Goal: Task Accomplishment & Management: Manage account settings

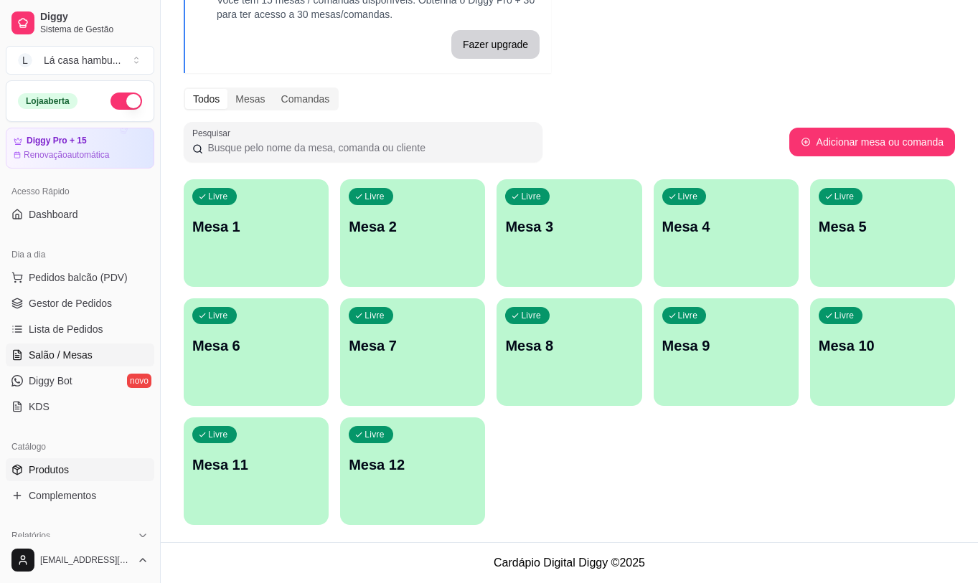
click at [59, 468] on span "Produtos" at bounding box center [49, 470] width 40 height 14
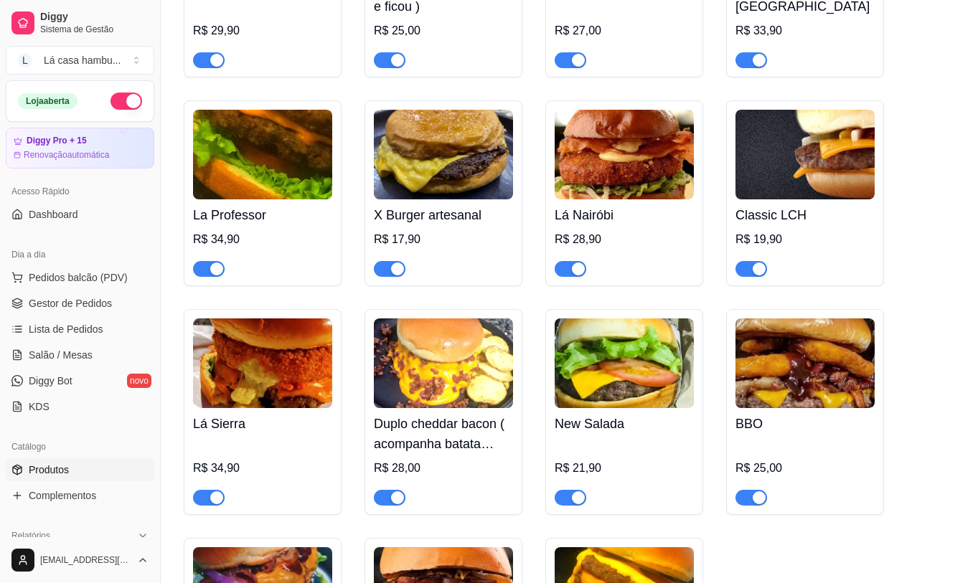
scroll to position [3517, 0]
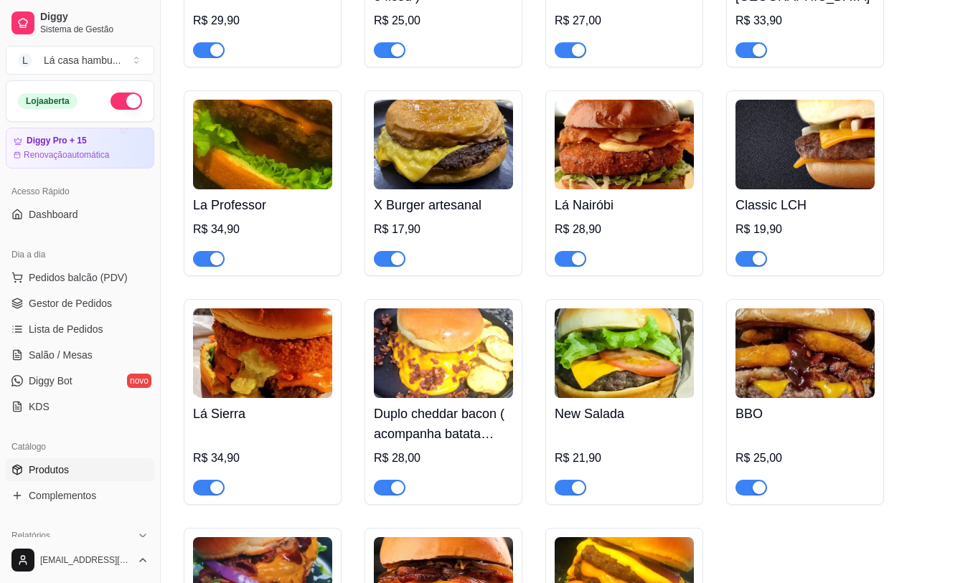
click at [606, 195] on h4 "Lá Nairóbi" at bounding box center [624, 205] width 139 height 20
click at [90, 355] on link "Salão / Mesas" at bounding box center [80, 355] width 149 height 23
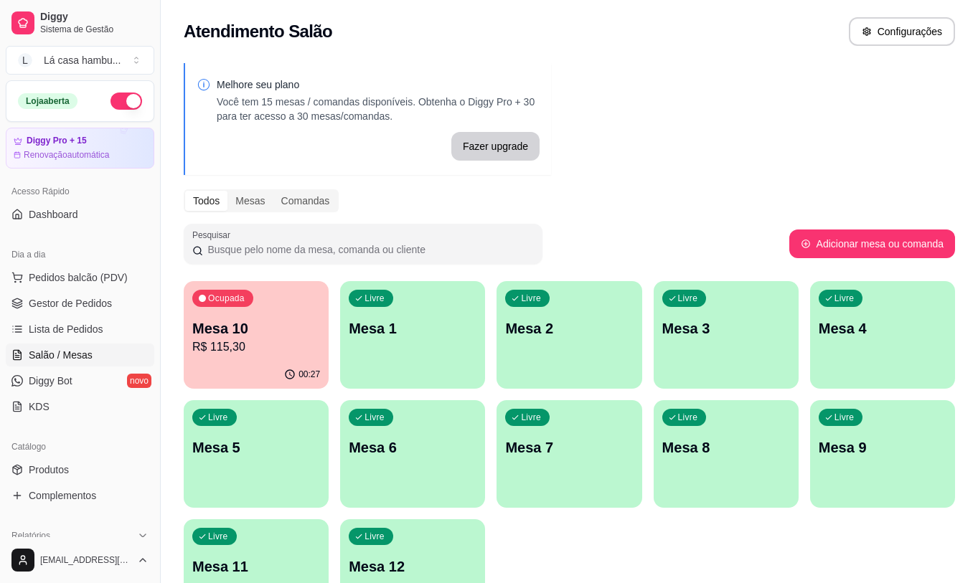
click at [249, 431] on div "Livre Mesa 5" at bounding box center [256, 445] width 145 height 90
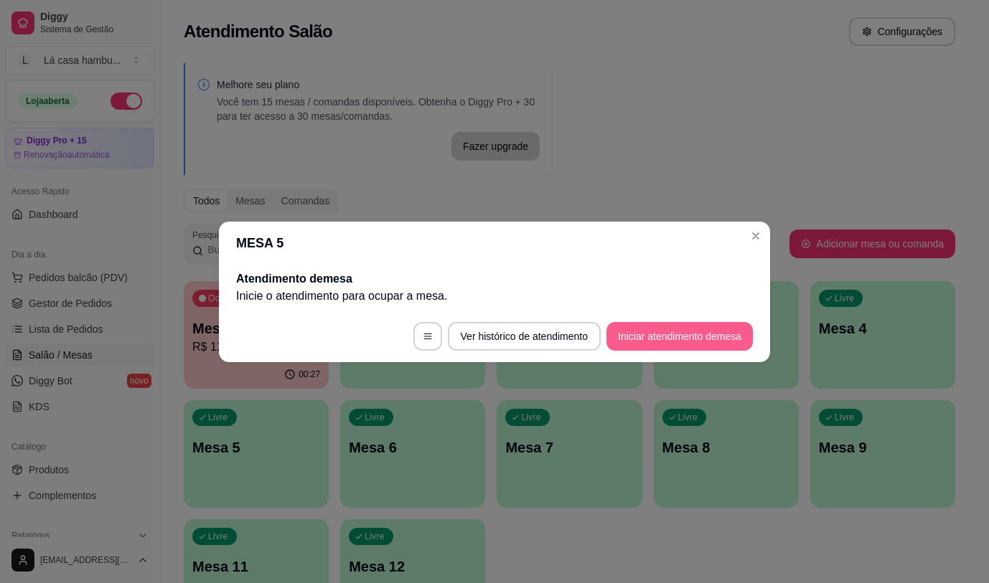
click at [674, 339] on button "Iniciar atendimento de mesa" at bounding box center [679, 336] width 146 height 29
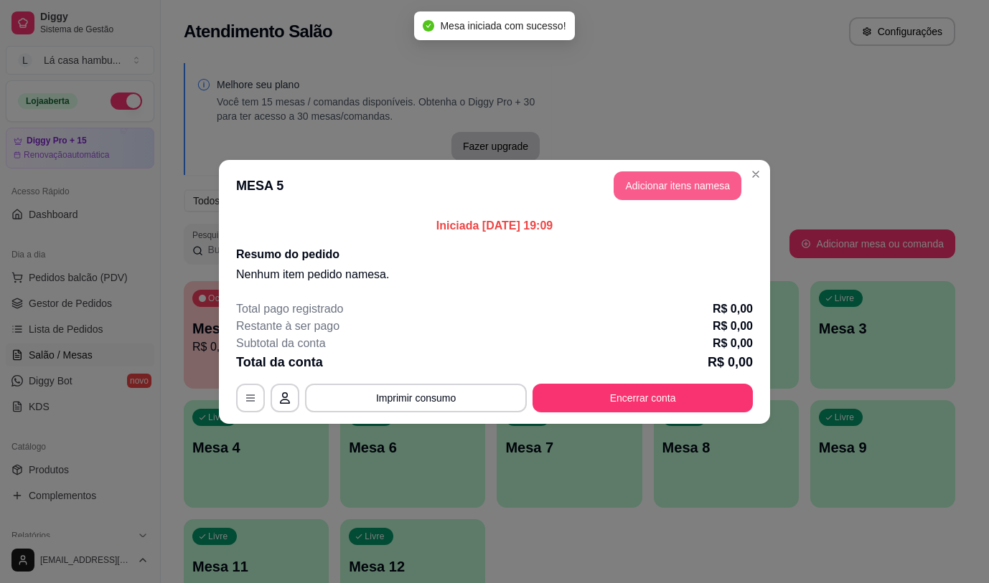
click at [698, 196] on button "Adicionar itens na mesa" at bounding box center [678, 186] width 128 height 29
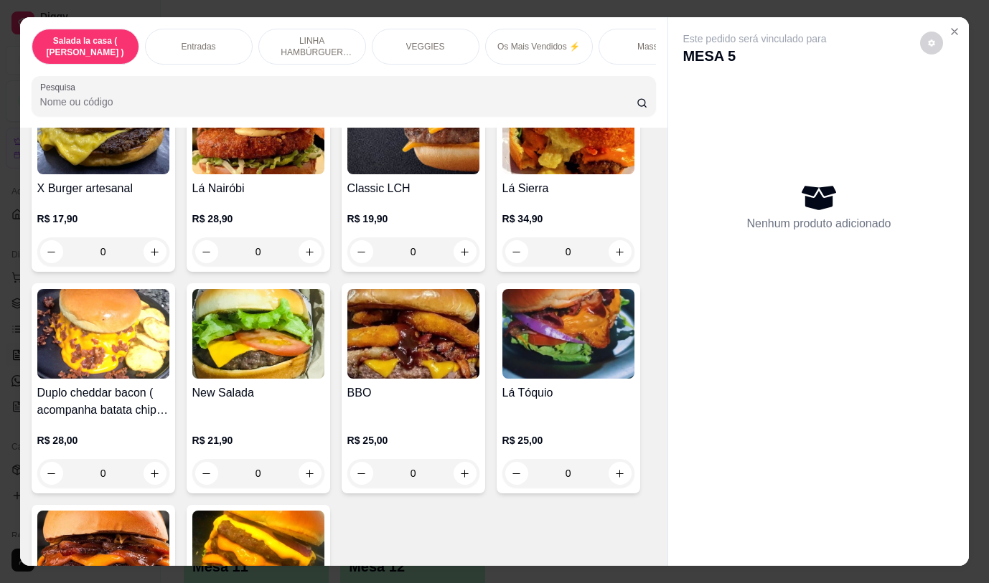
scroll to position [3086, 0]
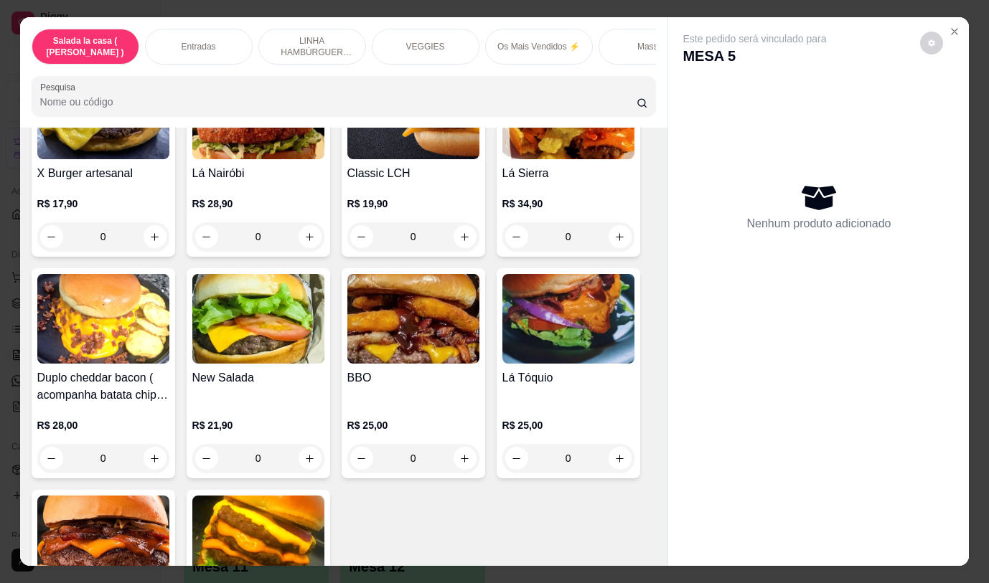
click at [614, 453] on div "0" at bounding box center [568, 458] width 132 height 29
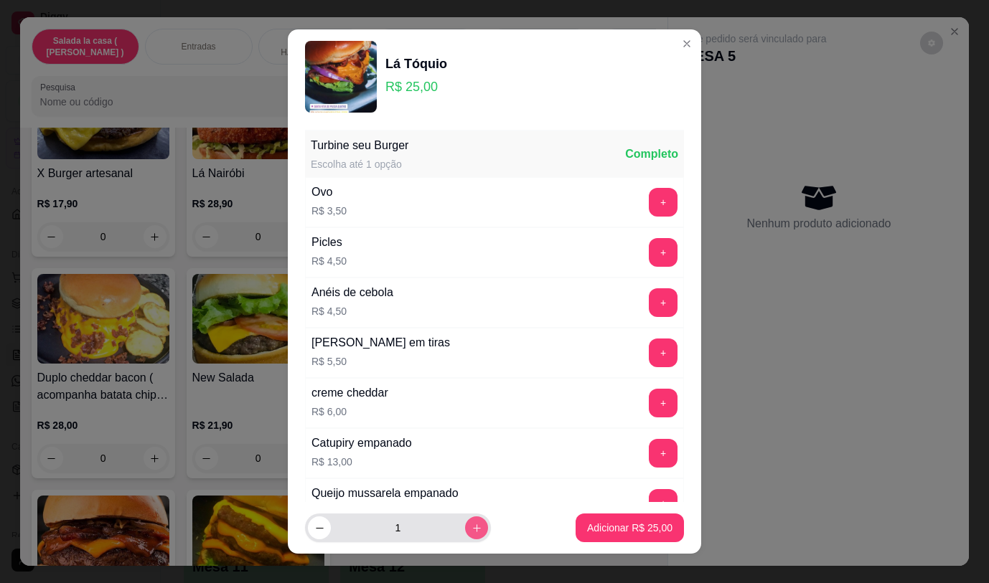
click at [466, 531] on button "increase-product-quantity" at bounding box center [476, 528] width 23 height 23
type input "3"
click at [609, 530] on p "Adicionar R$ 75,00" at bounding box center [629, 528] width 85 height 14
type input "3"
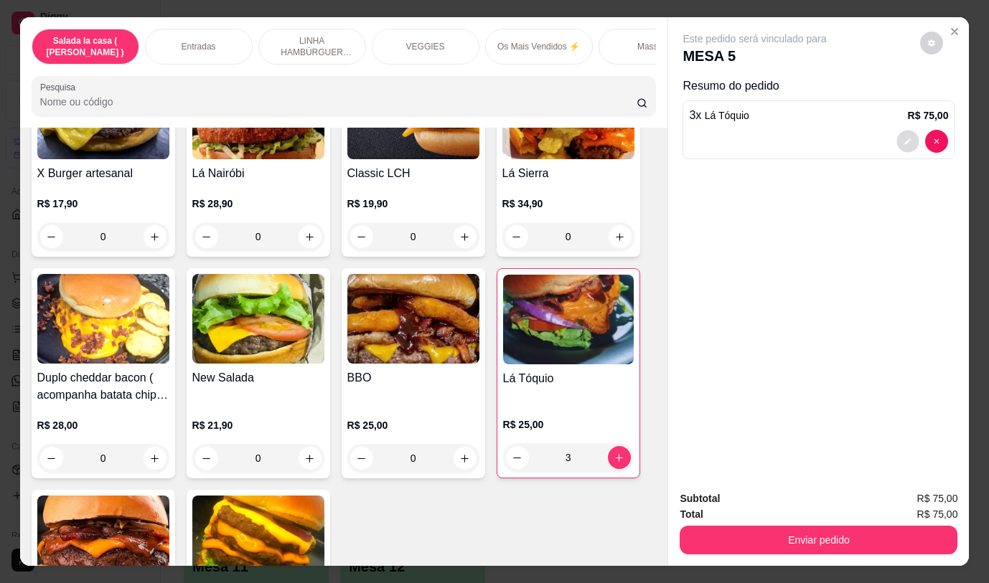
click at [904, 140] on icon "decrease-product-quantity" at bounding box center [908, 142] width 9 height 9
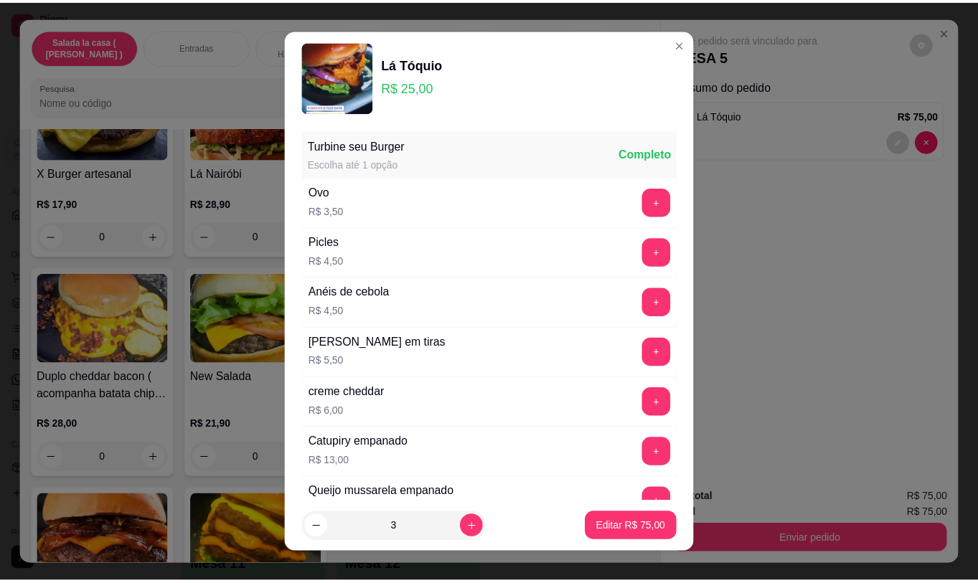
scroll to position [133, 0]
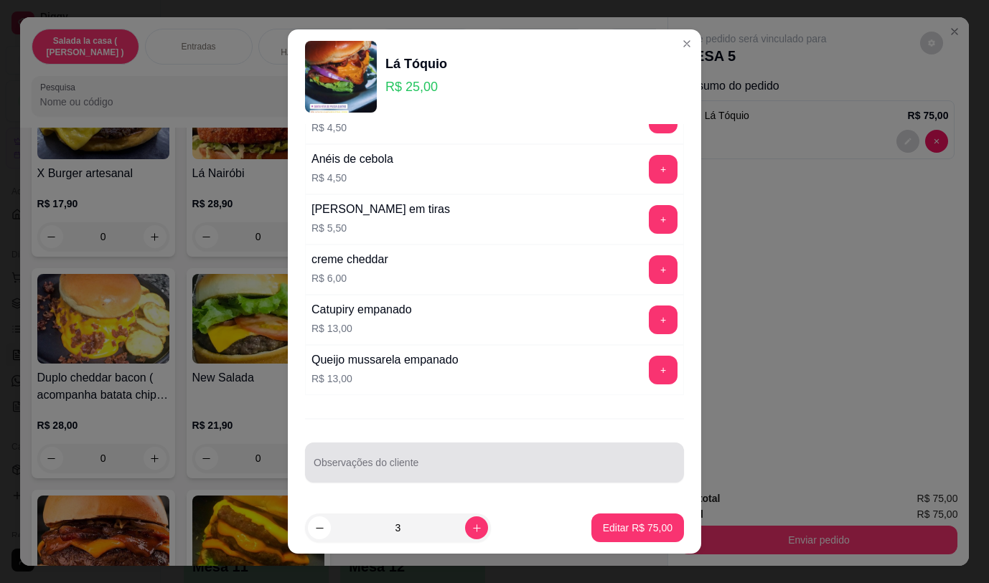
click at [445, 464] on input "Observações do cliente" at bounding box center [495, 468] width 362 height 14
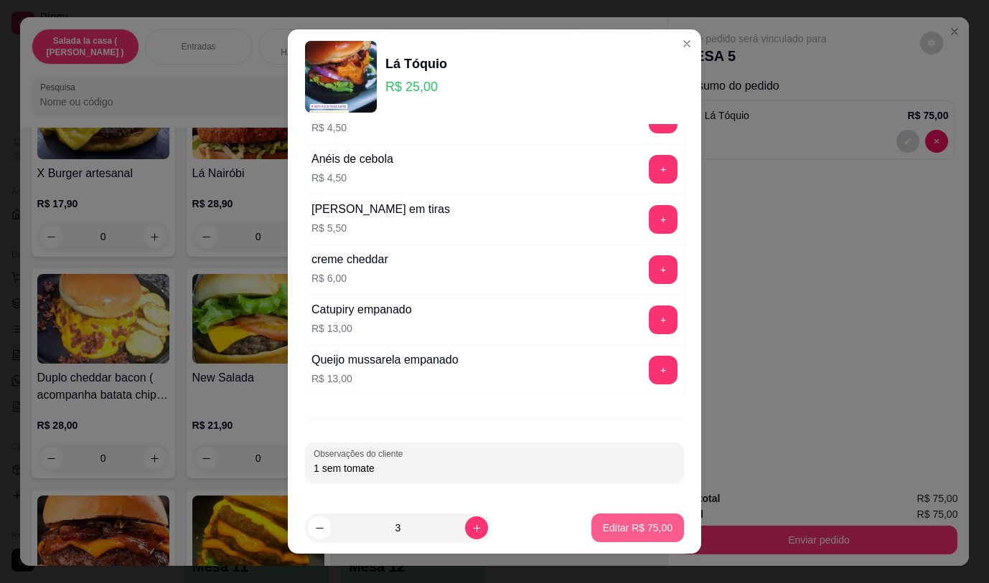
type input "1 sem tomate"
click at [614, 523] on p "Editar R$ 75,00" at bounding box center [638, 528] width 70 height 14
type input "0"
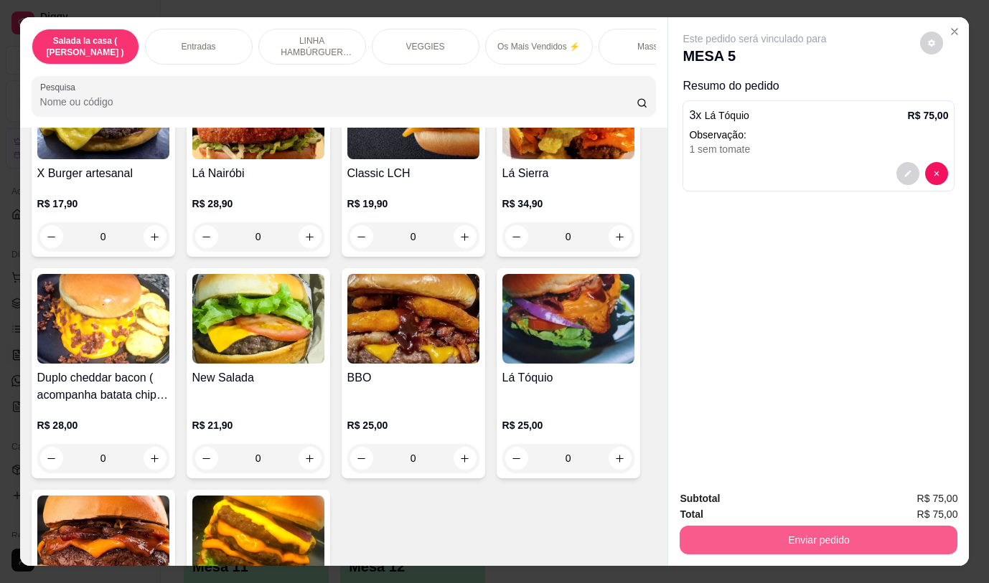
click at [802, 527] on button "Enviar pedido" at bounding box center [819, 540] width 278 height 29
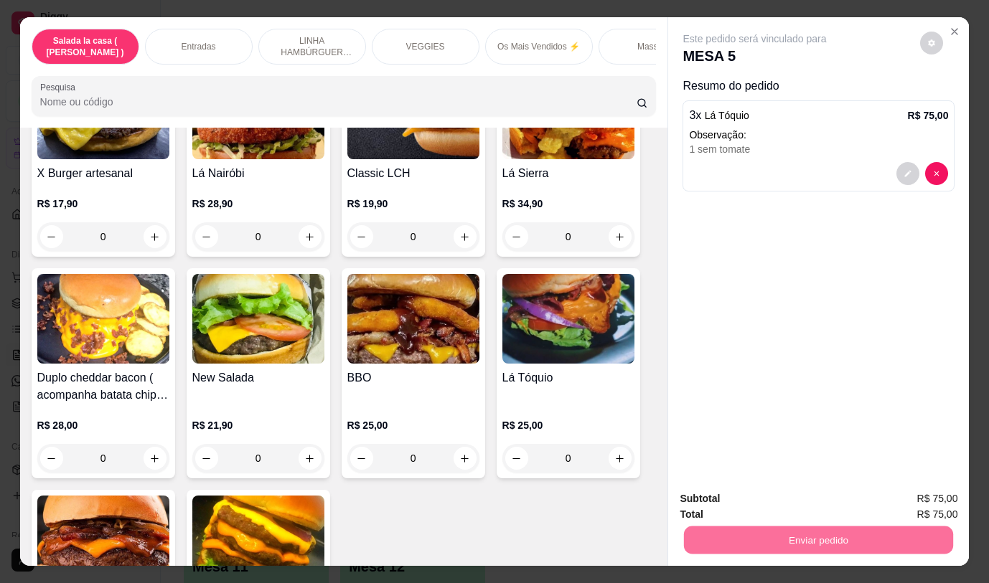
click at [795, 504] on button "Não registrar e enviar pedido" at bounding box center [771, 499] width 149 height 27
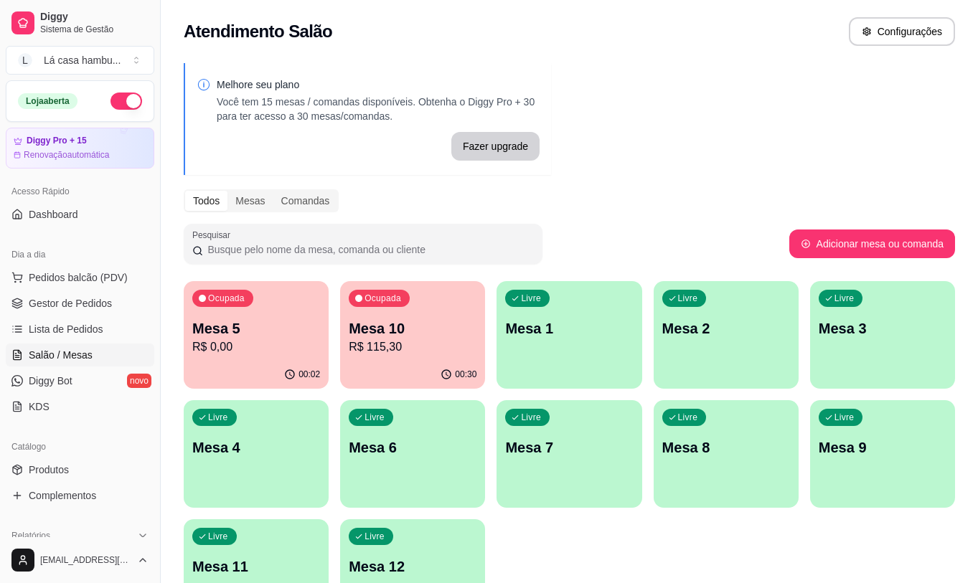
click at [212, 329] on p "Mesa 5" at bounding box center [256, 329] width 128 height 20
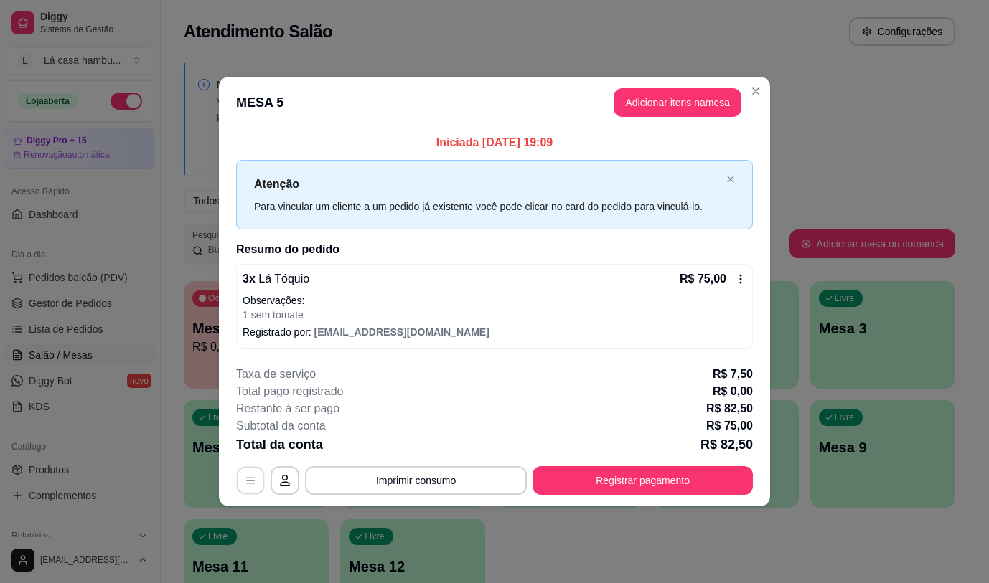
click at [256, 484] on button "button" at bounding box center [251, 481] width 28 height 28
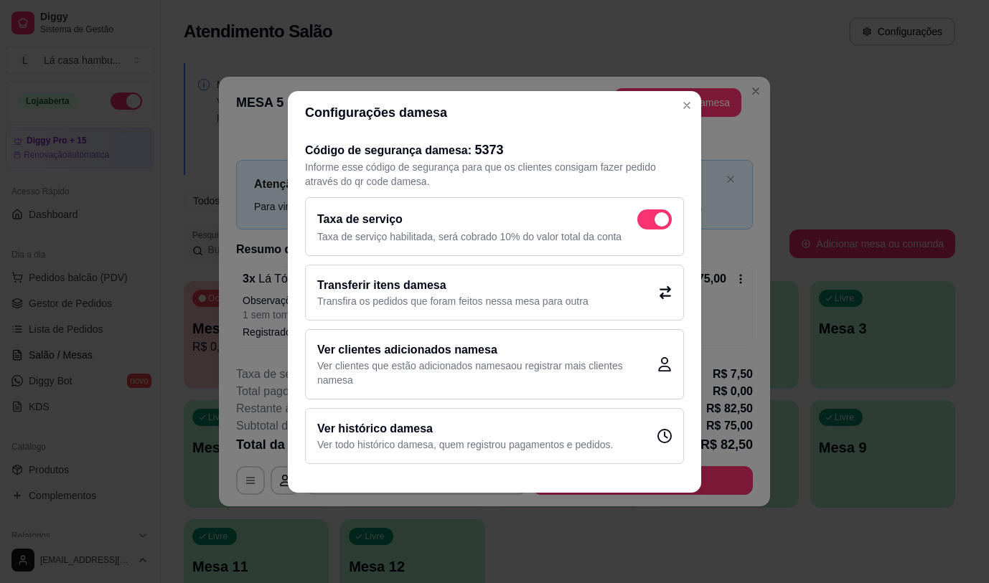
click at [469, 289] on h2 "Transferir itens da mesa" at bounding box center [452, 285] width 271 height 17
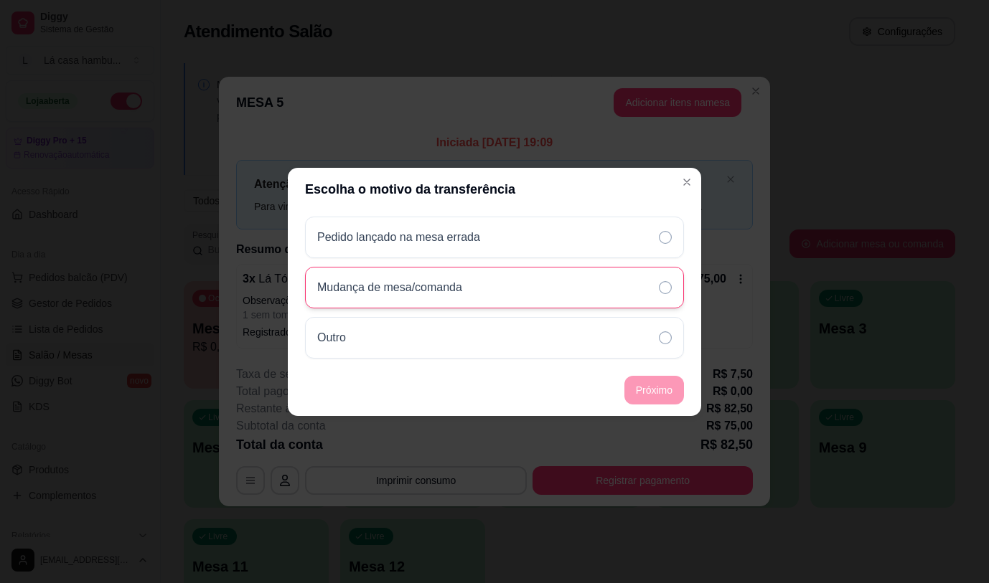
click at [455, 286] on p "Mudança de mesa/comanda" at bounding box center [389, 287] width 145 height 17
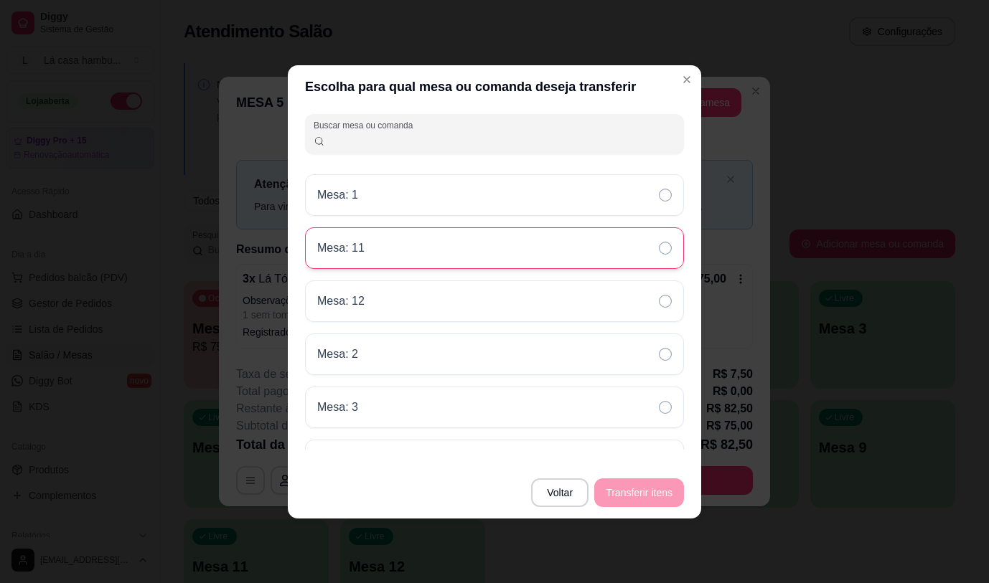
click at [400, 254] on div "Mesa: 11" at bounding box center [494, 249] width 379 height 42
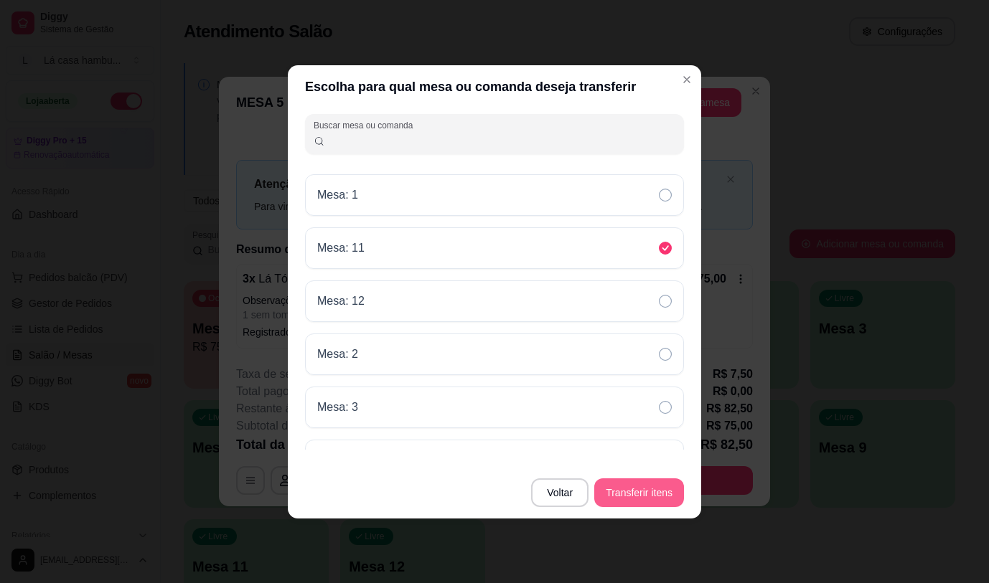
click at [634, 494] on button "Transferir itens" at bounding box center [639, 493] width 90 height 29
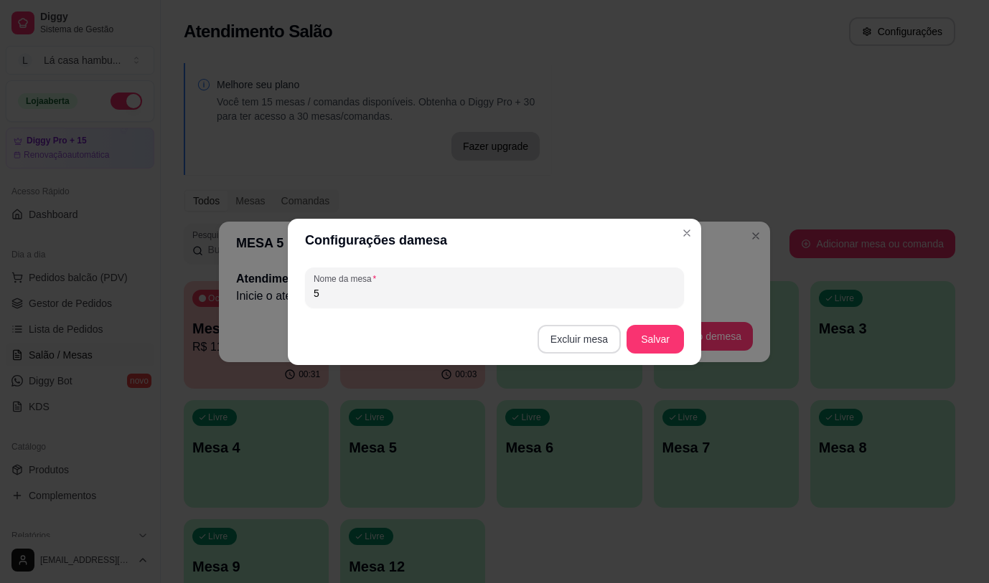
click at [598, 341] on button "Excluir mesa" at bounding box center [579, 339] width 83 height 29
click at [593, 429] on button "Confirmar" at bounding box center [582, 429] width 53 height 22
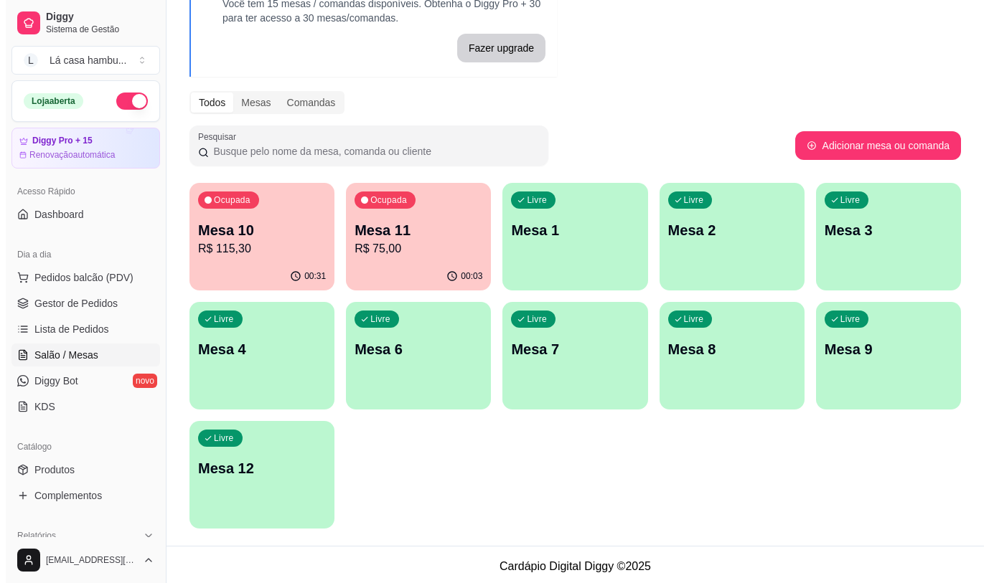
scroll to position [102, 0]
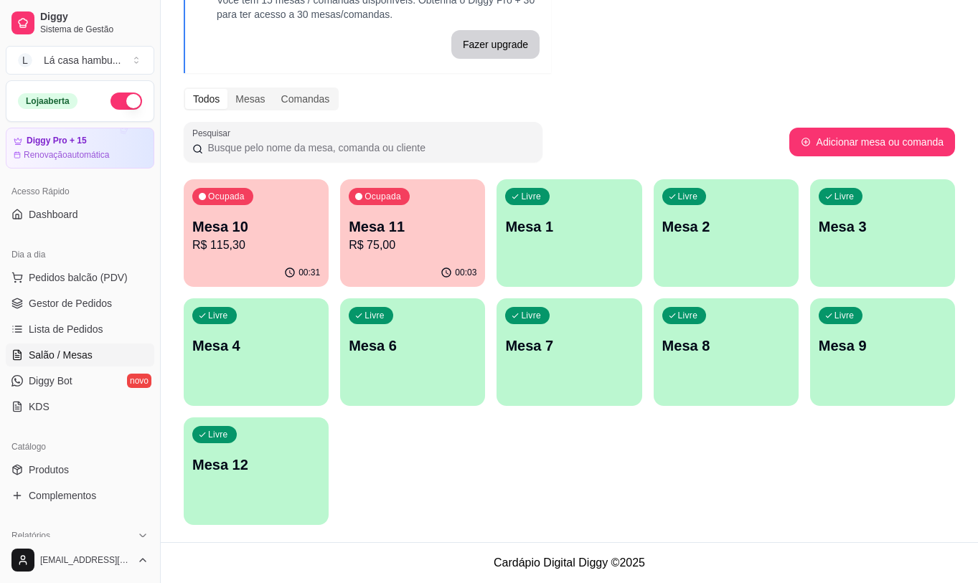
click at [741, 367] on div "Livre Mesa 8" at bounding box center [726, 344] width 145 height 90
click at [304, 262] on div "00:40" at bounding box center [256, 273] width 145 height 28
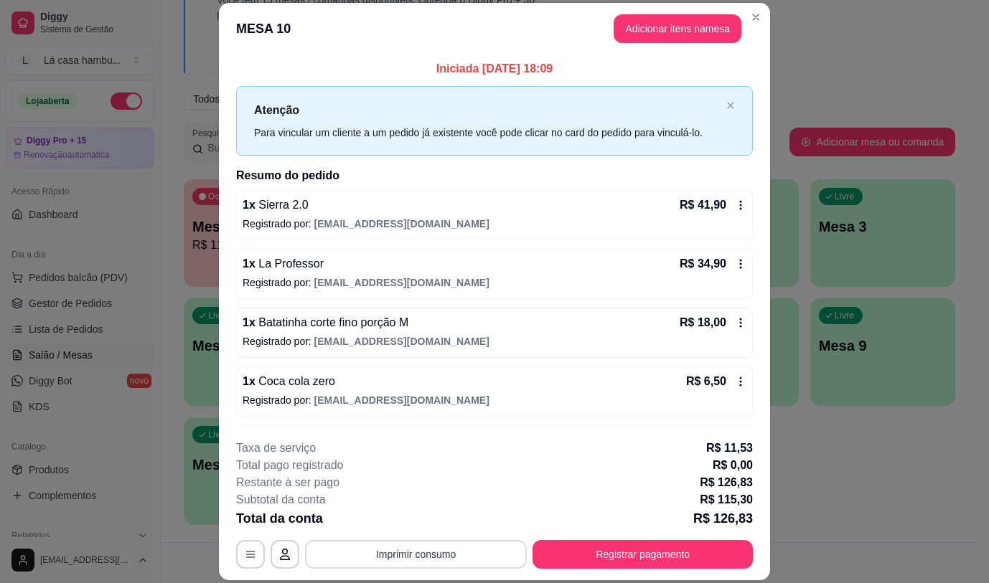
click at [400, 560] on button "Imprimir consumo" at bounding box center [416, 554] width 222 height 29
click at [417, 523] on button "IMPRESSORA" at bounding box center [415, 521] width 104 height 23
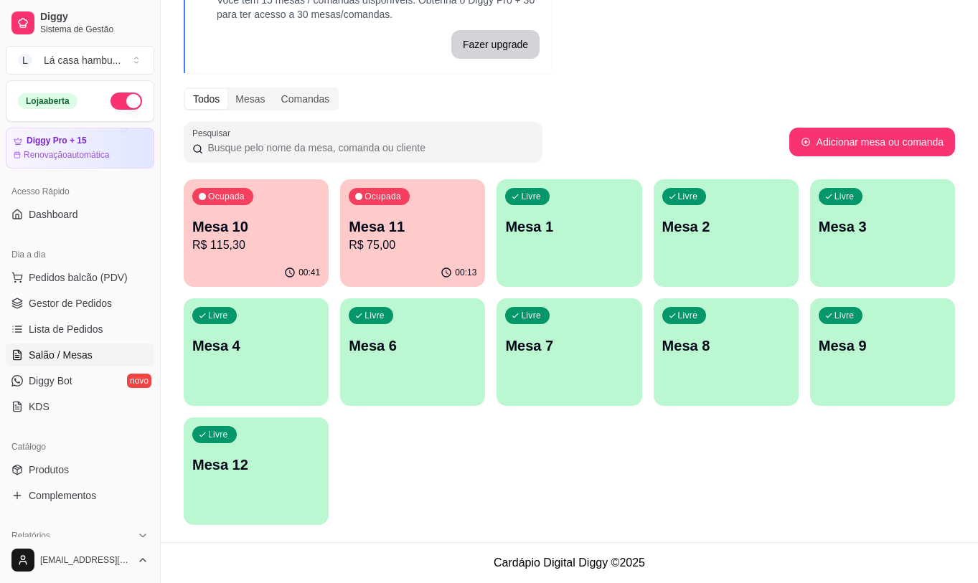
click at [708, 365] on div "Livre Mesa 8" at bounding box center [726, 344] width 145 height 90
click at [709, 335] on div "Livre Mesa 8" at bounding box center [726, 344] width 141 height 88
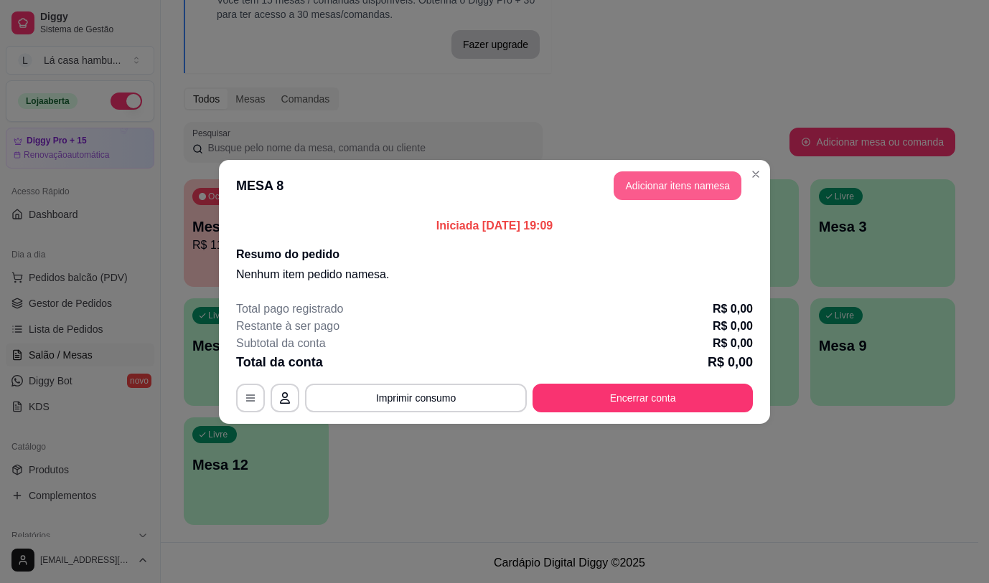
click at [685, 186] on button "Adicionar itens na mesa" at bounding box center [678, 186] width 128 height 29
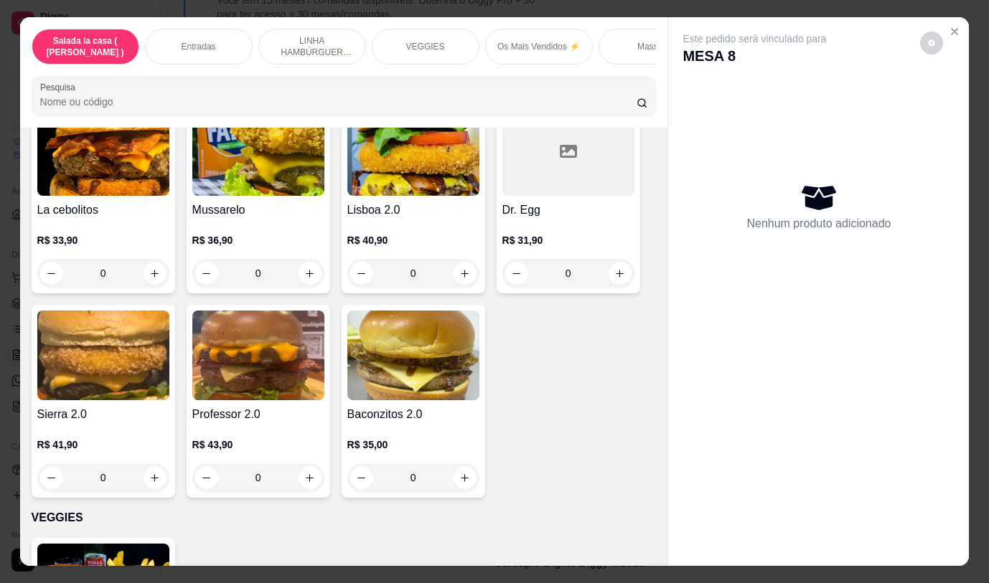
scroll to position [1723, 0]
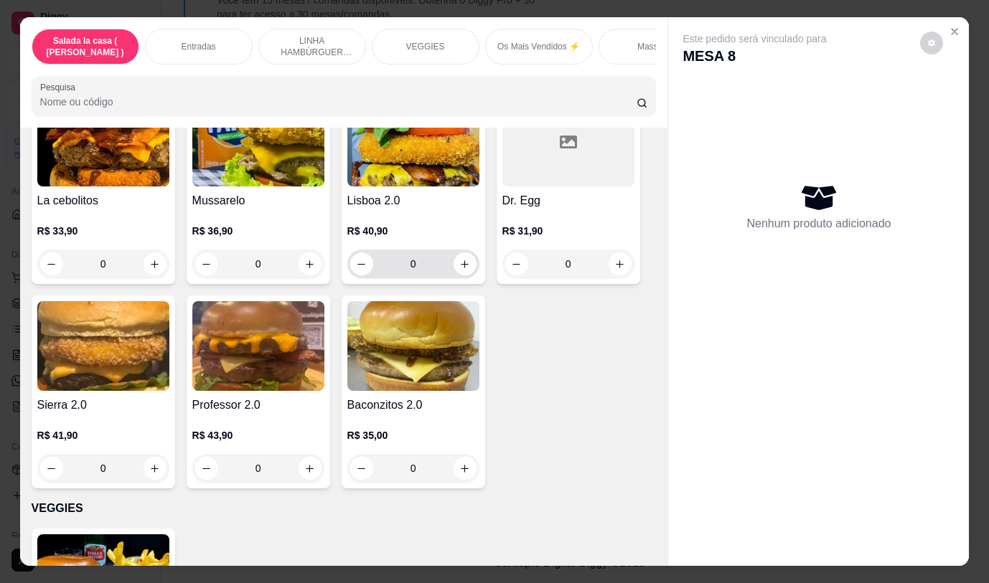
click at [469, 269] on button "increase-product-quantity" at bounding box center [465, 264] width 23 height 23
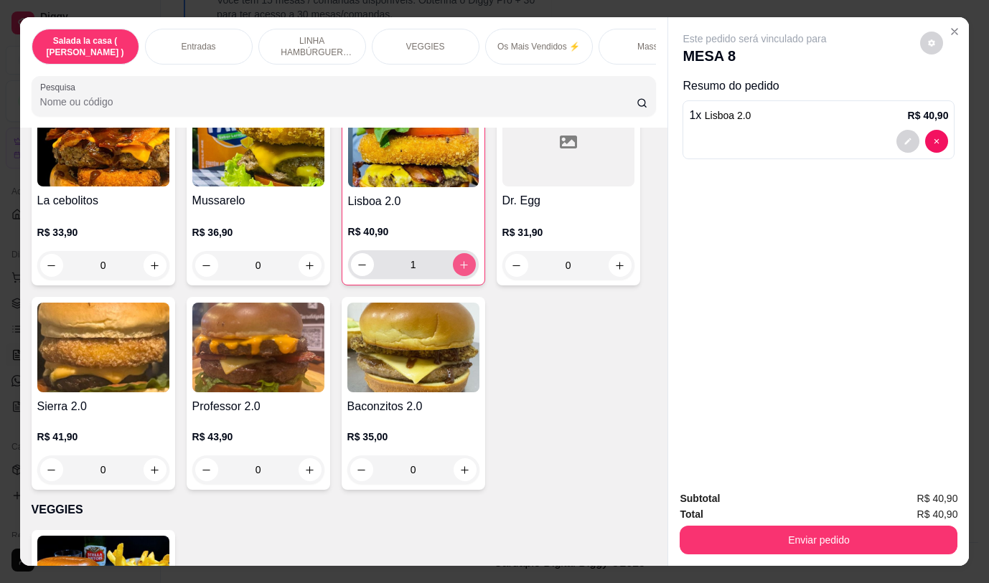
click at [467, 269] on button "increase-product-quantity" at bounding box center [464, 264] width 23 height 23
type input "2"
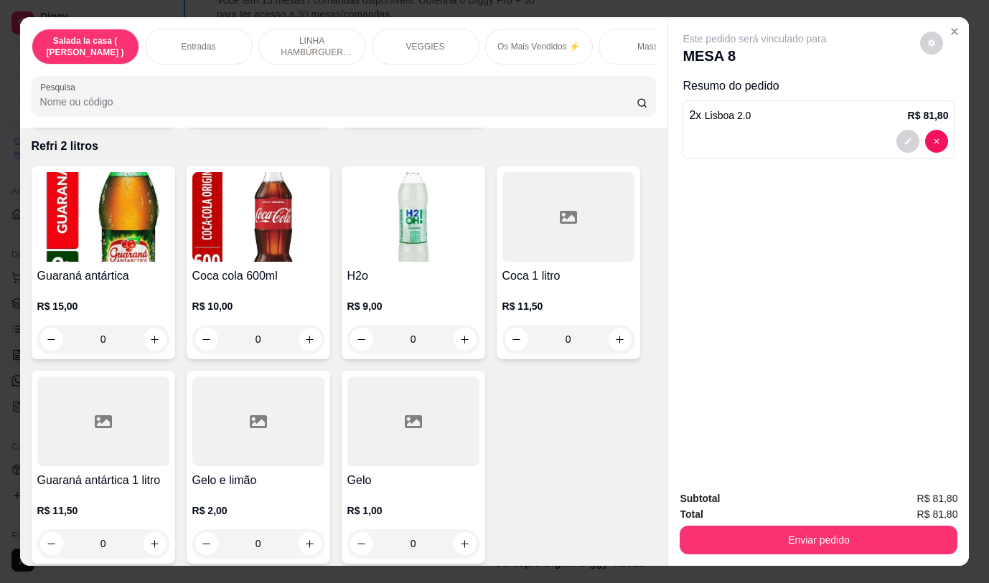
scroll to position [6603, 0]
click at [306, 335] on icon "increase-product-quantity" at bounding box center [310, 339] width 8 height 8
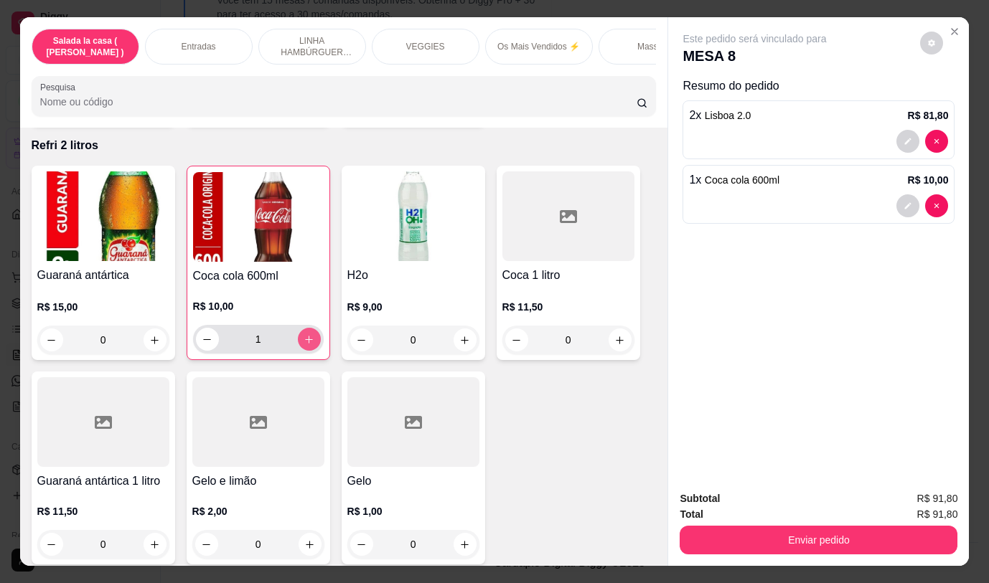
type input "1"
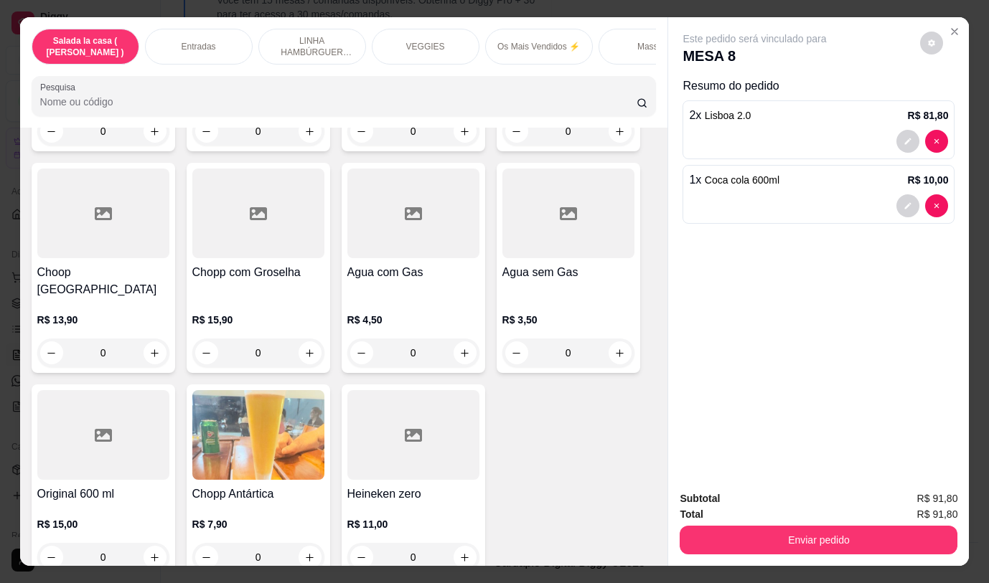
scroll to position [34, 0]
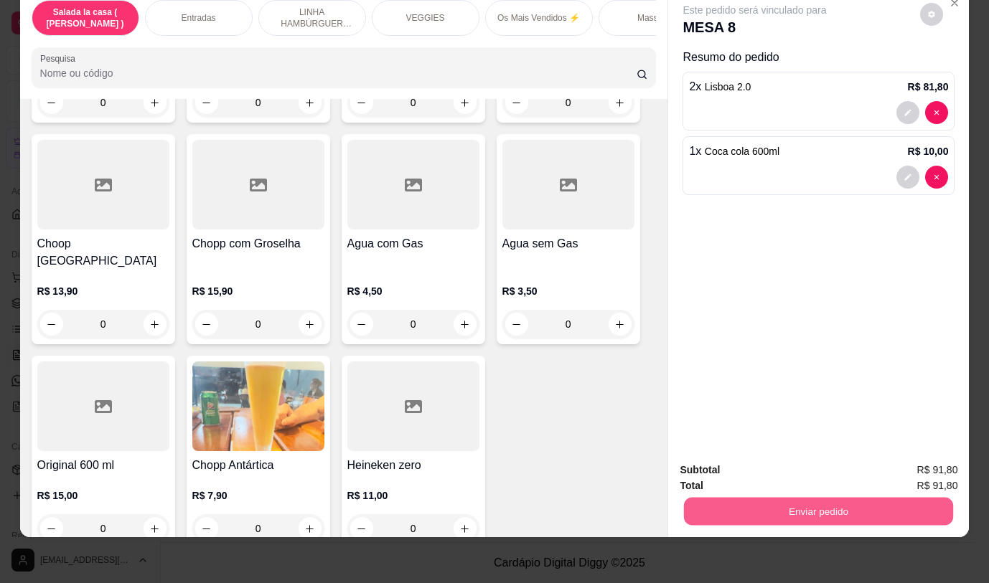
click at [825, 497] on button "Enviar pedido" at bounding box center [818, 511] width 269 height 28
click at [801, 465] on button "Não registrar e enviar pedido" at bounding box center [771, 465] width 149 height 27
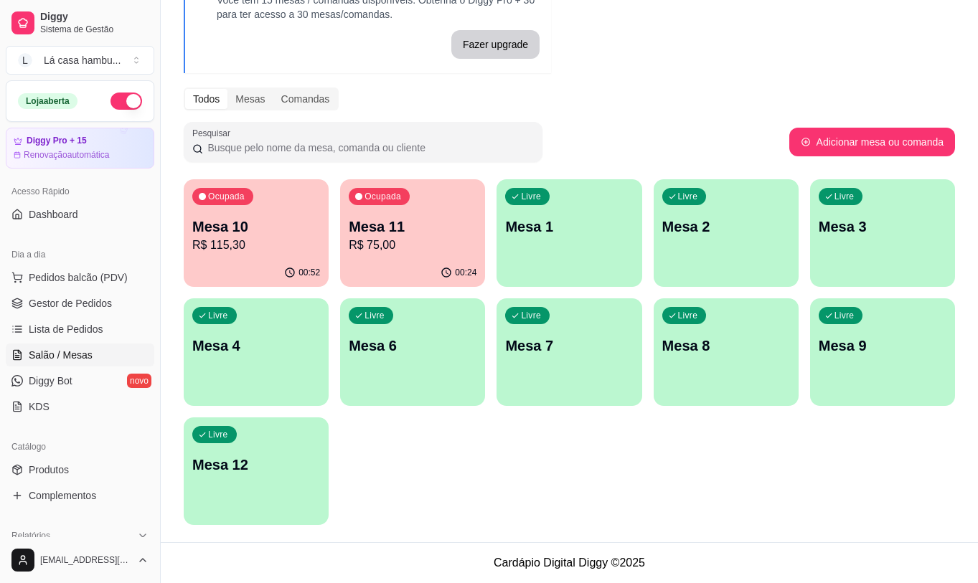
click at [440, 385] on div "Livre Mesa 6" at bounding box center [412, 344] width 145 height 90
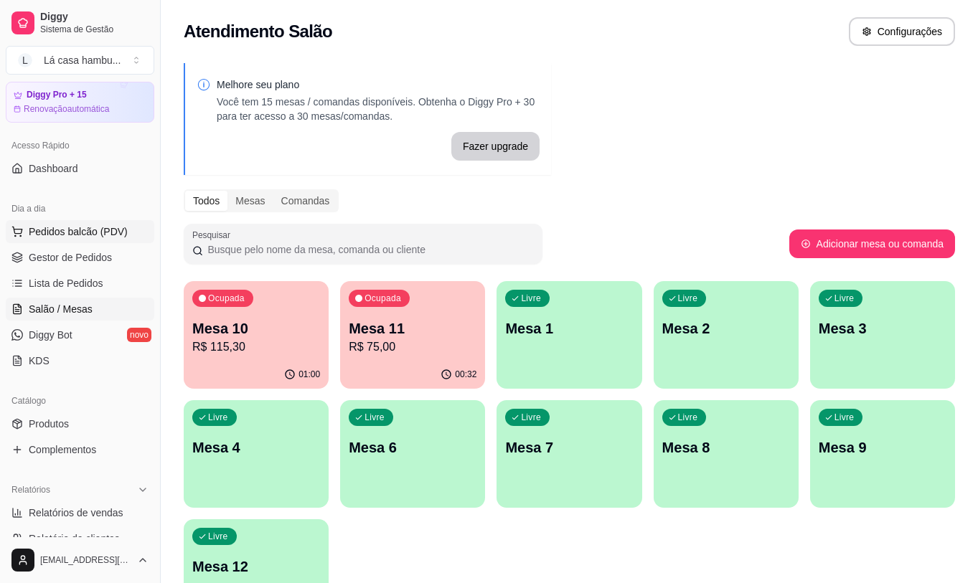
scroll to position [72, 0]
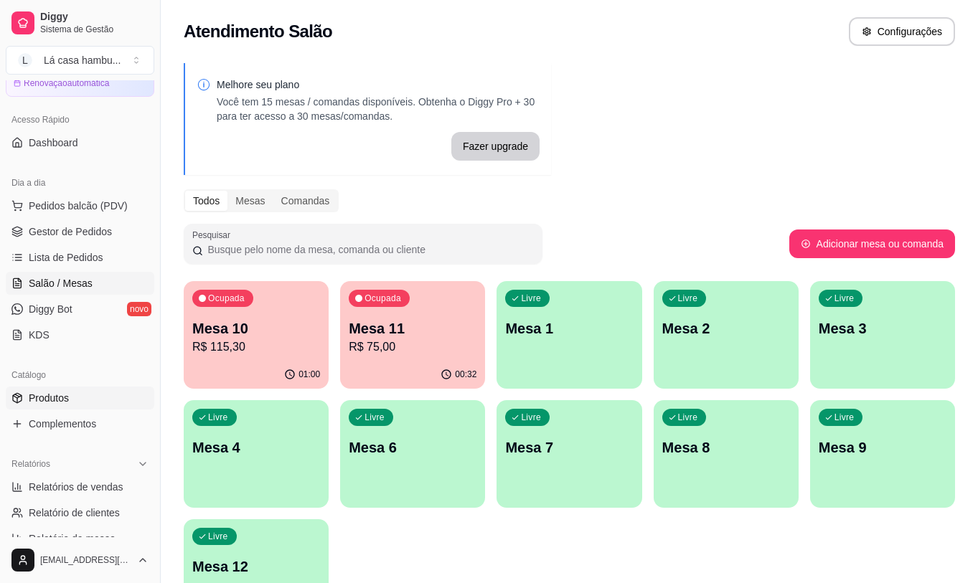
click at [51, 394] on span "Produtos" at bounding box center [49, 398] width 40 height 14
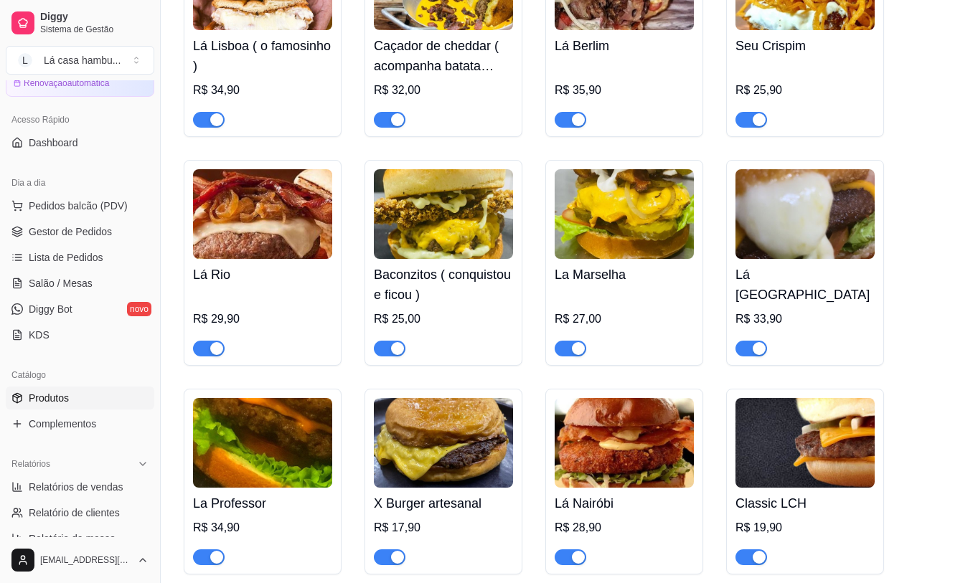
scroll to position [3230, 0]
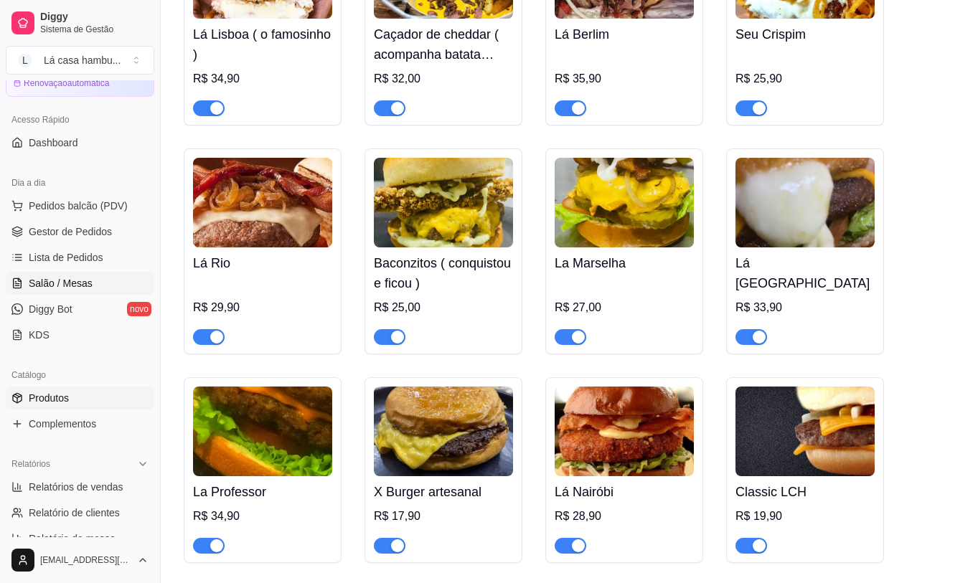
click at [70, 283] on span "Salão / Mesas" at bounding box center [61, 283] width 64 height 14
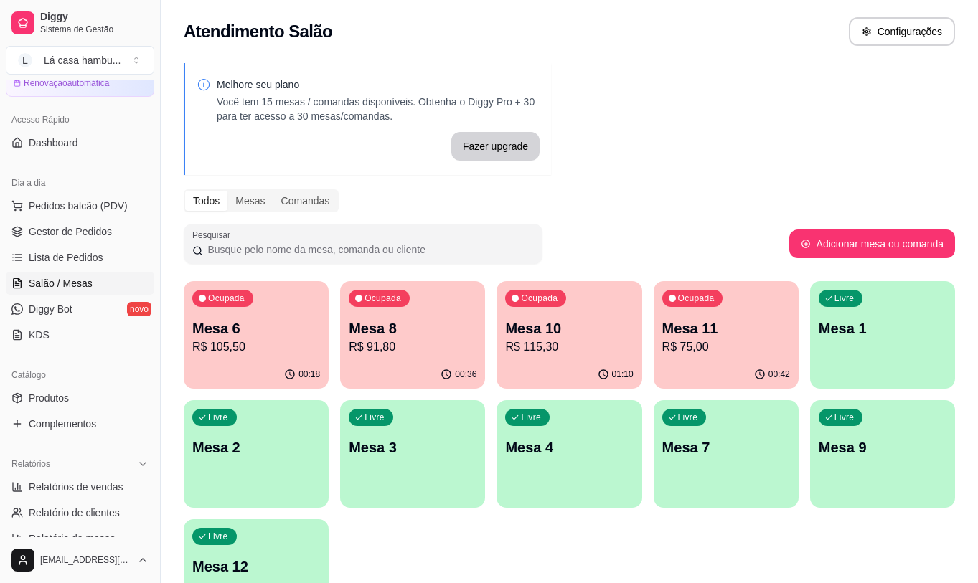
click at [690, 361] on div "00:42" at bounding box center [726, 375] width 145 height 28
click at [739, 327] on p "Mesa 11" at bounding box center [726, 328] width 124 height 19
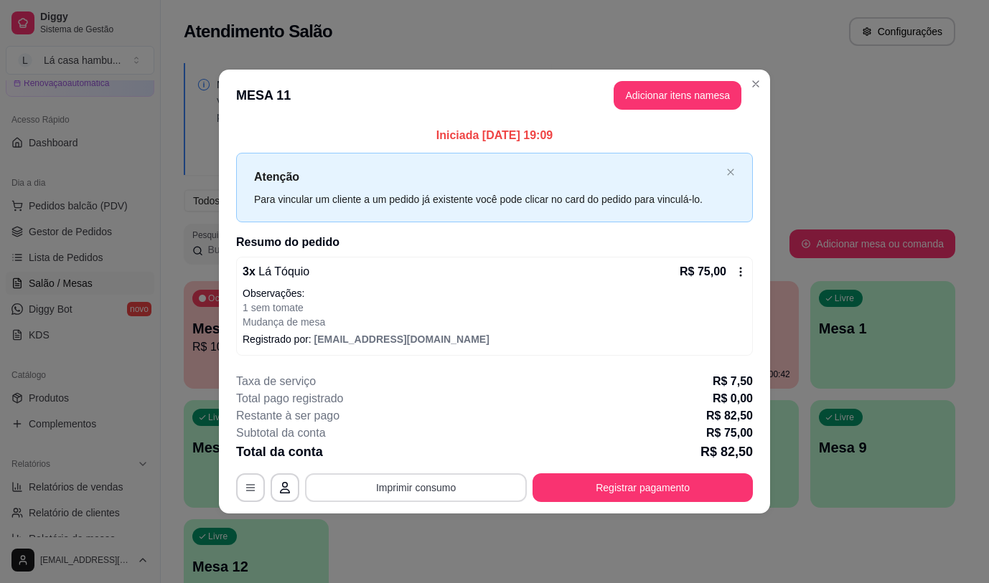
click at [436, 490] on button "Imprimir consumo" at bounding box center [416, 488] width 222 height 29
click at [436, 460] on button "IMPRESSORA" at bounding box center [420, 455] width 104 height 23
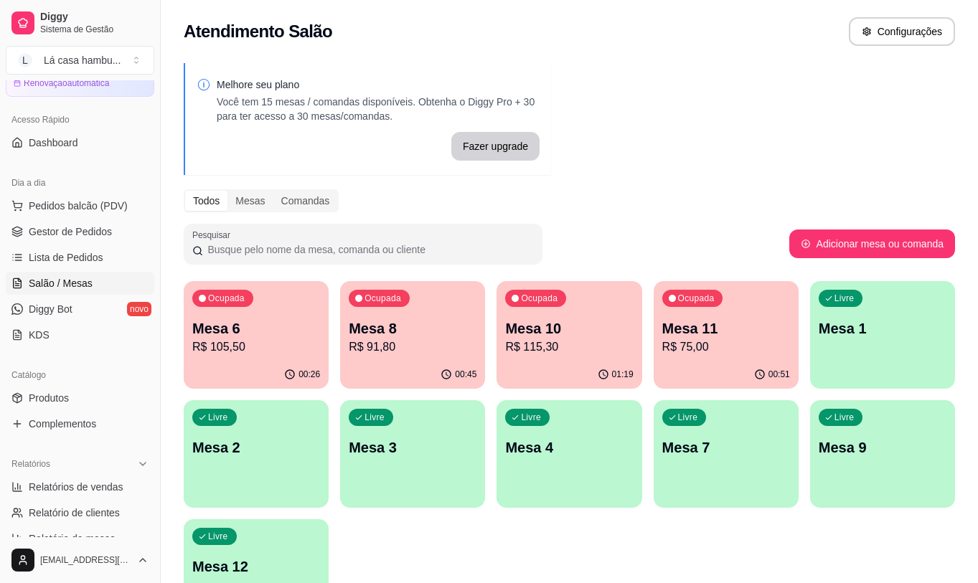
click at [736, 353] on p "R$ 75,00" at bounding box center [726, 347] width 128 height 17
click at [428, 352] on p "R$ 91,80" at bounding box center [413, 347] width 128 height 17
click at [583, 345] on p "R$ 115,30" at bounding box center [569, 347] width 124 height 17
click at [730, 342] on p "R$ 75,00" at bounding box center [726, 347] width 128 height 17
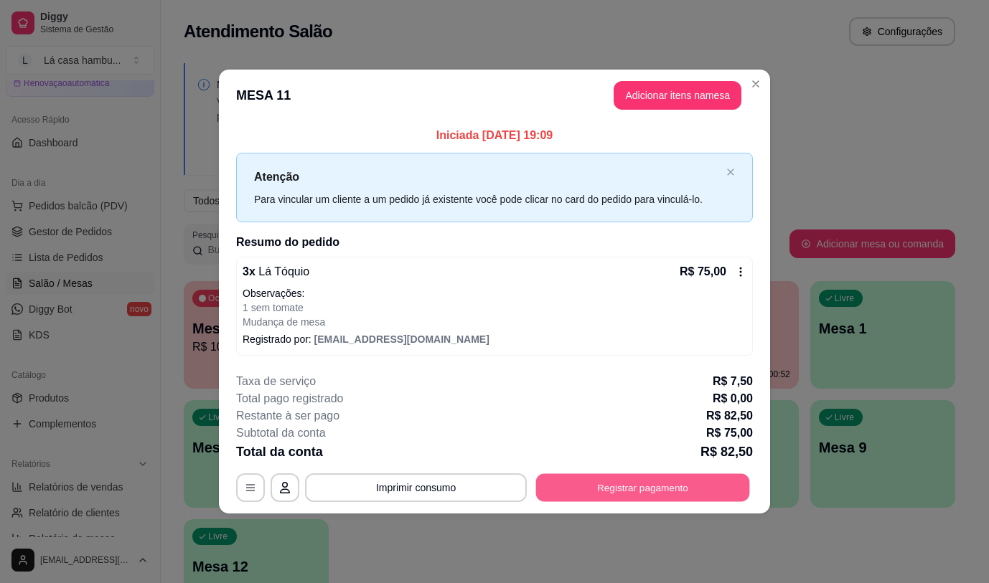
click at [632, 482] on button "Registrar pagamento" at bounding box center [643, 488] width 214 height 28
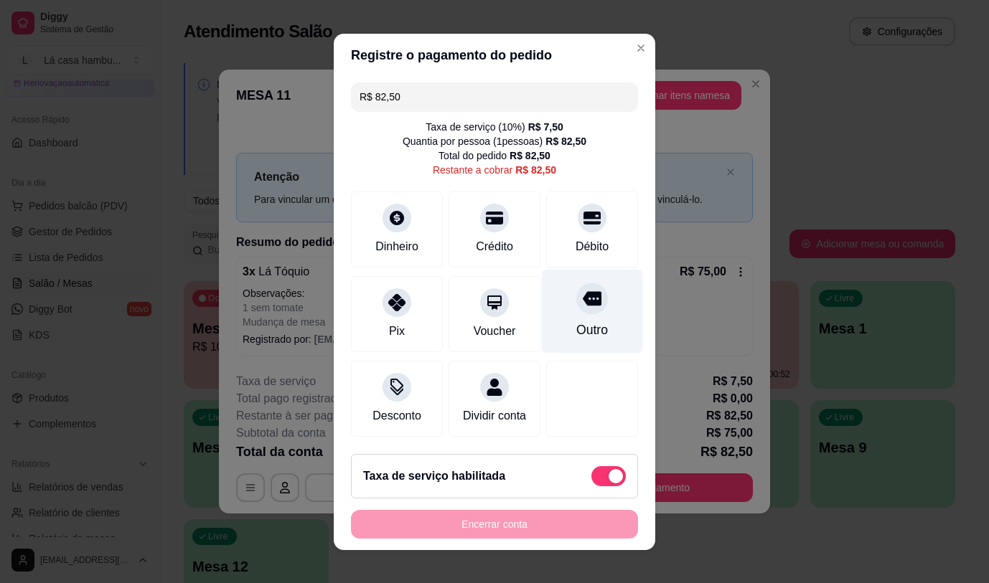
click at [592, 309] on div "Outro" at bounding box center [592, 311] width 101 height 84
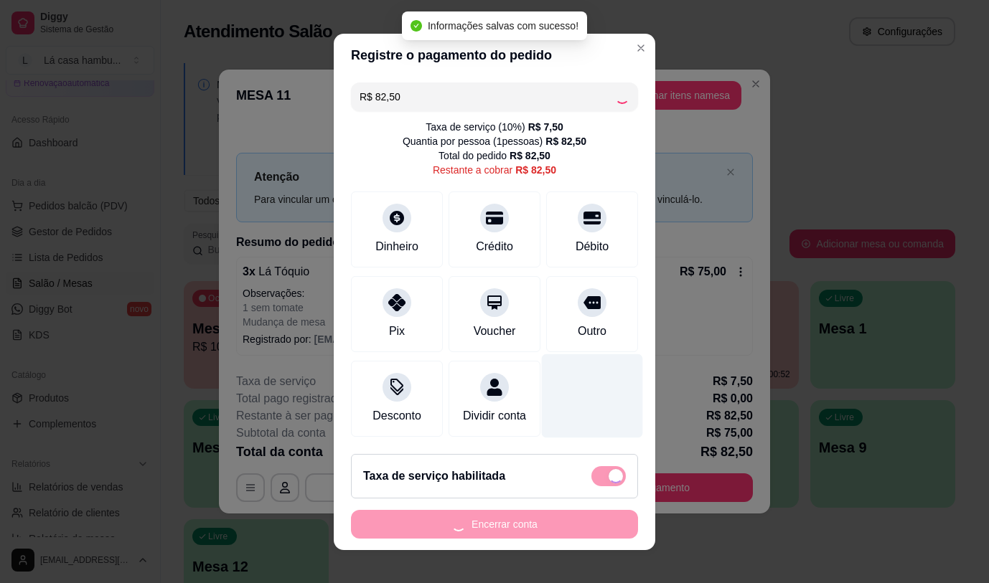
type input "R$ 0,00"
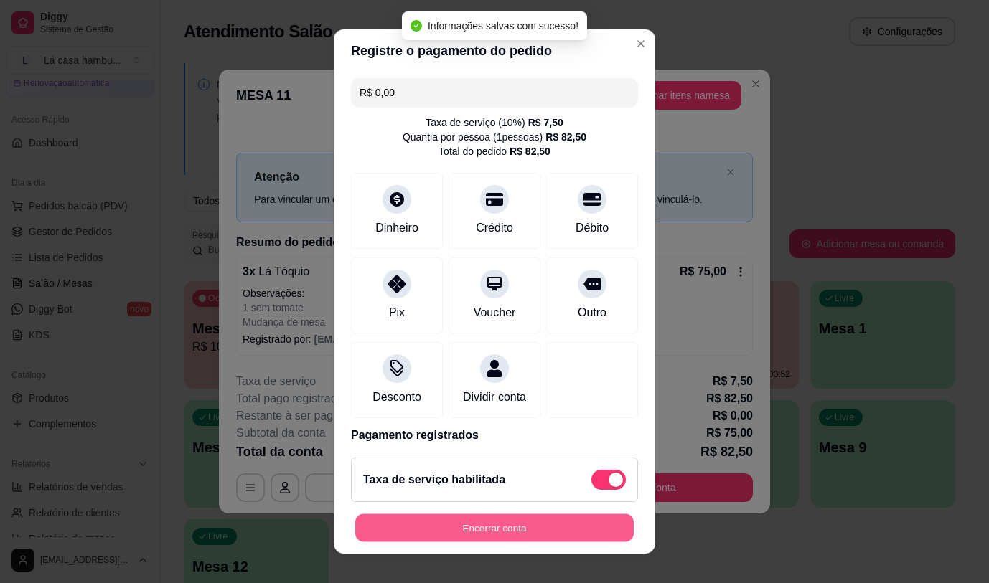
click at [505, 538] on button "Encerrar conta" at bounding box center [494, 529] width 278 height 28
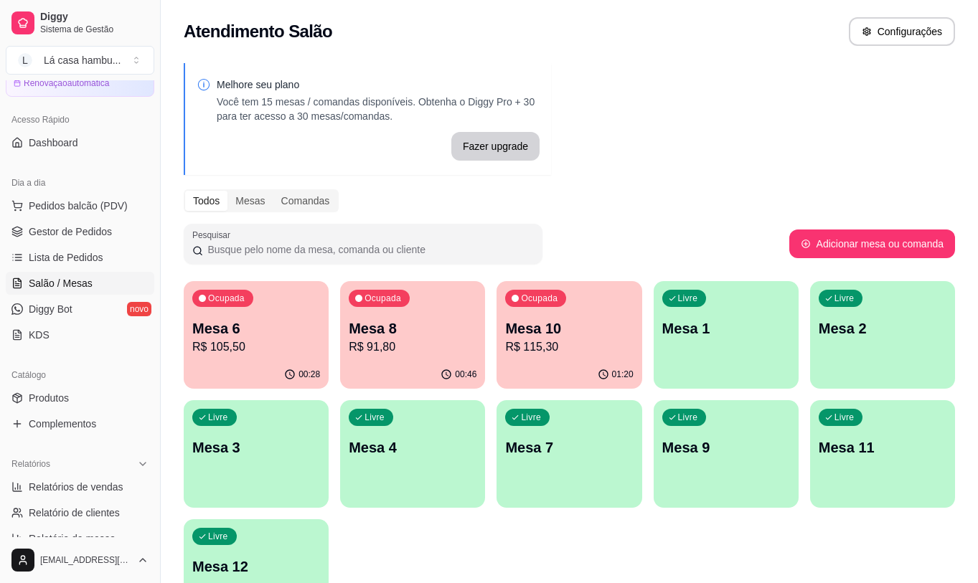
click at [553, 356] on div "Ocupada Mesa 10 R$ 115,30" at bounding box center [569, 321] width 145 height 80
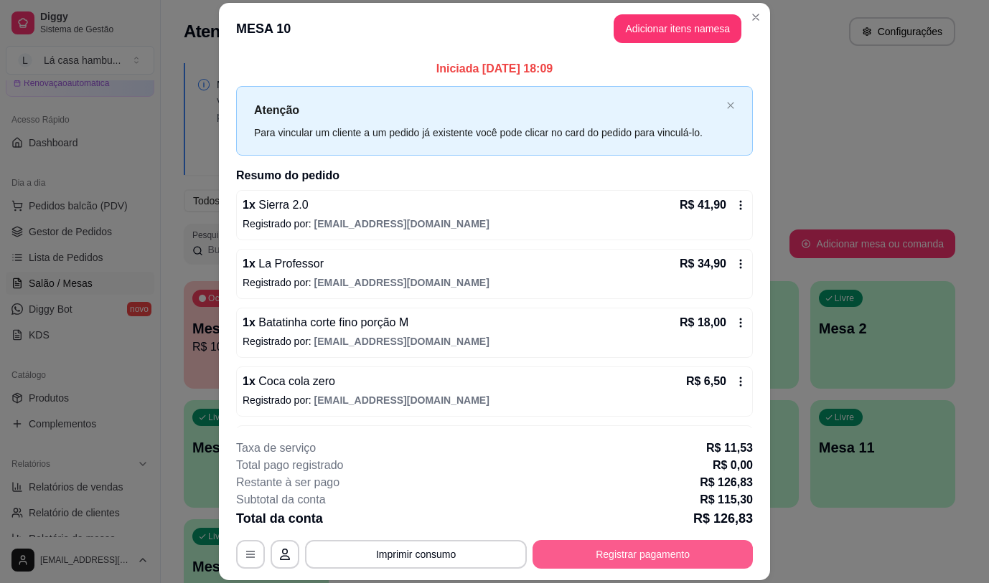
click at [593, 561] on button "Registrar pagamento" at bounding box center [643, 554] width 220 height 29
click at [593, 561] on button "Registrar pagamento" at bounding box center [643, 555] width 214 height 28
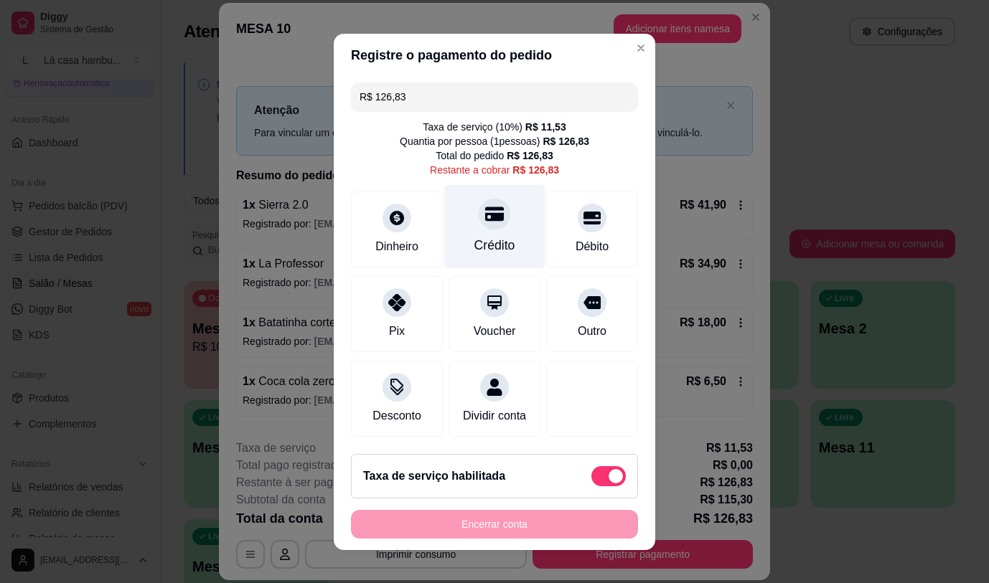
click at [479, 223] on div at bounding box center [495, 214] width 32 height 32
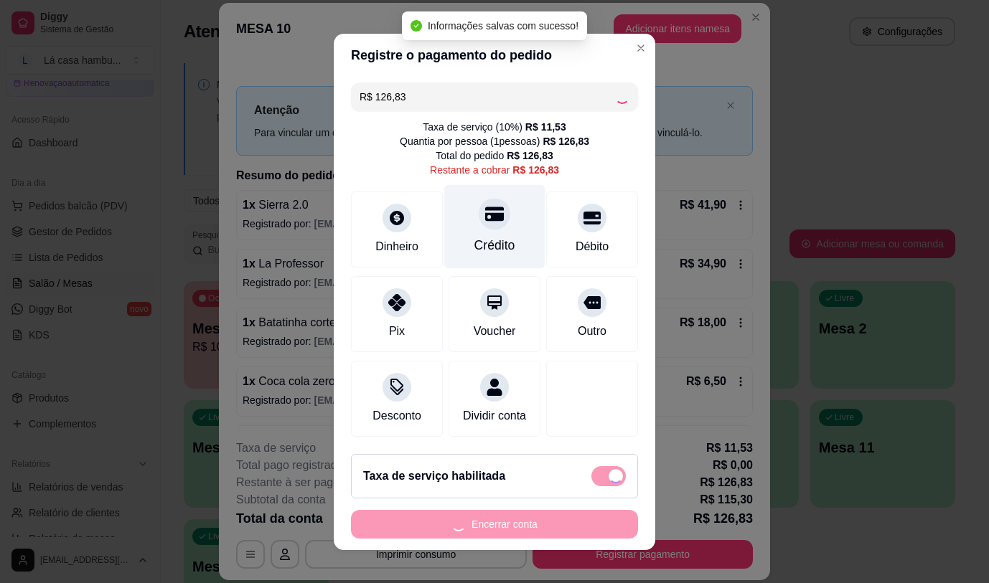
type input "R$ 0,00"
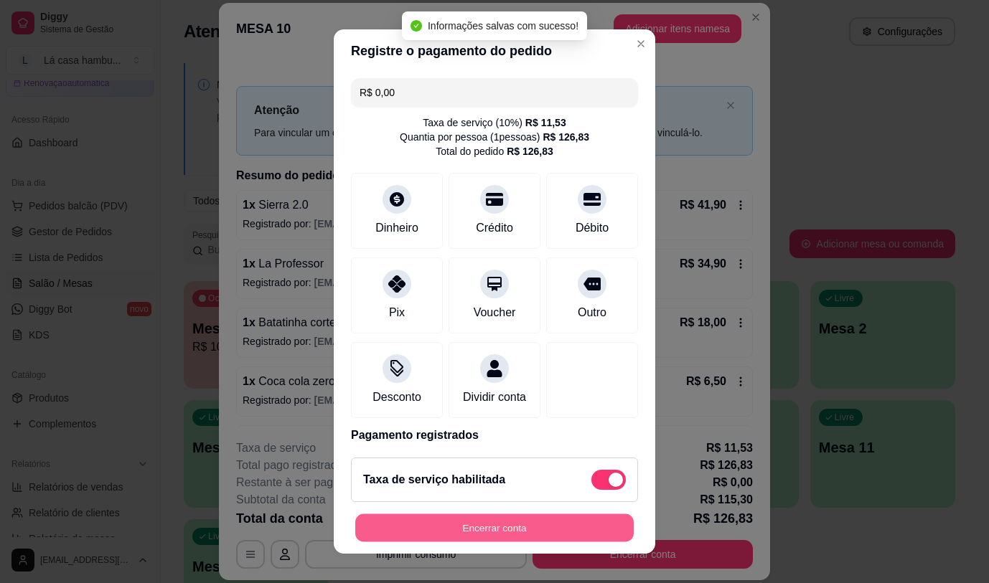
click at [509, 532] on button "Encerrar conta" at bounding box center [494, 529] width 278 height 28
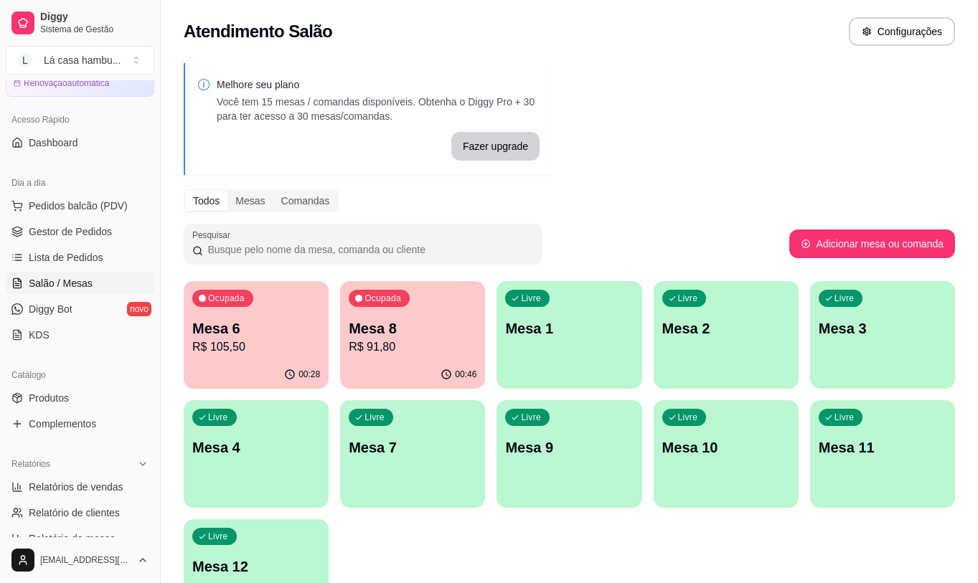
click at [439, 345] on p "R$ 91,80" at bounding box center [413, 347] width 128 height 17
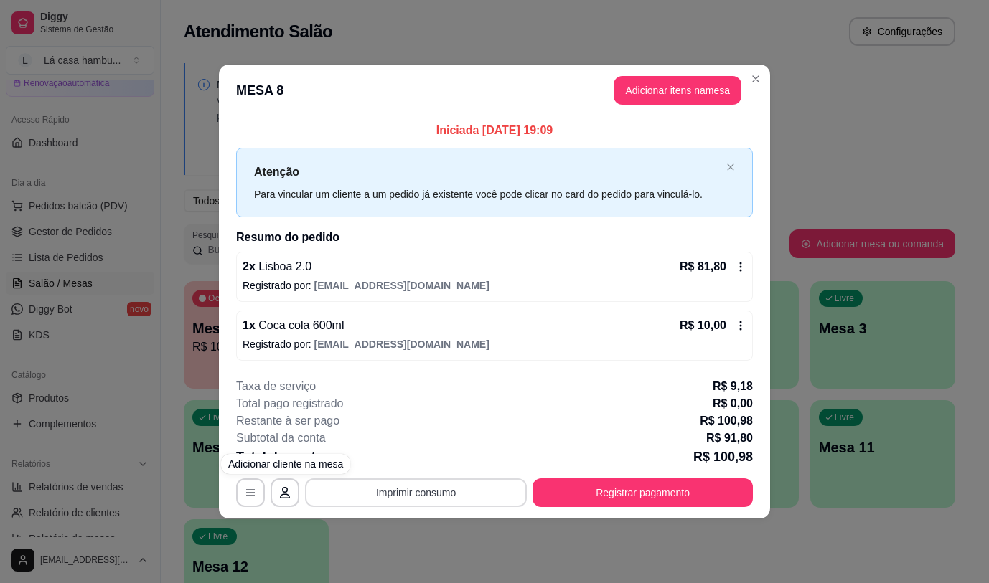
click at [369, 494] on button "Imprimir consumo" at bounding box center [416, 493] width 222 height 29
click at [409, 461] on button "IMPRESSORA" at bounding box center [420, 460] width 104 height 23
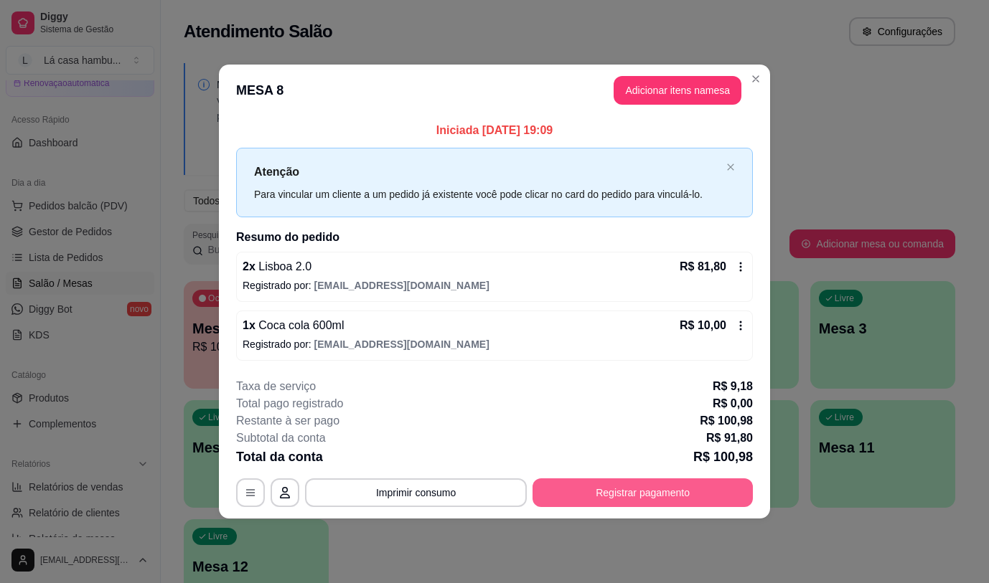
click at [651, 500] on button "Registrar pagamento" at bounding box center [643, 493] width 220 height 29
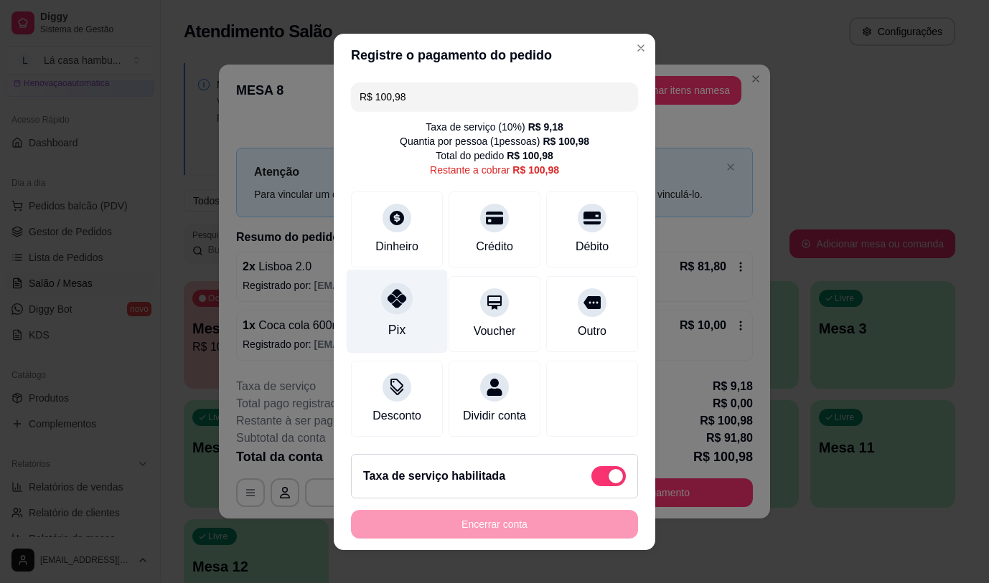
click at [393, 302] on icon at bounding box center [397, 298] width 19 height 19
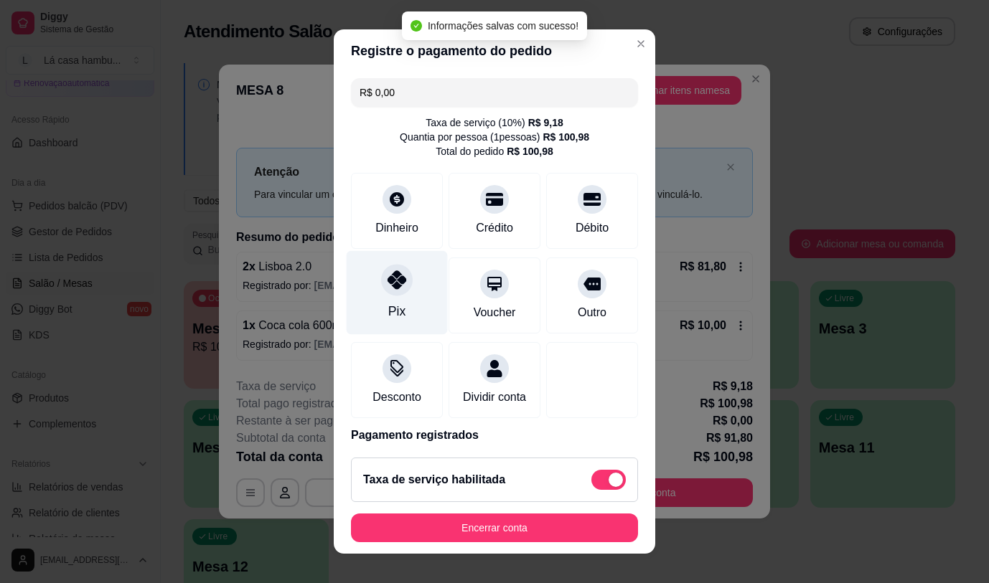
type input "R$ 0,00"
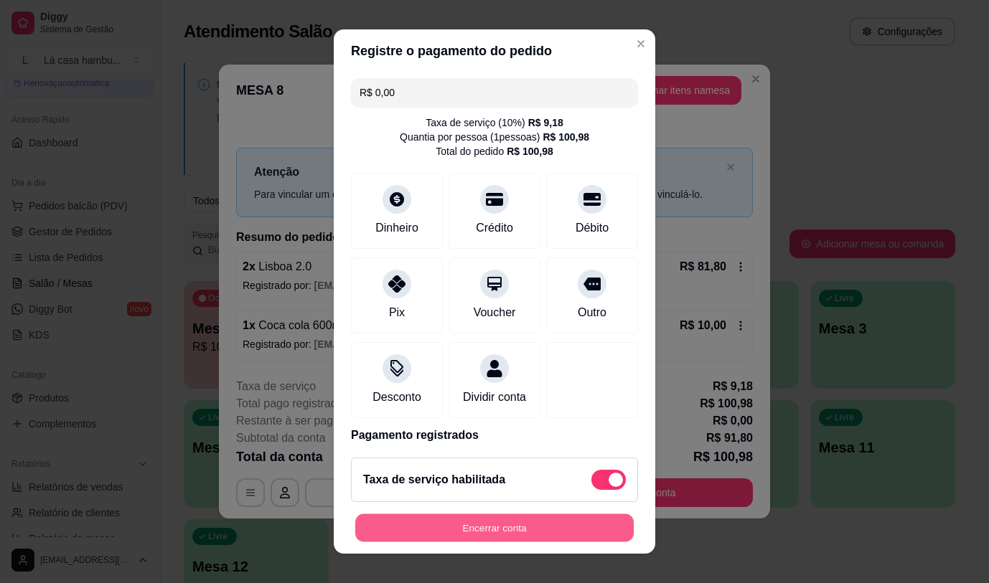
click at [494, 525] on button "Encerrar conta" at bounding box center [494, 529] width 278 height 28
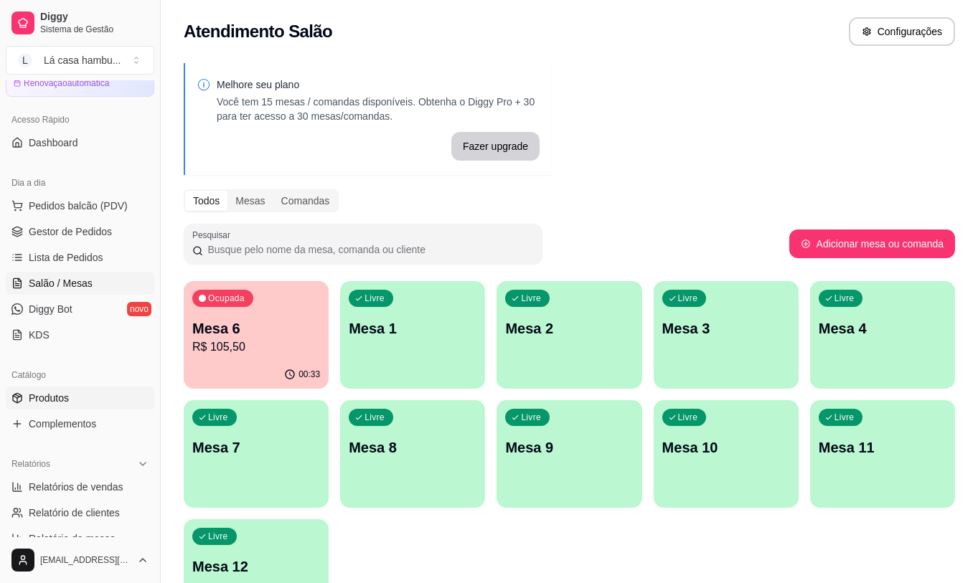
click at [103, 398] on link "Produtos" at bounding box center [80, 398] width 149 height 23
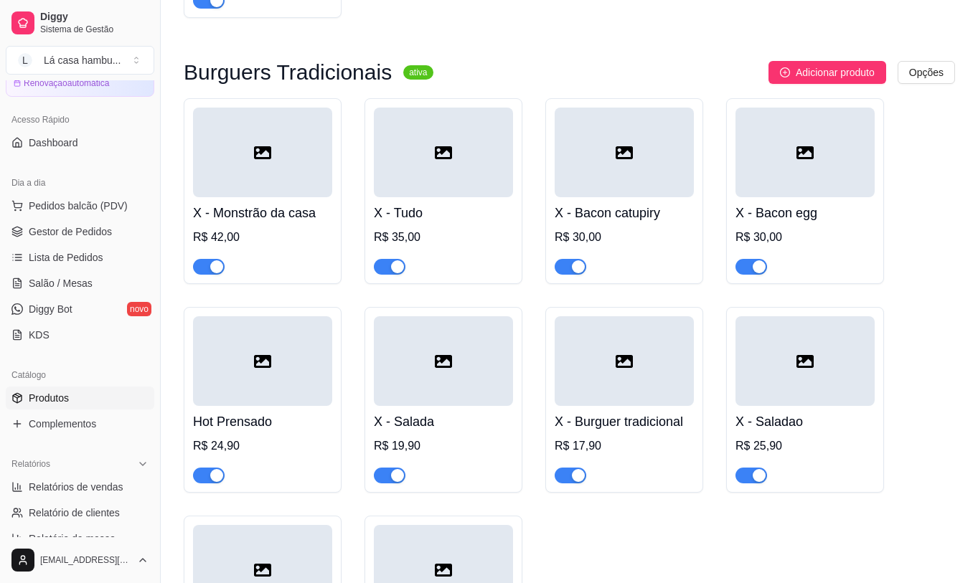
scroll to position [5813, 0]
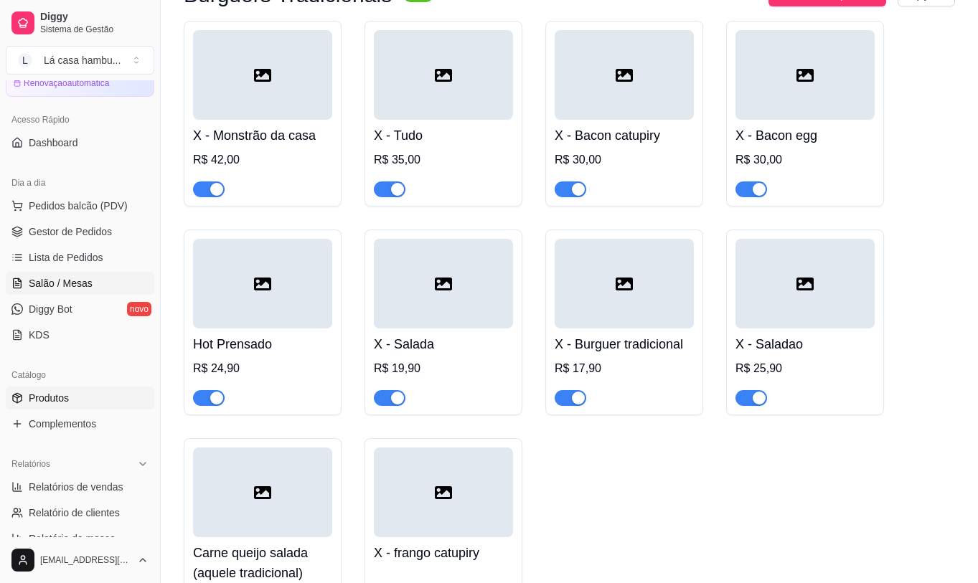
click at [99, 289] on link "Salão / Mesas" at bounding box center [80, 283] width 149 height 23
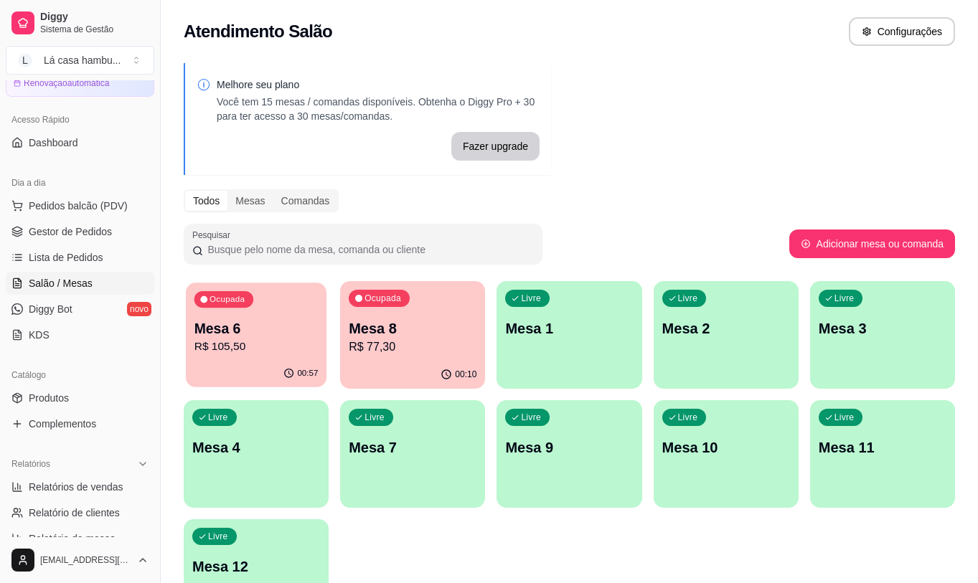
click at [286, 357] on div "Ocupada Mesa 6 R$ 105,50" at bounding box center [256, 322] width 141 height 78
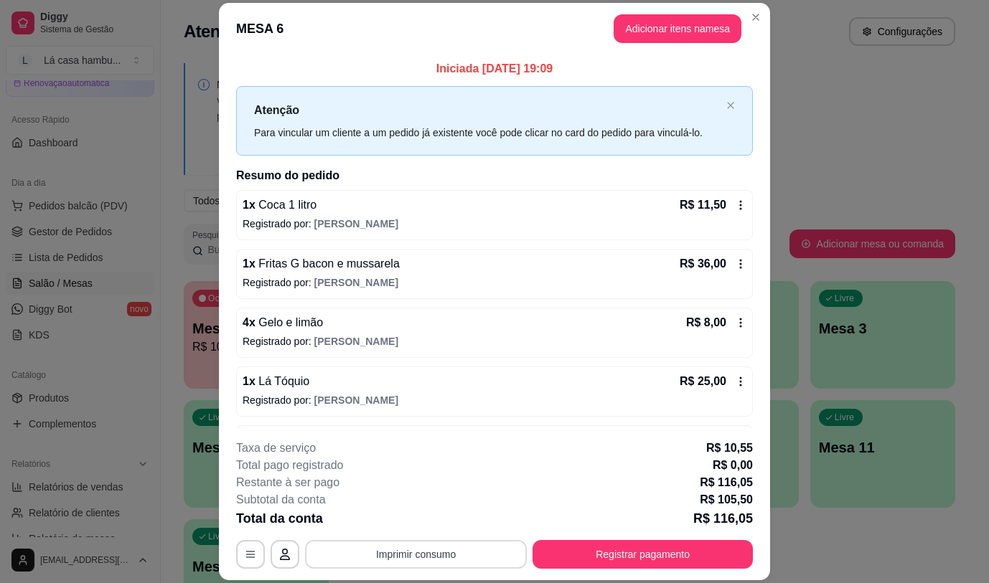
click at [485, 556] on button "Imprimir consumo" at bounding box center [416, 554] width 222 height 29
click at [410, 518] on button "IMPRESSORA" at bounding box center [415, 521] width 104 height 23
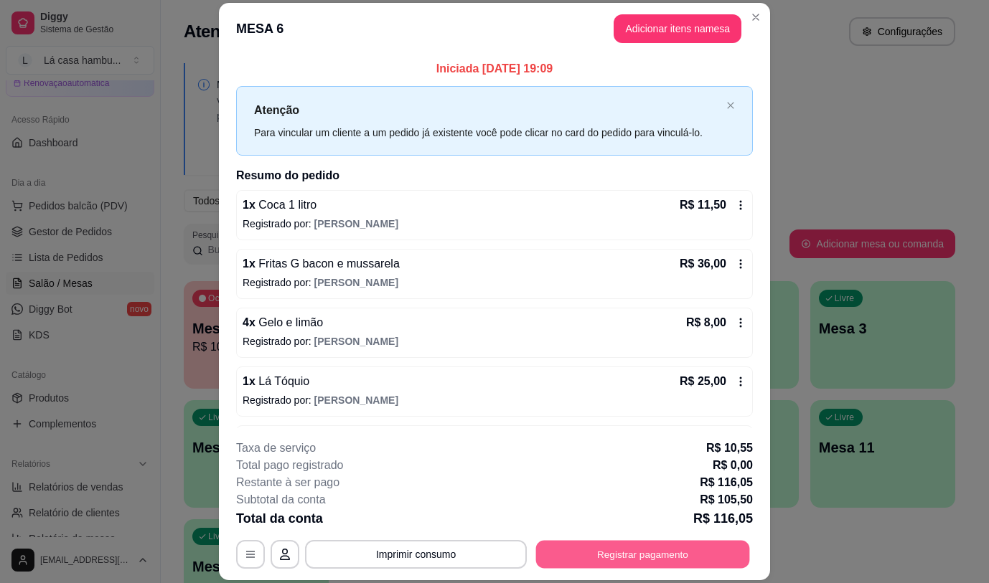
click at [645, 548] on button "Registrar pagamento" at bounding box center [643, 555] width 214 height 28
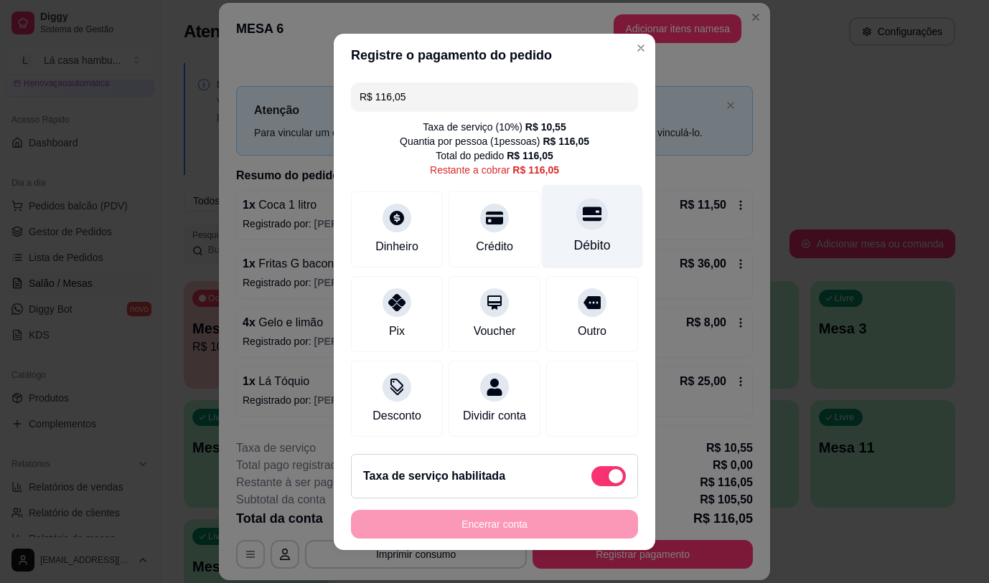
click at [576, 222] on div at bounding box center [592, 214] width 32 height 32
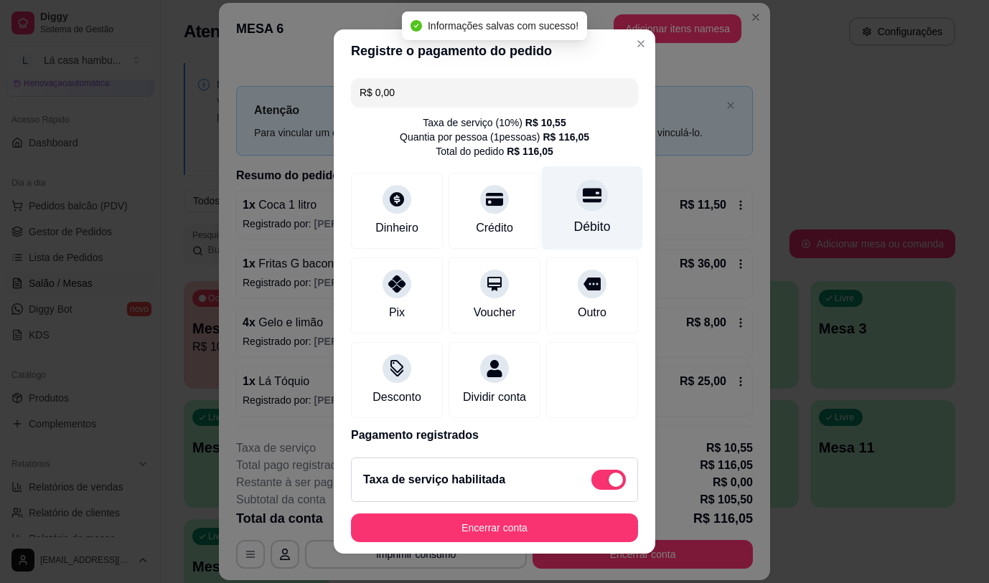
type input "R$ 0,00"
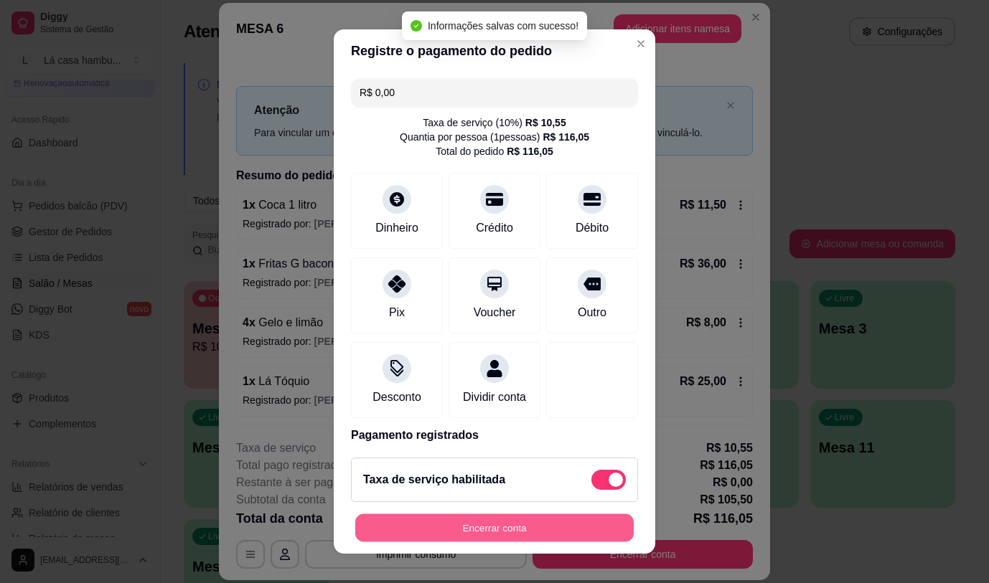
click at [493, 521] on button "Encerrar conta" at bounding box center [494, 529] width 278 height 28
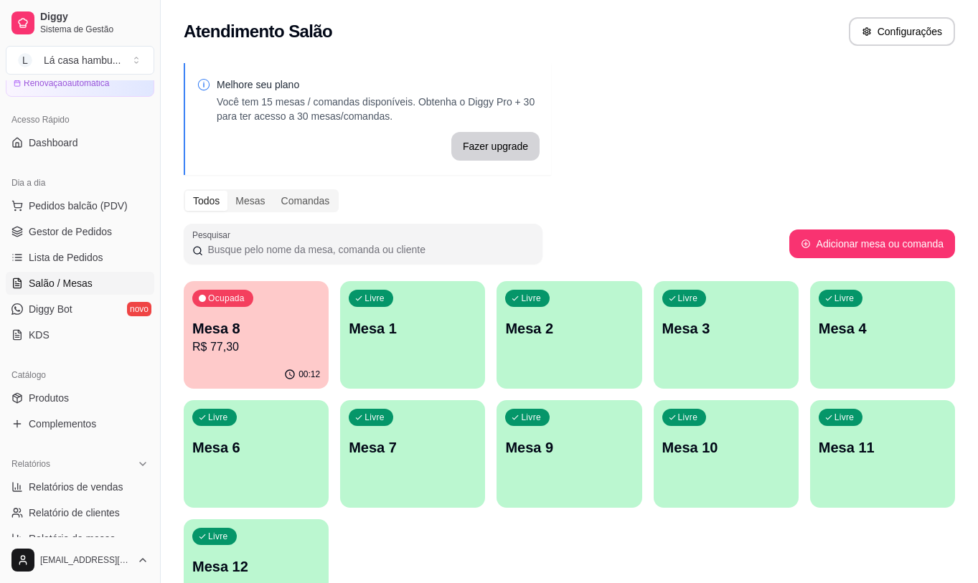
click at [693, 453] on p "Mesa 10" at bounding box center [726, 448] width 128 height 20
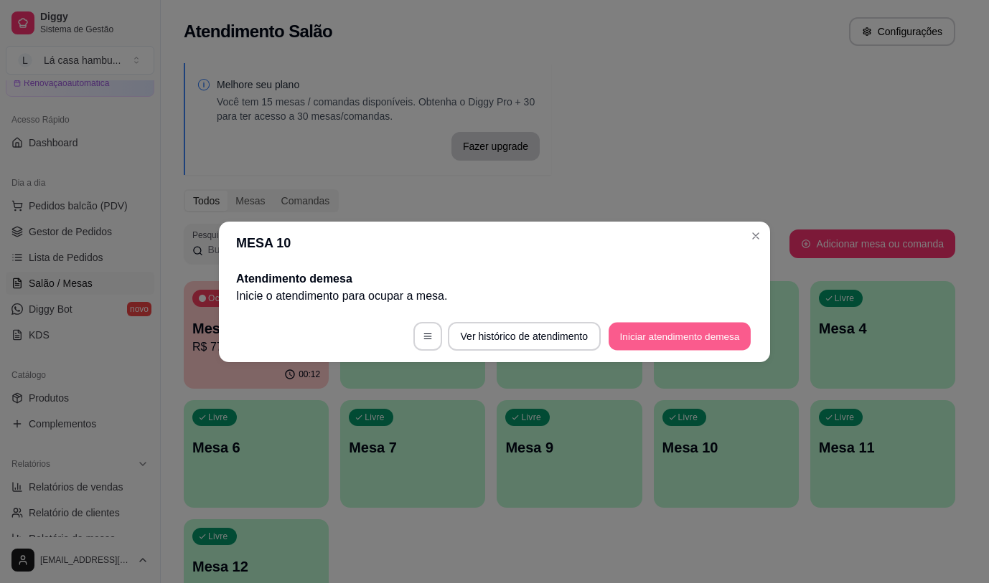
click at [653, 332] on button "Iniciar atendimento de mesa" at bounding box center [680, 336] width 142 height 28
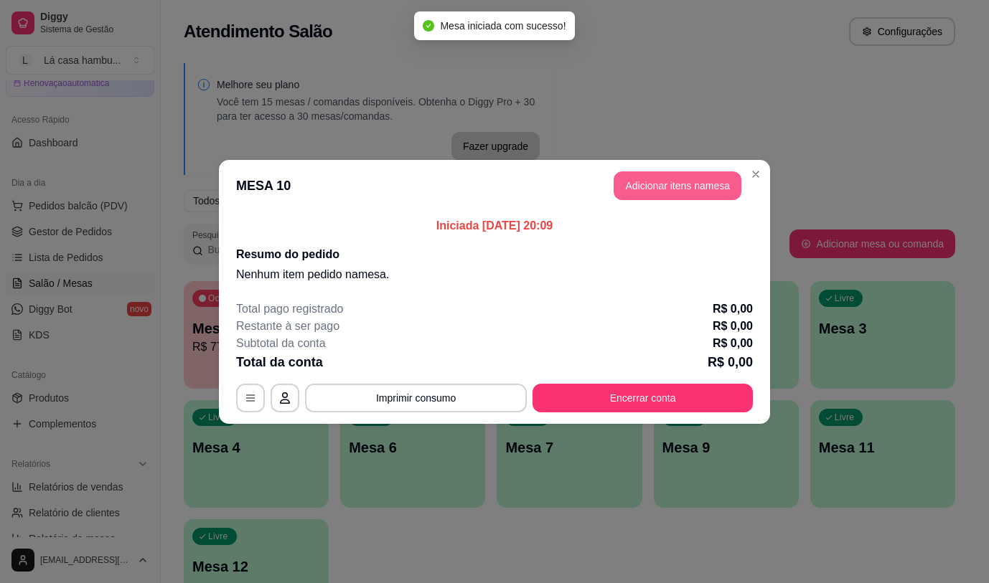
click at [653, 182] on button "Adicionar itens na mesa" at bounding box center [678, 186] width 128 height 29
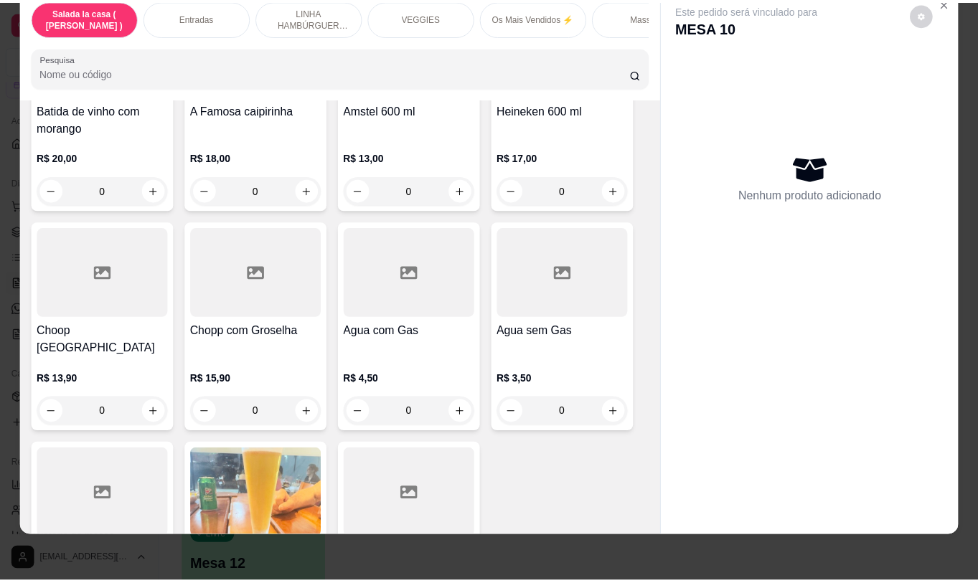
scroll to position [7120, 0]
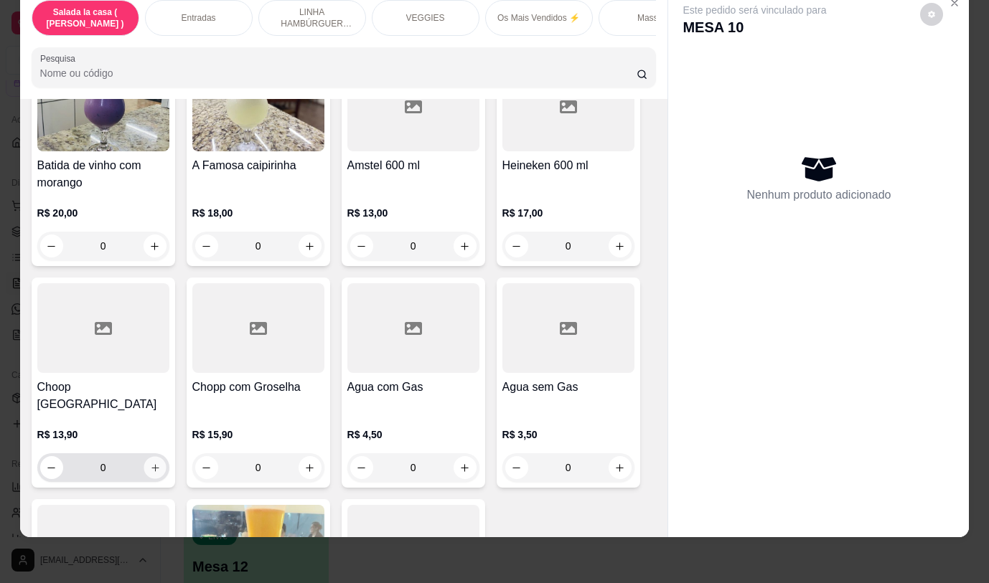
click at [154, 463] on icon "increase-product-quantity" at bounding box center [154, 468] width 11 height 11
type input "1"
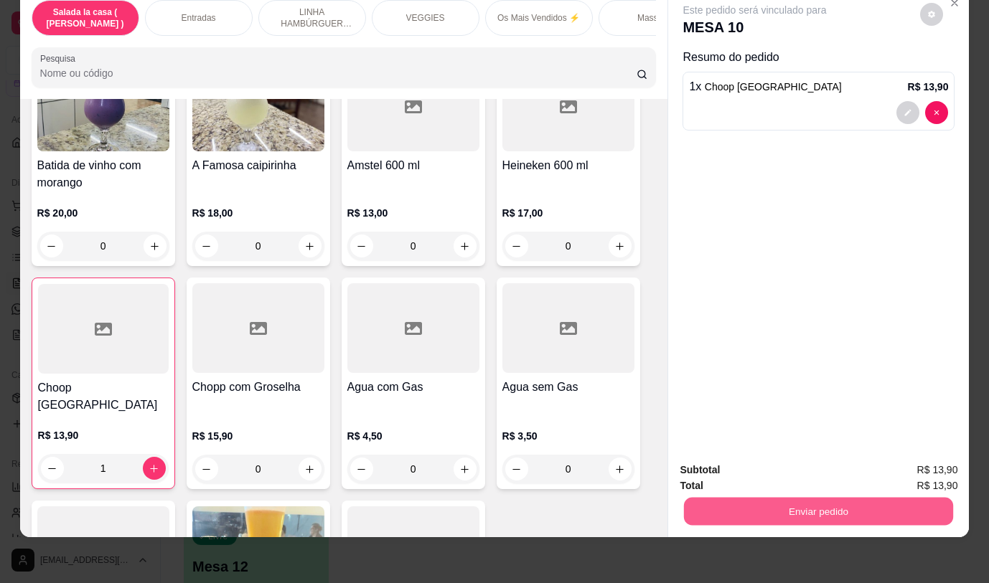
click at [779, 504] on button "Enviar pedido" at bounding box center [818, 511] width 269 height 28
click at [773, 461] on button "Não registrar e enviar pedido" at bounding box center [771, 465] width 149 height 27
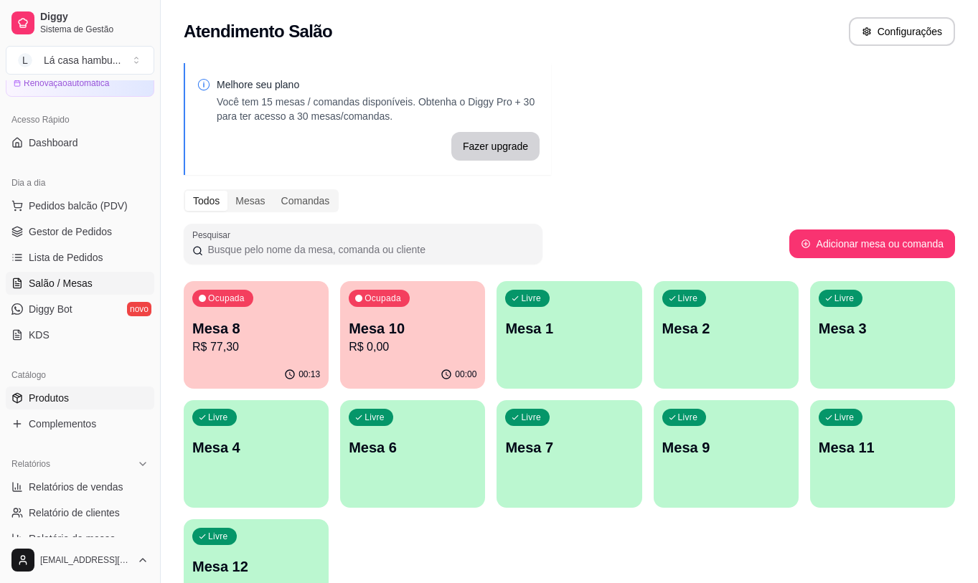
click at [73, 395] on link "Produtos" at bounding box center [80, 398] width 149 height 23
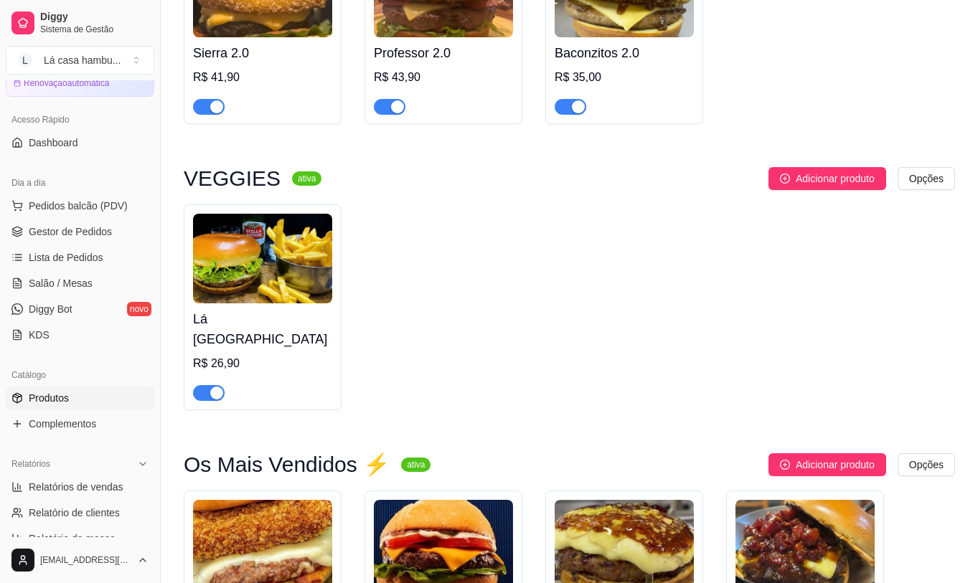
scroll to position [2440, 0]
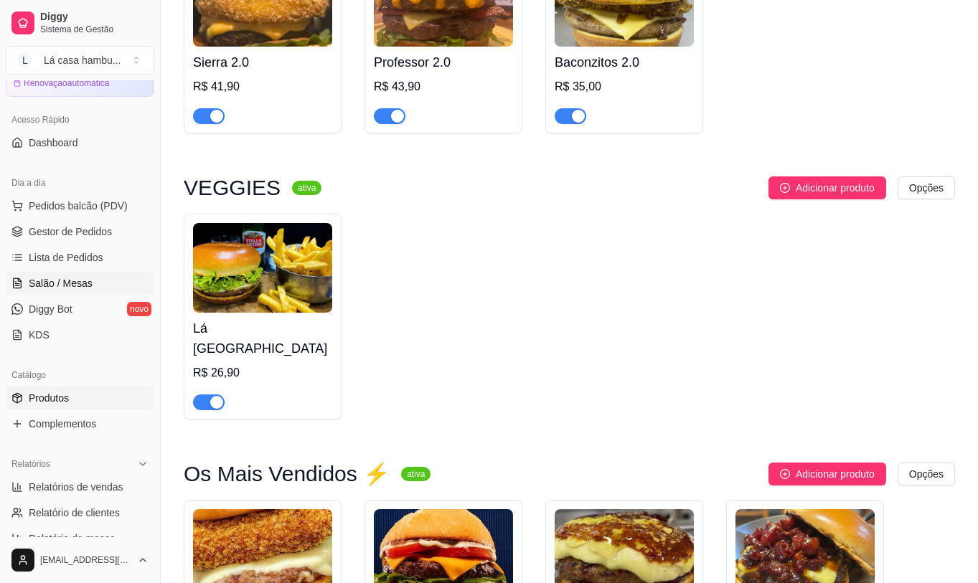
click at [77, 286] on span "Salão / Mesas" at bounding box center [61, 283] width 64 height 14
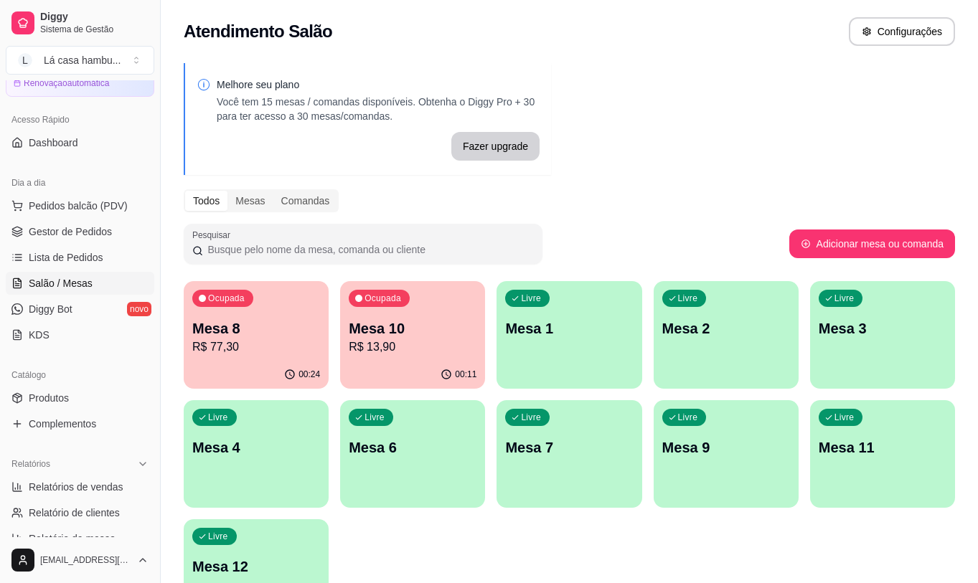
click at [240, 435] on div "Livre Mesa 4" at bounding box center [256, 445] width 145 height 90
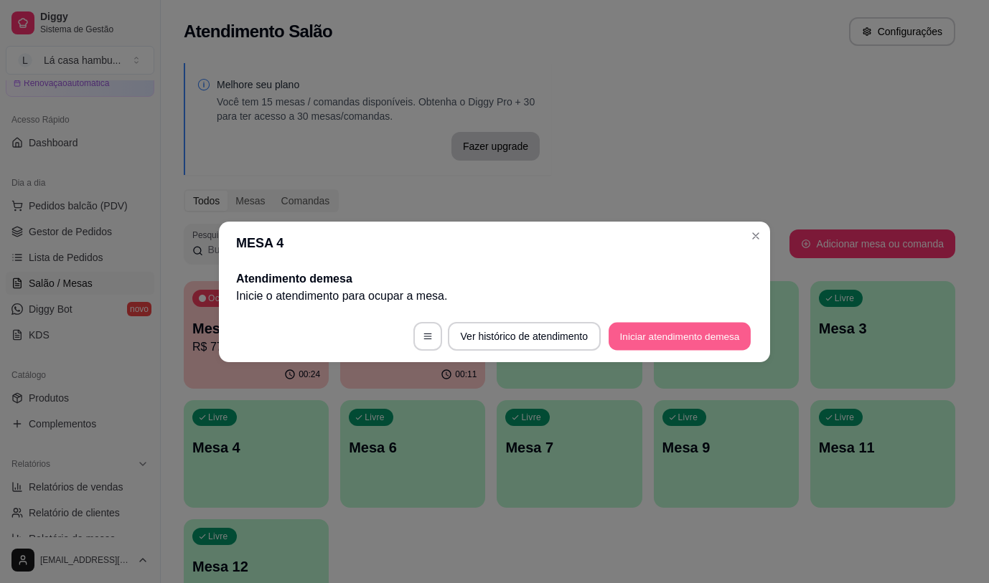
click at [700, 339] on button "Iniciar atendimento de mesa" at bounding box center [680, 336] width 142 height 28
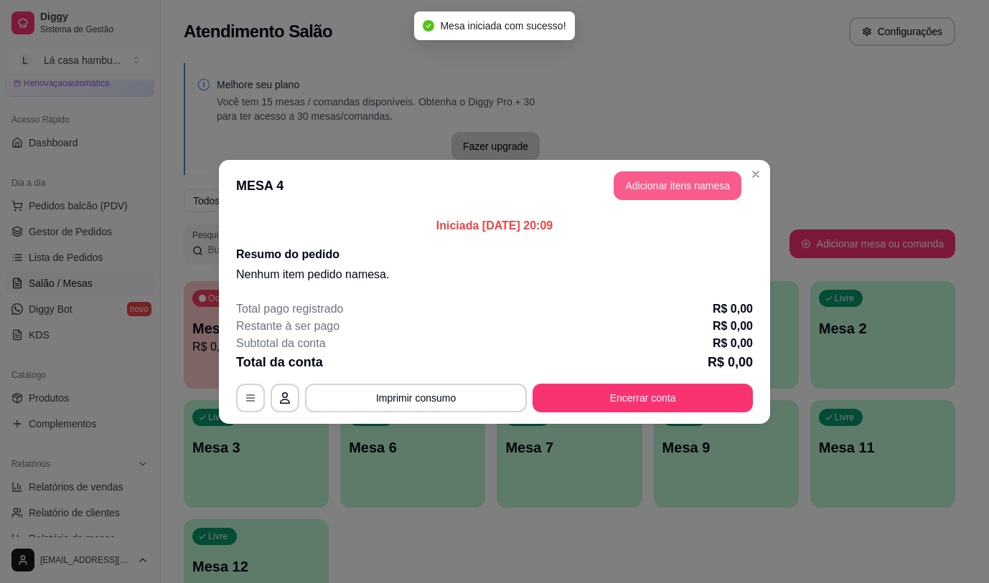
click at [699, 194] on button "Adicionar itens na mesa" at bounding box center [678, 186] width 128 height 29
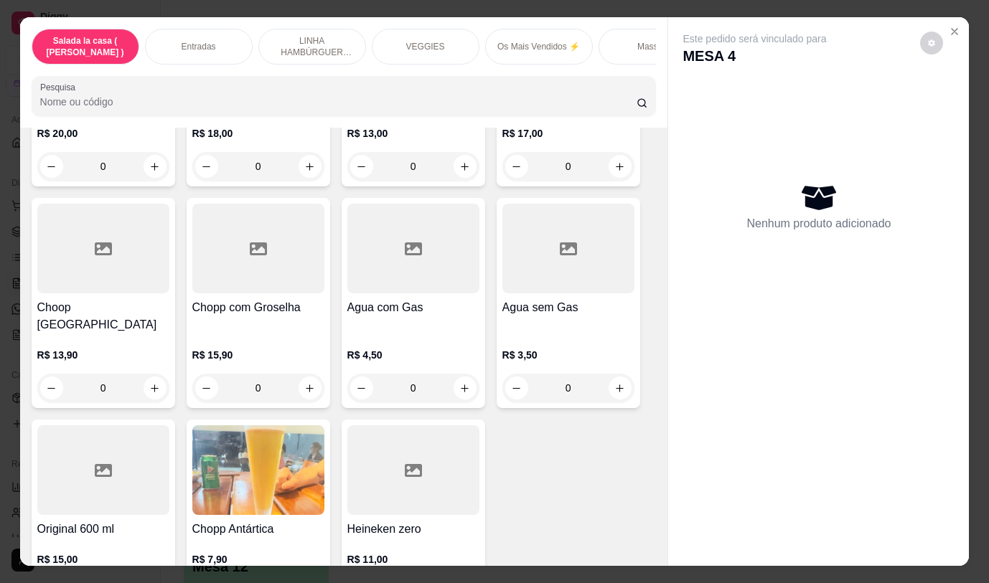
scroll to position [7264, 0]
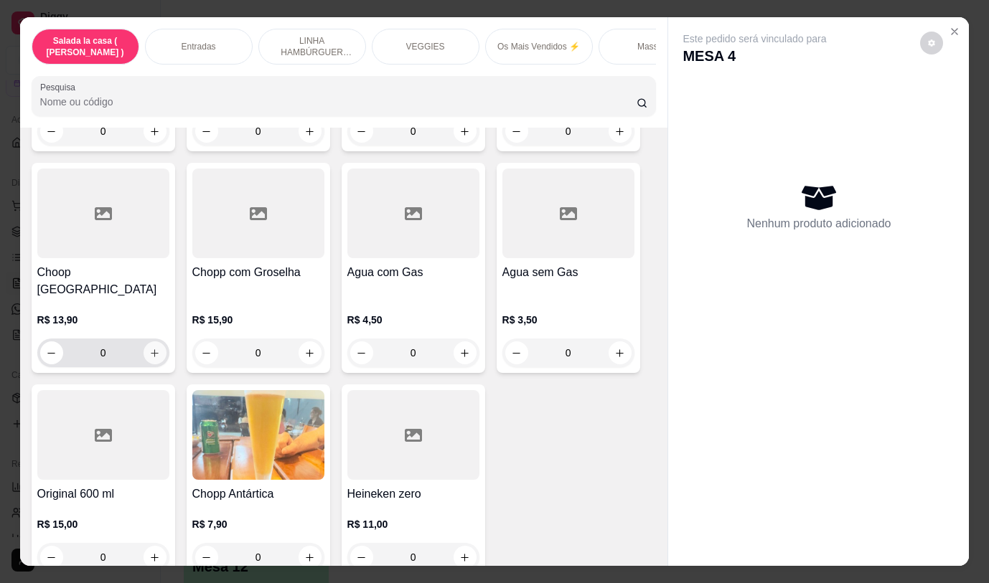
click at [149, 348] on icon "increase-product-quantity" at bounding box center [154, 353] width 11 height 11
type input "1"
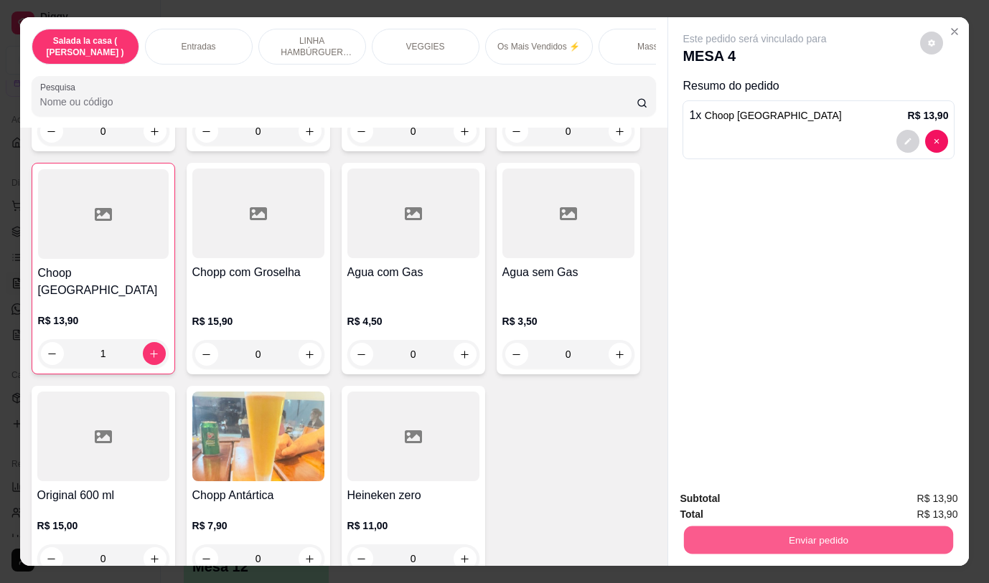
click at [817, 526] on button "Enviar pedido" at bounding box center [818, 540] width 269 height 28
click at [802, 494] on button "Não registrar e enviar pedido" at bounding box center [771, 499] width 149 height 27
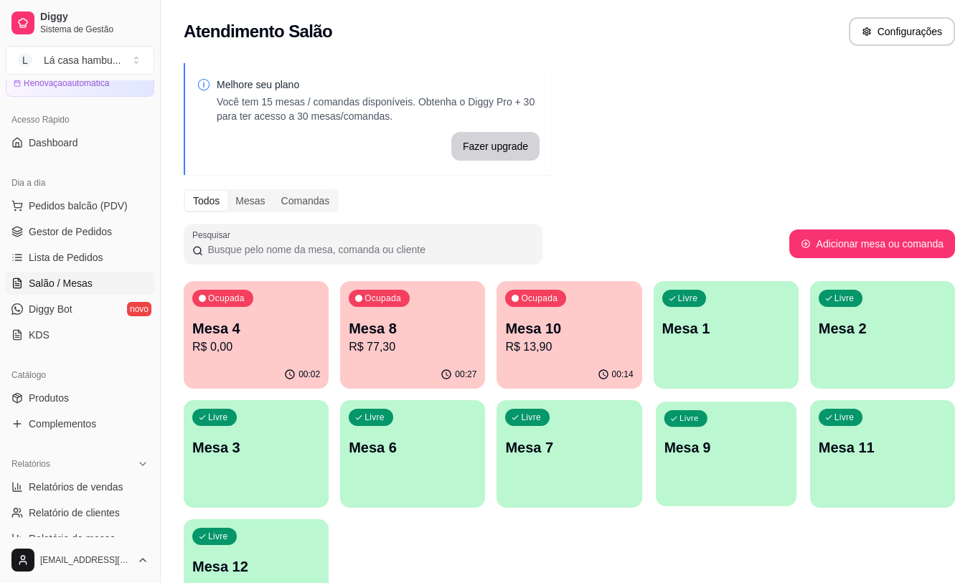
click at [691, 467] on div "Livre Mesa 9" at bounding box center [726, 446] width 141 height 88
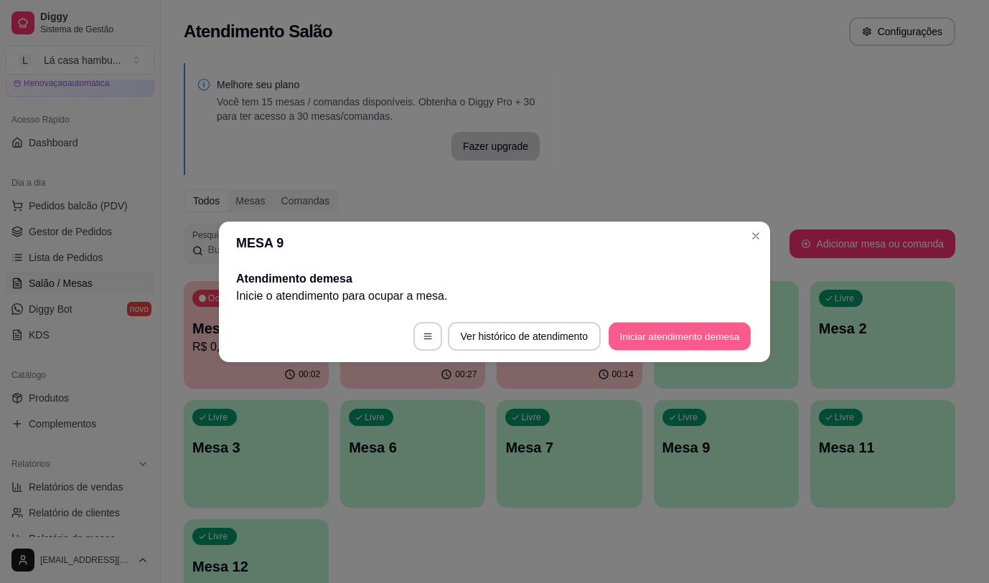
click at [644, 337] on button "Iniciar atendimento de mesa" at bounding box center [680, 336] width 142 height 28
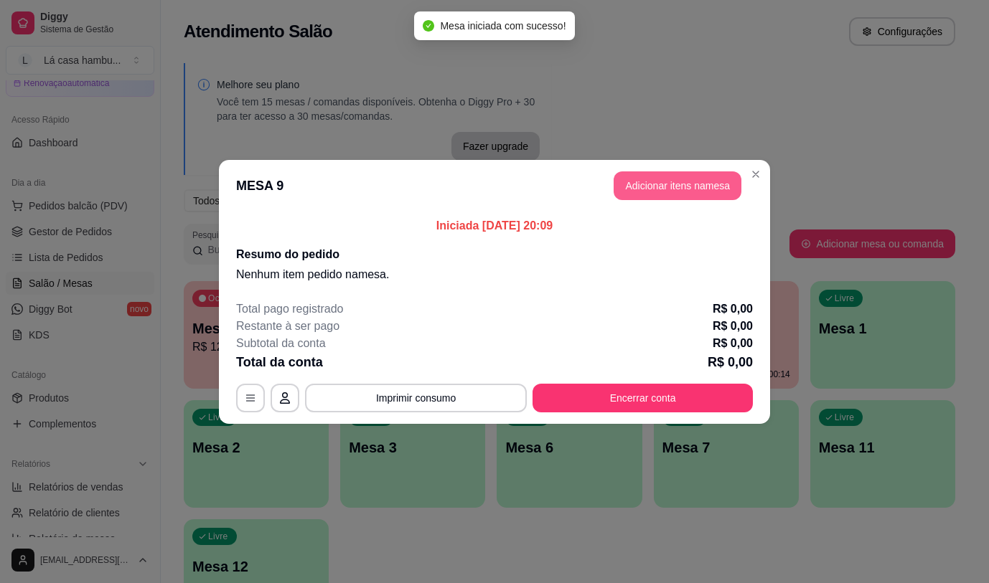
click at [675, 180] on button "Adicionar itens na mesa" at bounding box center [678, 186] width 128 height 29
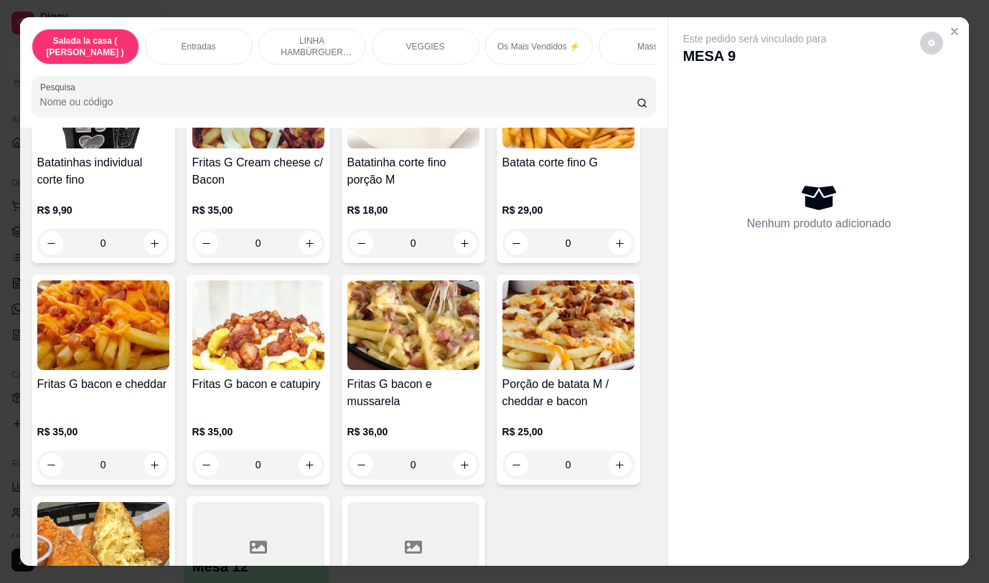
scroll to position [1005, 0]
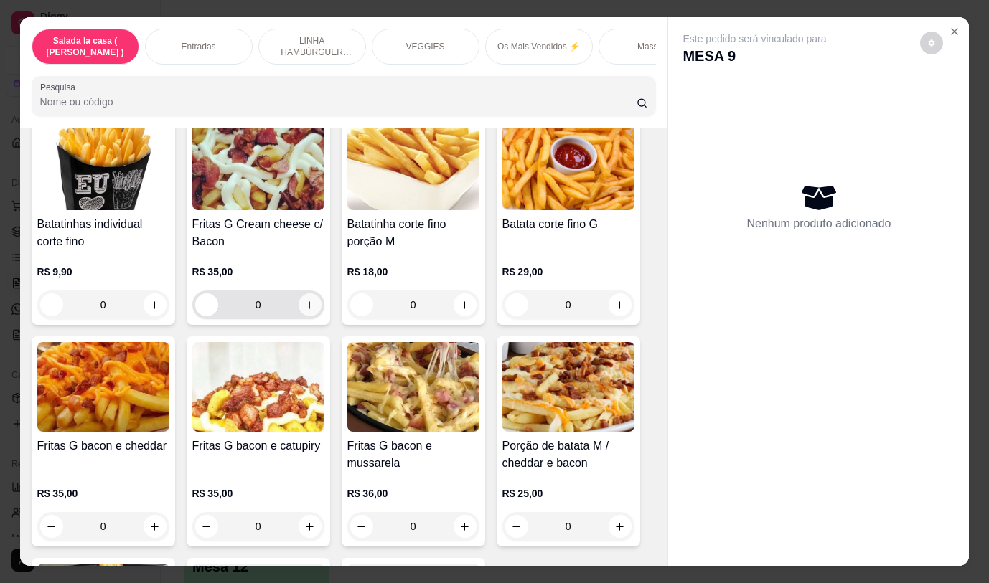
click at [304, 311] on icon "increase-product-quantity" at bounding box center [309, 305] width 11 height 11
type input "1"
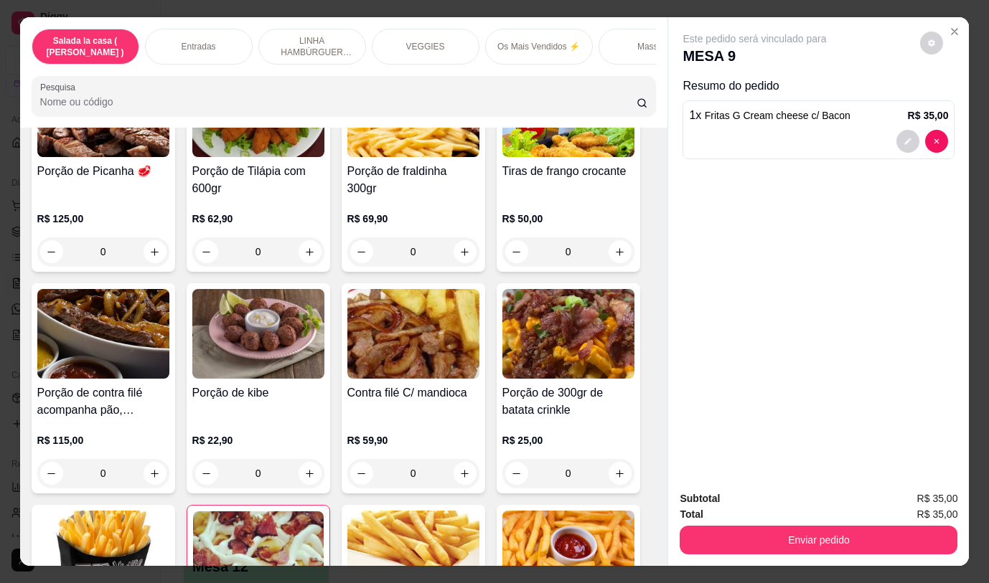
scroll to position [574, 0]
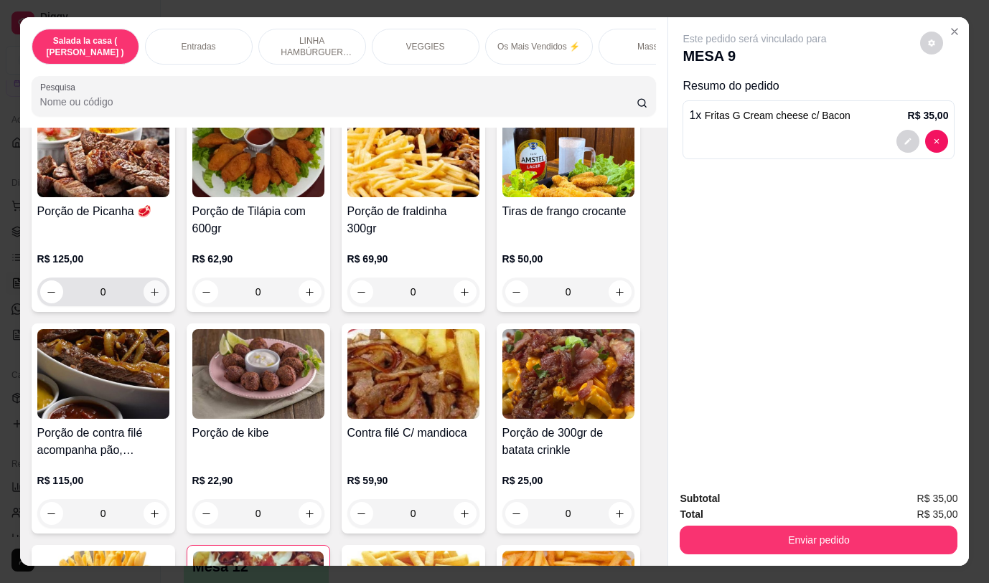
click at [154, 296] on icon "increase-product-quantity" at bounding box center [154, 292] width 11 height 11
type input "1"
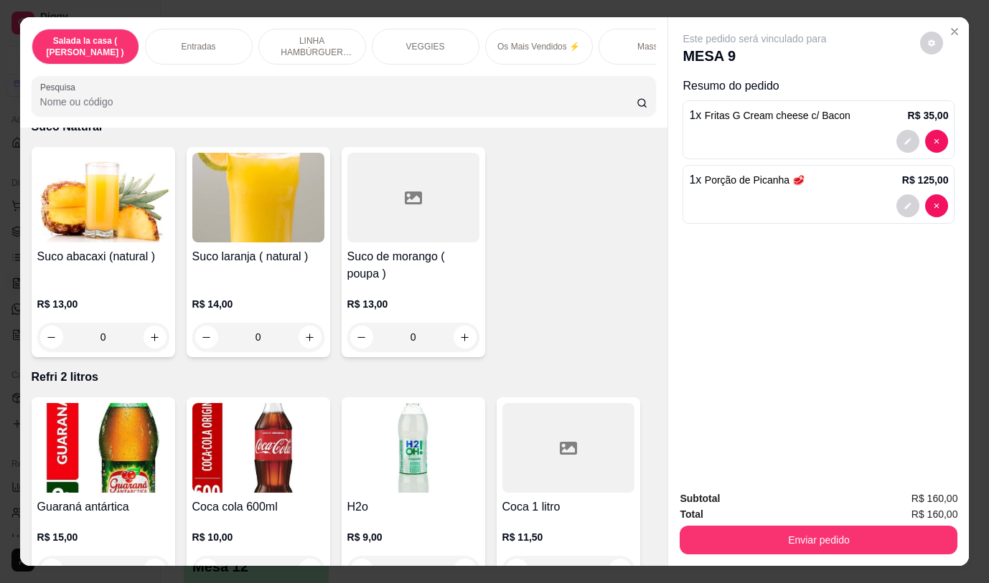
scroll to position [6604, 0]
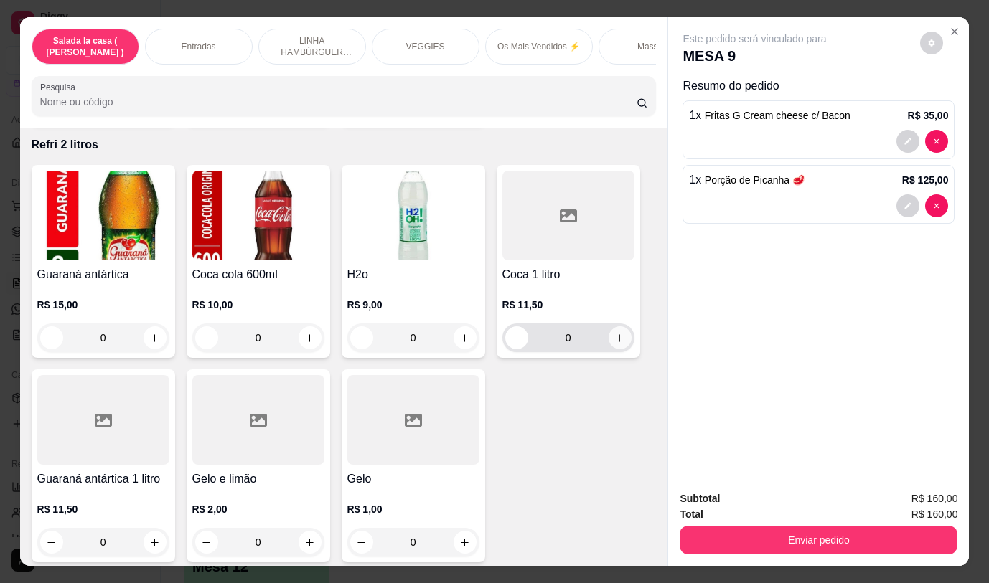
click at [617, 333] on icon "increase-product-quantity" at bounding box center [619, 338] width 11 height 11
type input "1"
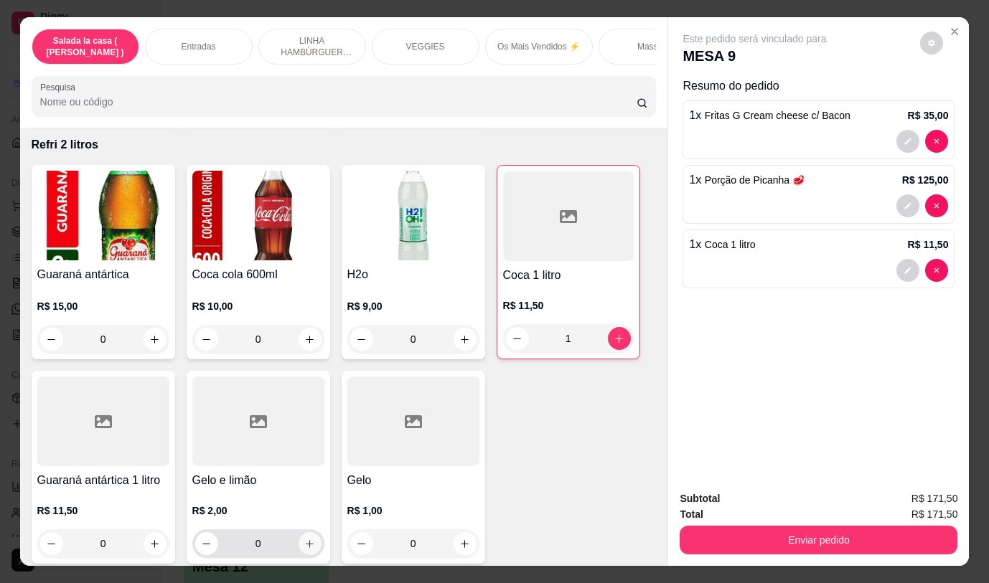
click at [306, 540] on icon "increase-product-quantity" at bounding box center [310, 544] width 8 height 8
click at [304, 540] on icon "increase-product-quantity" at bounding box center [309, 545] width 11 height 11
type input "2"
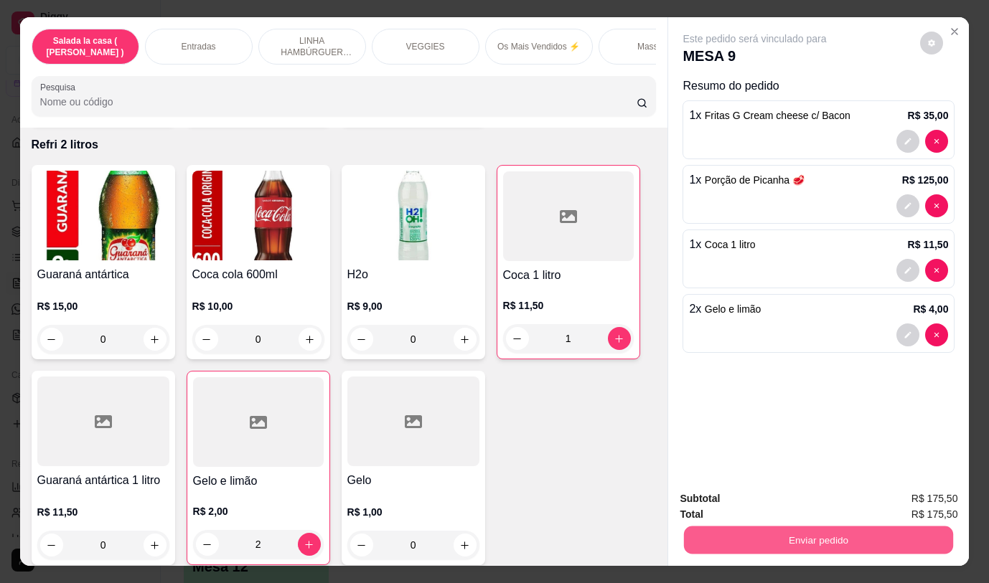
click at [836, 529] on button "Enviar pedido" at bounding box center [818, 540] width 269 height 28
click at [817, 498] on button "Não registrar e enviar pedido" at bounding box center [771, 499] width 149 height 27
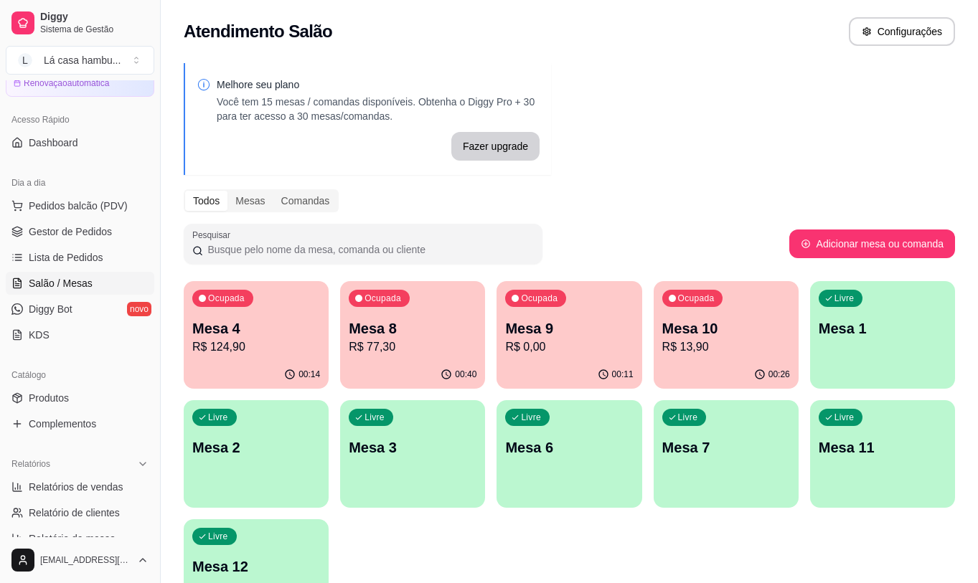
click at [716, 431] on div "Livre Mesa 7" at bounding box center [726, 445] width 145 height 90
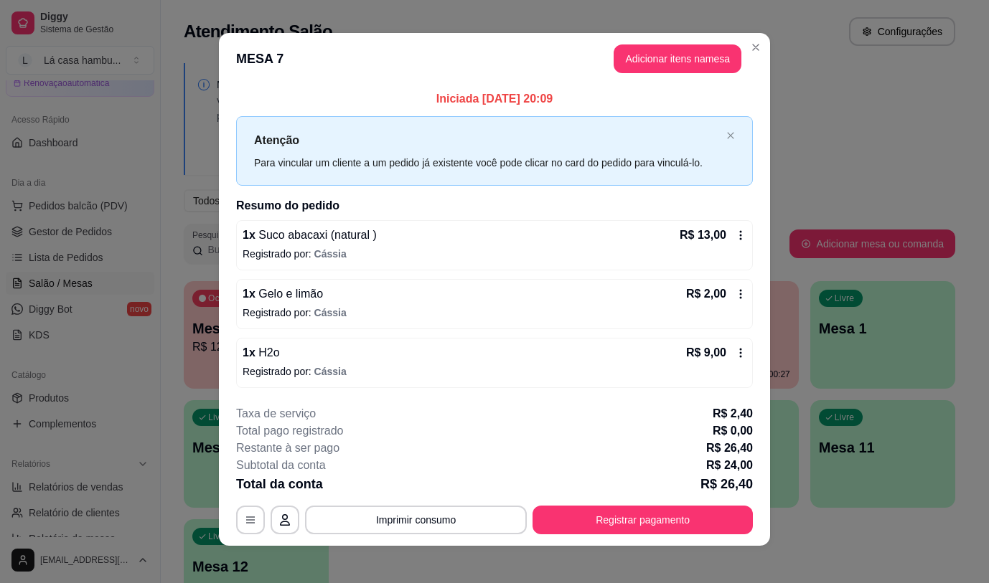
scroll to position [0, 0]
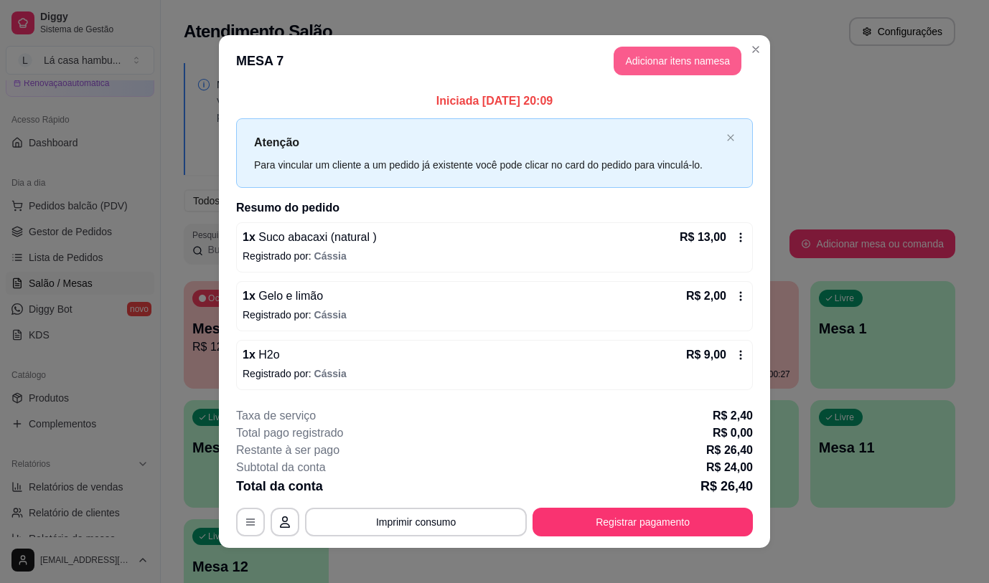
click at [672, 57] on button "Adicionar itens na mesa" at bounding box center [678, 61] width 128 height 29
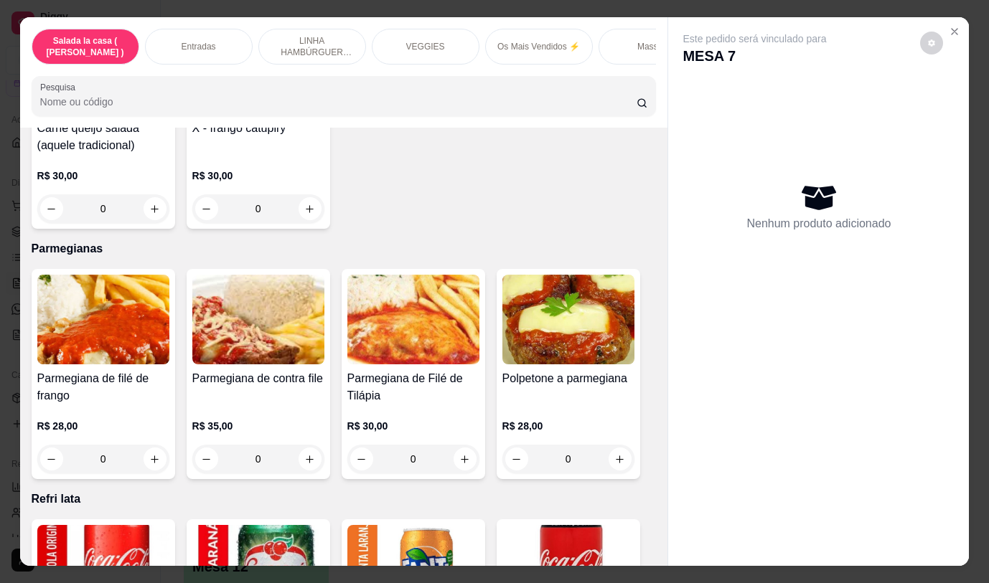
scroll to position [5670, 0]
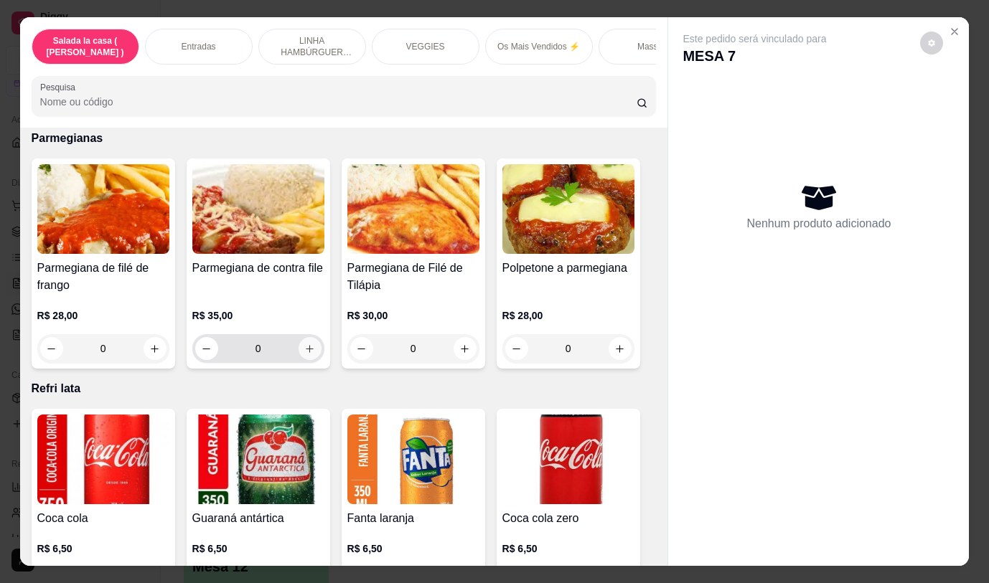
click at [306, 345] on icon "increase-product-quantity" at bounding box center [310, 349] width 8 height 8
type input "1"
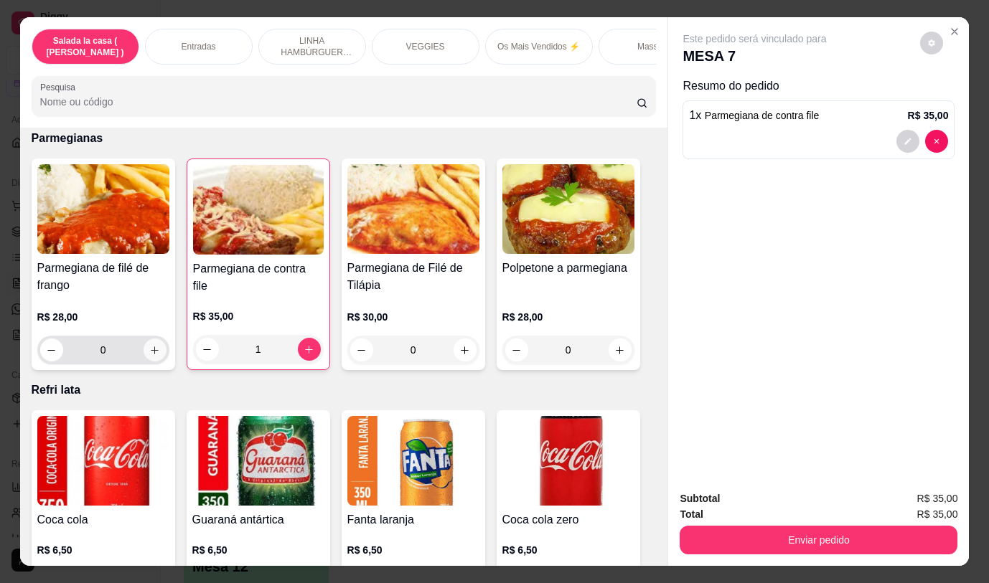
click at [149, 345] on icon "increase-product-quantity" at bounding box center [154, 350] width 11 height 11
type input "1"
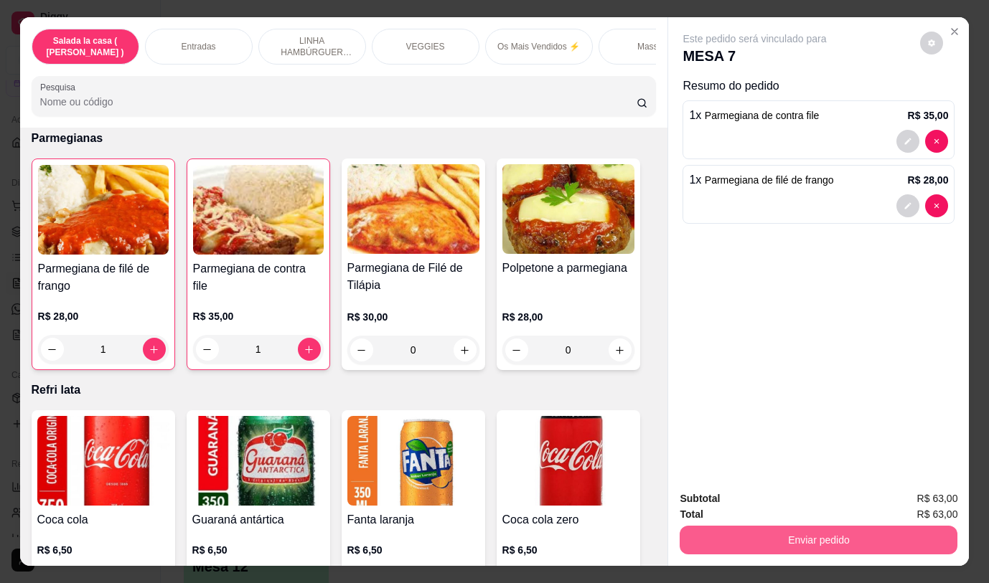
click at [813, 538] on button "Enviar pedido" at bounding box center [819, 540] width 278 height 29
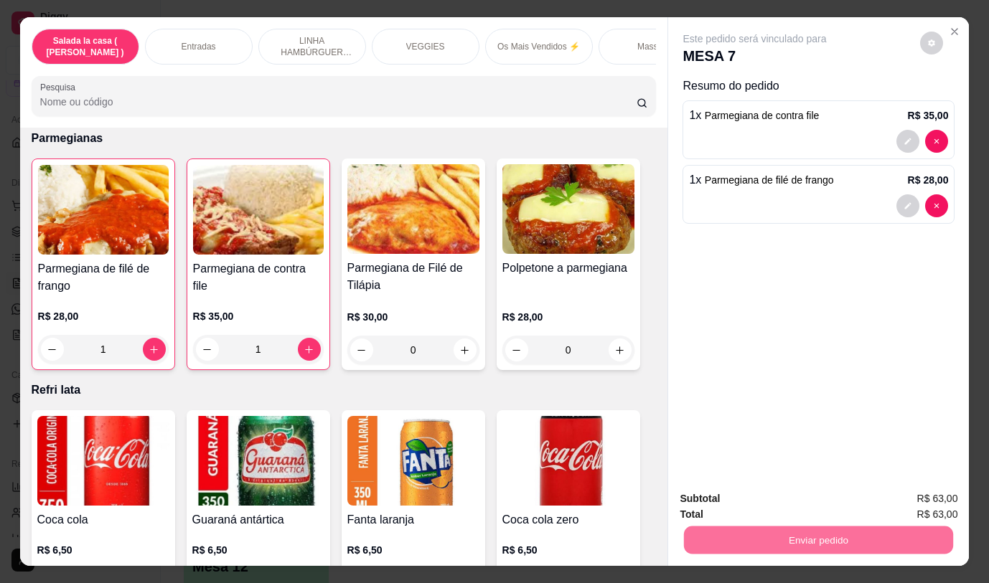
click at [787, 497] on button "Não registrar e enviar pedido" at bounding box center [771, 499] width 149 height 27
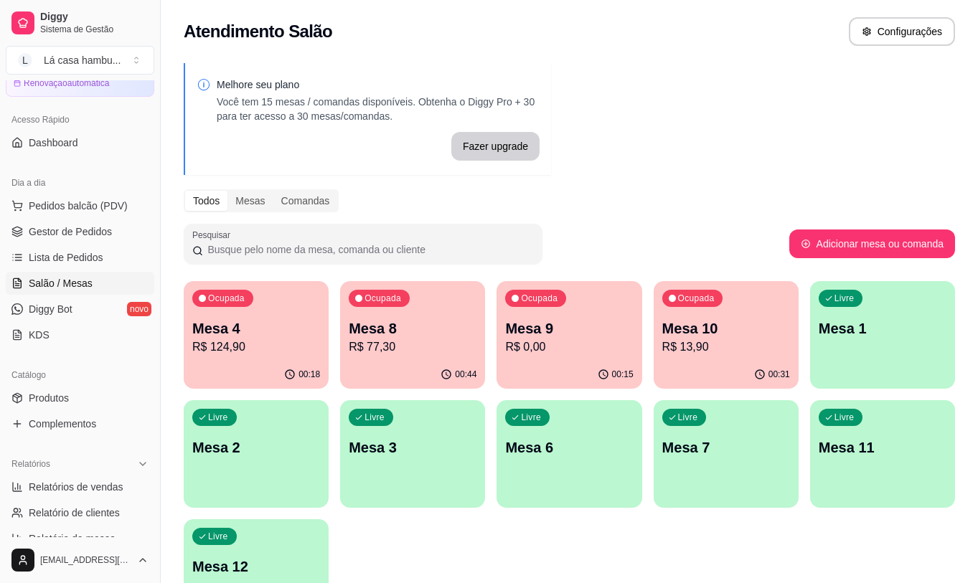
click at [763, 345] on p "R$ 13,90" at bounding box center [726, 347] width 128 height 17
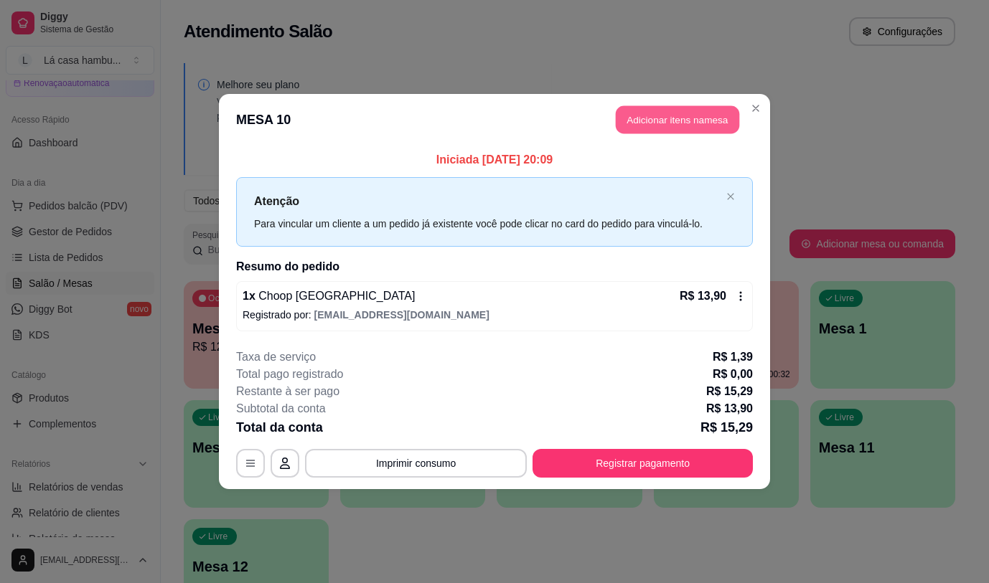
click at [672, 120] on button "Adicionar itens na mesa" at bounding box center [677, 120] width 123 height 28
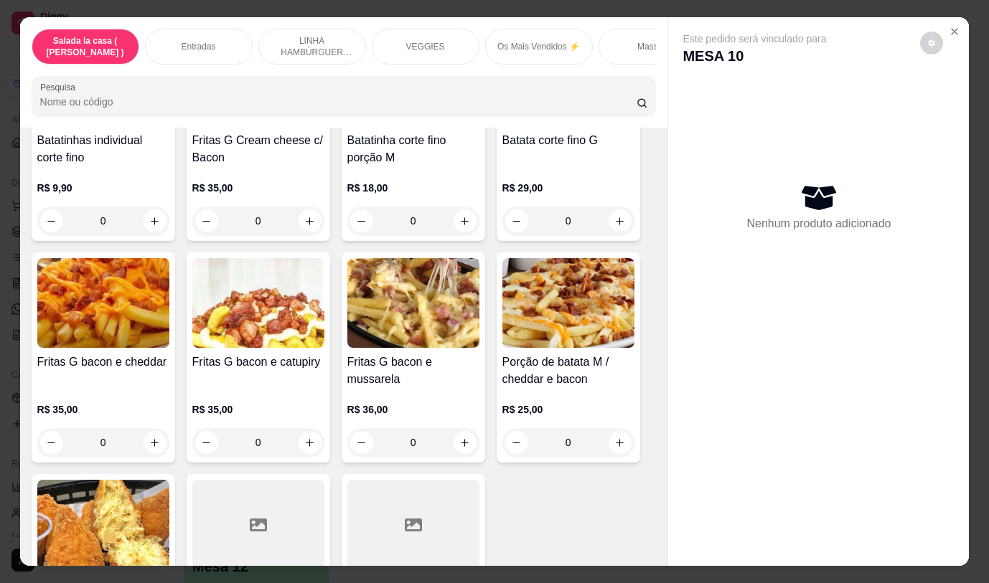
scroll to position [1220, 0]
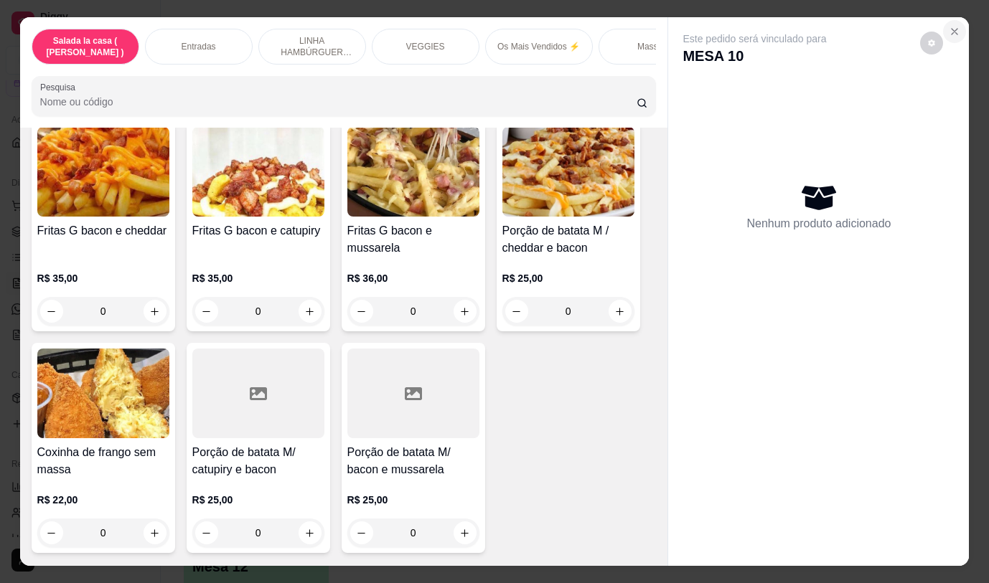
click at [957, 29] on button "Close" at bounding box center [954, 31] width 23 height 23
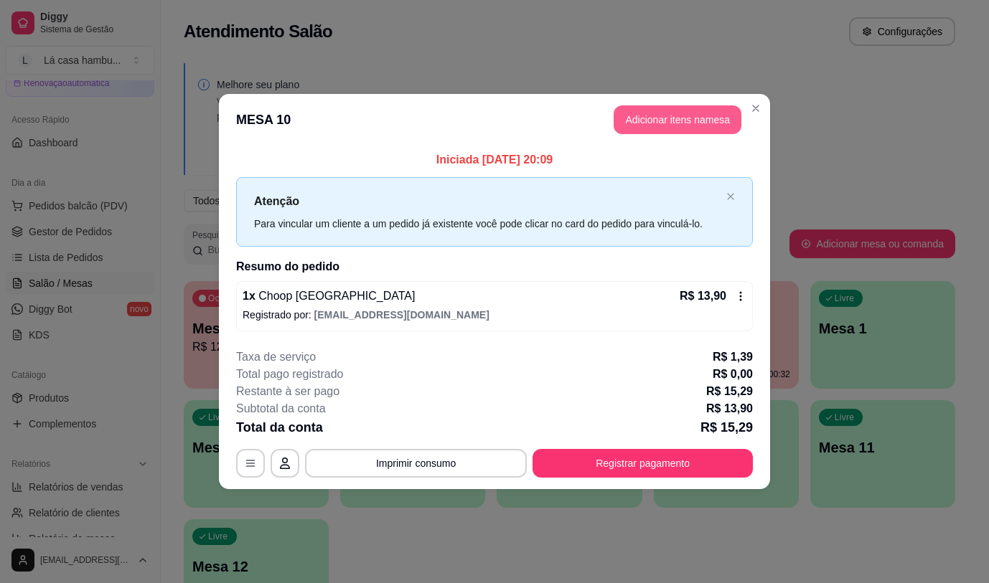
click at [652, 120] on button "Adicionar itens na mesa" at bounding box center [678, 120] width 128 height 29
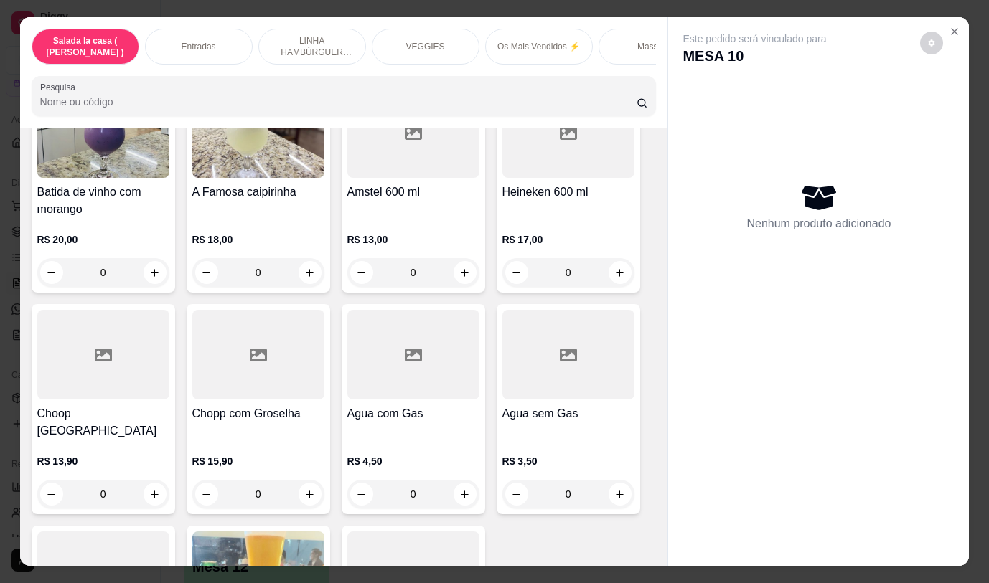
scroll to position [7249, 0]
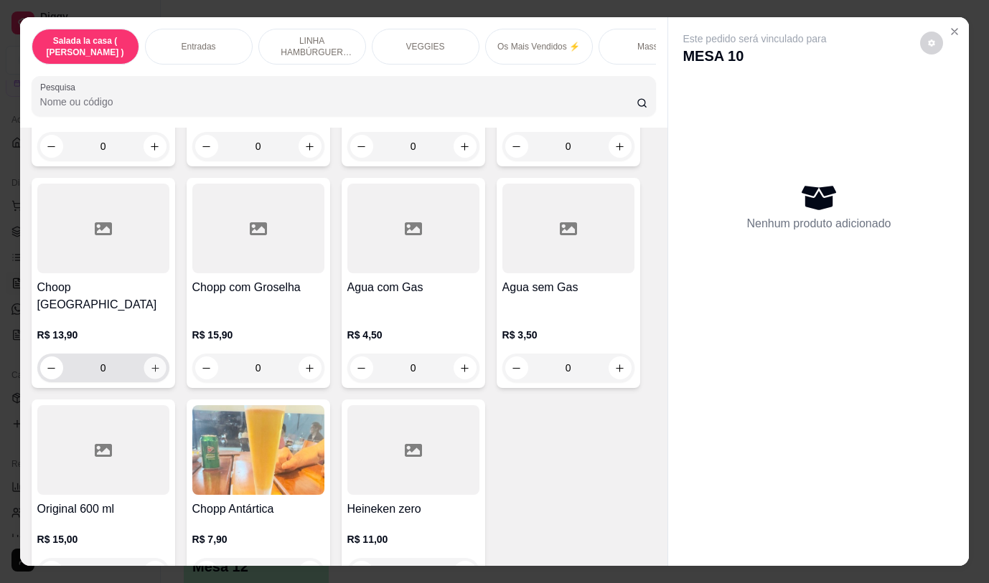
click at [160, 357] on button "increase-product-quantity" at bounding box center [155, 368] width 22 height 22
type input "1"
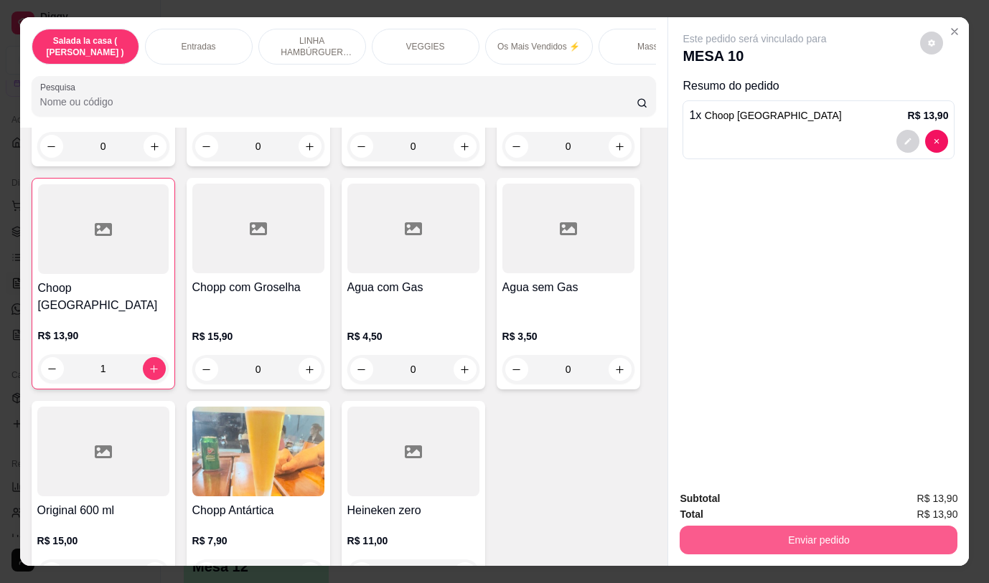
click at [853, 534] on button "Enviar pedido" at bounding box center [819, 540] width 278 height 29
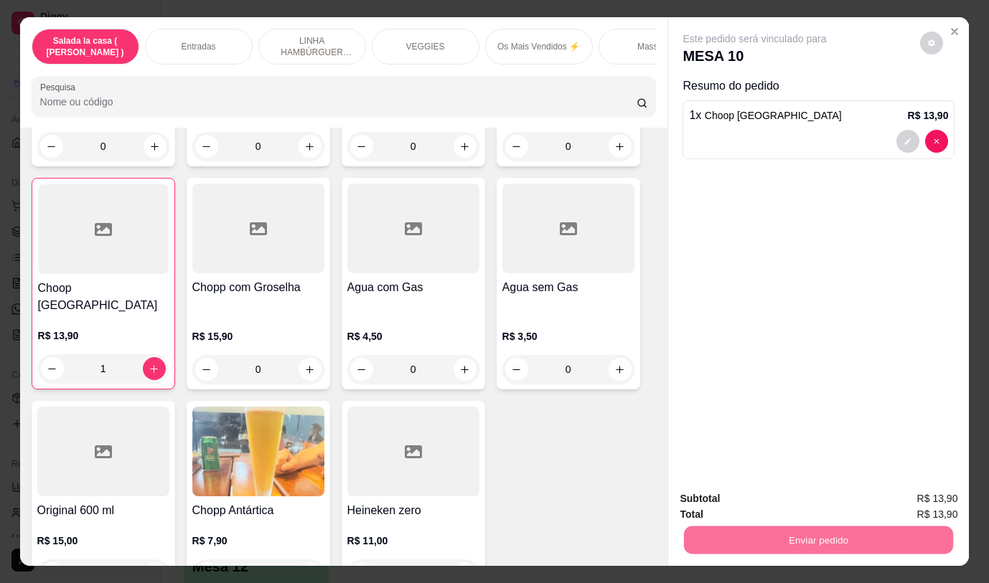
click at [761, 496] on button "Não registrar e enviar pedido" at bounding box center [771, 499] width 149 height 27
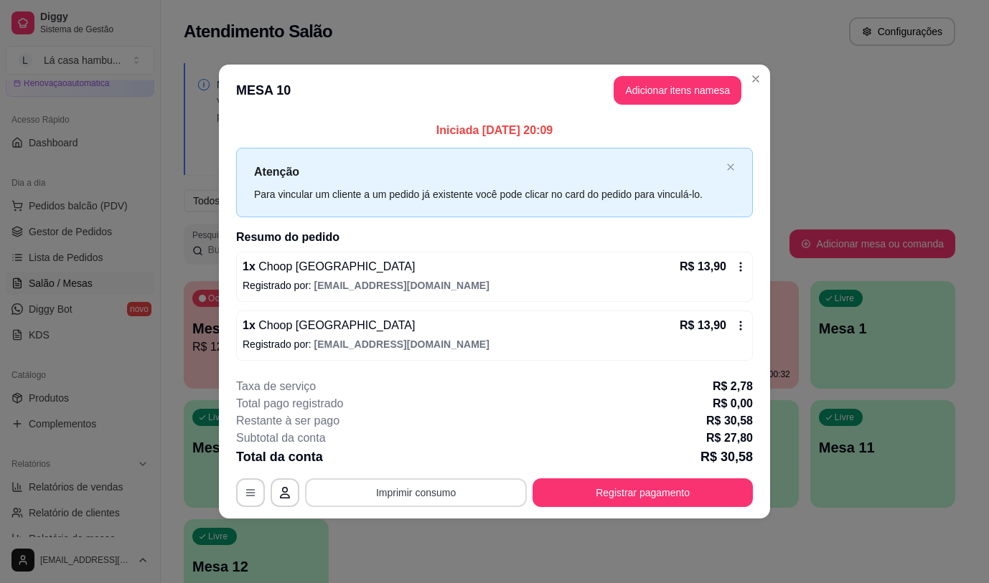
click at [463, 493] on button "Imprimir consumo" at bounding box center [416, 493] width 222 height 29
click at [419, 461] on button "IMPRESSORA" at bounding box center [420, 460] width 104 height 23
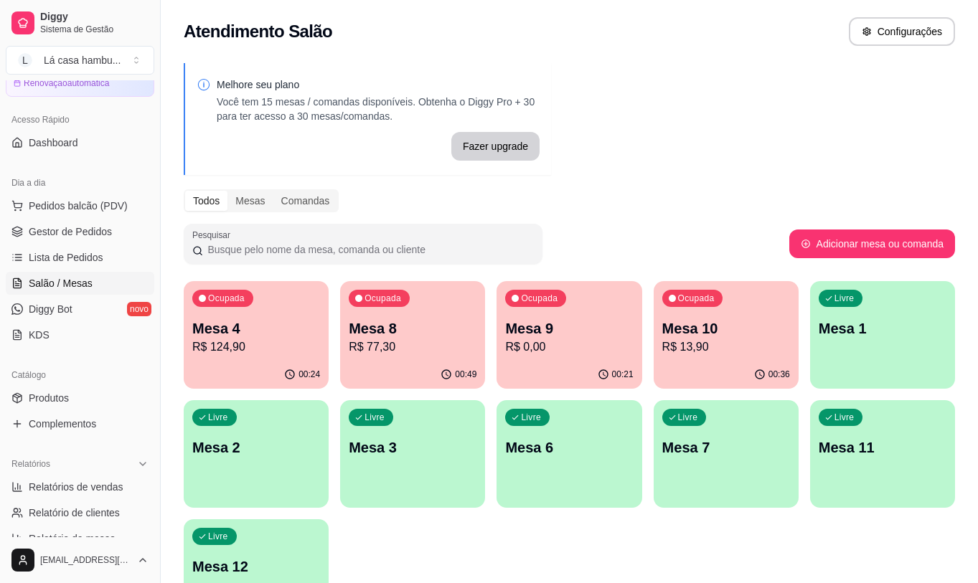
click at [420, 344] on p "R$ 77,30" at bounding box center [413, 347] width 128 height 17
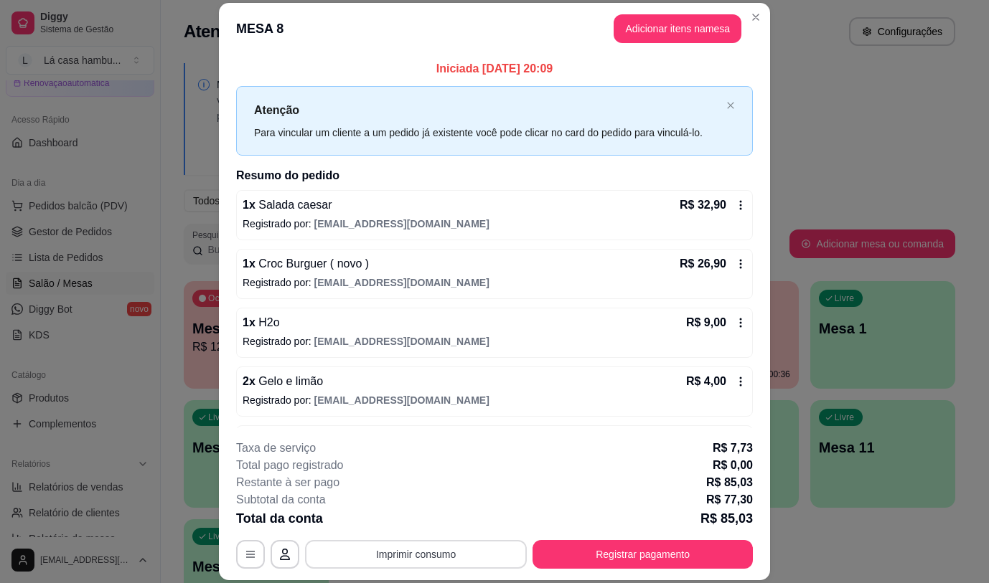
click at [446, 556] on button "Imprimir consumo" at bounding box center [416, 554] width 222 height 29
click at [435, 514] on button "IMPRESSORA" at bounding box center [415, 521] width 104 height 23
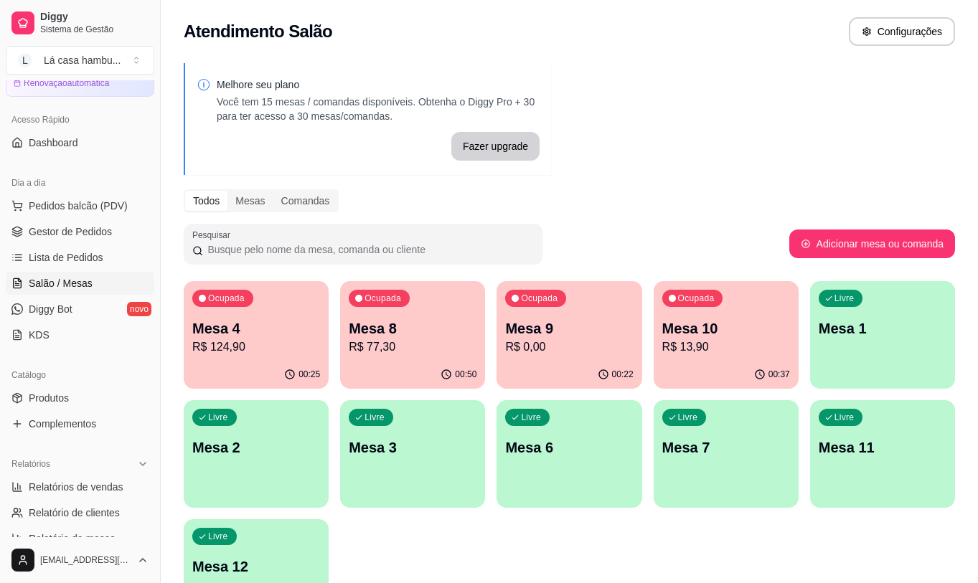
click at [402, 337] on p "Mesa 8" at bounding box center [413, 329] width 128 height 20
click at [281, 338] on div "Mesa 4 R$ 124,90" at bounding box center [256, 337] width 128 height 37
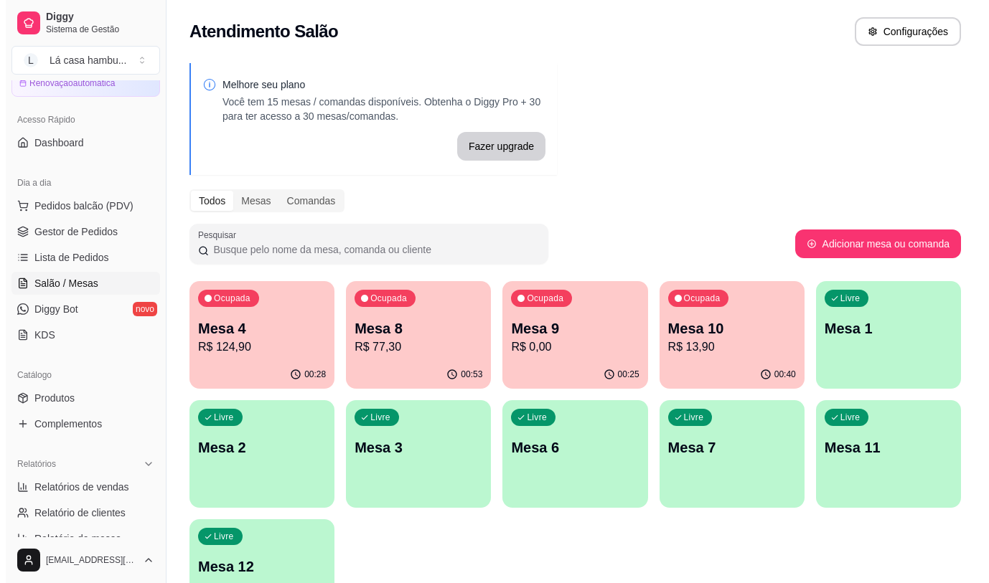
scroll to position [102, 0]
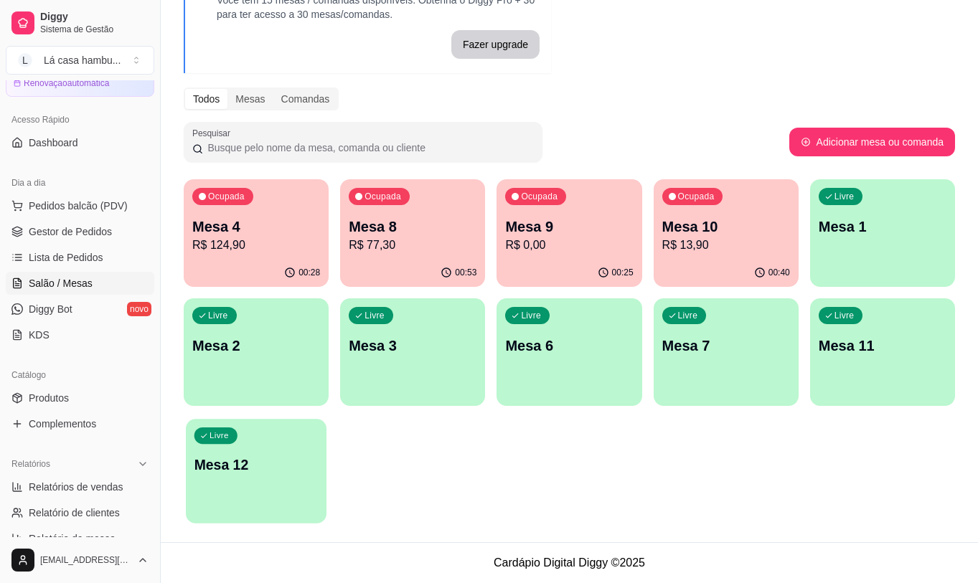
click at [293, 472] on p "Mesa 12" at bounding box center [256, 465] width 124 height 19
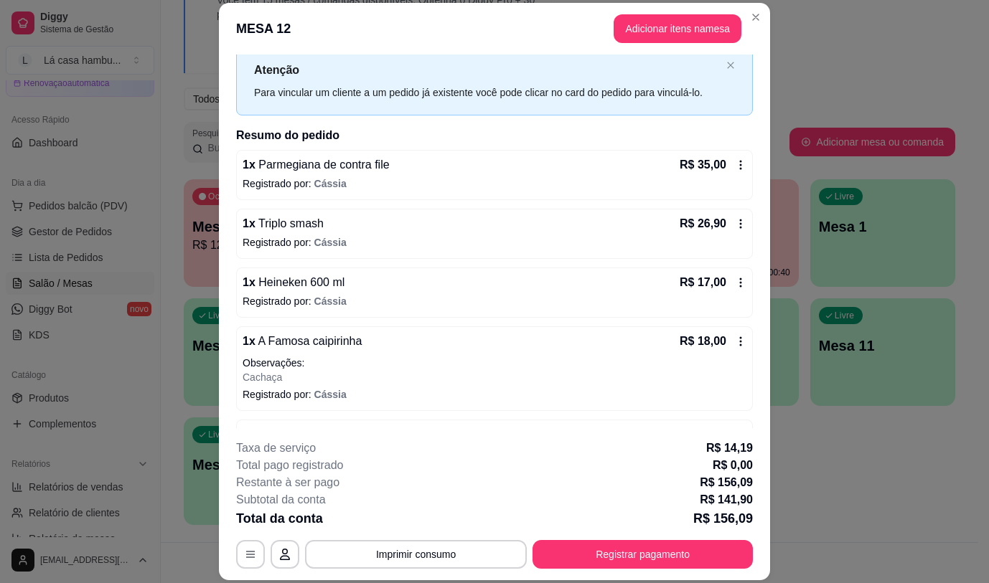
scroll to position [0, 0]
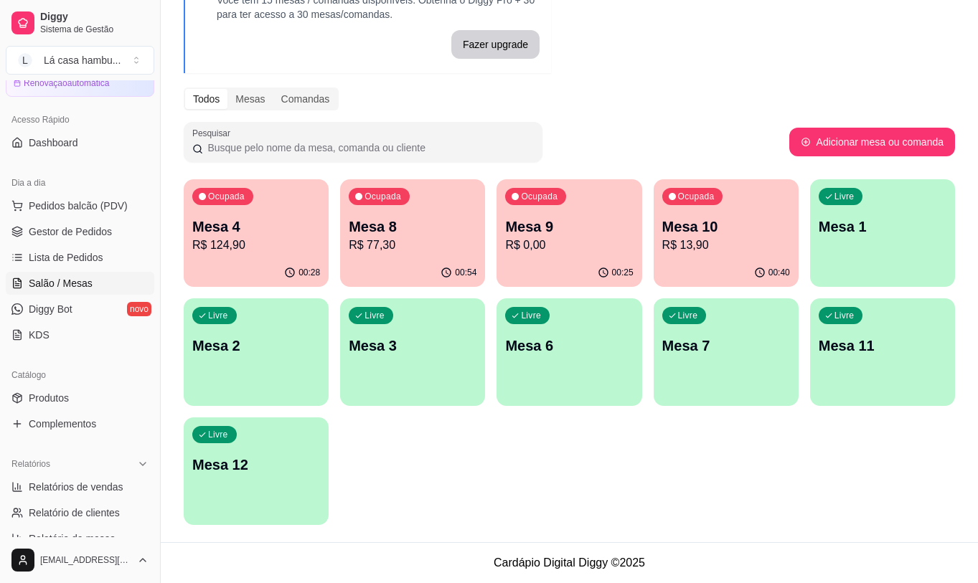
click at [612, 209] on div "Ocupada Mesa 9 R$ 0,00" at bounding box center [569, 219] width 145 height 80
click at [273, 213] on div "Ocupada Mesa 4 R$ 124,90" at bounding box center [256, 219] width 145 height 80
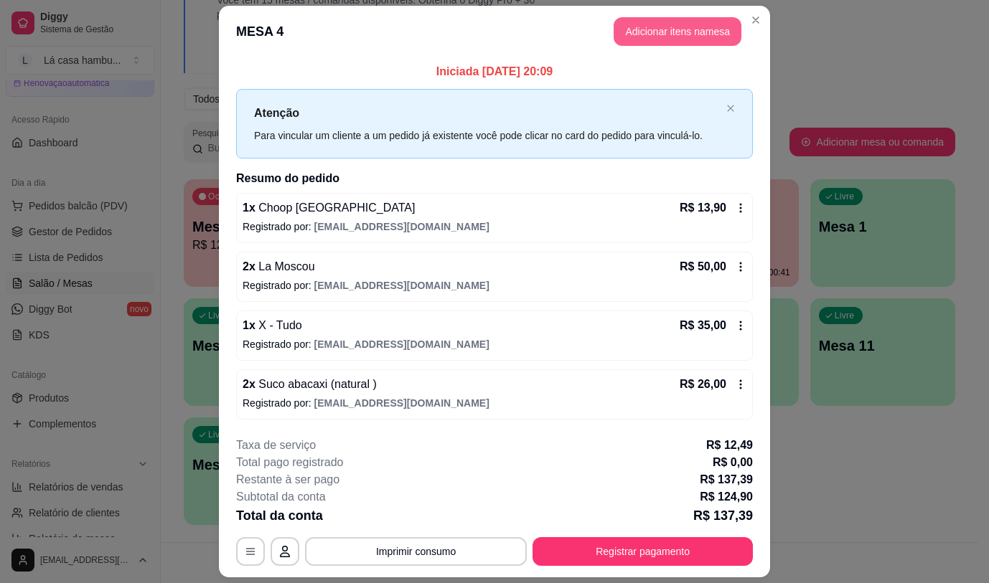
click at [693, 29] on button "Adicionar itens na mesa" at bounding box center [678, 31] width 128 height 29
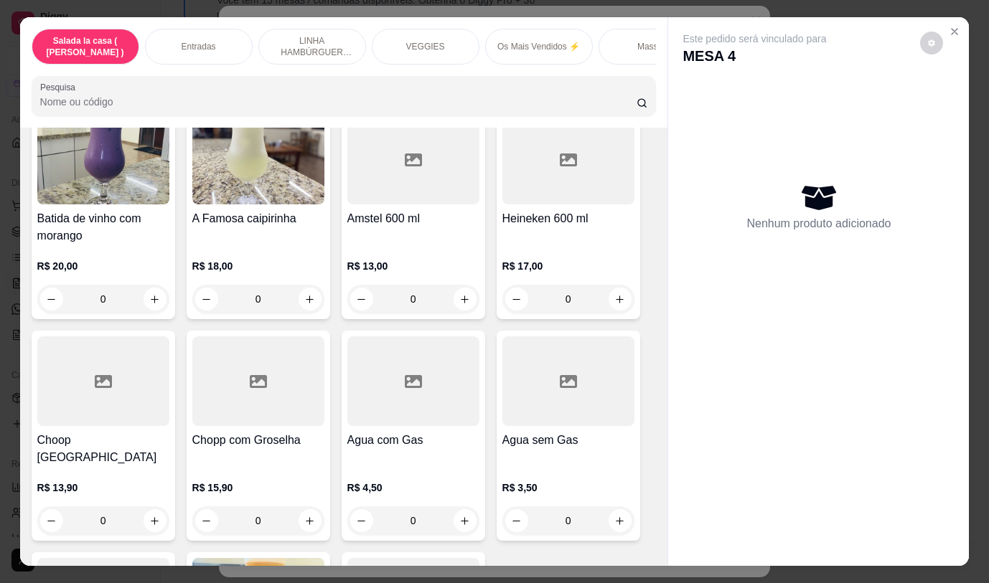
scroll to position [7177, 0]
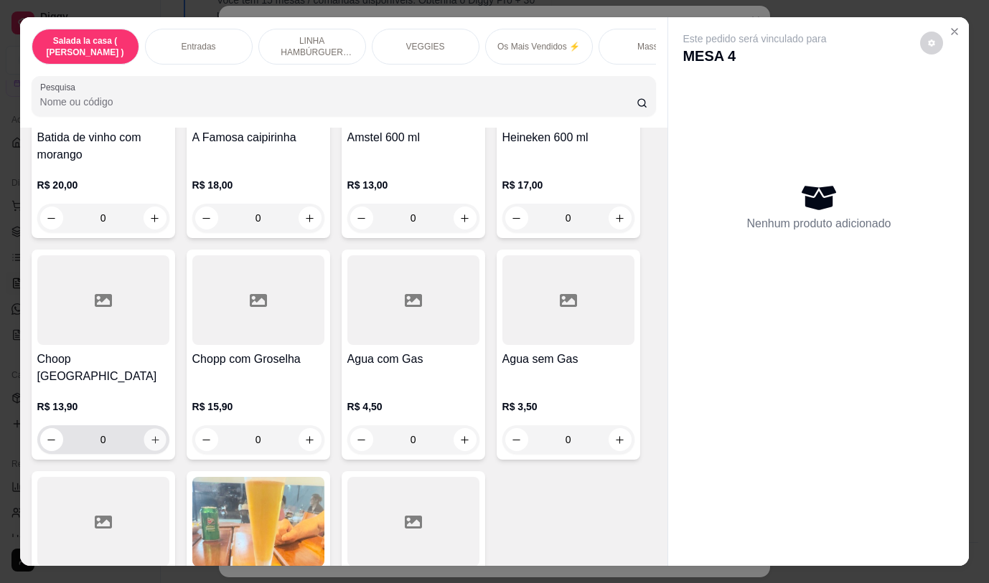
click at [151, 436] on icon "increase-product-quantity" at bounding box center [154, 439] width 7 height 7
type input "1"
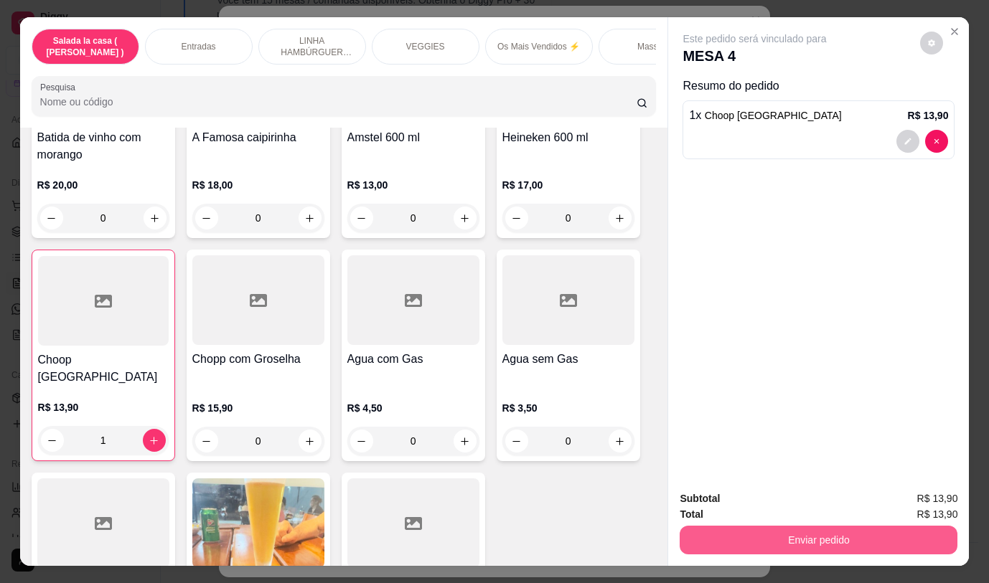
click at [878, 530] on button "Enviar pedido" at bounding box center [819, 540] width 278 height 29
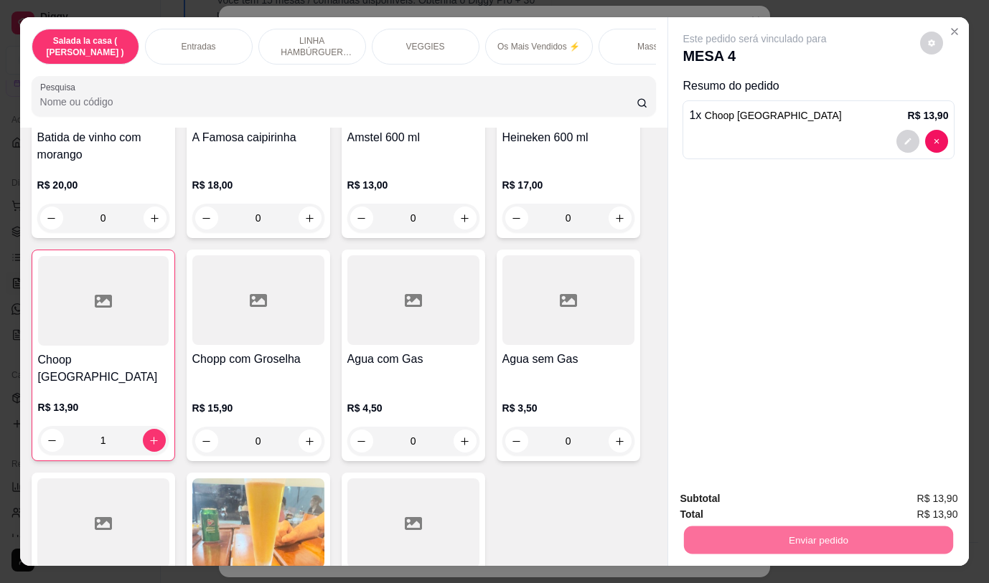
click at [783, 502] on button "Não registrar e enviar pedido" at bounding box center [771, 499] width 149 height 27
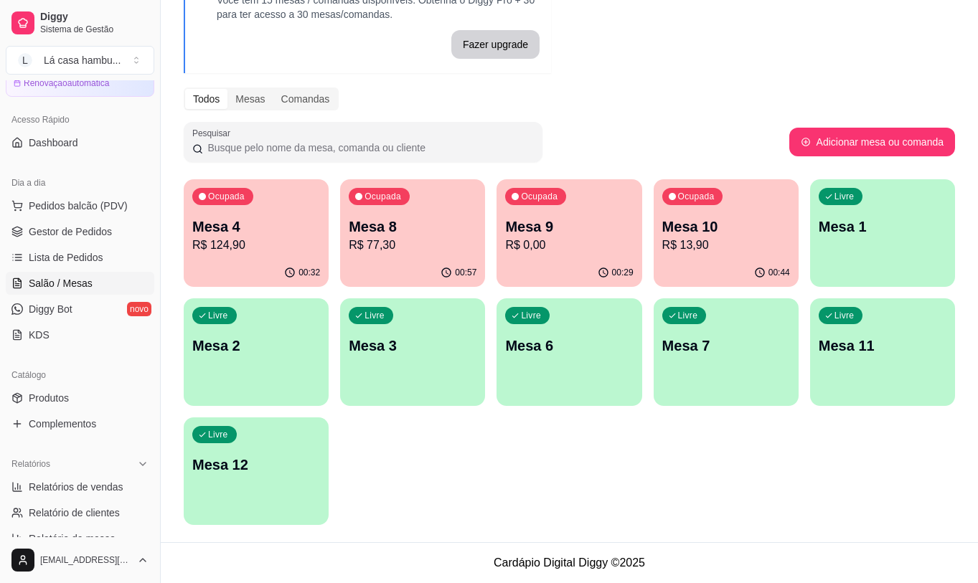
click at [288, 220] on p "Mesa 4" at bounding box center [256, 227] width 128 height 20
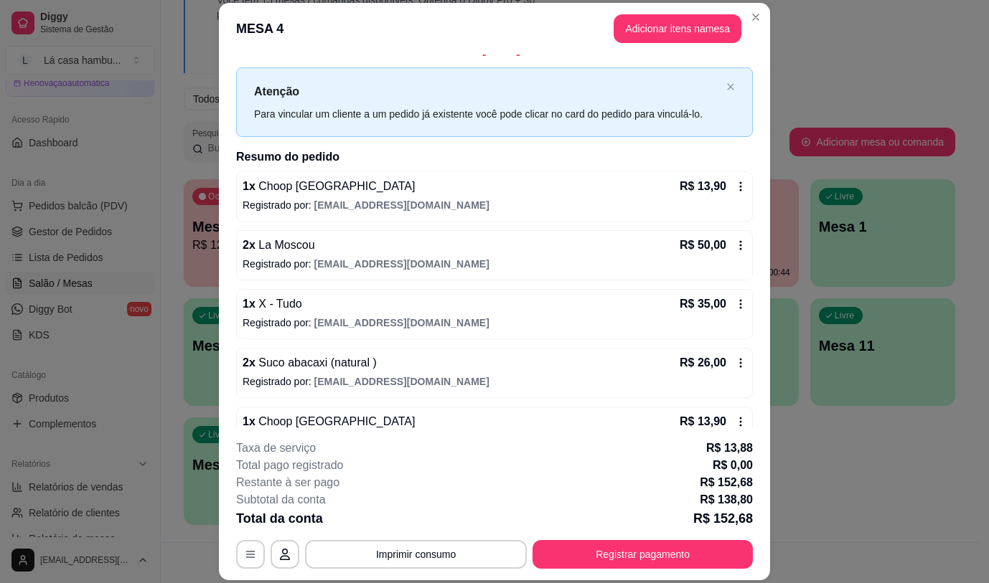
scroll to position [53, 0]
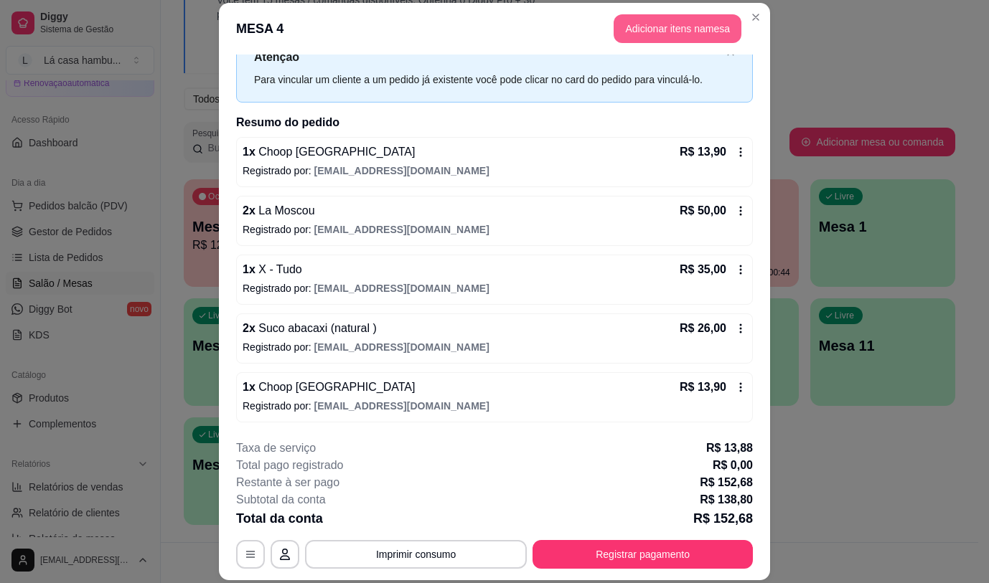
click at [689, 27] on button "Adicionar itens na mesa" at bounding box center [678, 28] width 128 height 29
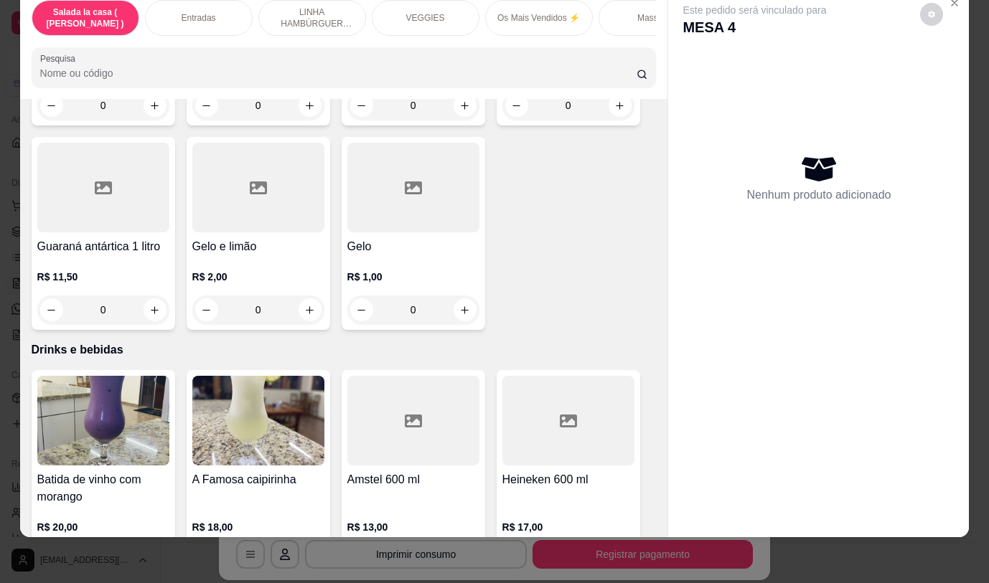
scroll to position [6690, 0]
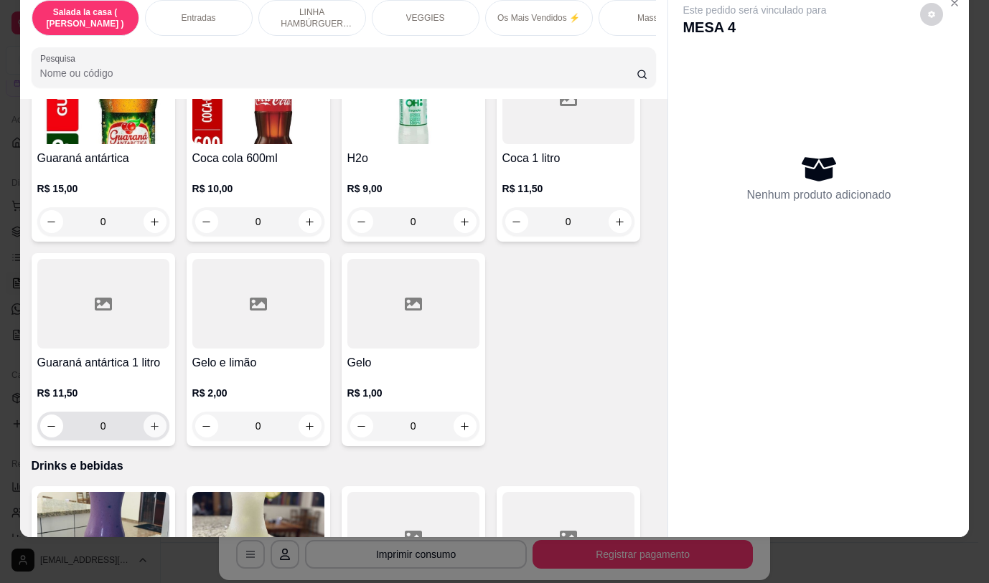
click at [153, 421] on icon "increase-product-quantity" at bounding box center [154, 426] width 11 height 11
type input "1"
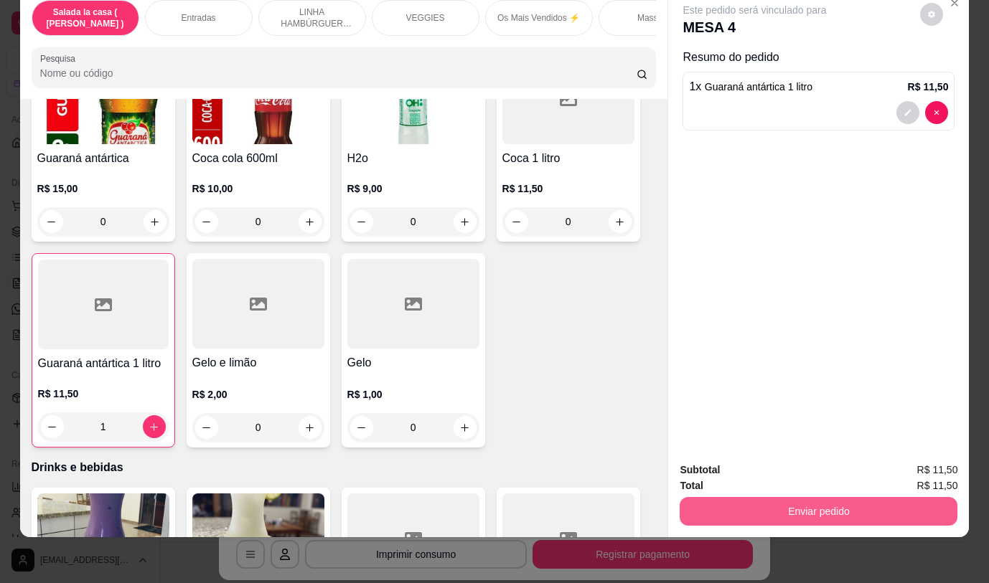
click at [835, 497] on button "Enviar pedido" at bounding box center [819, 511] width 278 height 29
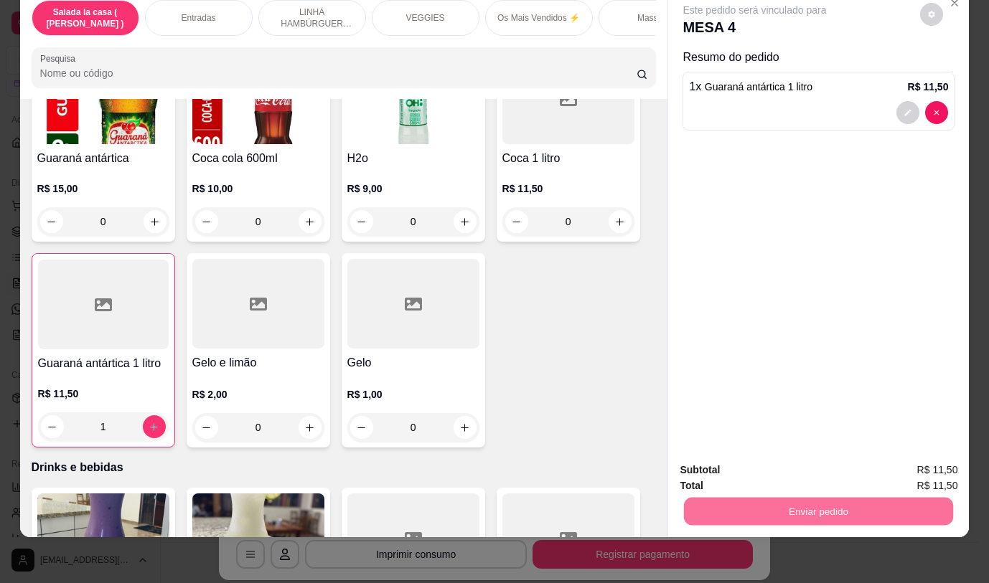
click at [793, 469] on button "Não registrar e enviar pedido" at bounding box center [771, 465] width 145 height 27
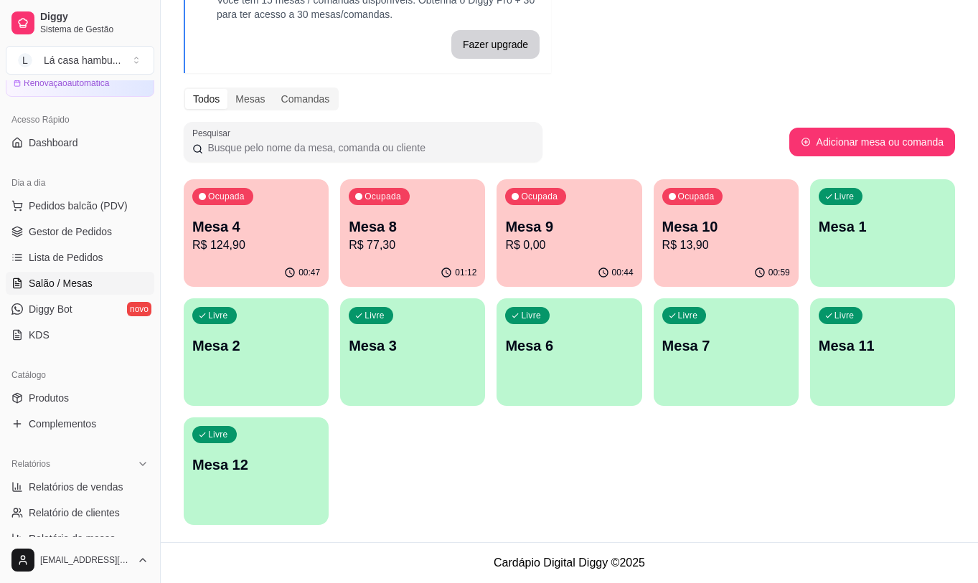
click at [254, 229] on p "Mesa 4" at bounding box center [256, 227] width 128 height 20
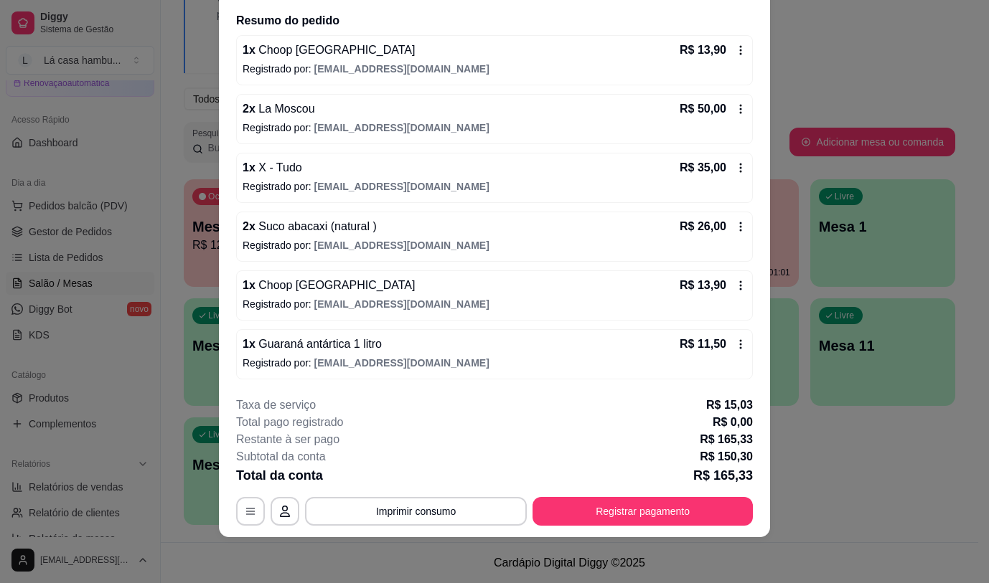
scroll to position [0, 0]
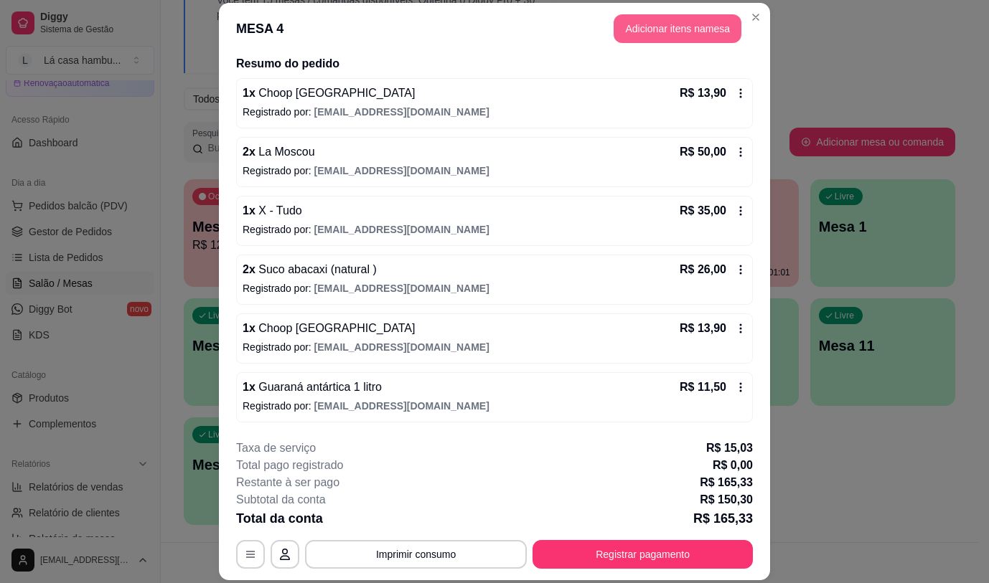
click at [695, 32] on button "Adicionar itens na mesa" at bounding box center [678, 28] width 128 height 29
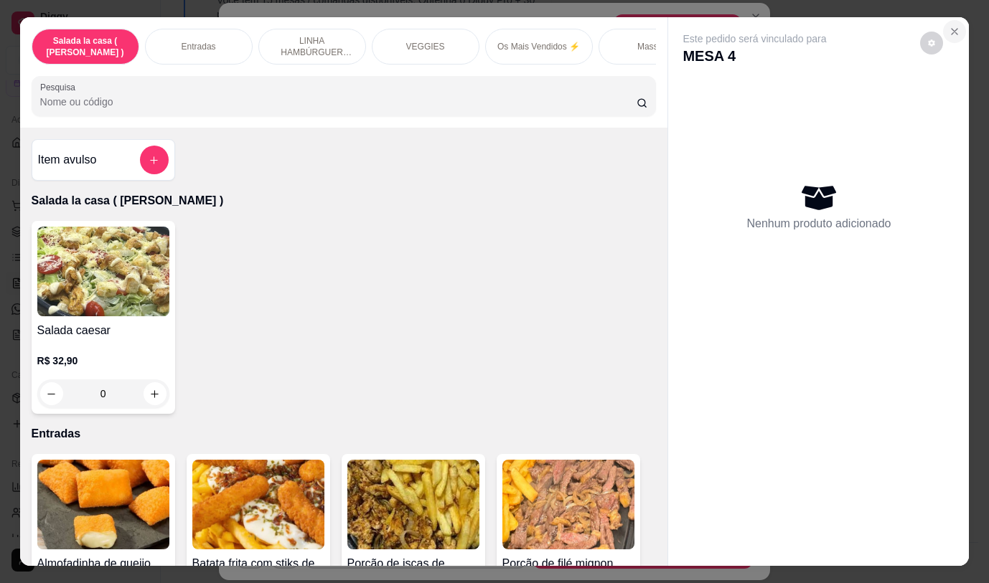
click at [949, 26] on icon "Close" at bounding box center [954, 31] width 11 height 11
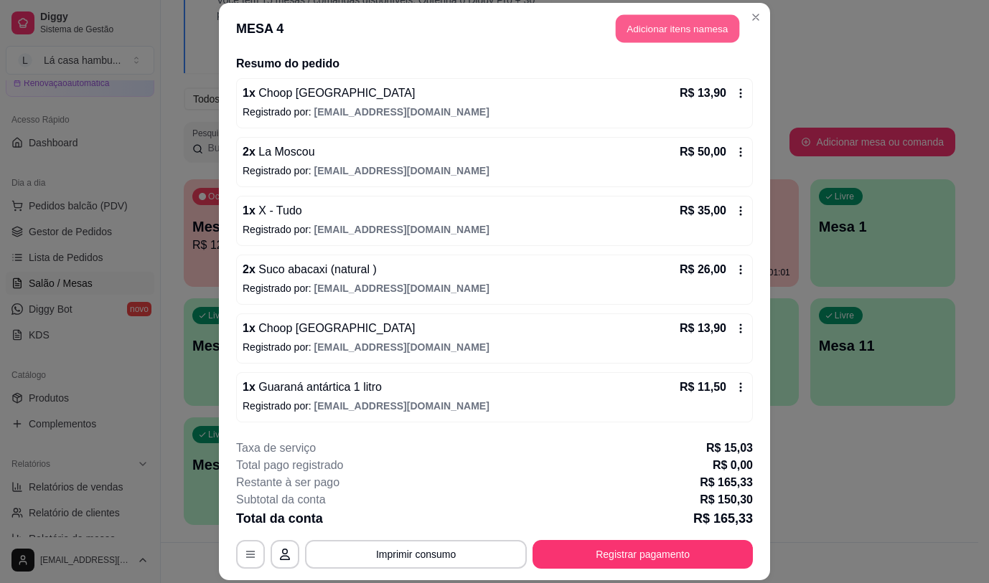
click at [680, 27] on button "Adicionar itens na mesa" at bounding box center [677, 29] width 123 height 28
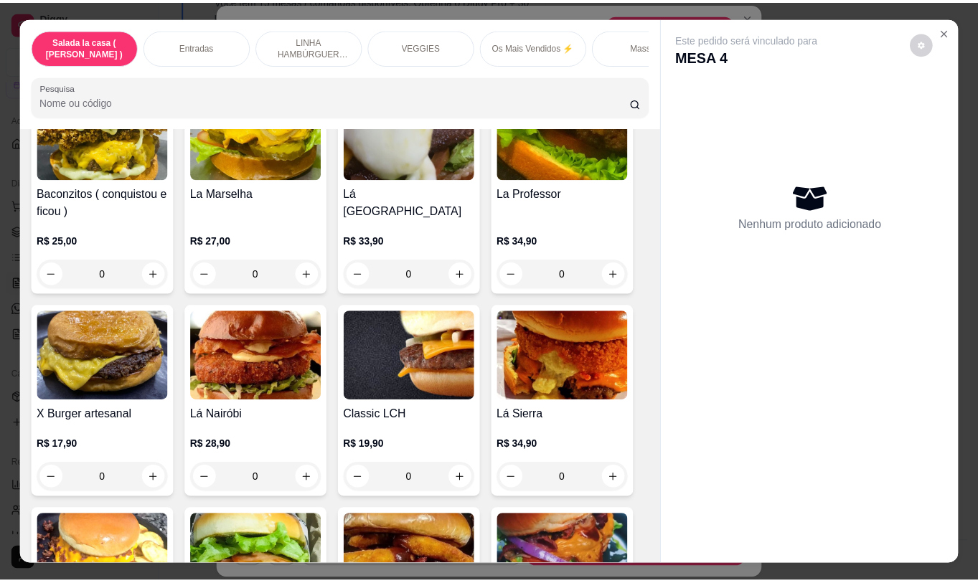
scroll to position [2799, 0]
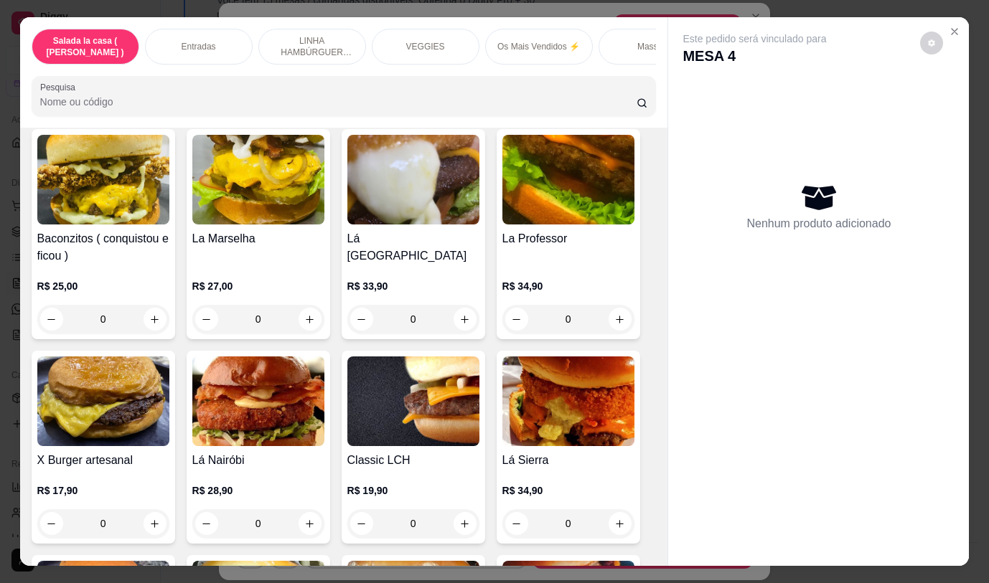
click at [156, 514] on div "0" at bounding box center [103, 524] width 132 height 29
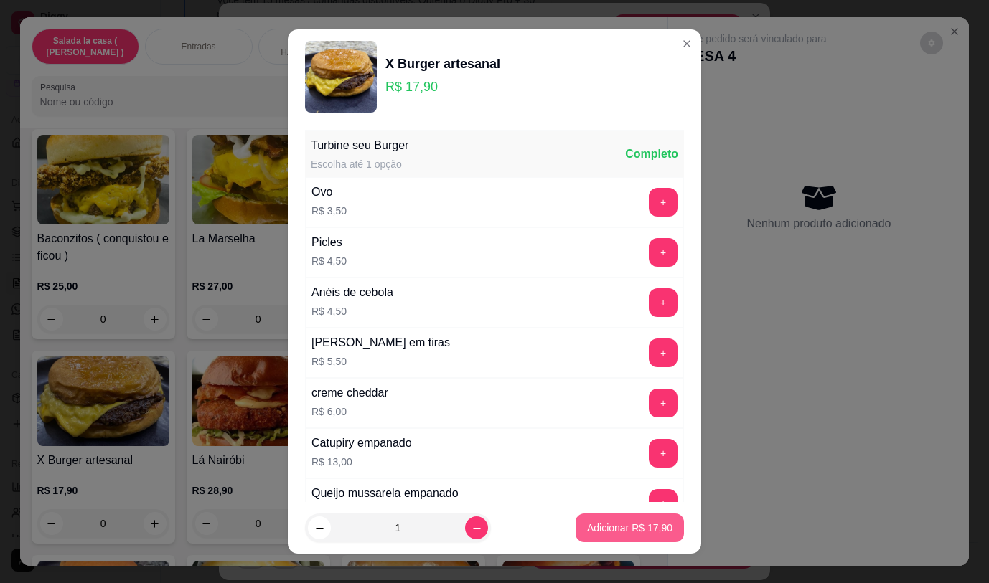
click at [587, 530] on p "Adicionar R$ 17,90" at bounding box center [629, 528] width 85 height 14
type input "1"
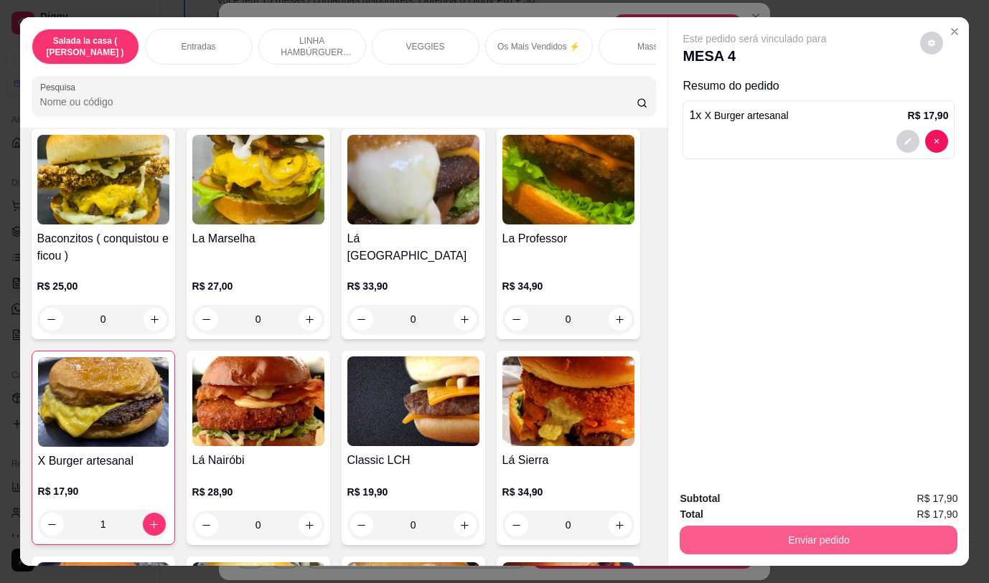
click at [774, 526] on button "Enviar pedido" at bounding box center [819, 540] width 278 height 29
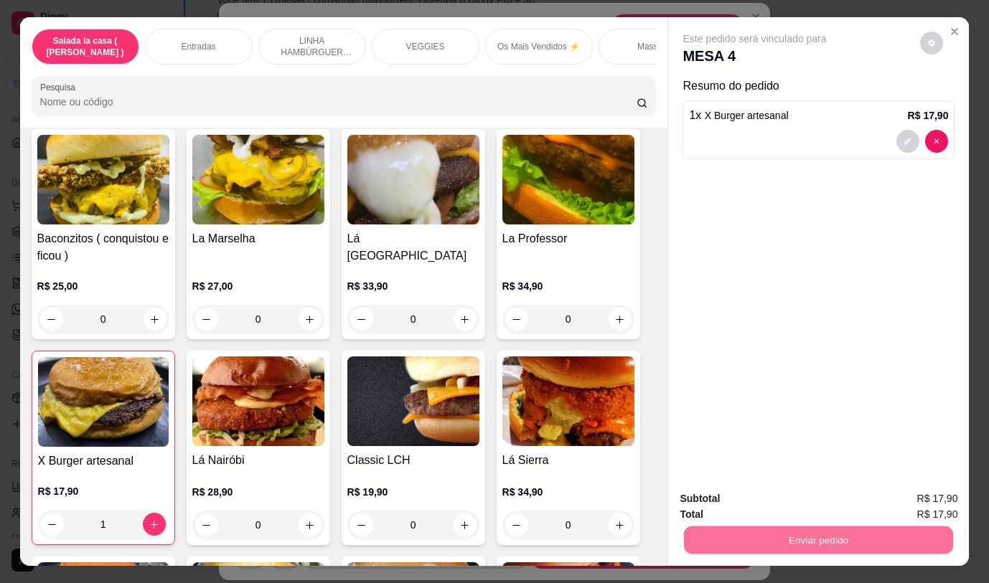
click at [803, 497] on button "Não registrar e enviar pedido" at bounding box center [771, 499] width 149 height 27
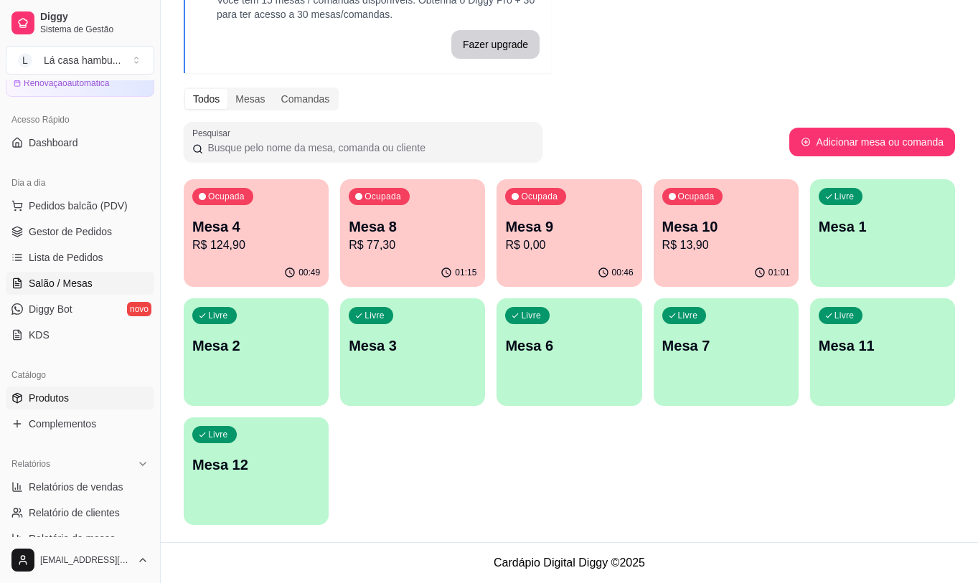
click at [72, 404] on link "Produtos" at bounding box center [80, 398] width 149 height 23
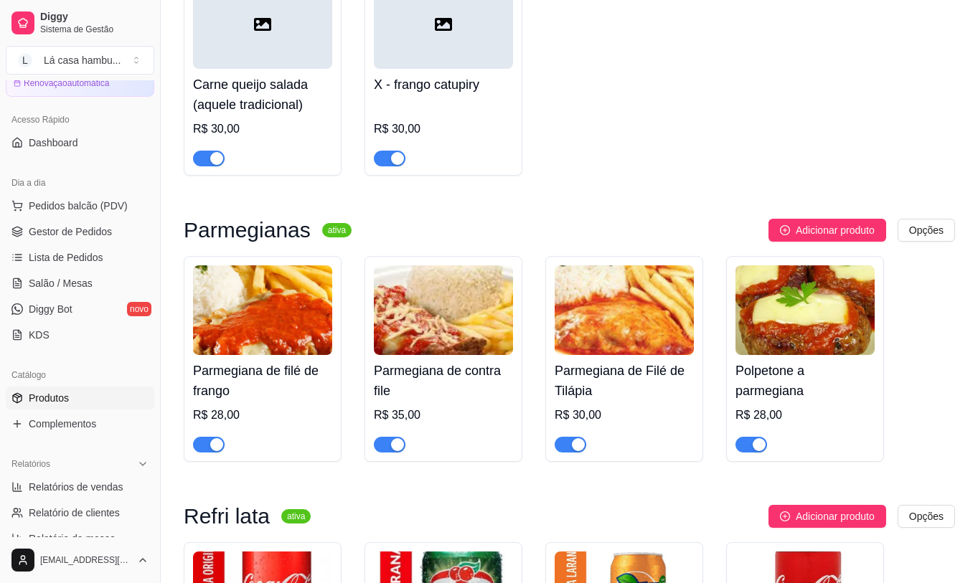
scroll to position [6459, 0]
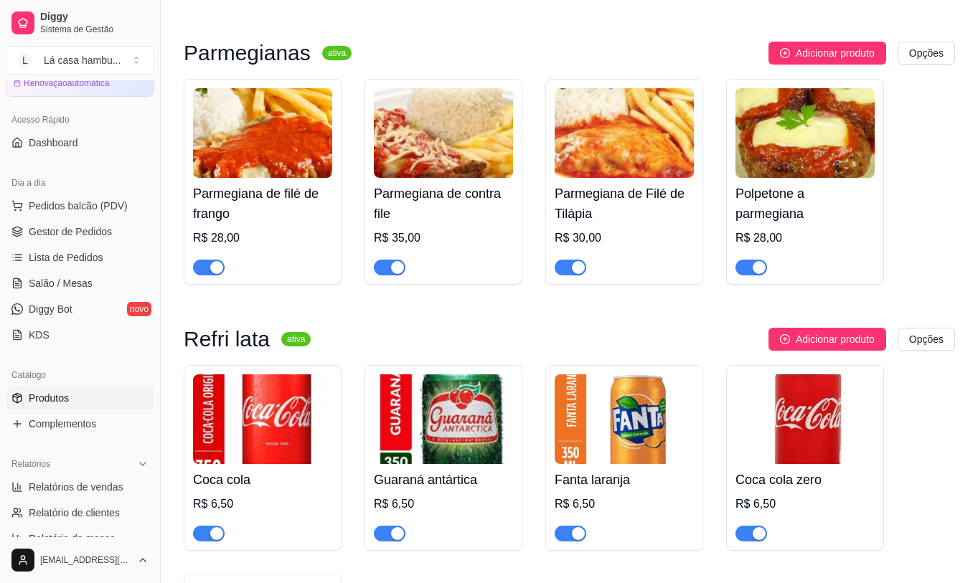
click at [222, 269] on div "button" at bounding box center [216, 267] width 13 height 13
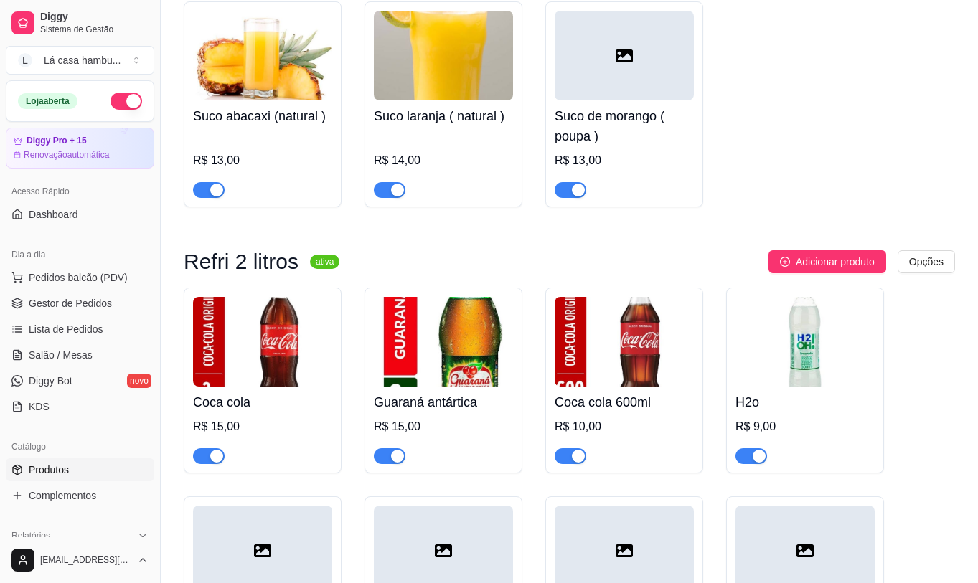
scroll to position [7464, 0]
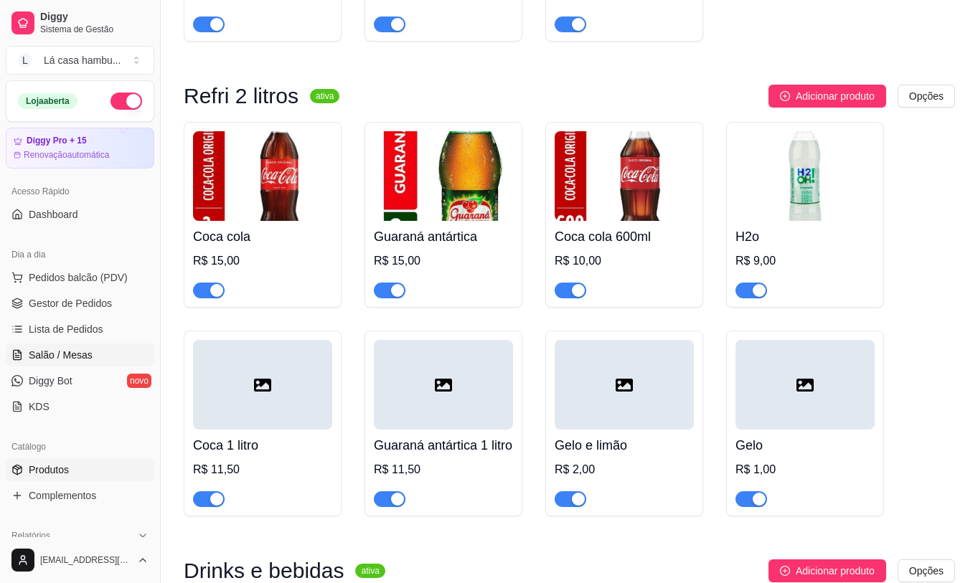
click at [73, 357] on span "Salão / Mesas" at bounding box center [61, 355] width 64 height 14
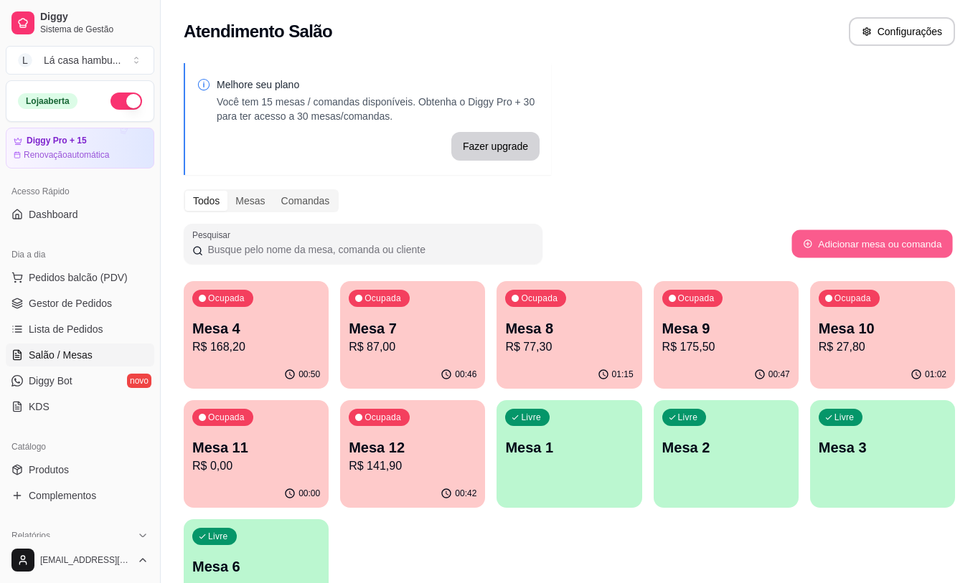
click at [928, 243] on button "Adicionar mesa ou comanda" at bounding box center [872, 244] width 161 height 28
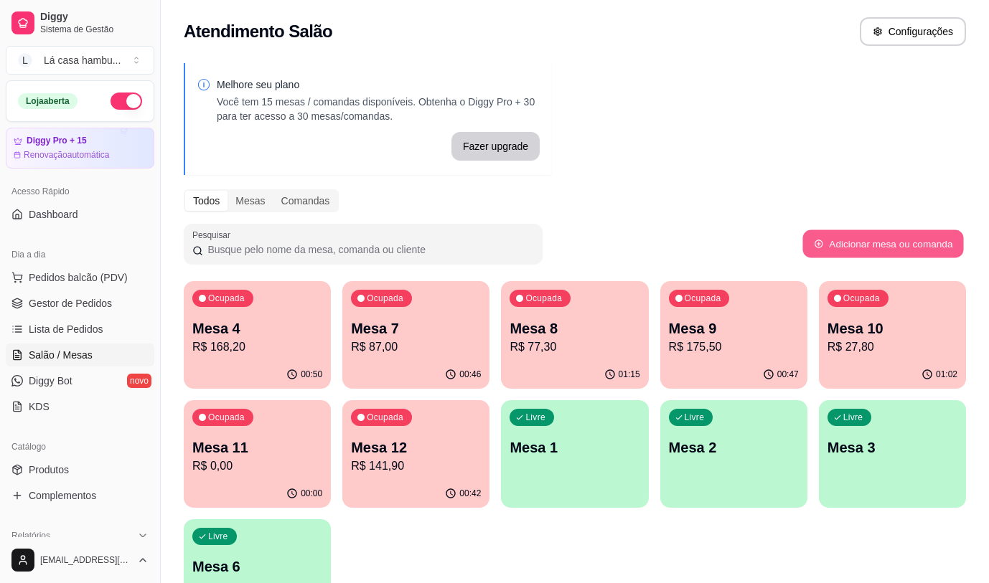
select select "TABLE"
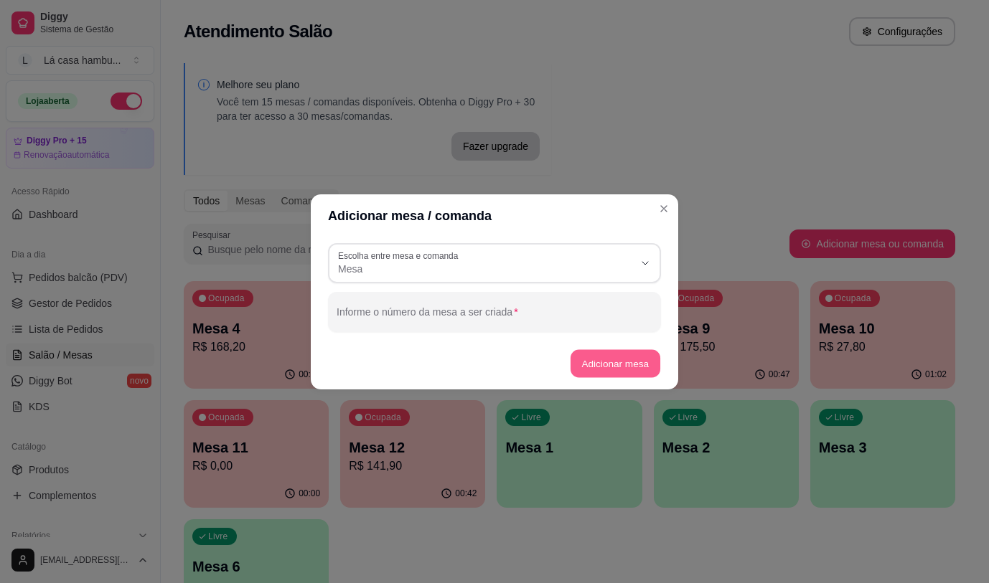
click at [614, 362] on button "Adicionar mesa" at bounding box center [615, 364] width 90 height 28
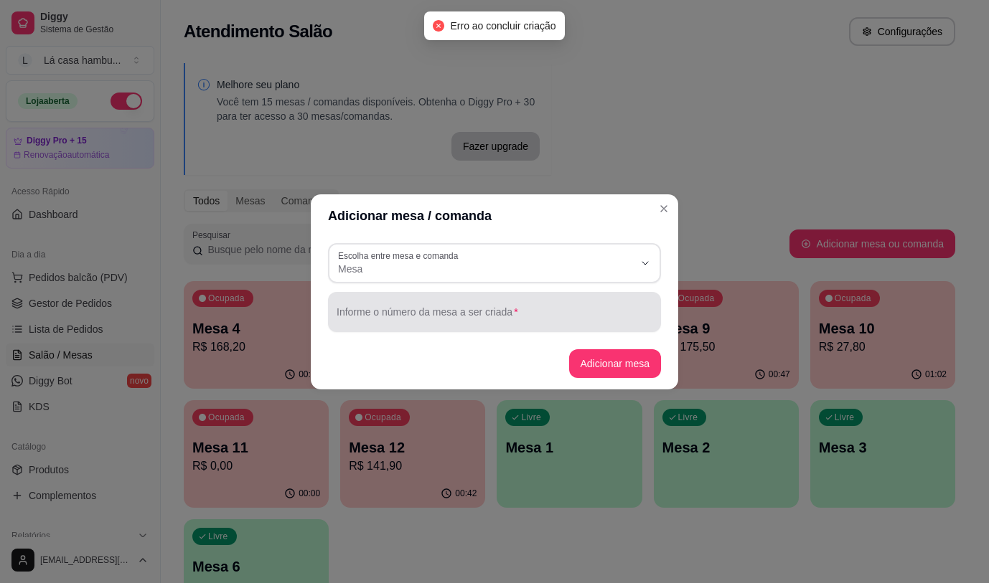
click at [404, 316] on input "Informe o número da mesa a ser criada" at bounding box center [495, 318] width 316 height 14
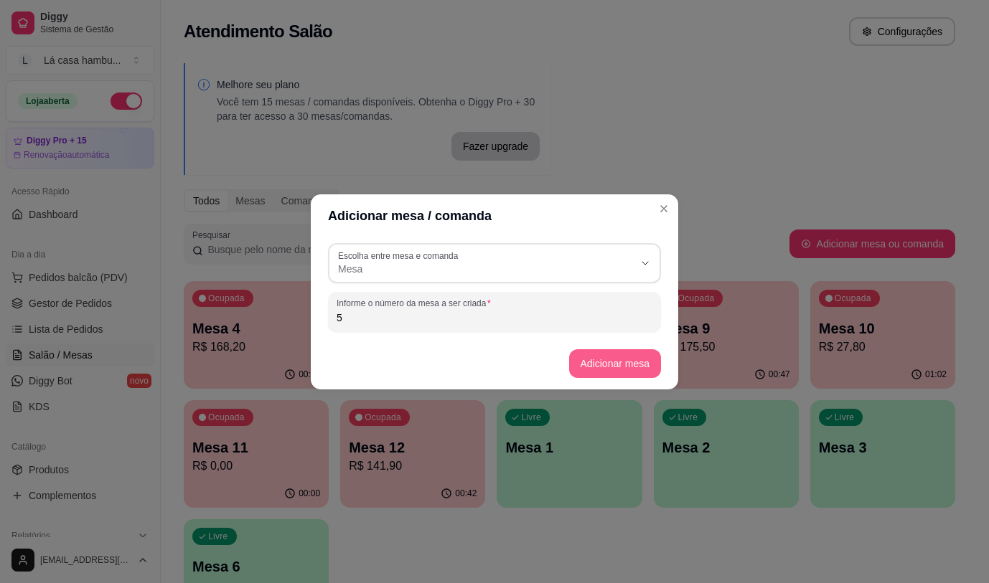
type input "5"
click at [614, 367] on button "Adicionar mesa" at bounding box center [615, 364] width 93 height 29
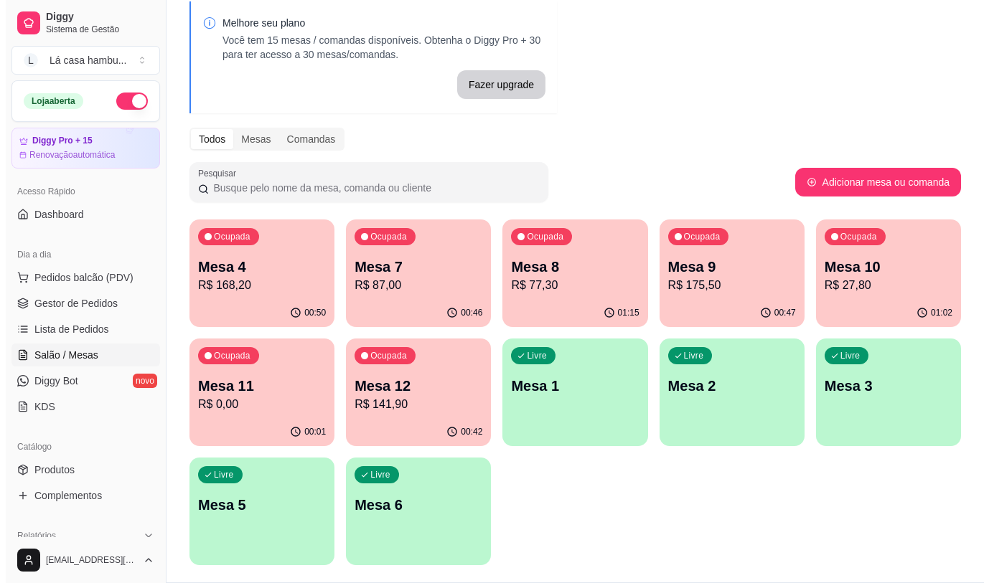
scroll to position [102, 0]
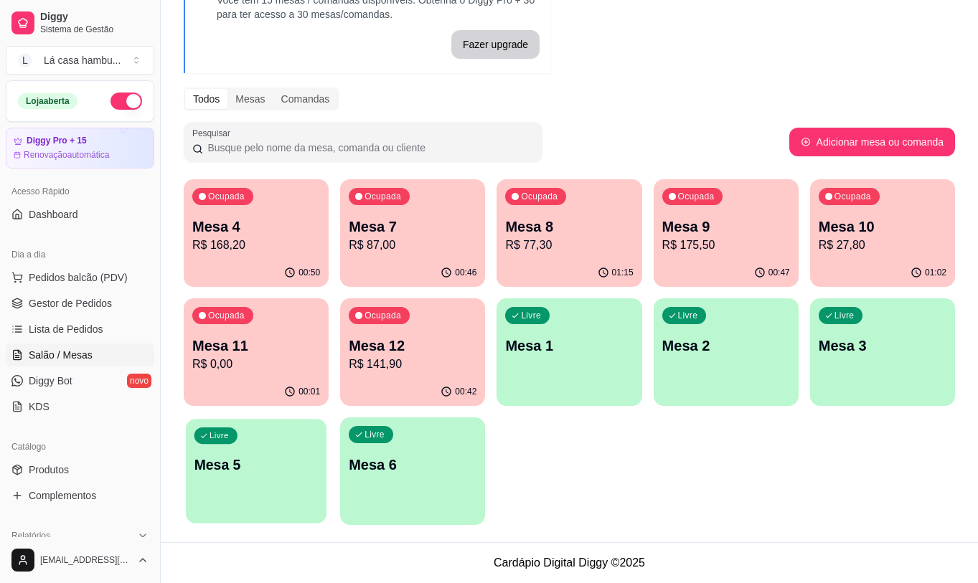
click at [225, 492] on div "Livre Mesa 5" at bounding box center [256, 463] width 141 height 88
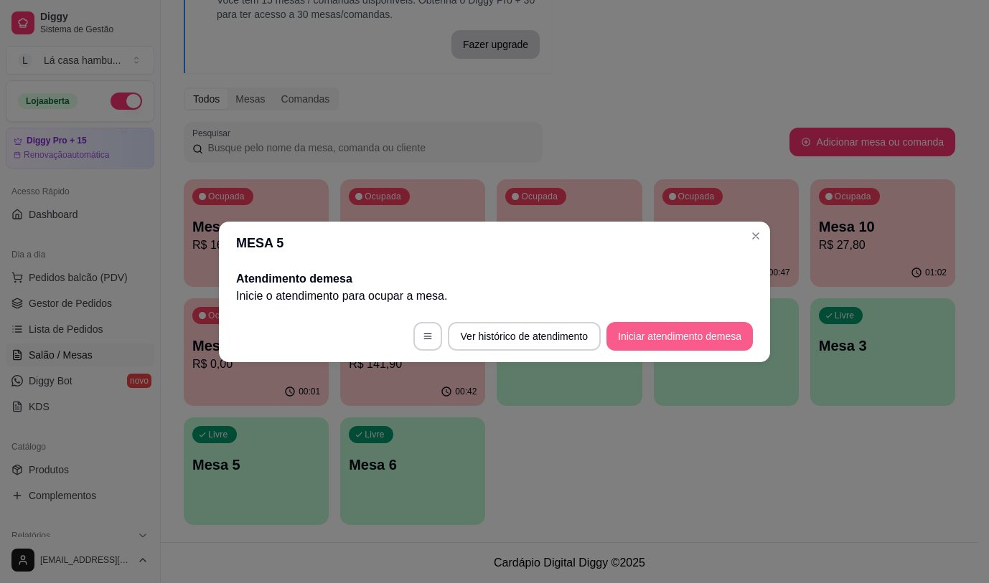
click at [669, 332] on button "Iniciar atendimento de mesa" at bounding box center [679, 336] width 146 height 29
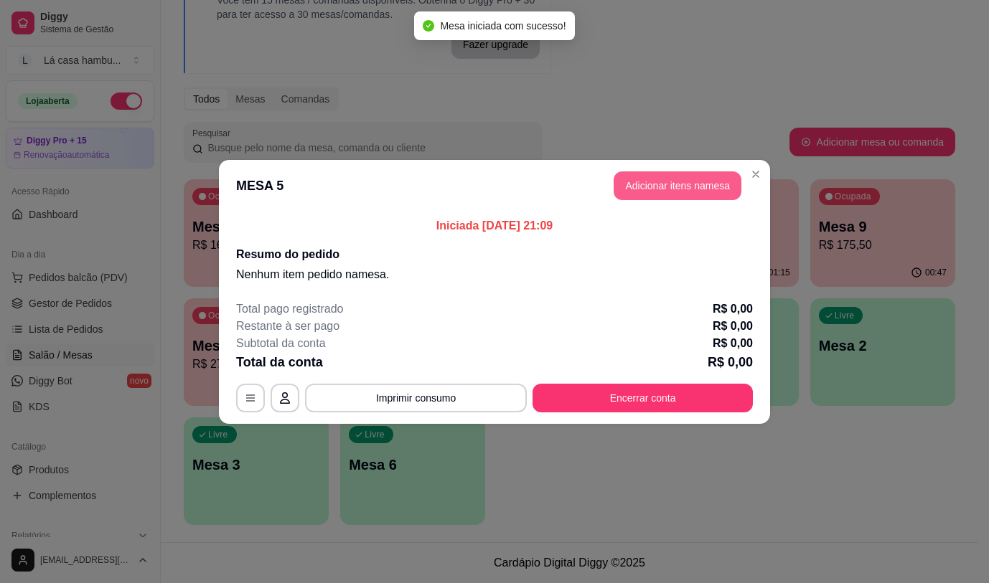
click at [659, 189] on button "Adicionar itens na mesa" at bounding box center [678, 186] width 128 height 29
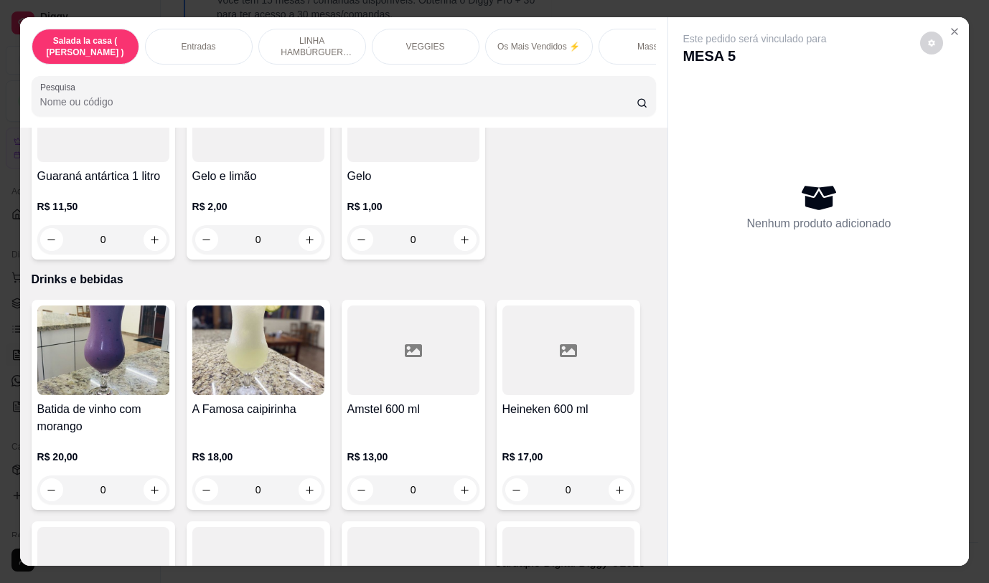
scroll to position [7120, 0]
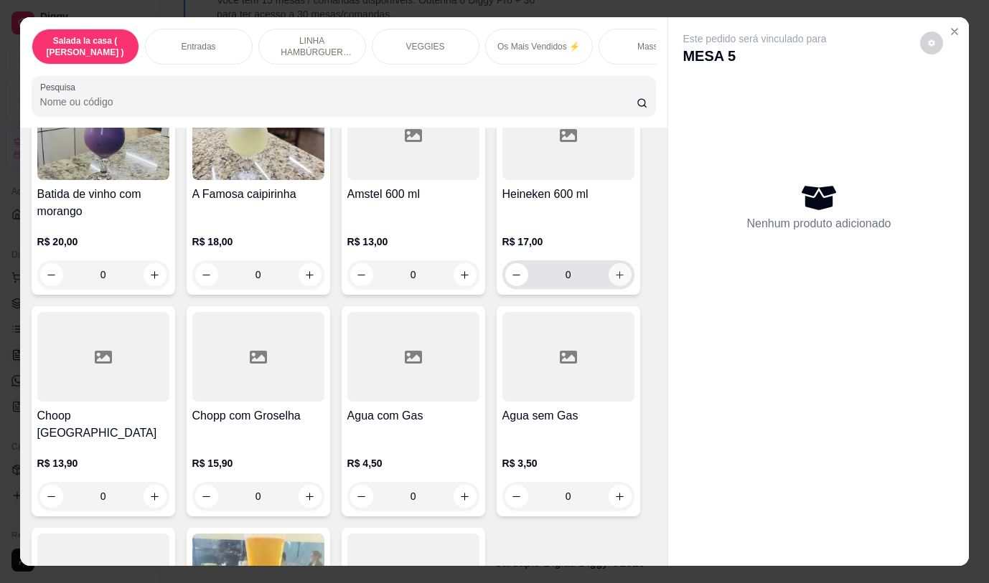
click at [619, 270] on icon "increase-product-quantity" at bounding box center [619, 275] width 11 height 11
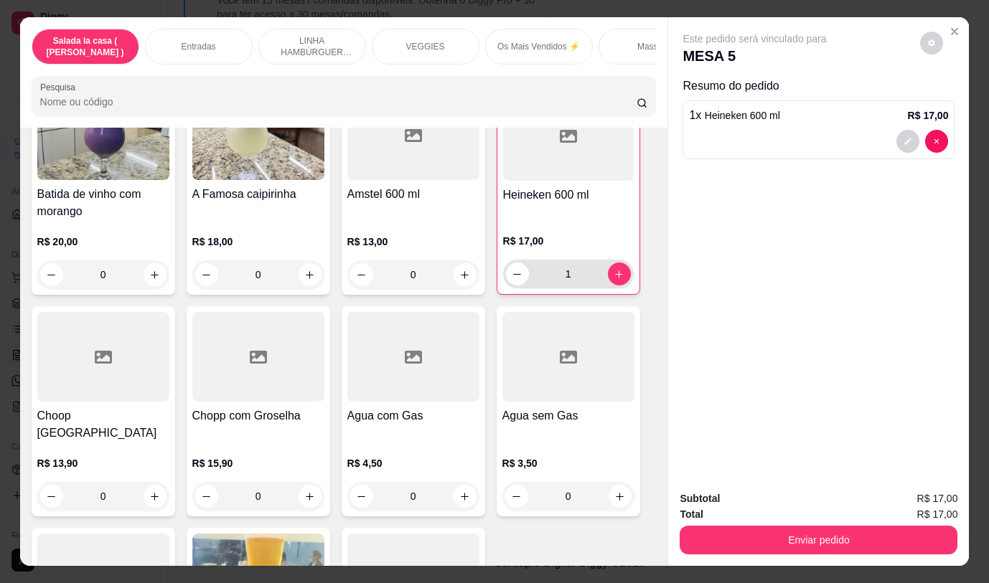
type input "1"
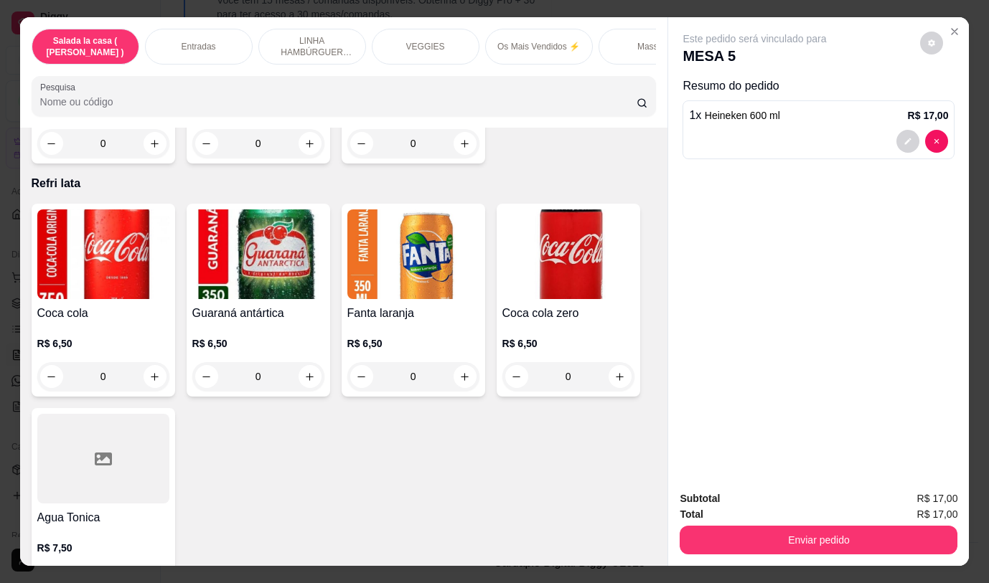
scroll to position [5900, 0]
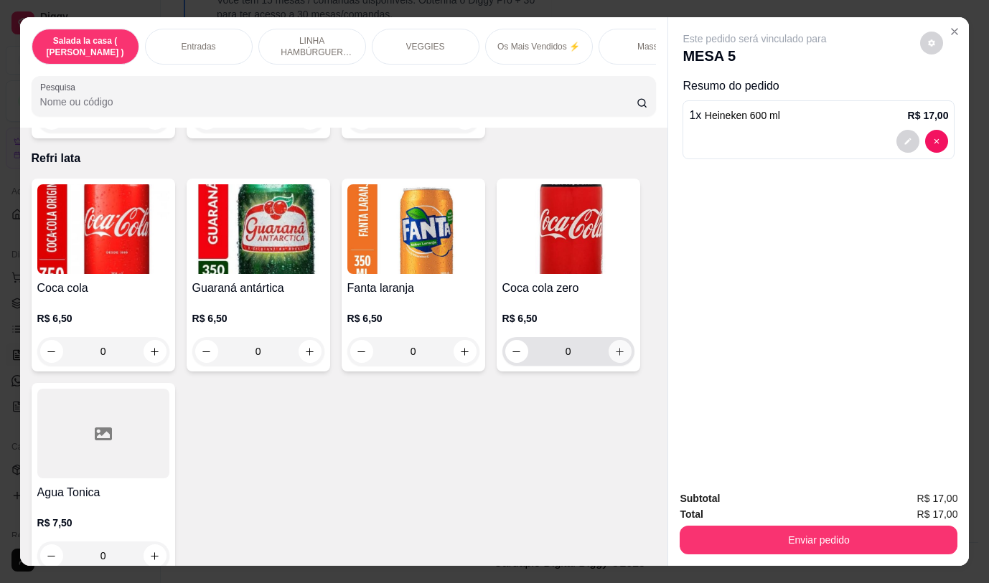
click at [616, 348] on icon "increase-product-quantity" at bounding box center [620, 352] width 8 height 8
type input "1"
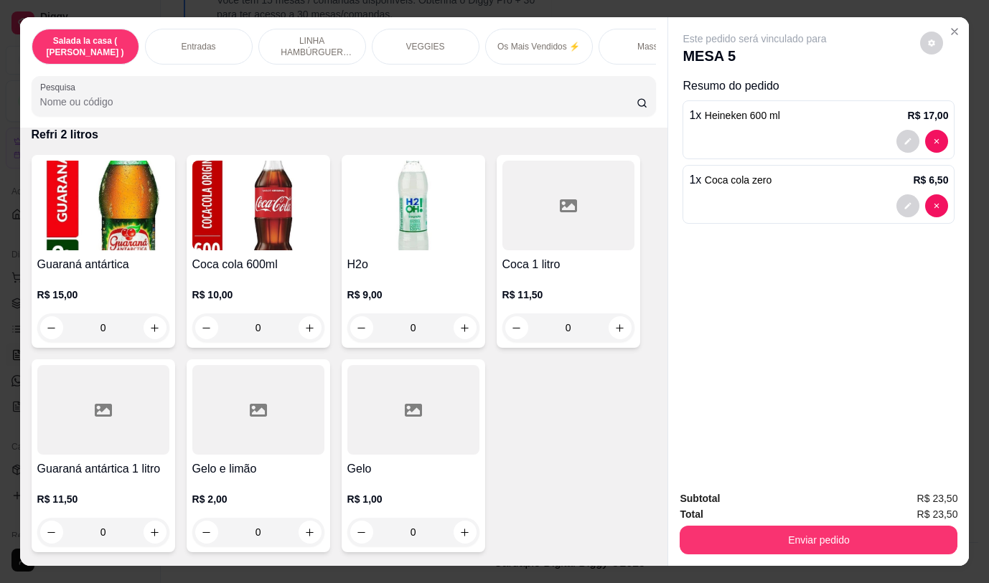
scroll to position [6690, 0]
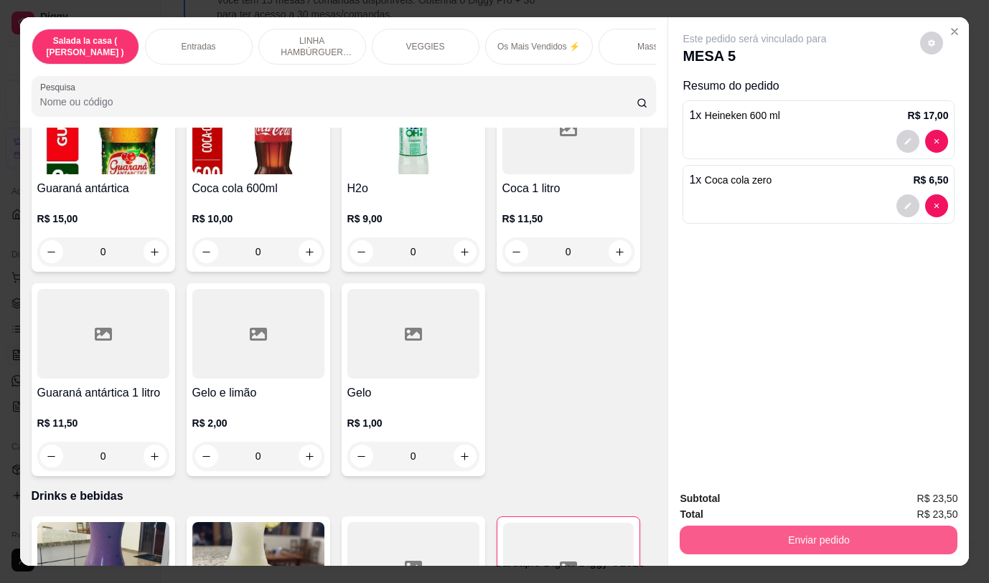
click at [832, 530] on button "Enviar pedido" at bounding box center [819, 540] width 278 height 29
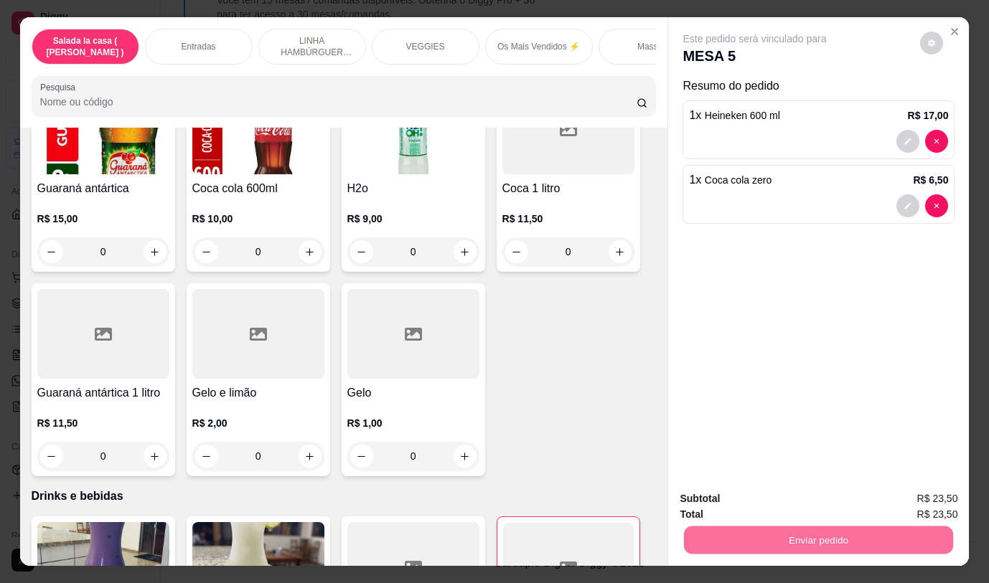
click at [784, 496] on button "Não registrar e enviar pedido" at bounding box center [771, 499] width 149 height 27
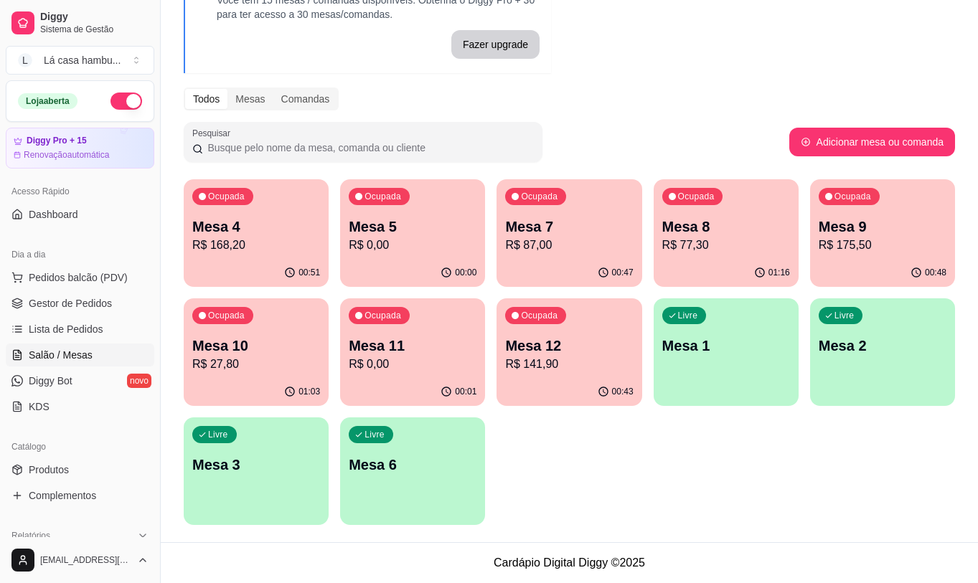
click at [402, 232] on p "Mesa 5" at bounding box center [413, 227] width 128 height 20
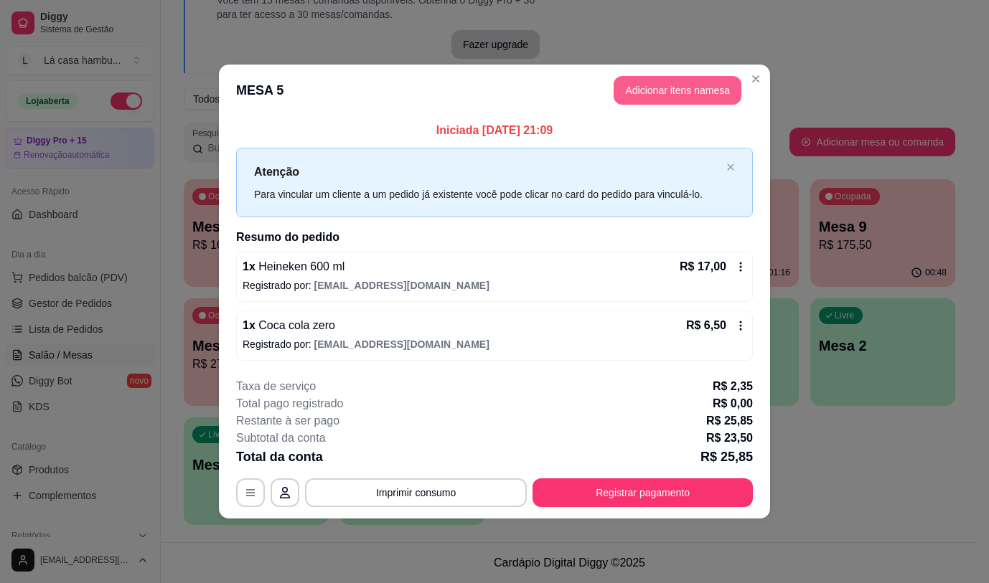
click at [655, 92] on button "Adicionar itens na mesa" at bounding box center [678, 90] width 128 height 29
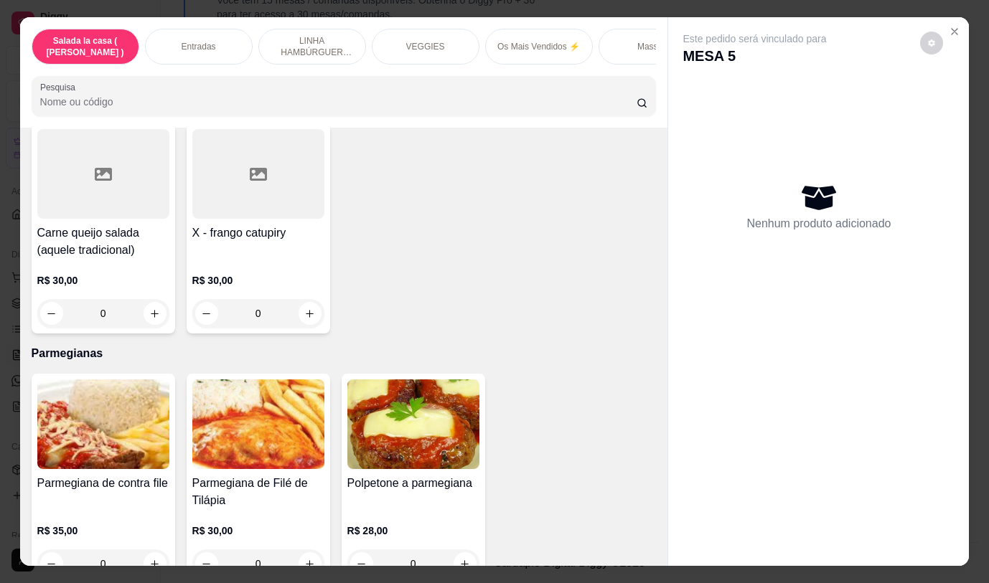
scroll to position [5670, 0]
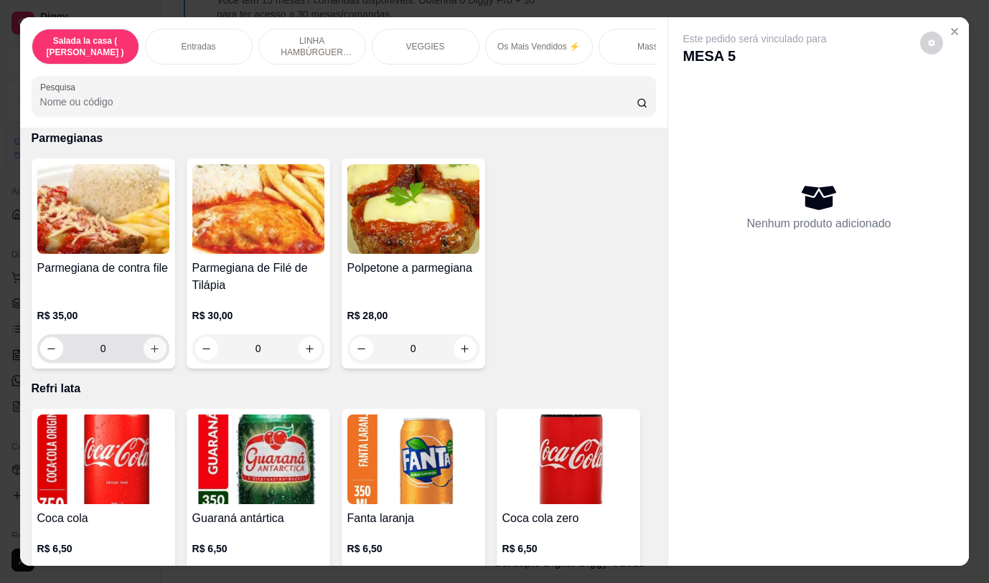
click at [151, 344] on icon "increase-product-quantity" at bounding box center [154, 349] width 11 height 11
type input "1"
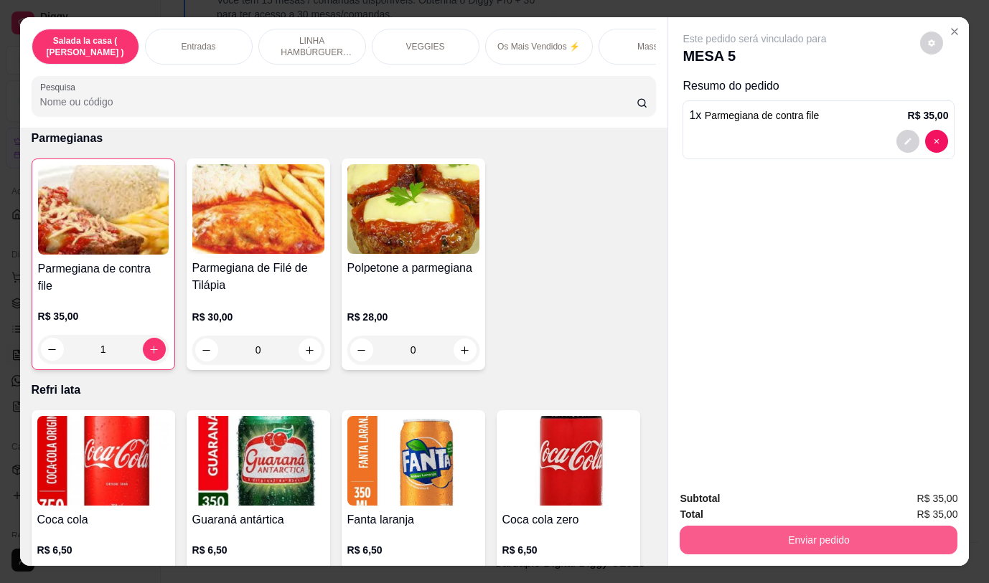
click at [792, 529] on button "Enviar pedido" at bounding box center [819, 540] width 278 height 29
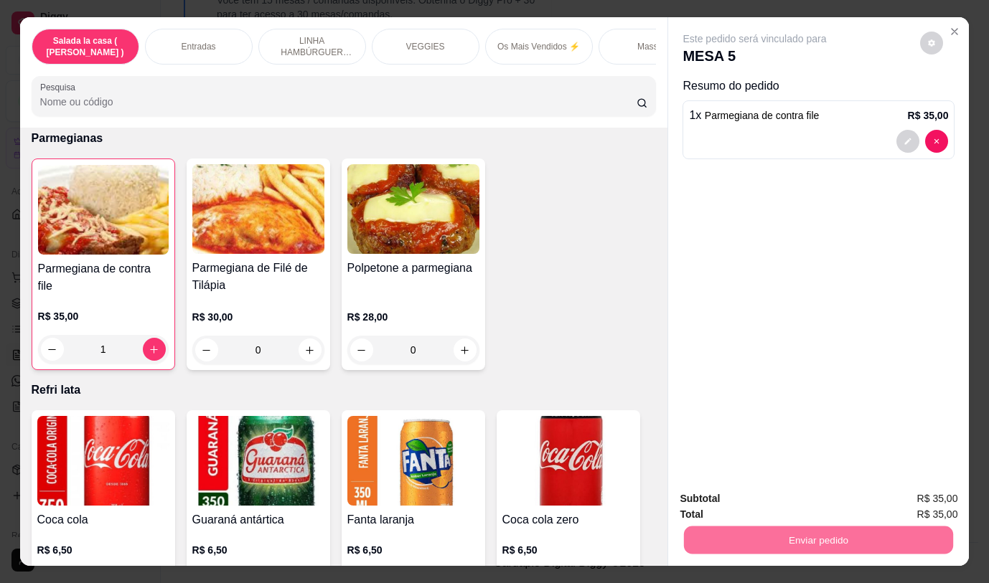
click at [777, 501] on button "Não registrar e enviar pedido" at bounding box center [771, 499] width 145 height 27
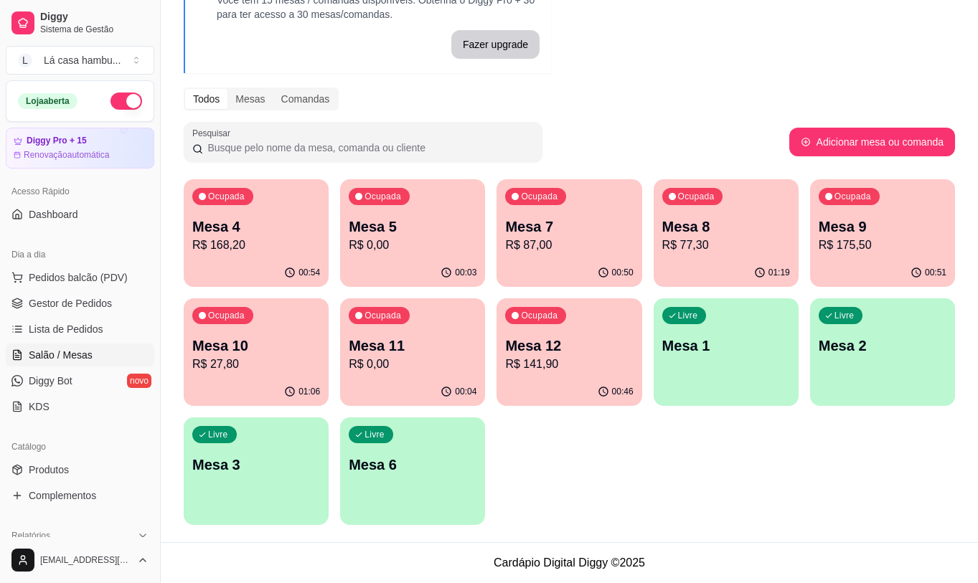
click at [276, 240] on p "R$ 168,20" at bounding box center [256, 245] width 128 height 17
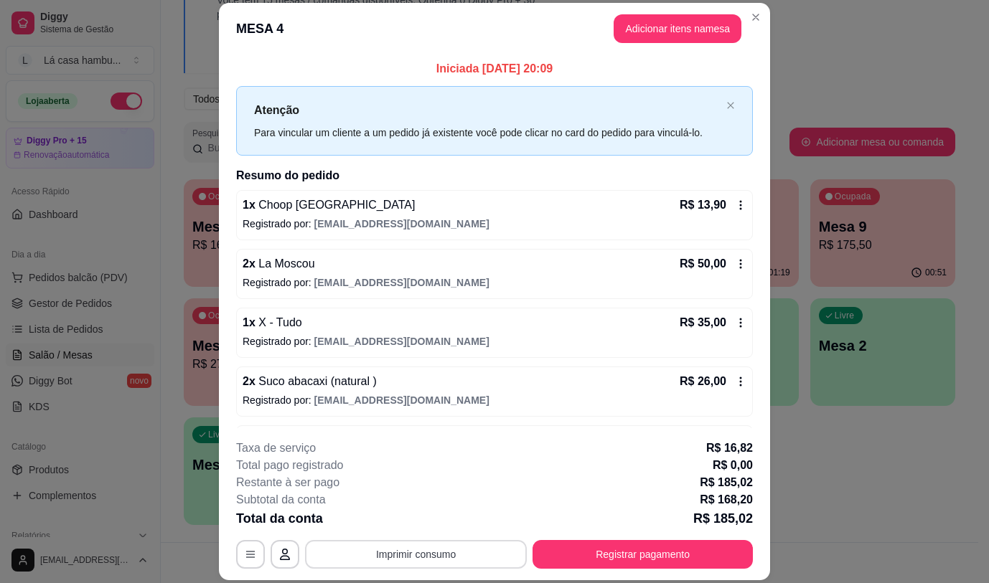
click at [432, 553] on button "Imprimir consumo" at bounding box center [416, 554] width 222 height 29
click at [437, 521] on button "IMPRESSORA" at bounding box center [415, 521] width 100 height 22
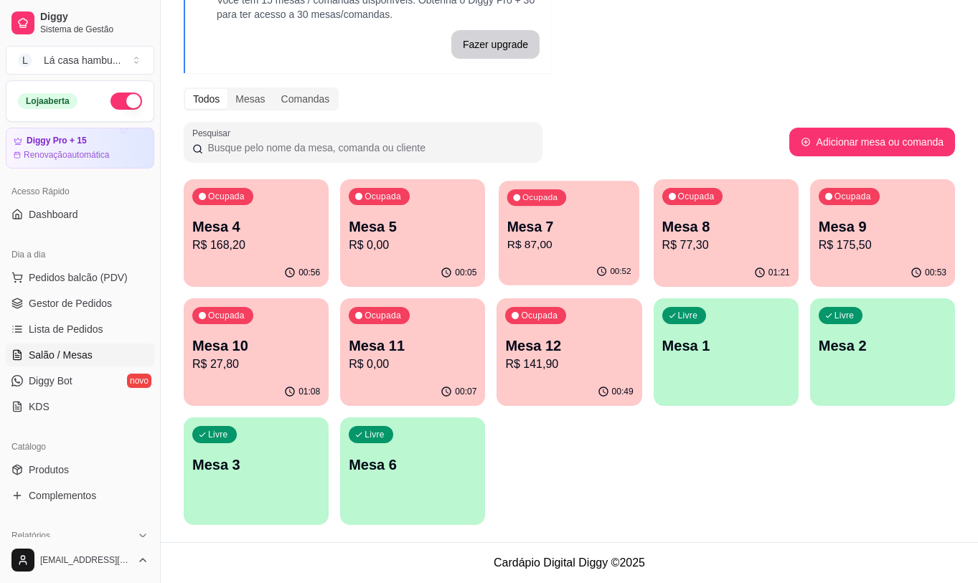
click at [544, 242] on p "R$ 87,00" at bounding box center [569, 245] width 124 height 17
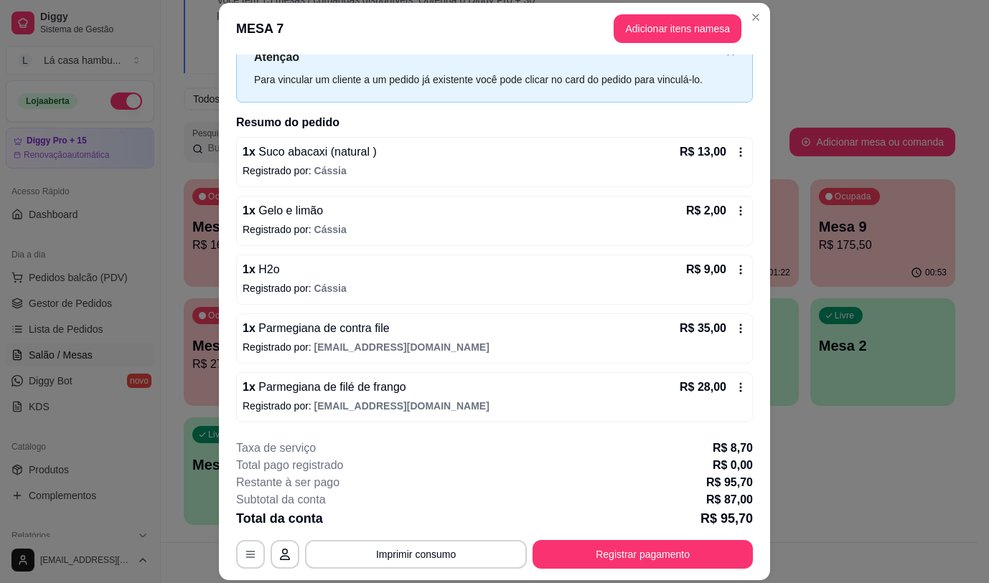
scroll to position [0, 0]
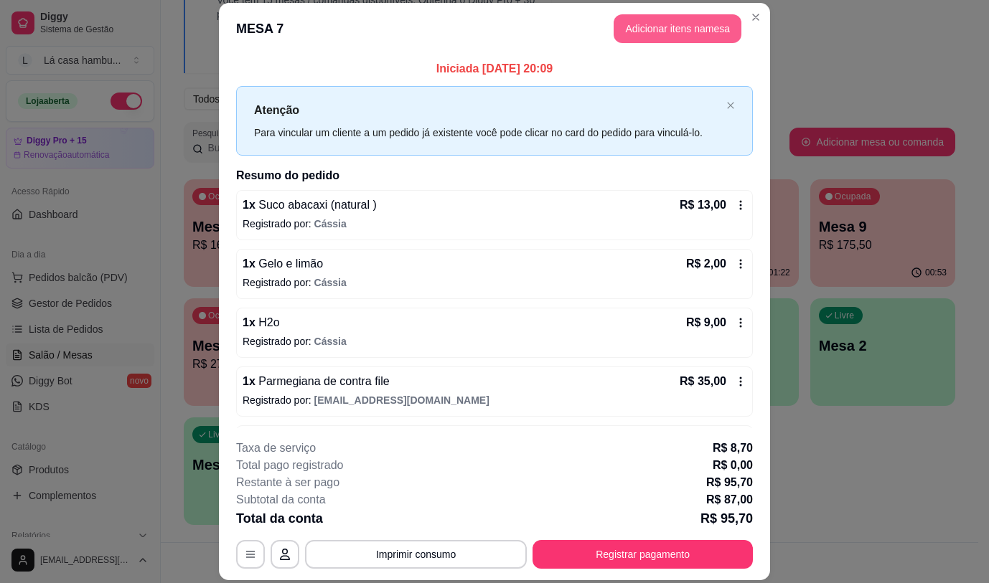
click at [680, 33] on button "Adicionar itens na mesa" at bounding box center [678, 28] width 128 height 29
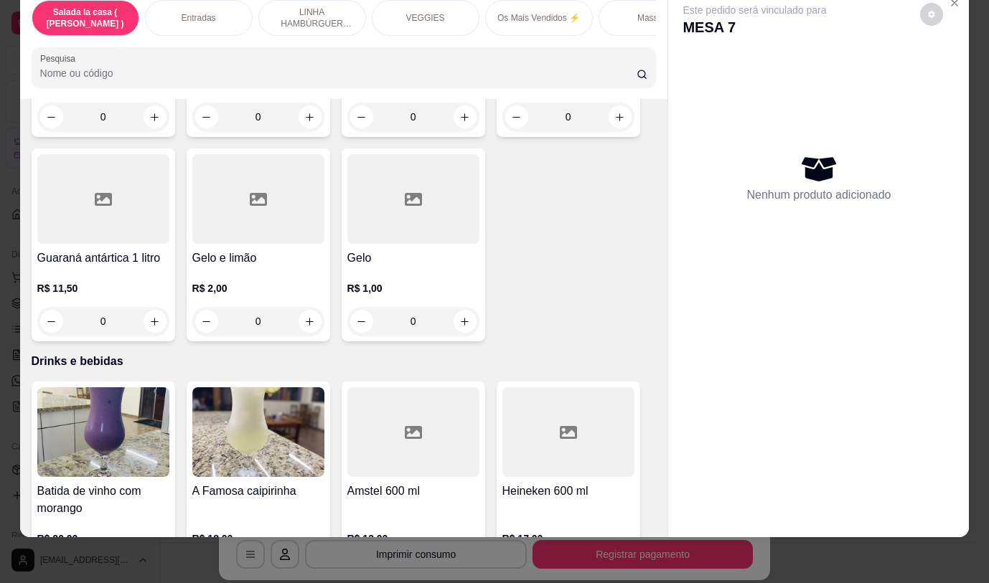
scroll to position [6762, 0]
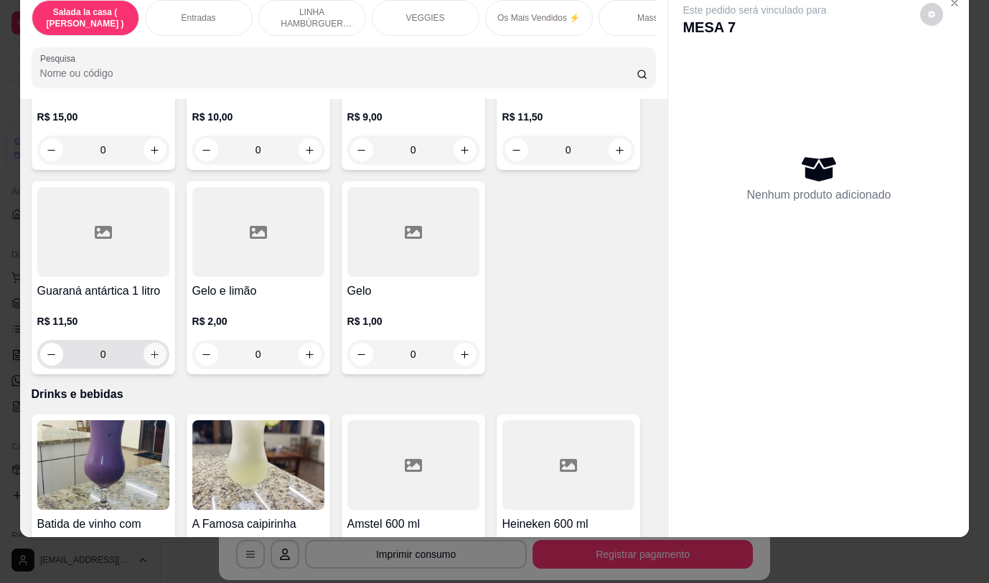
click at [151, 350] on icon "increase-product-quantity" at bounding box center [154, 355] width 11 height 11
type input "1"
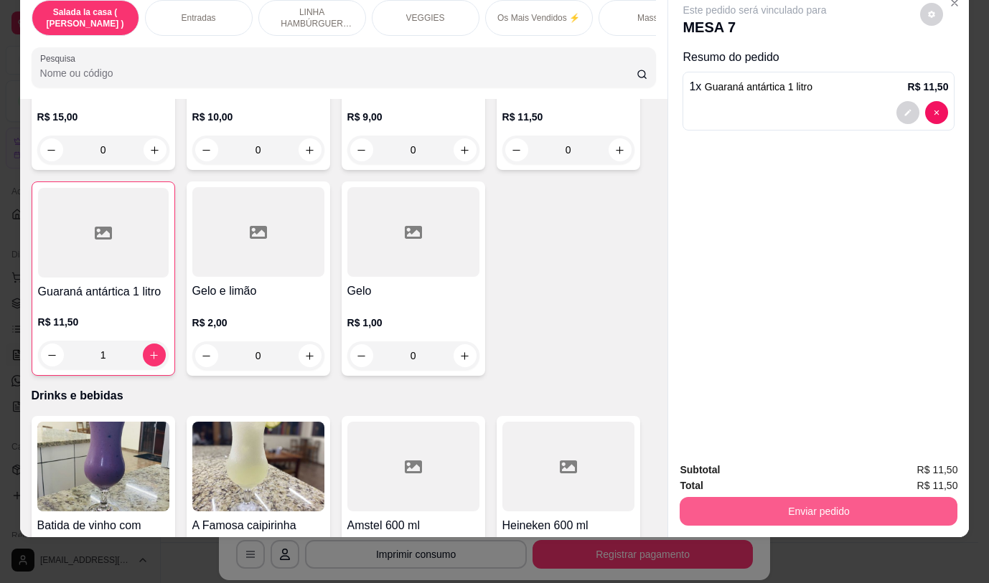
click at [866, 500] on button "Enviar pedido" at bounding box center [819, 511] width 278 height 29
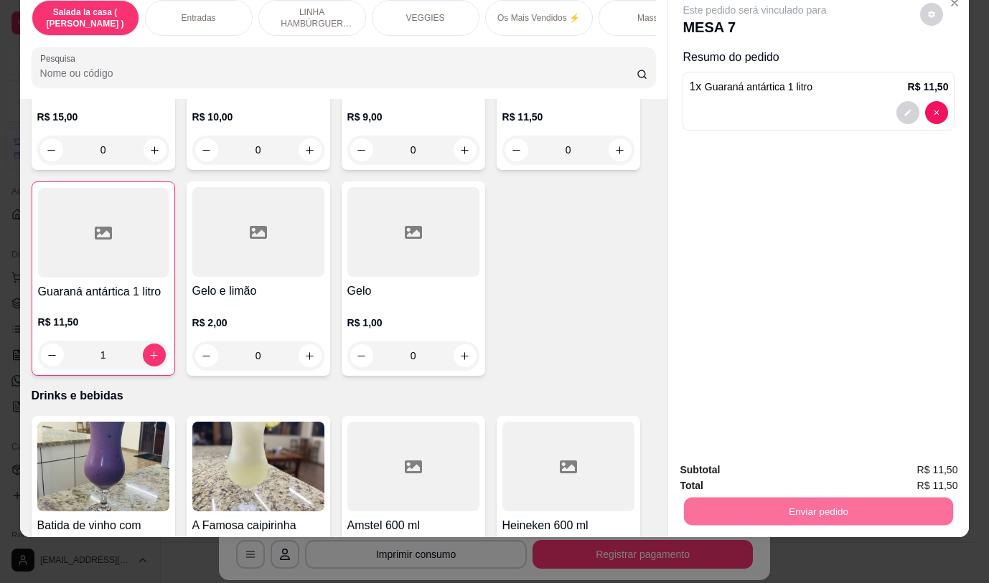
click at [769, 459] on button "Não registrar e enviar pedido" at bounding box center [771, 465] width 145 height 27
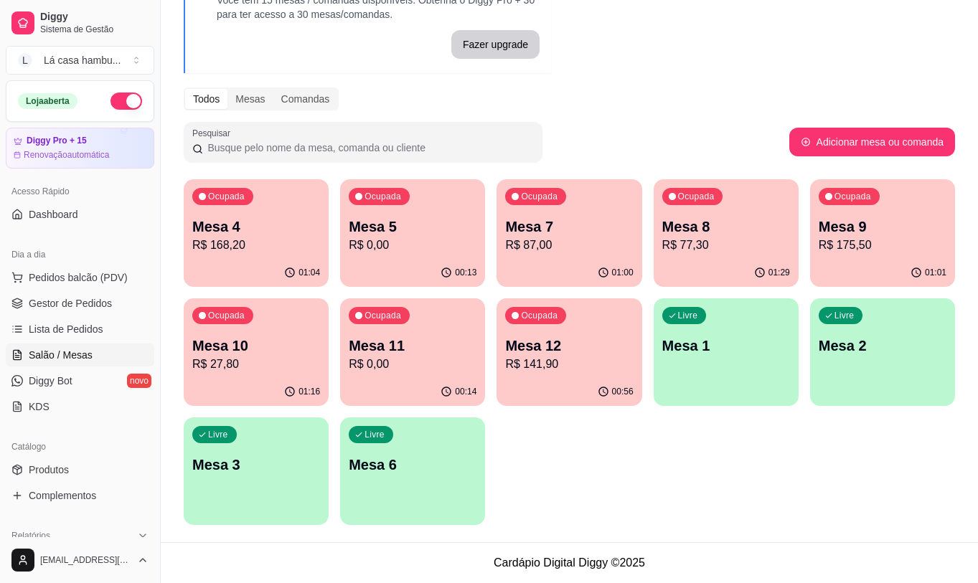
click at [869, 252] on p "R$ 175,50" at bounding box center [883, 245] width 128 height 17
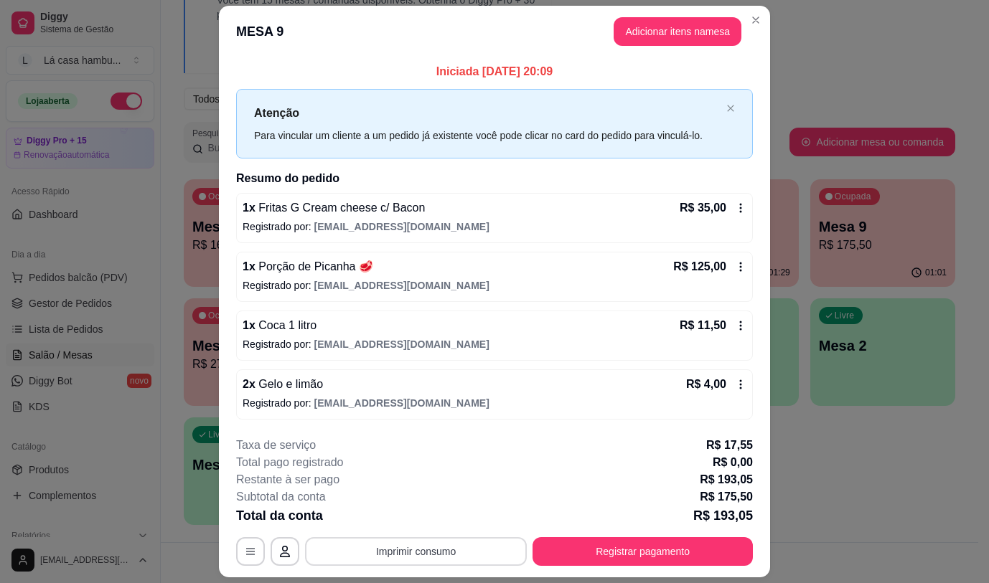
click at [469, 561] on button "Imprimir consumo" at bounding box center [416, 552] width 222 height 29
click at [431, 506] on div "Escolha a impressora IMPRESSORA" at bounding box center [415, 508] width 118 height 49
click at [431, 522] on button "IMPRESSORA" at bounding box center [415, 518] width 104 height 23
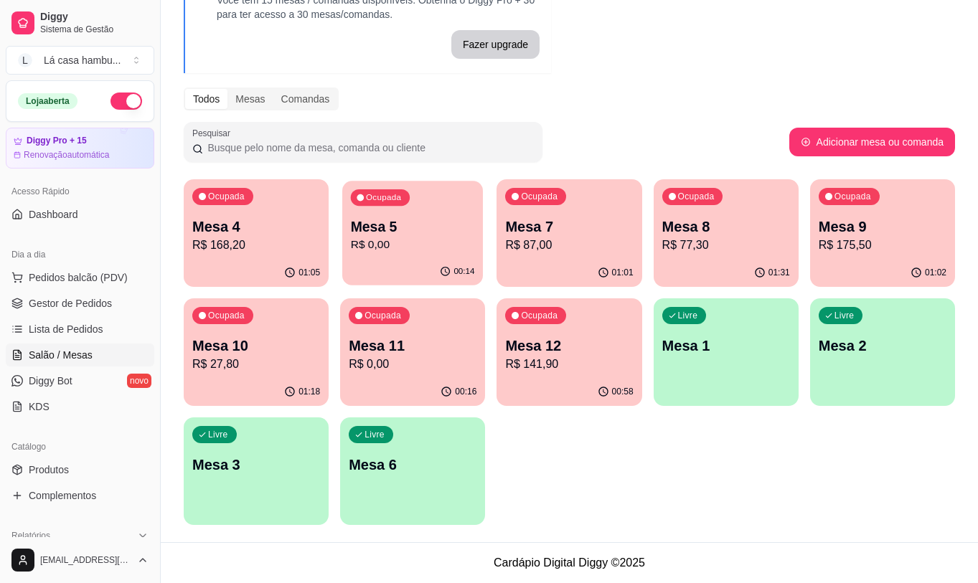
click at [411, 251] on p "R$ 0,00" at bounding box center [413, 245] width 124 height 17
click at [898, 248] on p "R$ 175,50" at bounding box center [883, 245] width 128 height 17
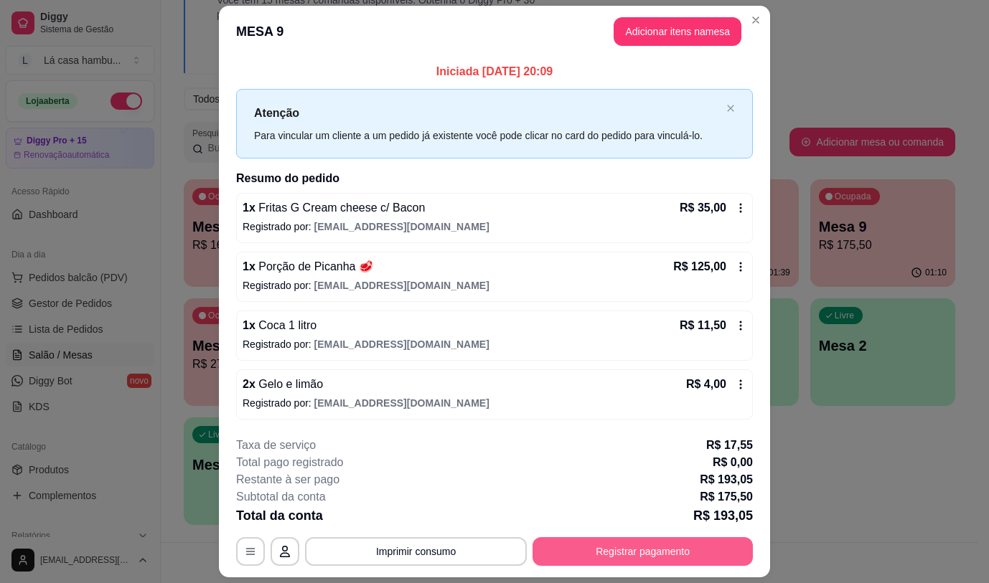
click at [589, 550] on button "Registrar pagamento" at bounding box center [643, 552] width 220 height 29
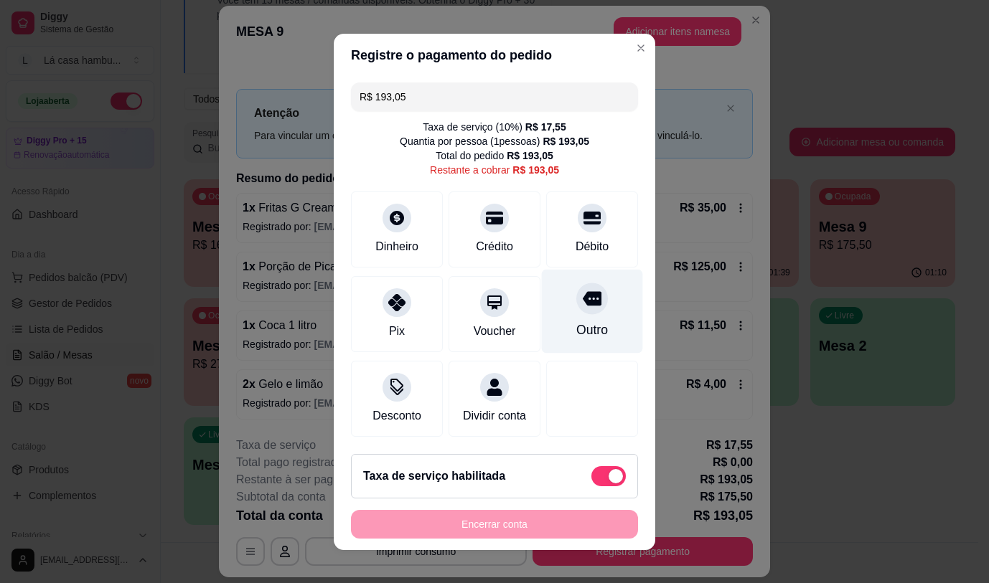
click at [576, 310] on div at bounding box center [592, 299] width 32 height 32
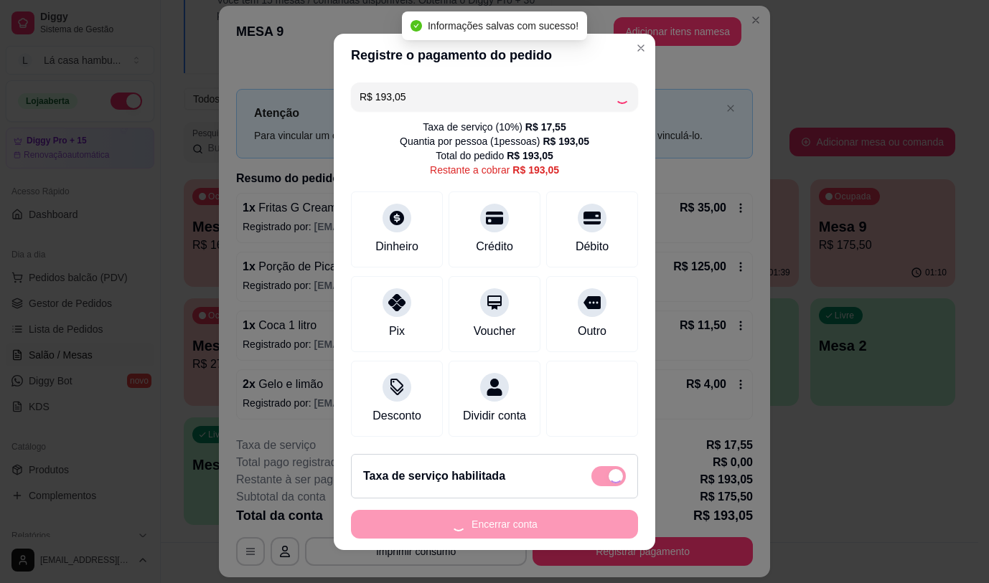
type input "R$ 0,00"
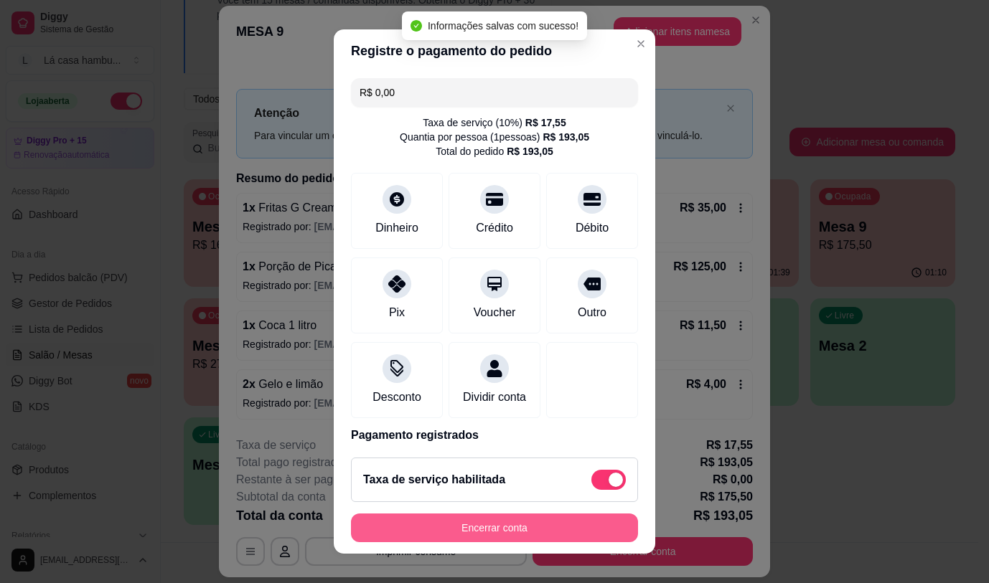
click at [494, 532] on button "Encerrar conta" at bounding box center [494, 528] width 287 height 29
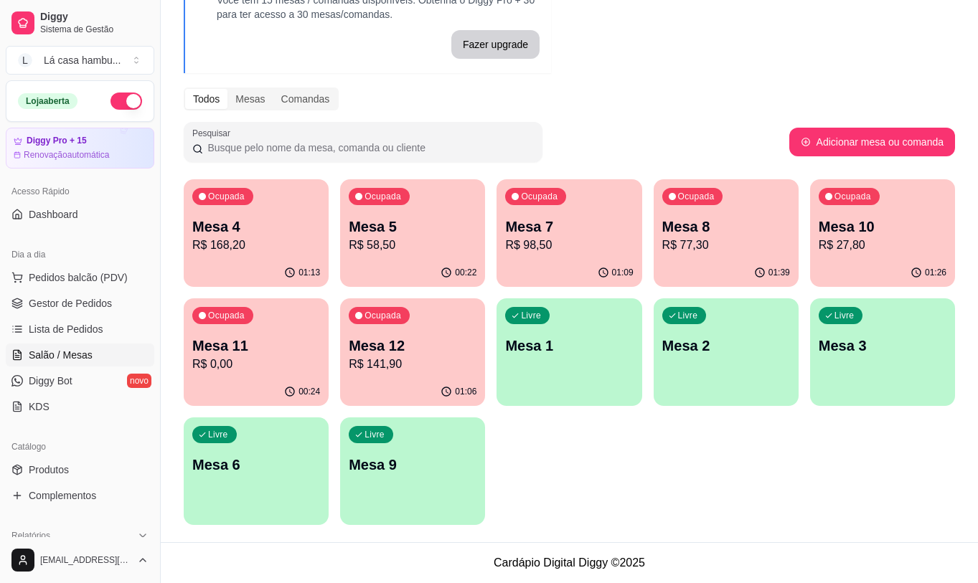
click at [598, 241] on p "R$ 98,50" at bounding box center [569, 245] width 128 height 17
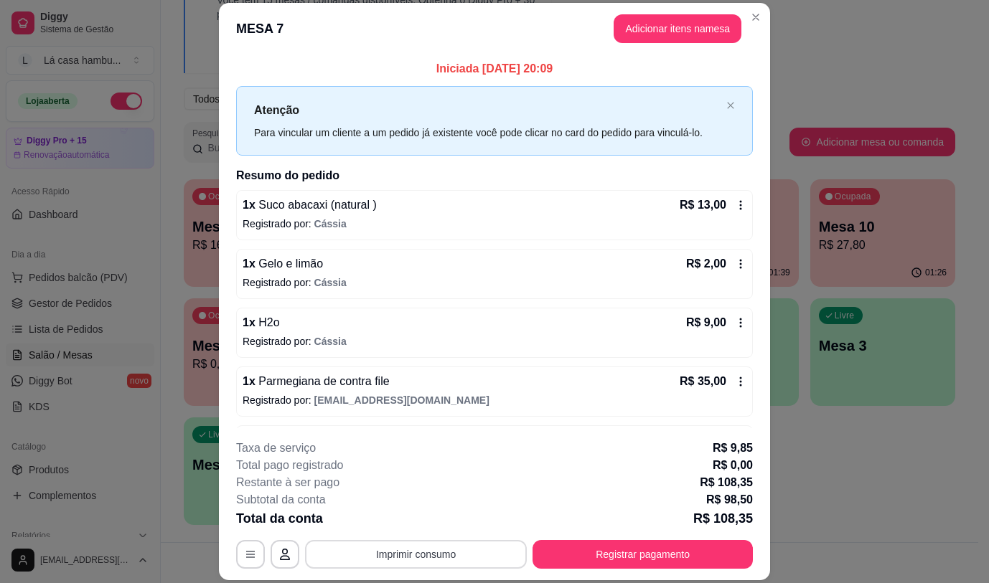
click at [464, 561] on button "Imprimir consumo" at bounding box center [416, 554] width 222 height 29
click at [437, 509] on div "Escolha a impressora IMPRESSORA" at bounding box center [415, 511] width 118 height 49
click at [436, 525] on button "IMPRESSORA" at bounding box center [415, 521] width 104 height 23
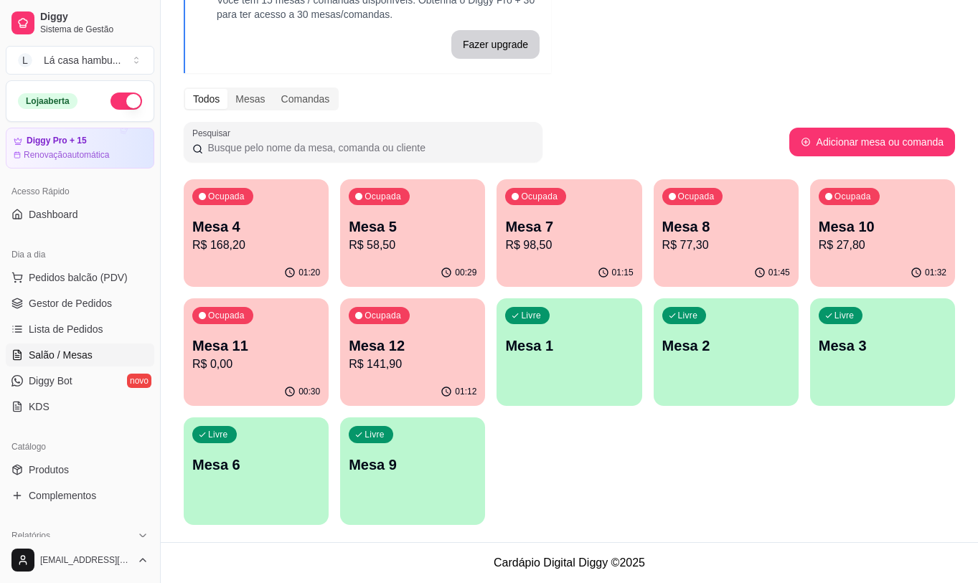
click at [439, 240] on p "R$ 58,50" at bounding box center [413, 245] width 128 height 17
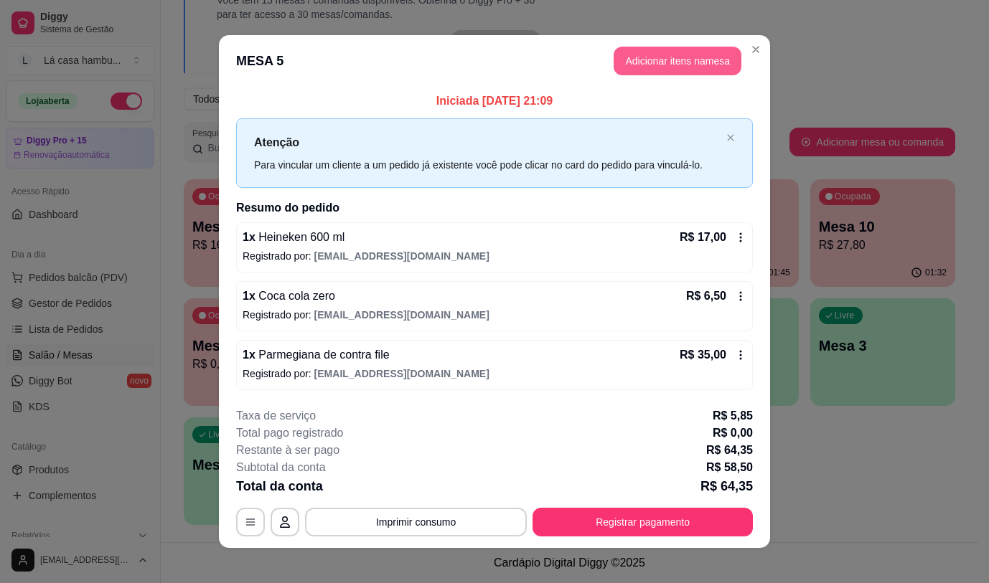
click at [680, 55] on button "Adicionar itens na mesa" at bounding box center [678, 61] width 128 height 29
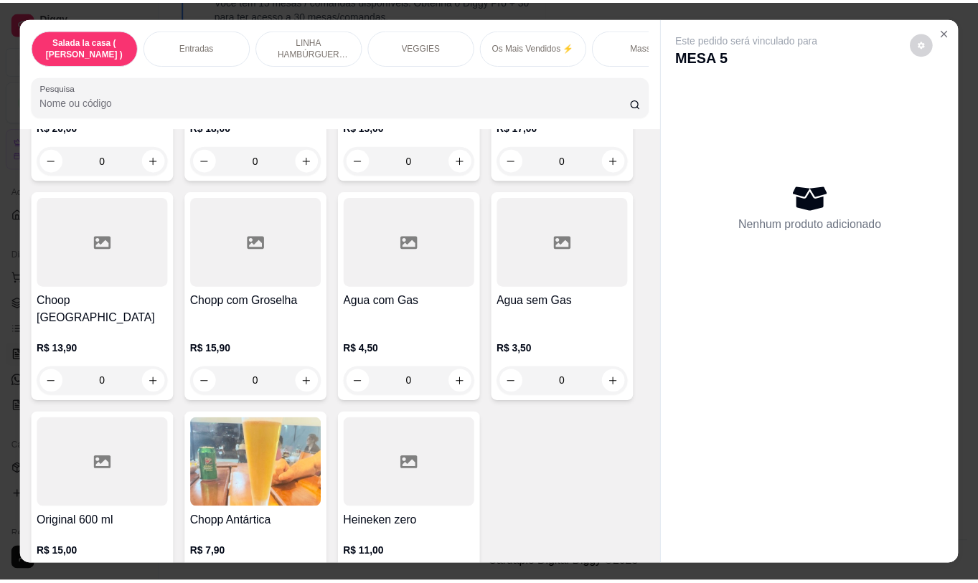
scroll to position [7085, 0]
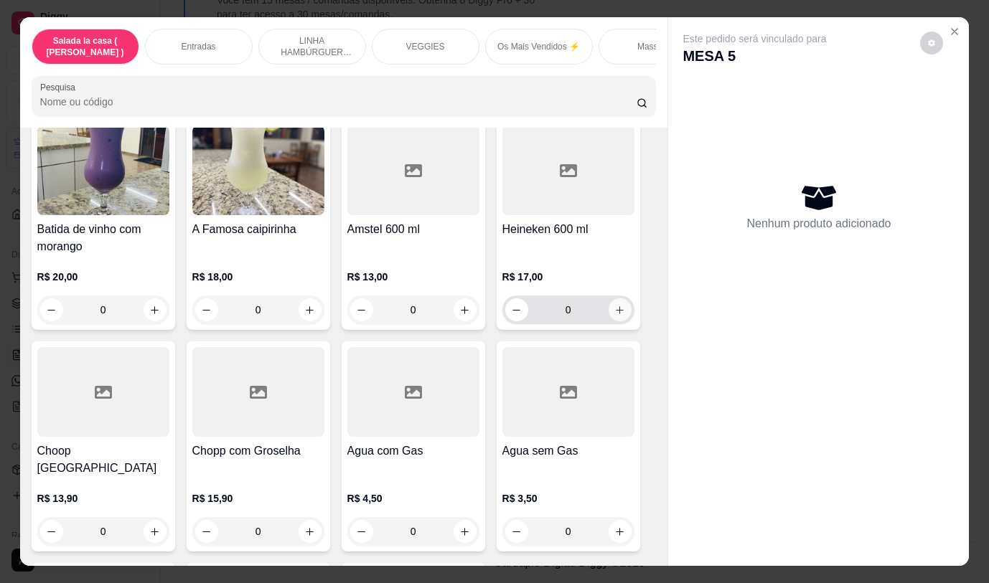
click at [615, 305] on icon "increase-product-quantity" at bounding box center [619, 310] width 11 height 11
type input "1"
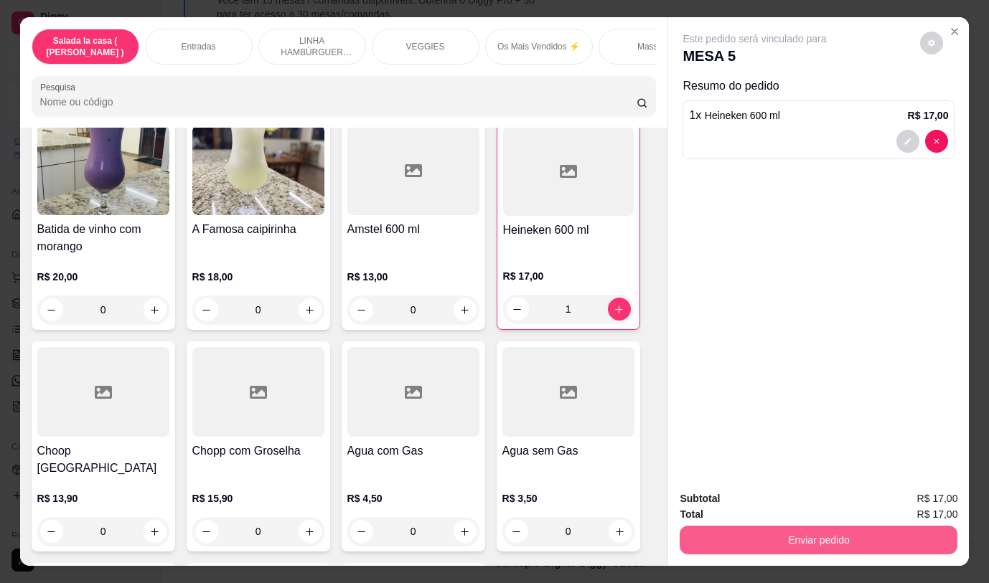
click at [792, 530] on button "Enviar pedido" at bounding box center [819, 540] width 278 height 29
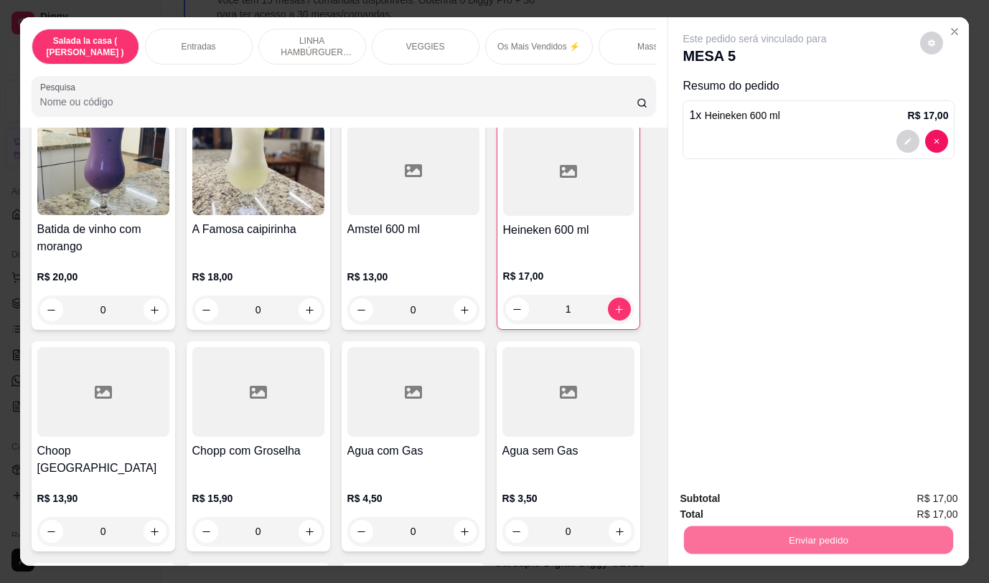
click at [787, 499] on button "Não registrar e enviar pedido" at bounding box center [771, 499] width 145 height 27
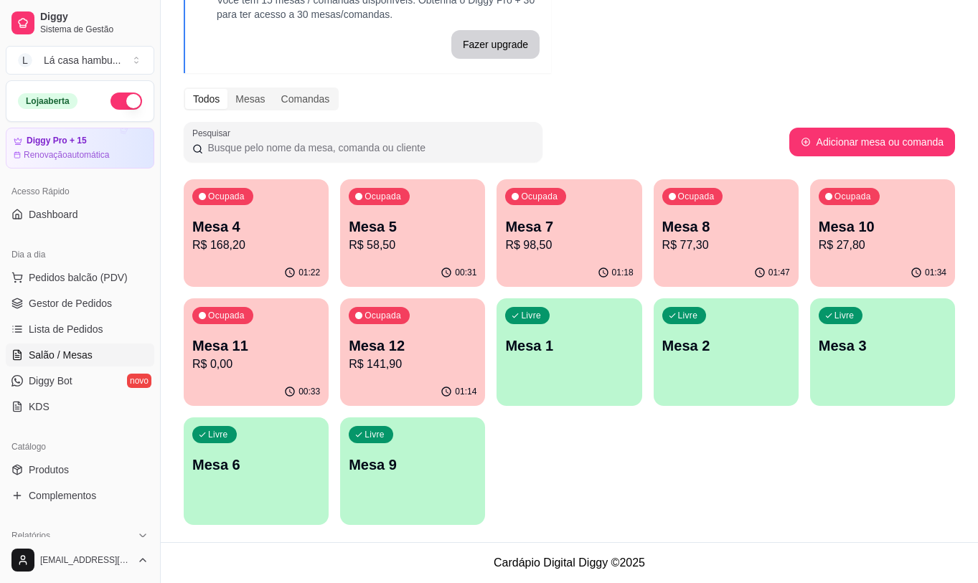
click at [399, 362] on p "R$ 141,90" at bounding box center [413, 364] width 128 height 17
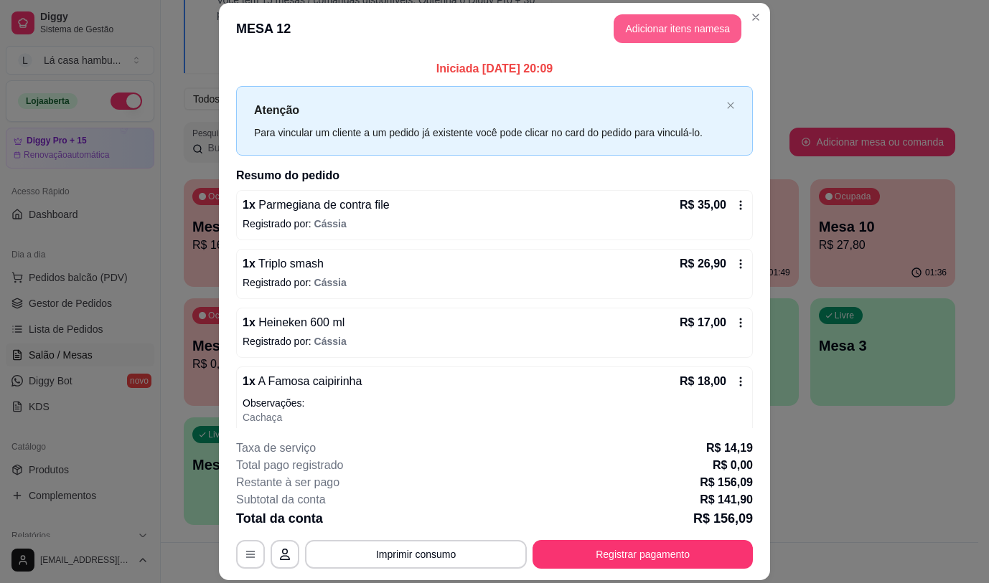
click at [685, 29] on button "Adicionar itens na mesa" at bounding box center [678, 28] width 128 height 29
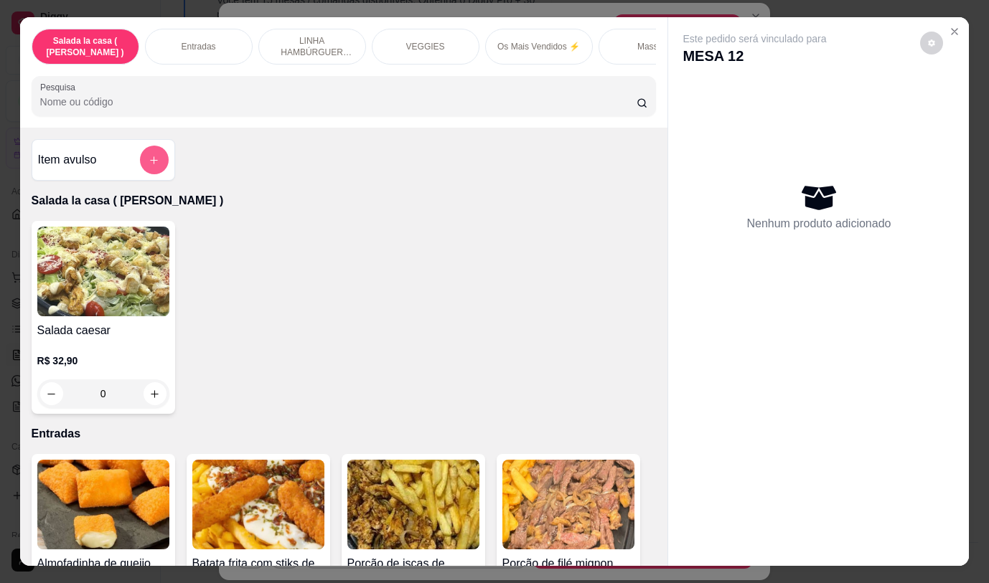
click at [146, 174] on button "add-separate-item" at bounding box center [154, 160] width 29 height 29
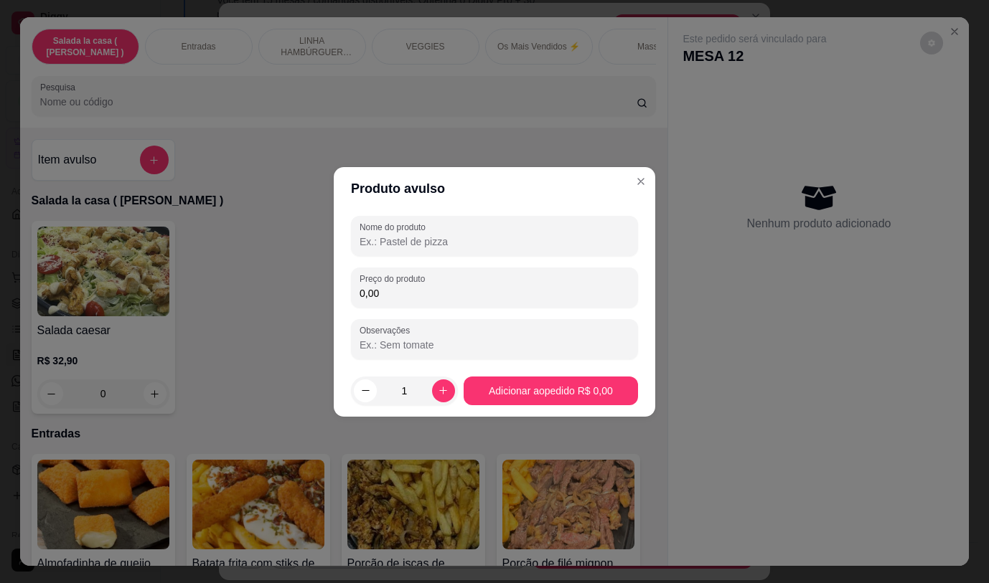
click at [456, 240] on input "Nome do produto" at bounding box center [495, 242] width 270 height 14
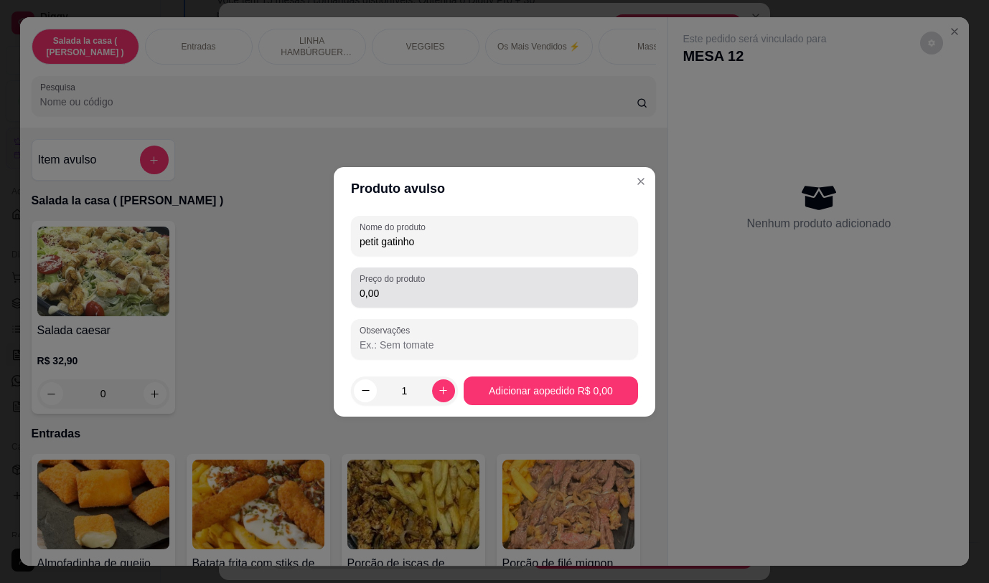
type input "petit gatinho"
click at [436, 294] on input "0,00" at bounding box center [495, 293] width 270 height 14
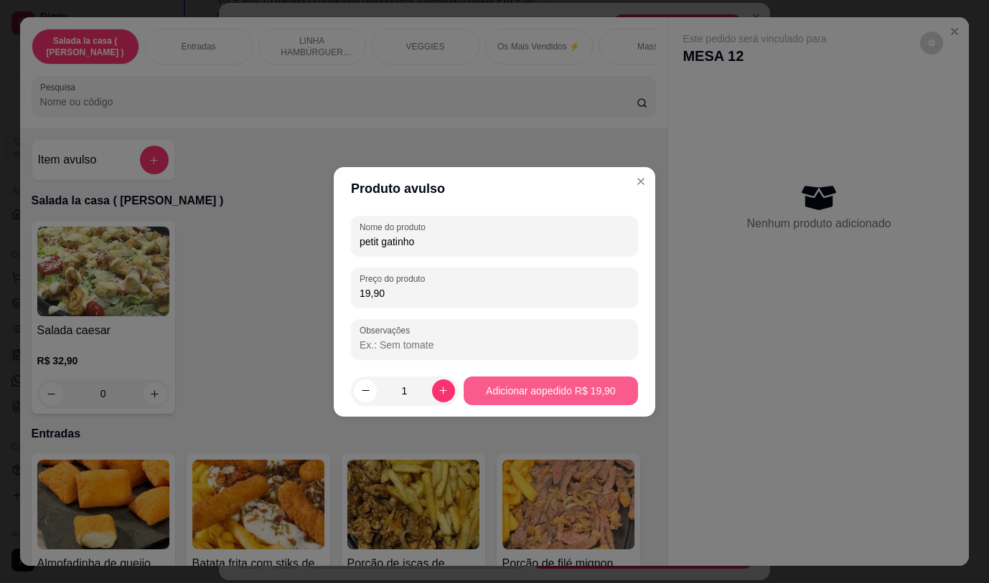
type input "19,90"
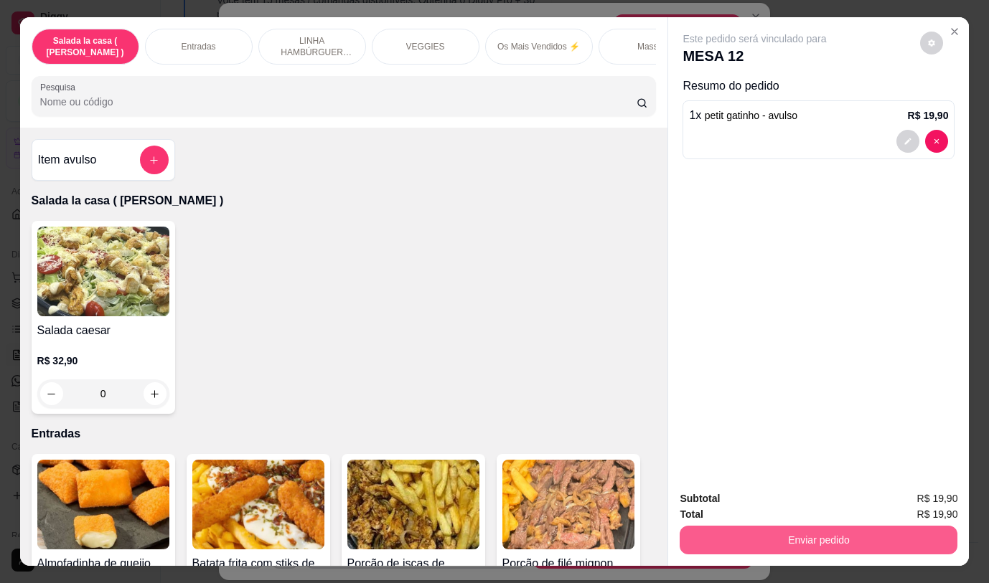
click at [799, 531] on button "Enviar pedido" at bounding box center [819, 540] width 278 height 29
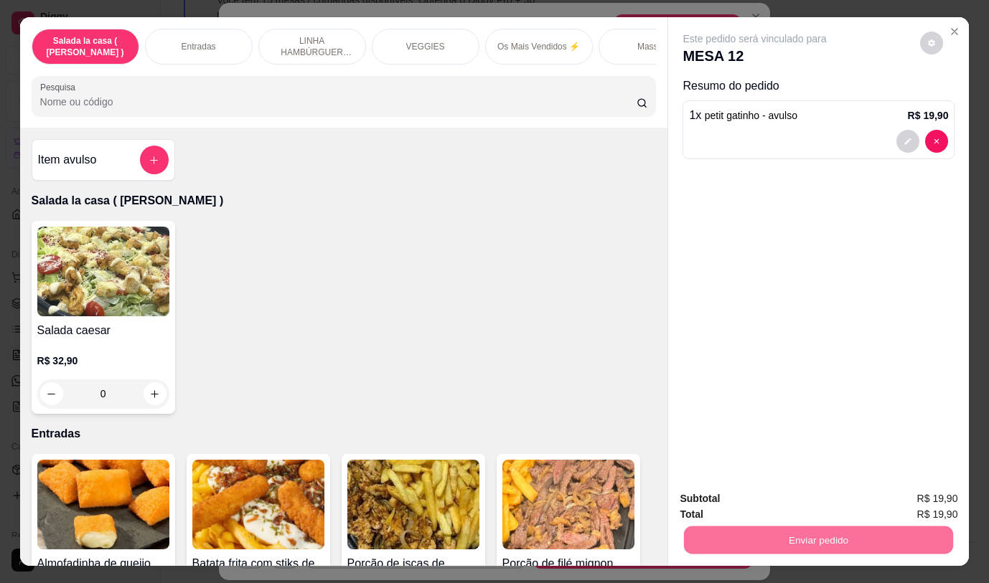
click at [807, 505] on button "Não registrar e enviar pedido" at bounding box center [771, 499] width 145 height 27
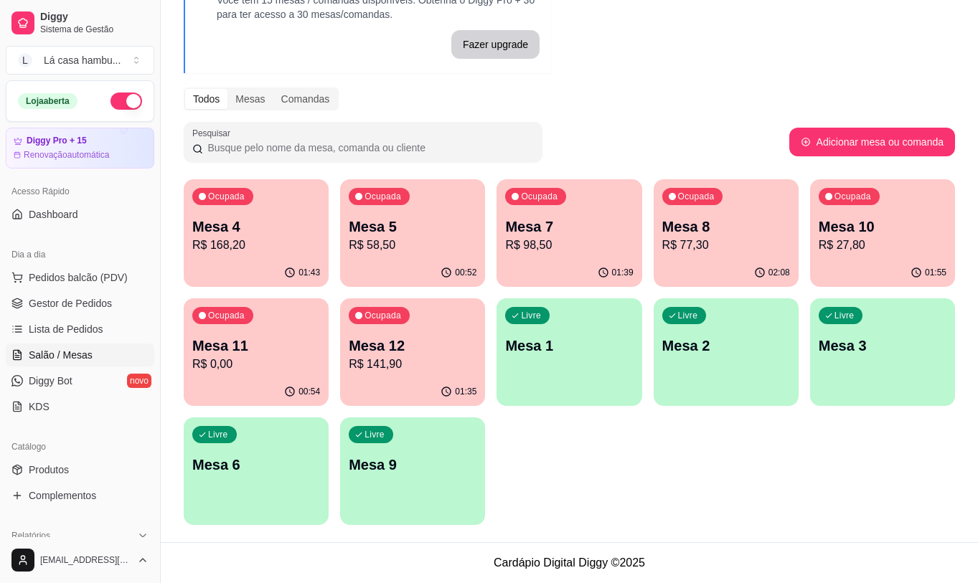
click at [421, 242] on p "R$ 58,50" at bounding box center [413, 245] width 128 height 17
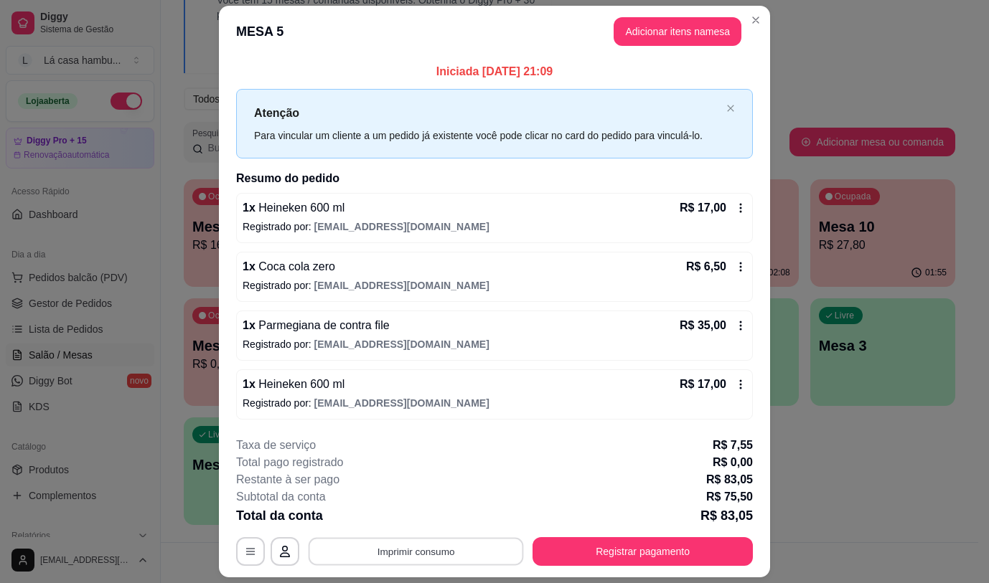
click at [385, 553] on button "Imprimir consumo" at bounding box center [416, 552] width 215 height 28
click at [406, 522] on button "IMPRESSORA" at bounding box center [415, 518] width 104 height 23
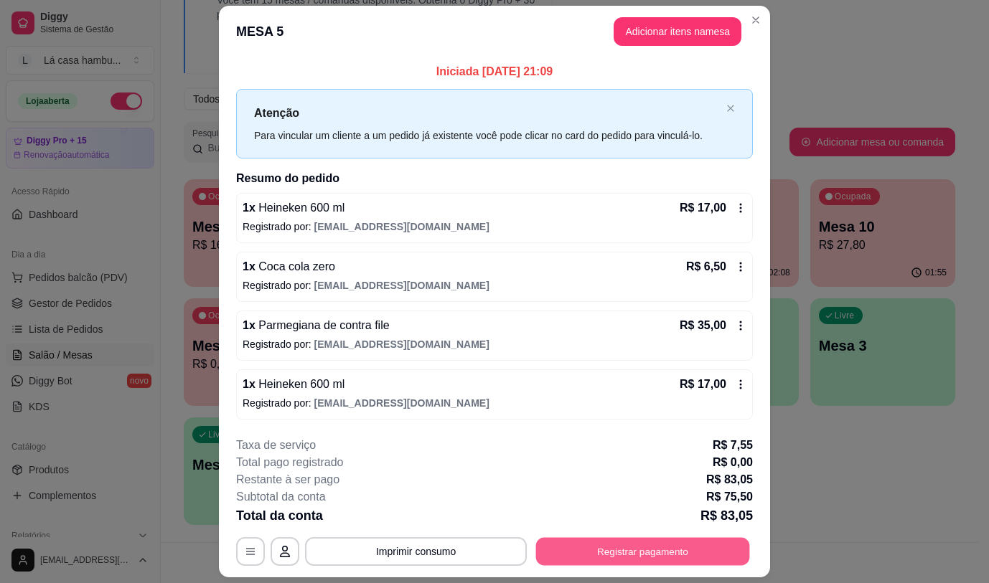
click at [633, 553] on button "Registrar pagamento" at bounding box center [643, 552] width 214 height 28
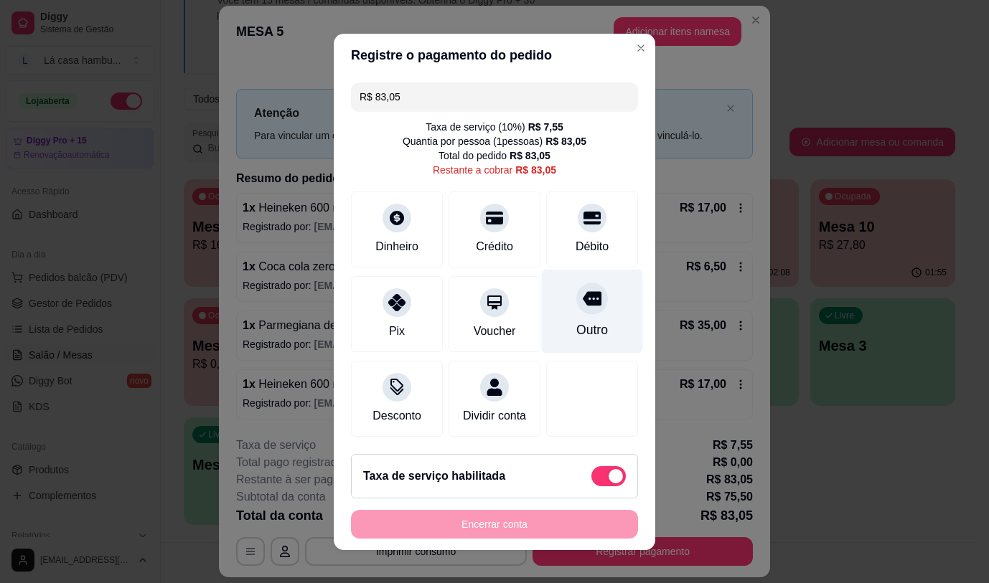
click at [583, 301] on icon at bounding box center [592, 298] width 19 height 14
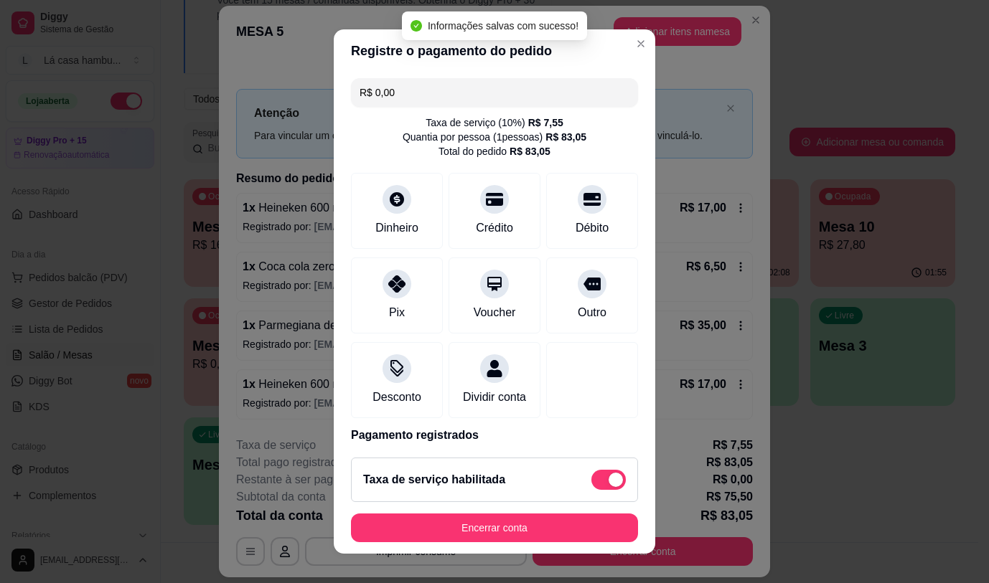
type input "R$ 0,00"
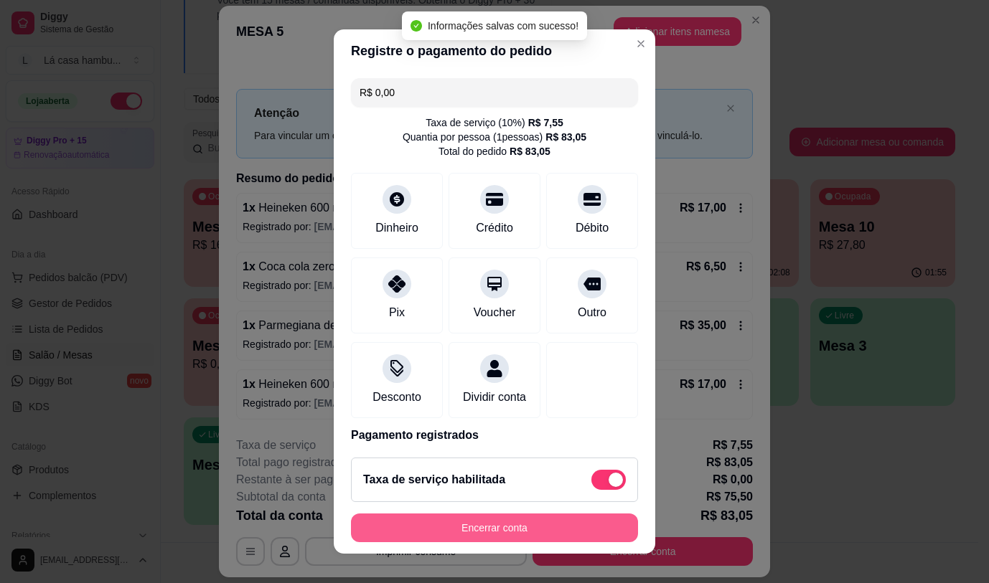
click at [485, 531] on button "Encerrar conta" at bounding box center [494, 528] width 287 height 29
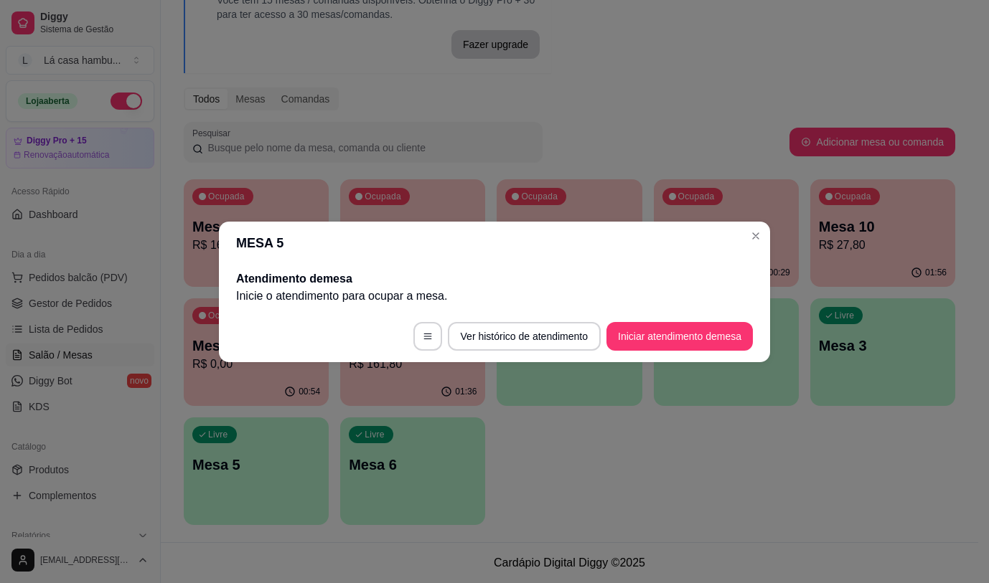
click at [744, 231] on header "MESA 5" at bounding box center [494, 243] width 551 height 43
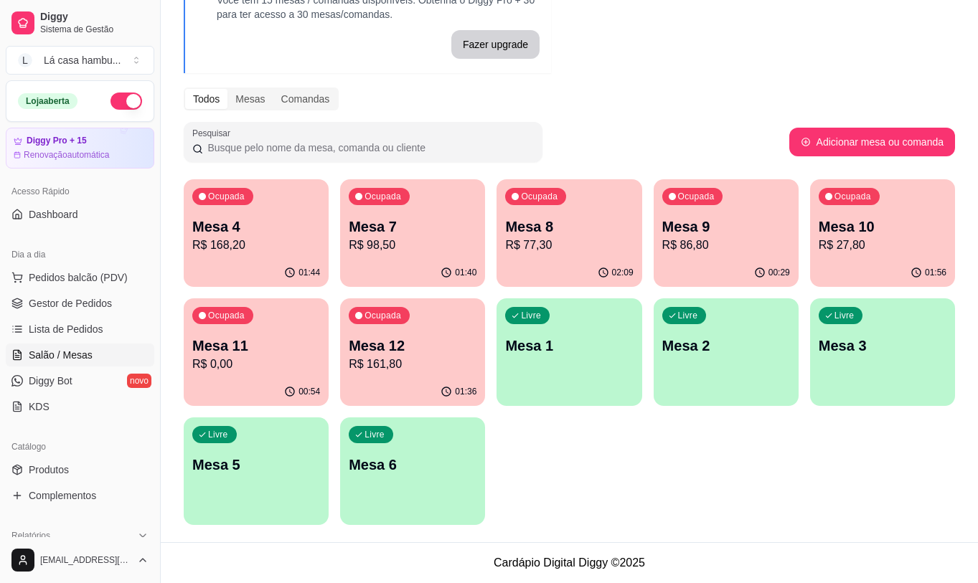
click at [262, 350] on p "Mesa 11" at bounding box center [256, 346] width 128 height 20
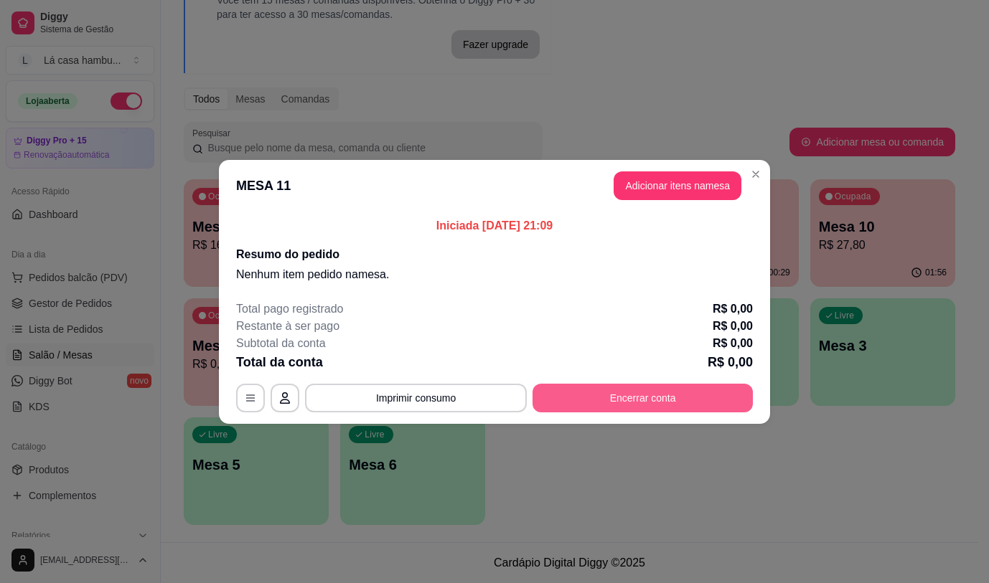
click at [644, 396] on button "Encerrar conta" at bounding box center [643, 398] width 220 height 29
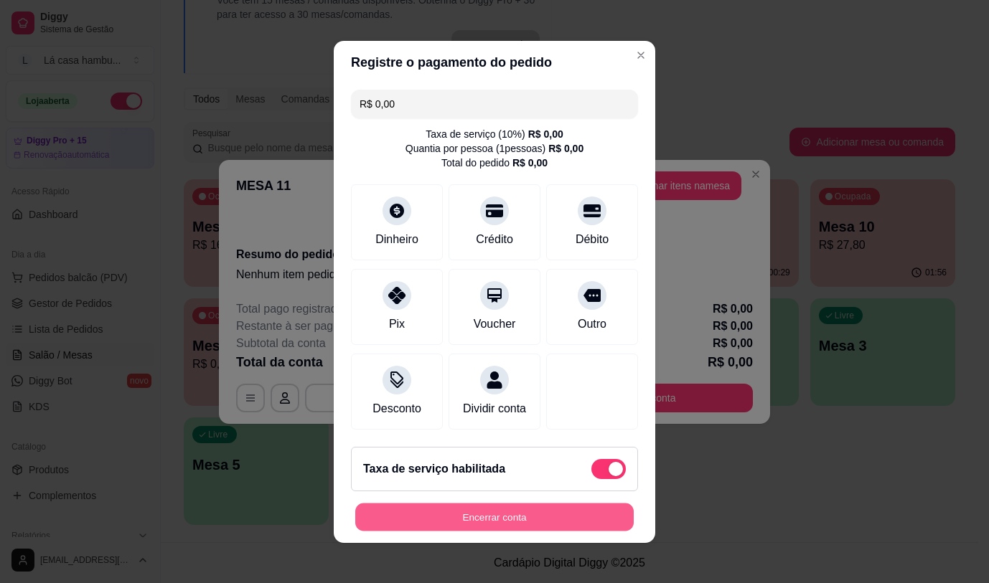
click at [492, 526] on button "Encerrar conta" at bounding box center [494, 517] width 278 height 28
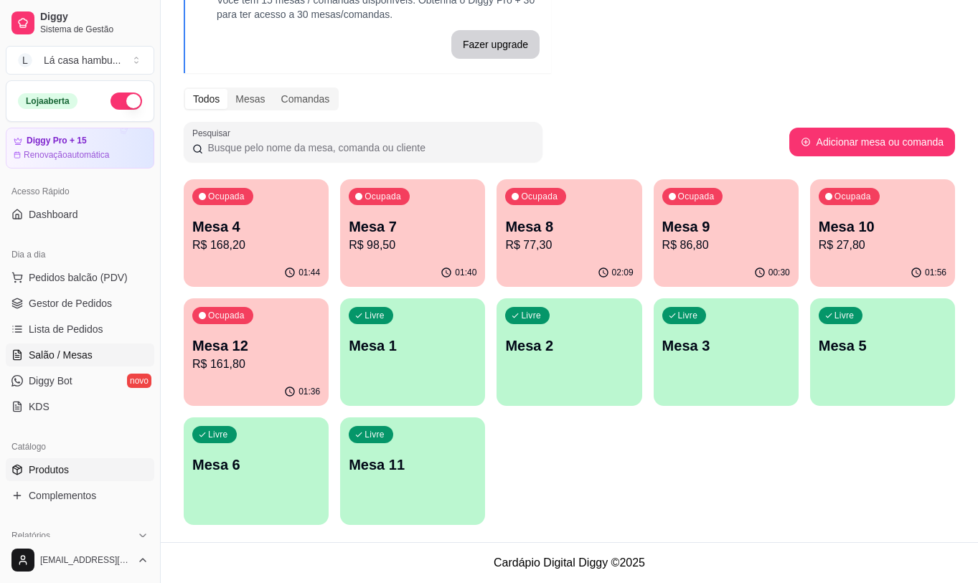
click at [69, 472] on link "Produtos" at bounding box center [80, 470] width 149 height 23
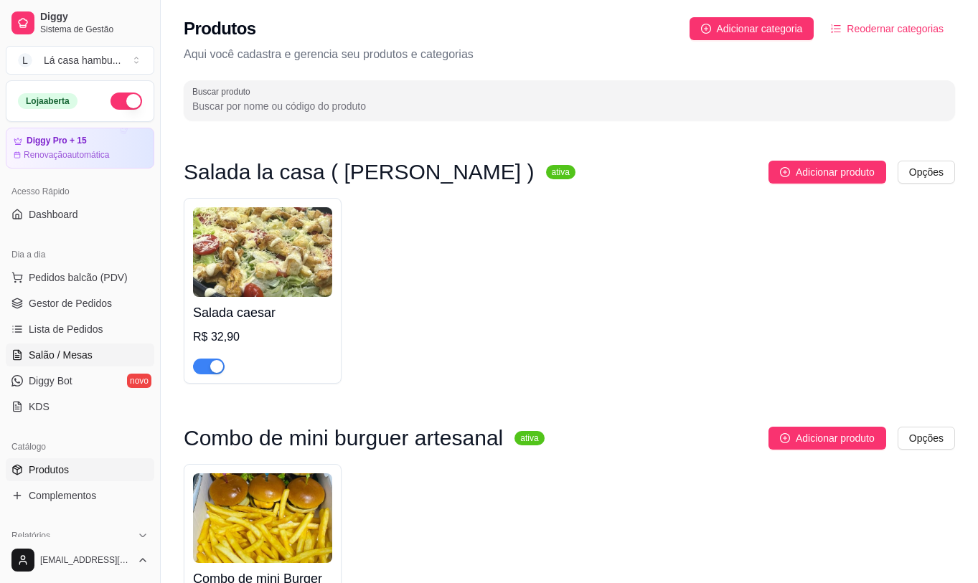
click at [86, 355] on span "Salão / Mesas" at bounding box center [61, 355] width 64 height 14
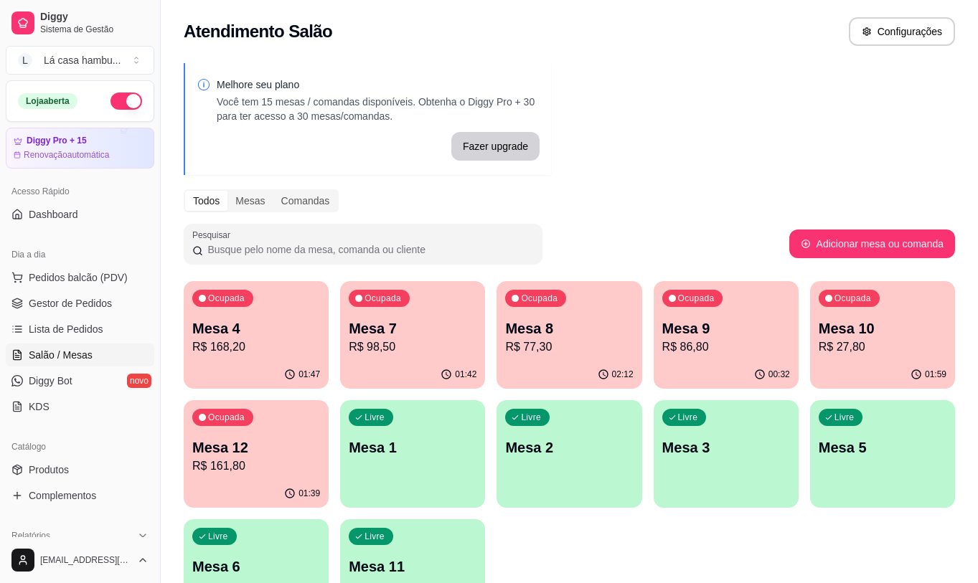
click at [276, 473] on p "R$ 161,80" at bounding box center [256, 466] width 128 height 17
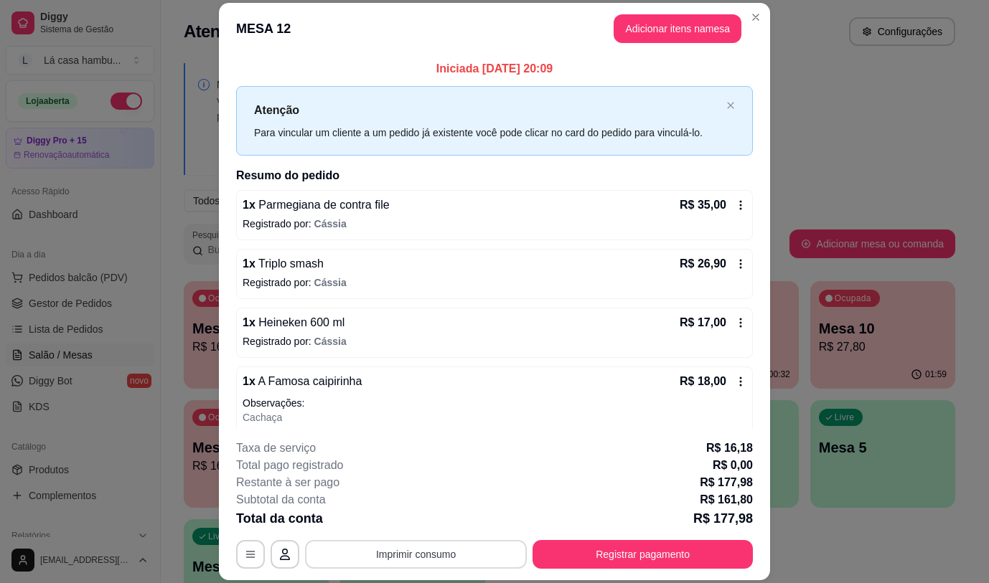
click at [380, 561] on button "Imprimir consumo" at bounding box center [416, 554] width 222 height 29
click at [403, 515] on button "IMPRESSORA" at bounding box center [415, 521] width 104 height 23
click at [651, 28] on button "Adicionar itens na mesa" at bounding box center [677, 29] width 123 height 28
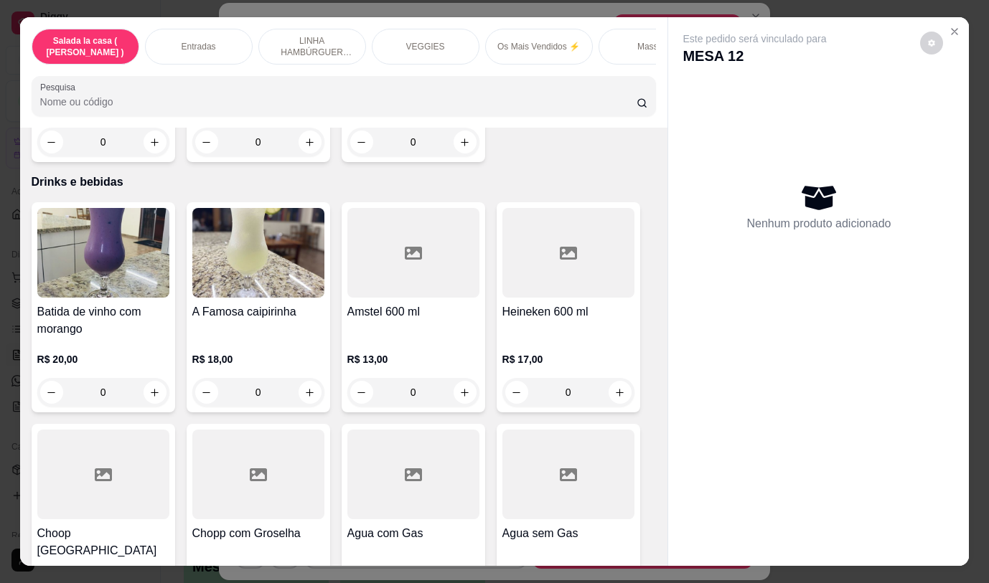
scroll to position [6988, 0]
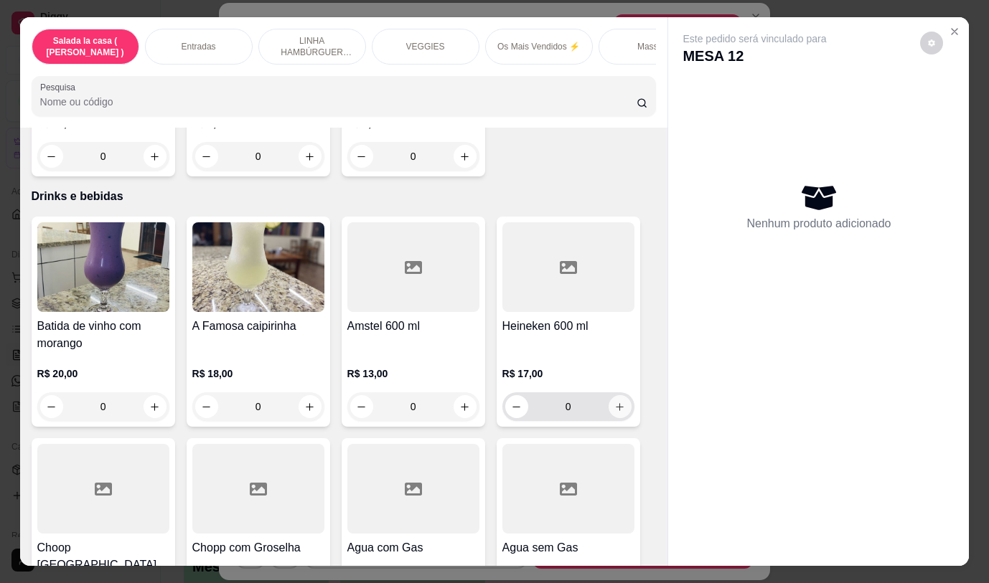
click at [617, 402] on icon "increase-product-quantity" at bounding box center [619, 407] width 11 height 11
type input "1"
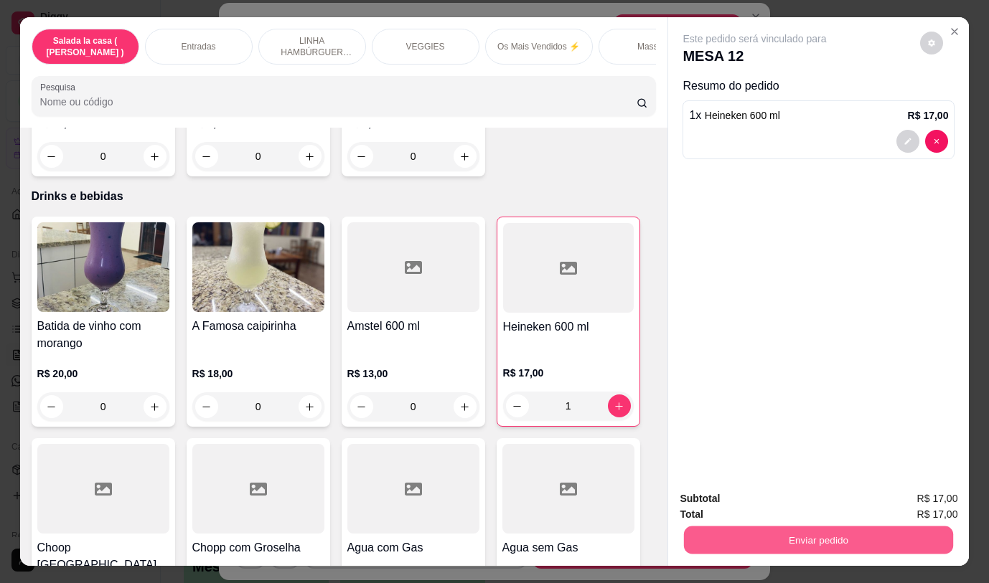
click at [751, 539] on button "Enviar pedido" at bounding box center [818, 540] width 269 height 28
click at [737, 502] on button "Não registrar e enviar pedido" at bounding box center [771, 499] width 149 height 27
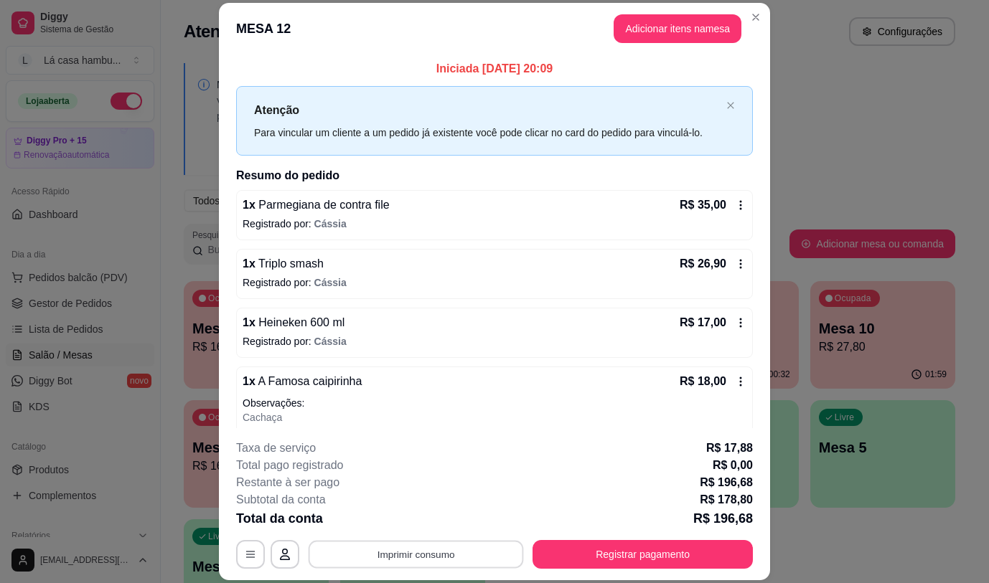
click at [439, 545] on button "Imprimir consumo" at bounding box center [416, 555] width 215 height 28
click at [431, 524] on button "IMPRESSORA" at bounding box center [415, 521] width 100 height 22
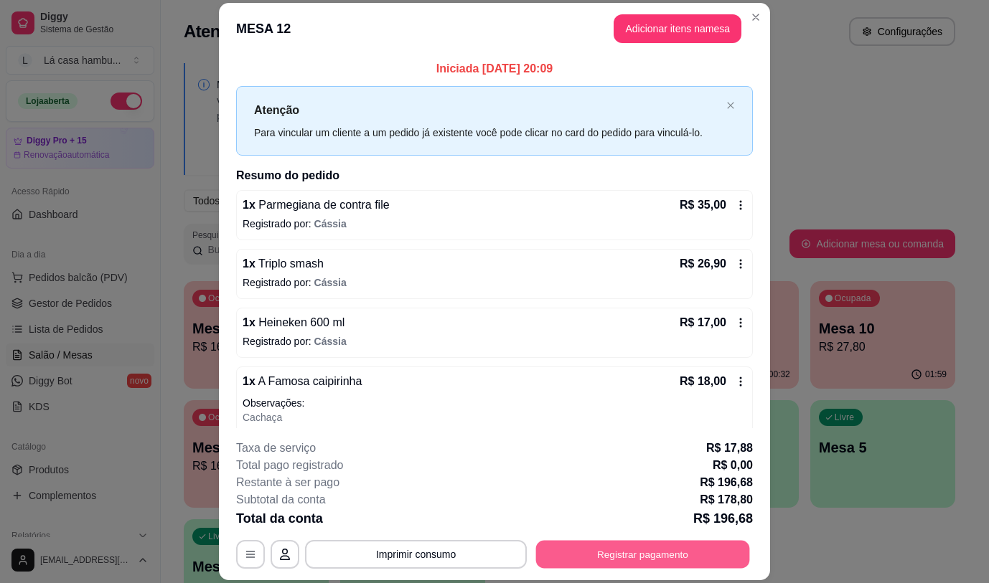
click at [657, 550] on button "Registrar pagamento" at bounding box center [643, 555] width 214 height 28
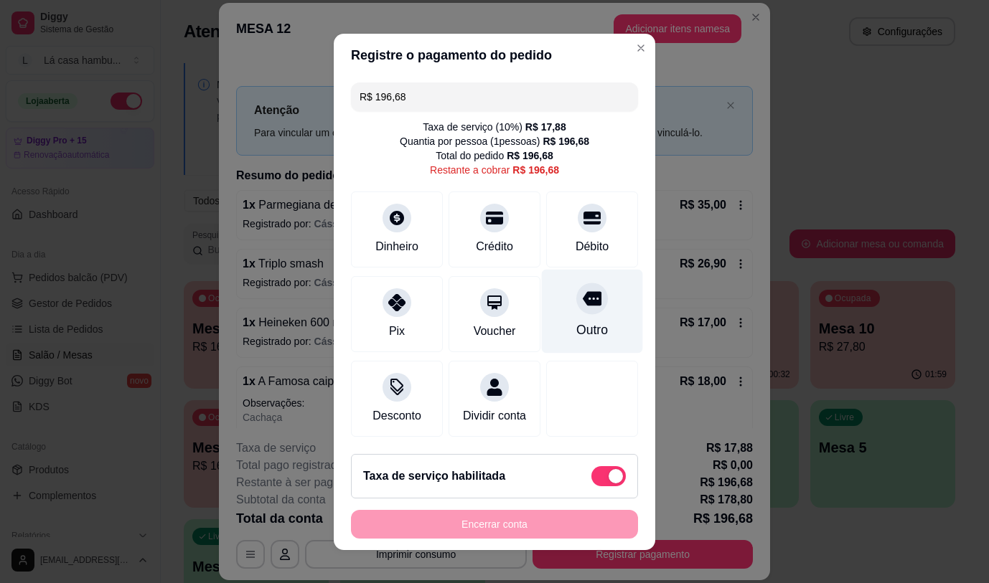
click at [583, 300] on icon at bounding box center [592, 298] width 19 height 14
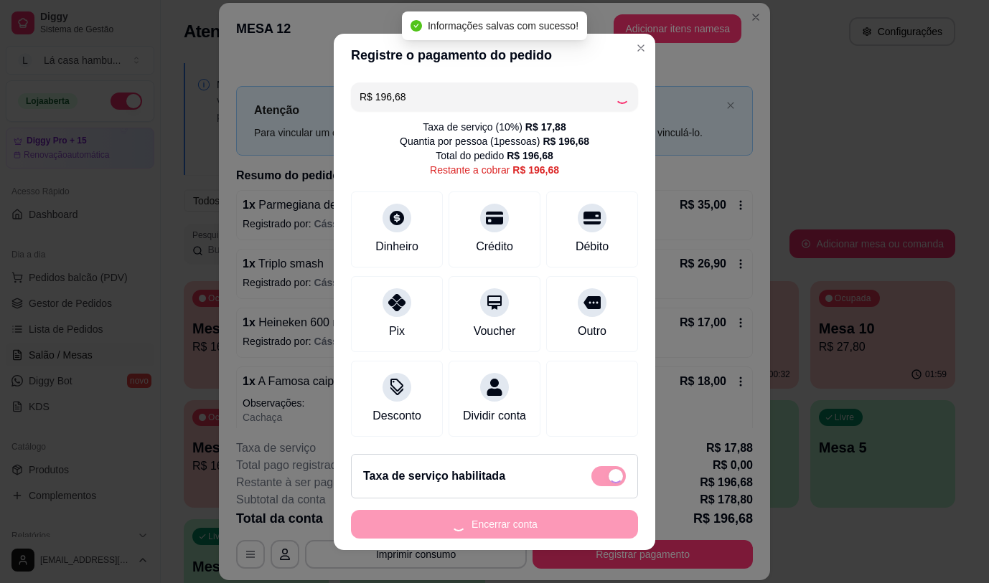
type input "R$ 0,00"
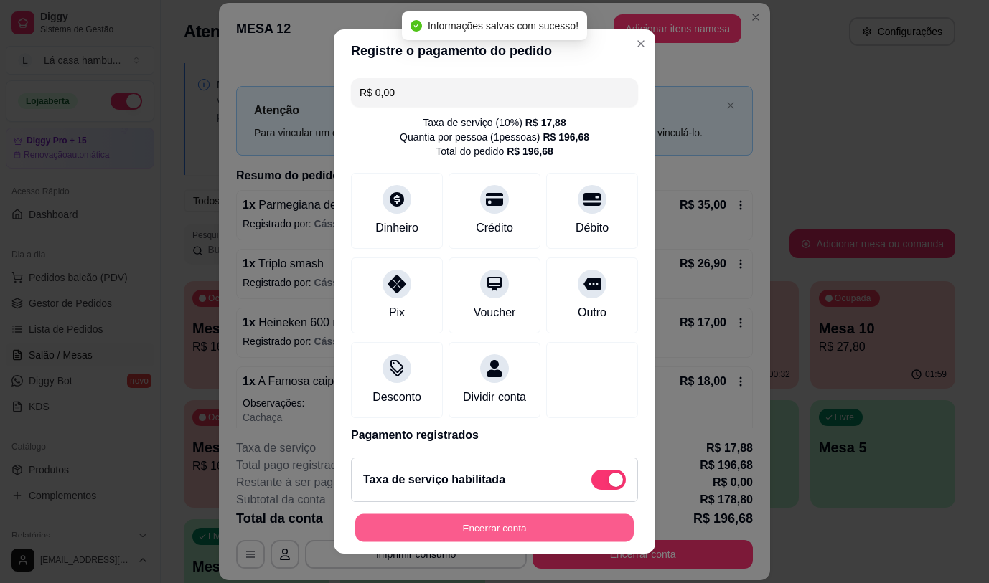
click at [512, 525] on button "Encerrar conta" at bounding box center [494, 529] width 278 height 28
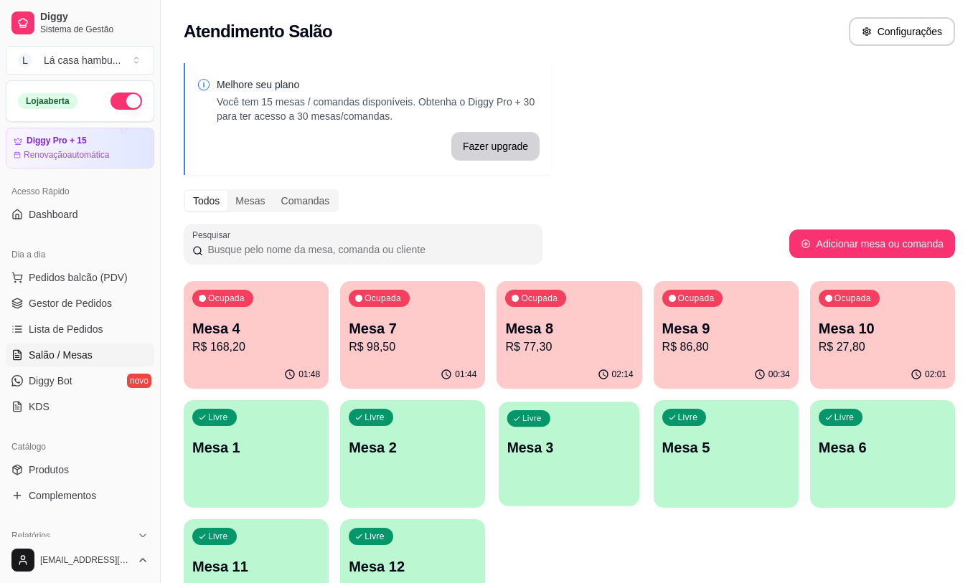
click at [586, 447] on p "Mesa 3" at bounding box center [569, 448] width 124 height 19
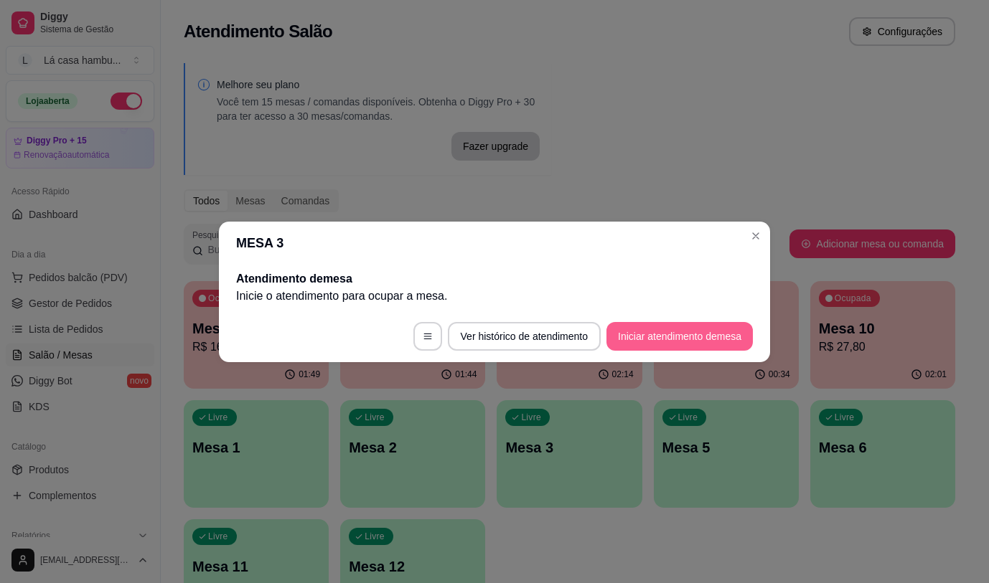
click at [700, 336] on button "Iniciar atendimento de mesa" at bounding box center [679, 336] width 146 height 29
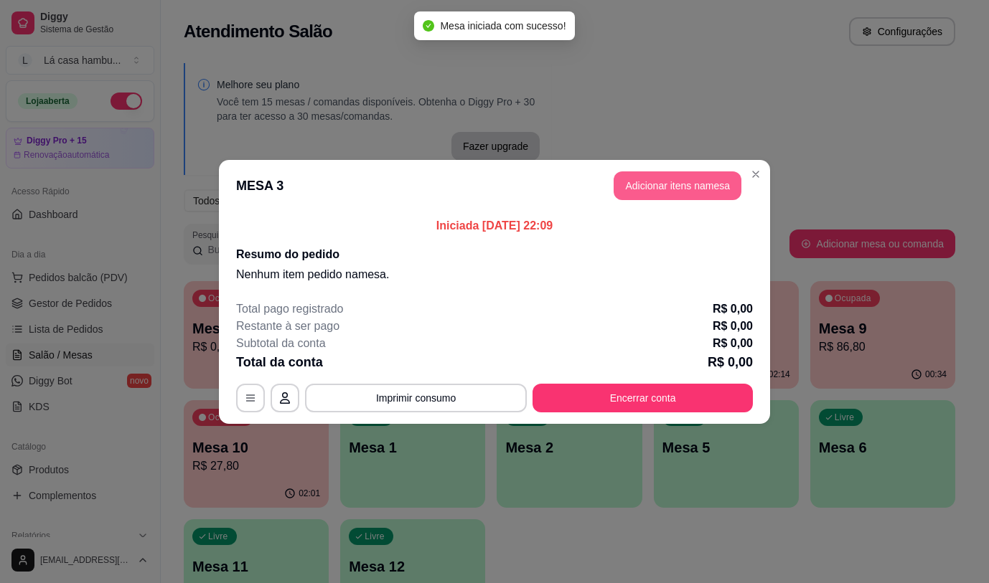
click at [695, 179] on button "Adicionar itens na mesa" at bounding box center [678, 186] width 128 height 29
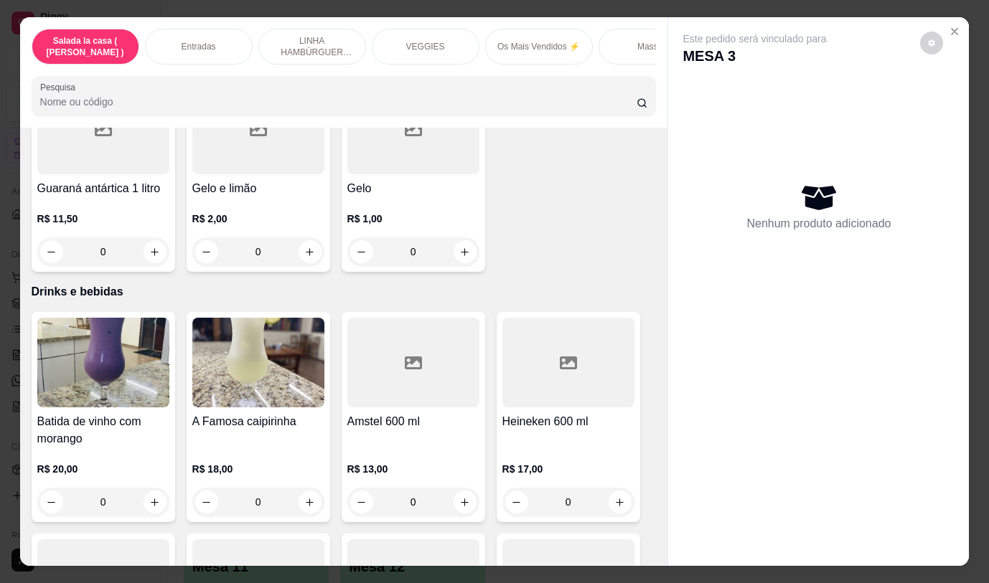
scroll to position [7264, 0]
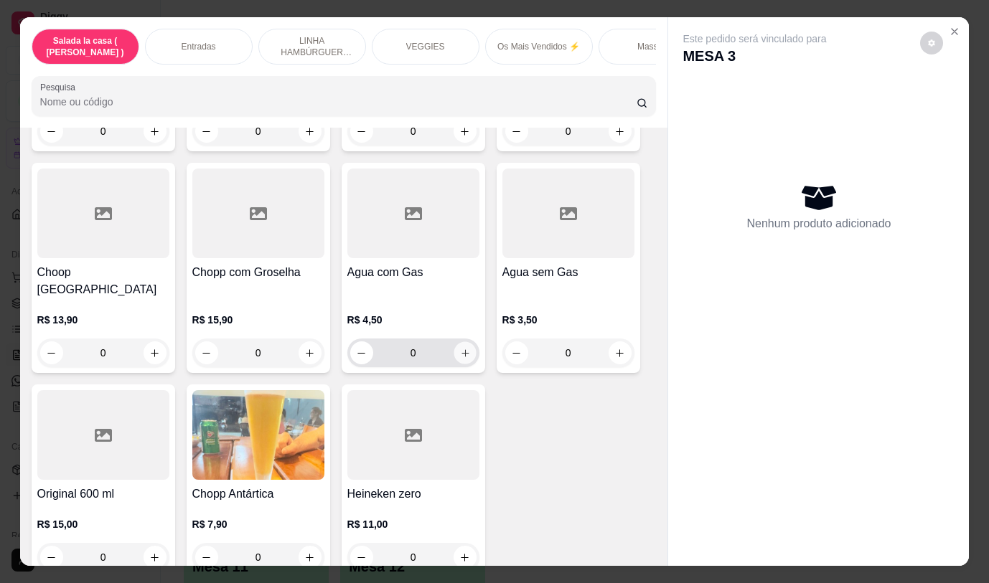
click at [459, 348] on icon "increase-product-quantity" at bounding box center [464, 353] width 11 height 11
type input "1"
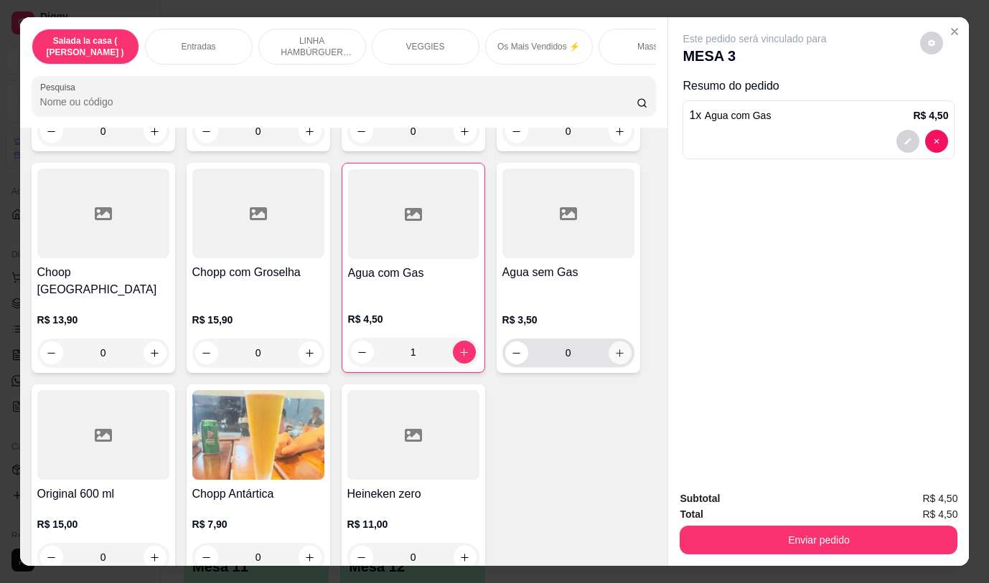
click at [622, 342] on button "increase-product-quantity" at bounding box center [620, 353] width 23 height 23
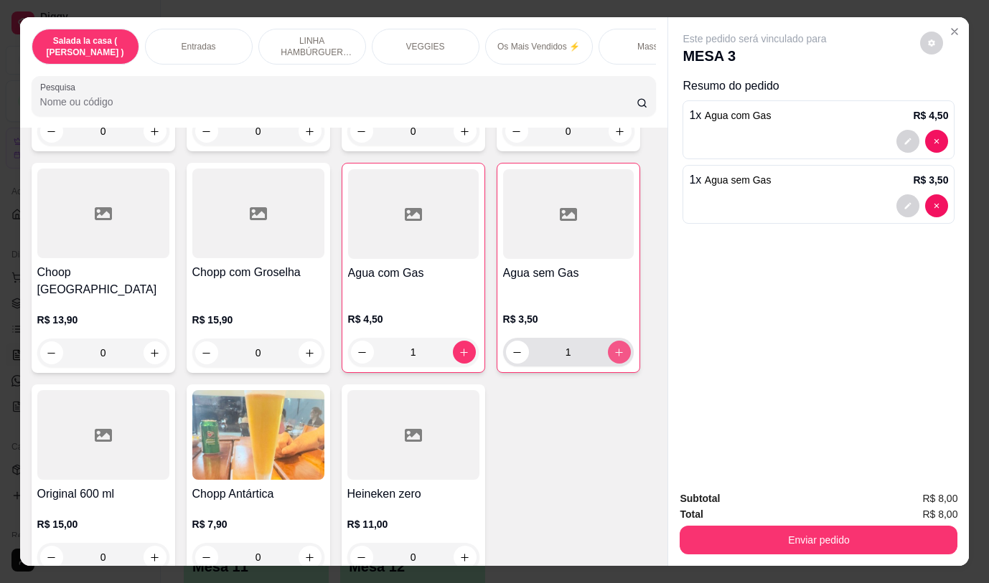
type input "1"
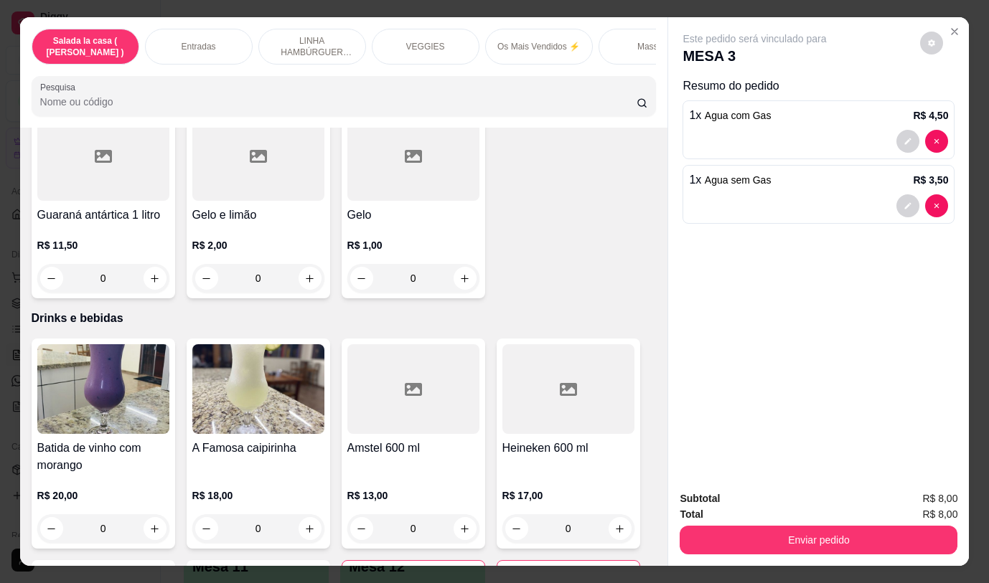
scroll to position [6880, 0]
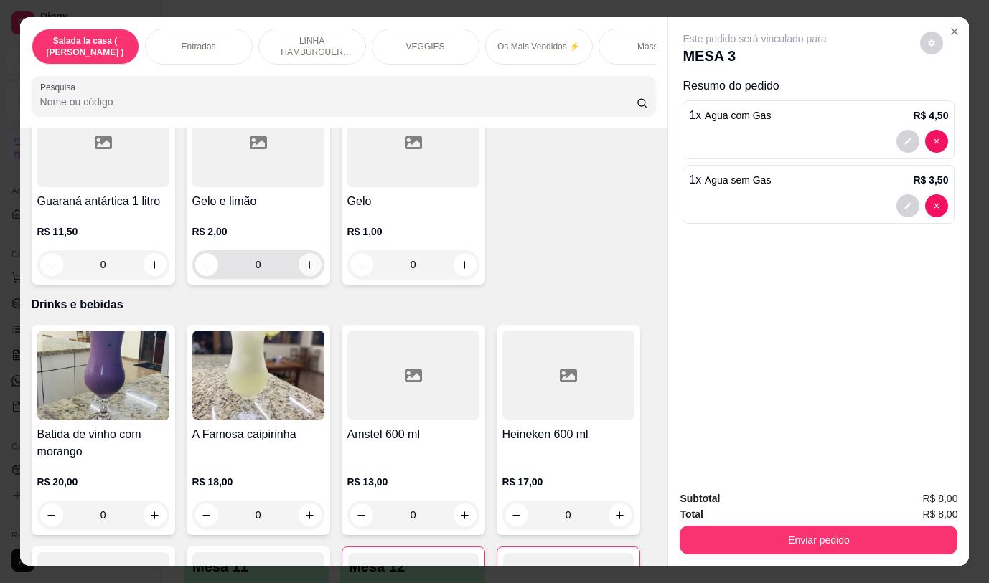
click at [309, 260] on icon "increase-product-quantity" at bounding box center [309, 265] width 11 height 11
type input "1"
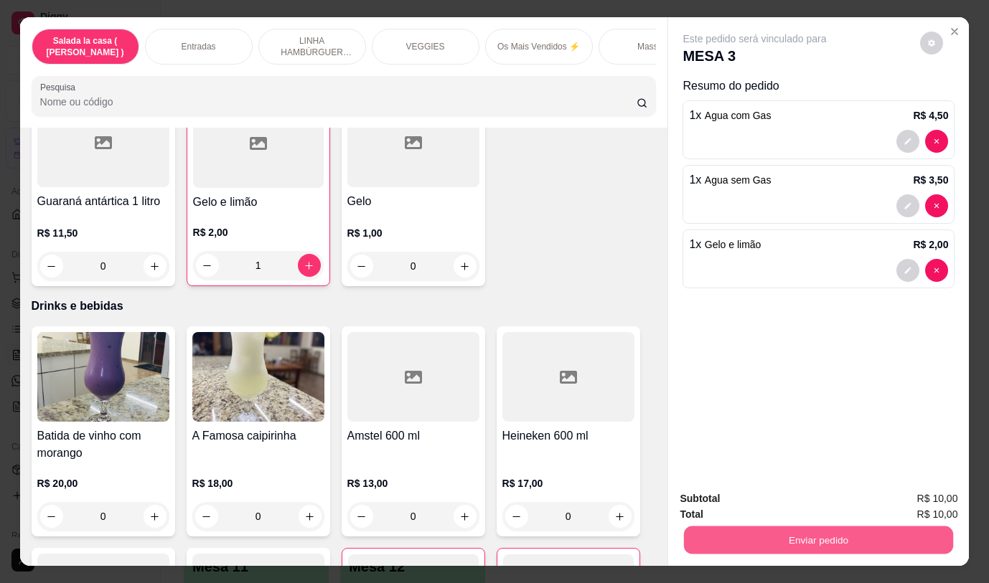
click at [729, 530] on button "Enviar pedido" at bounding box center [818, 540] width 269 height 28
click at [752, 499] on button "Não registrar e enviar pedido" at bounding box center [771, 499] width 149 height 27
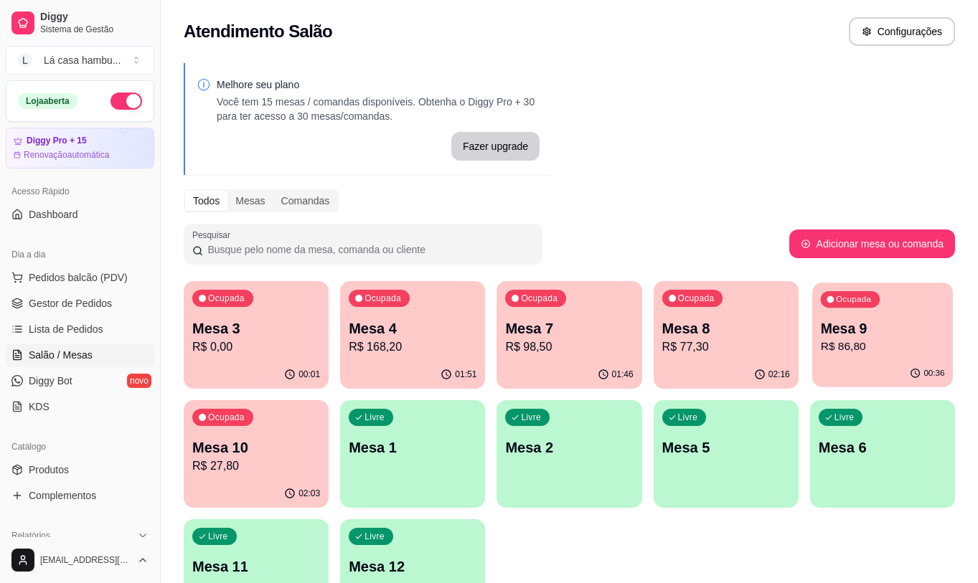
click at [855, 340] on p "R$ 86,80" at bounding box center [882, 347] width 124 height 17
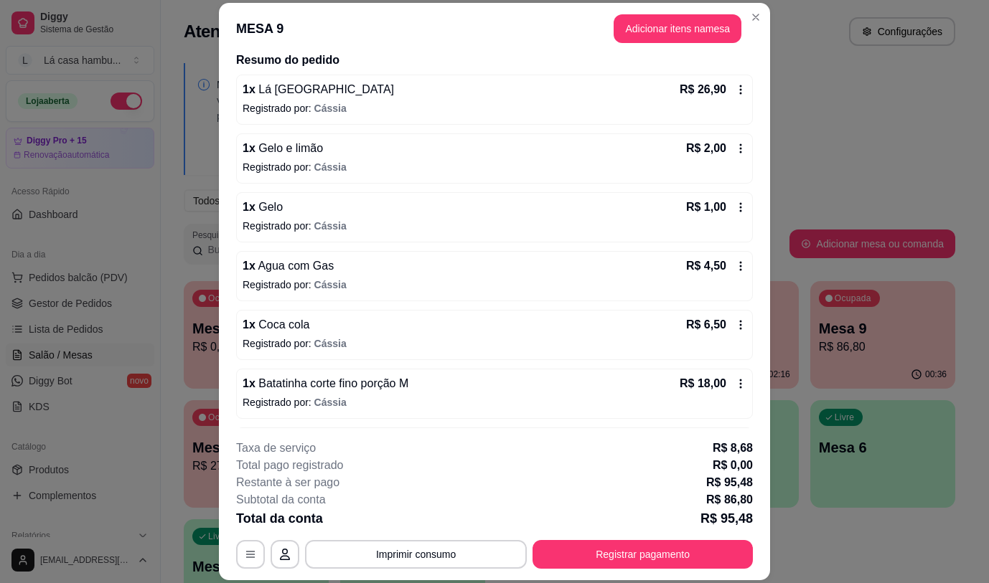
scroll to position [205, 0]
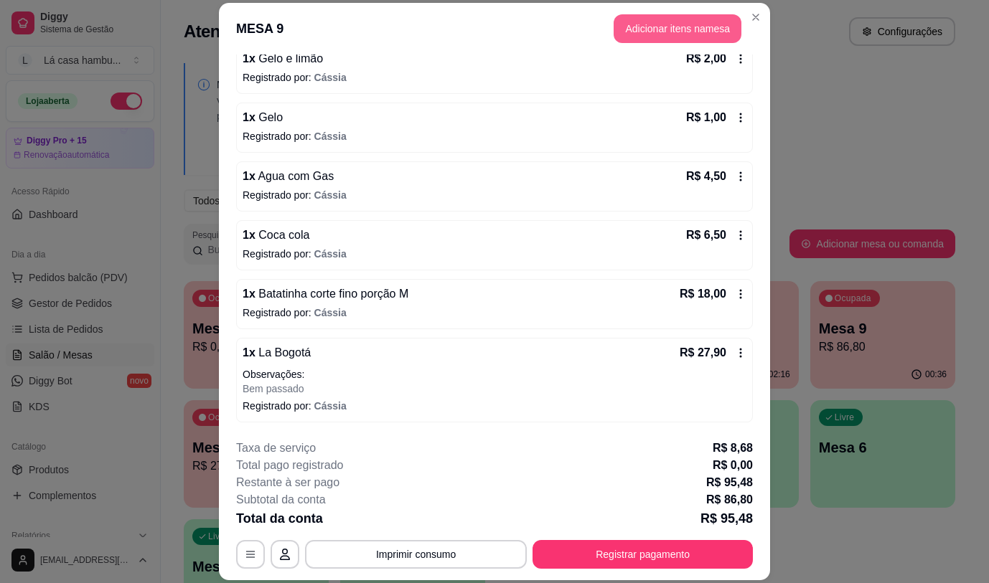
click at [683, 36] on button "Adicionar itens na mesa" at bounding box center [678, 28] width 128 height 29
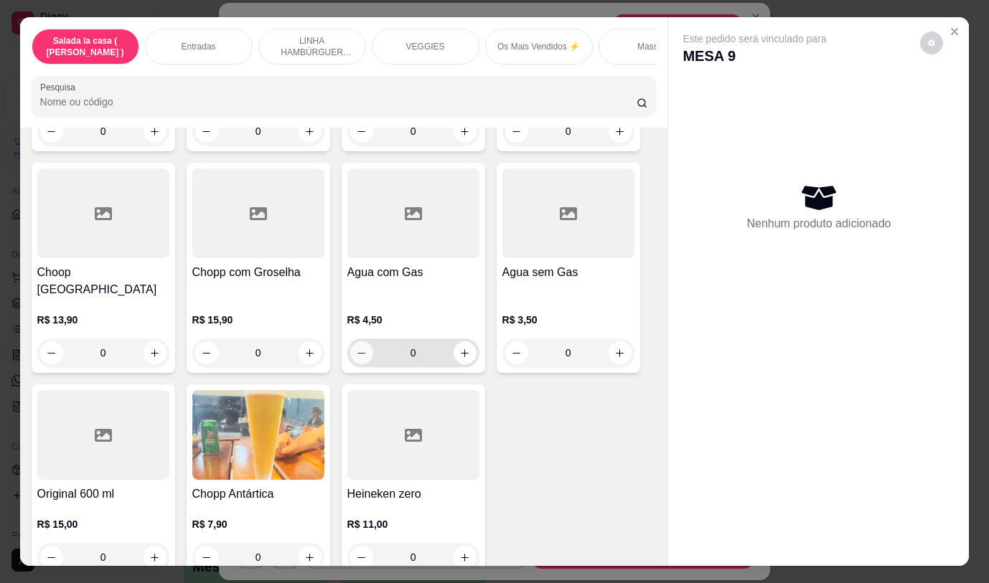
scroll to position [34, 0]
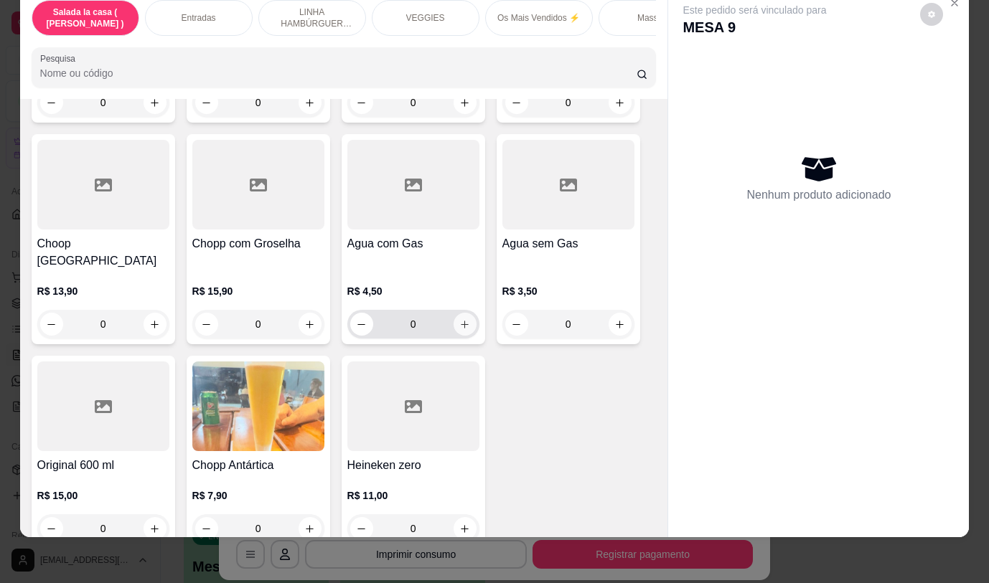
click at [465, 313] on button "increase-product-quantity" at bounding box center [465, 324] width 23 height 23
type input "1"
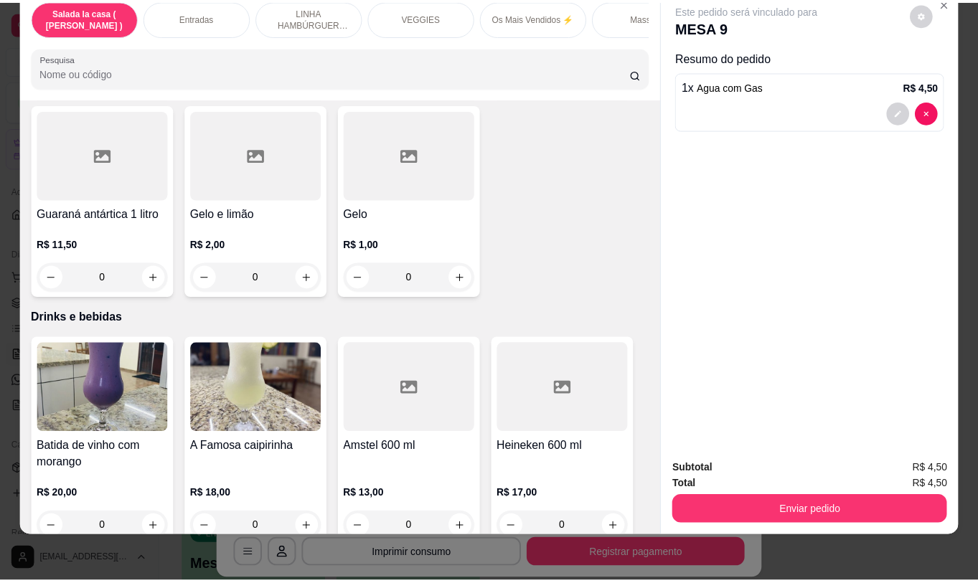
scroll to position [6763, 0]
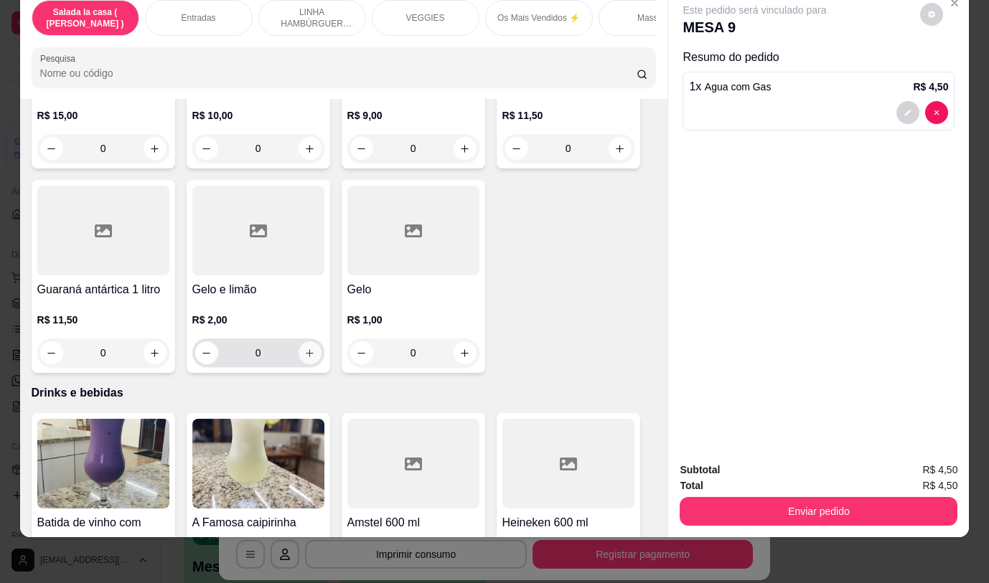
click at [313, 342] on button "increase-product-quantity" at bounding box center [310, 353] width 23 height 23
type input "1"
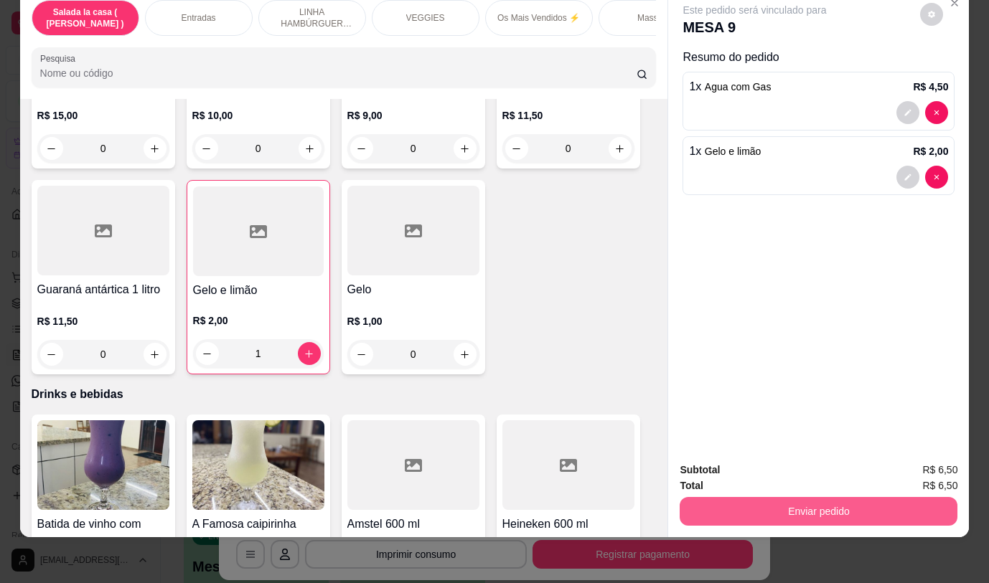
click at [781, 502] on button "Enviar pedido" at bounding box center [819, 511] width 278 height 29
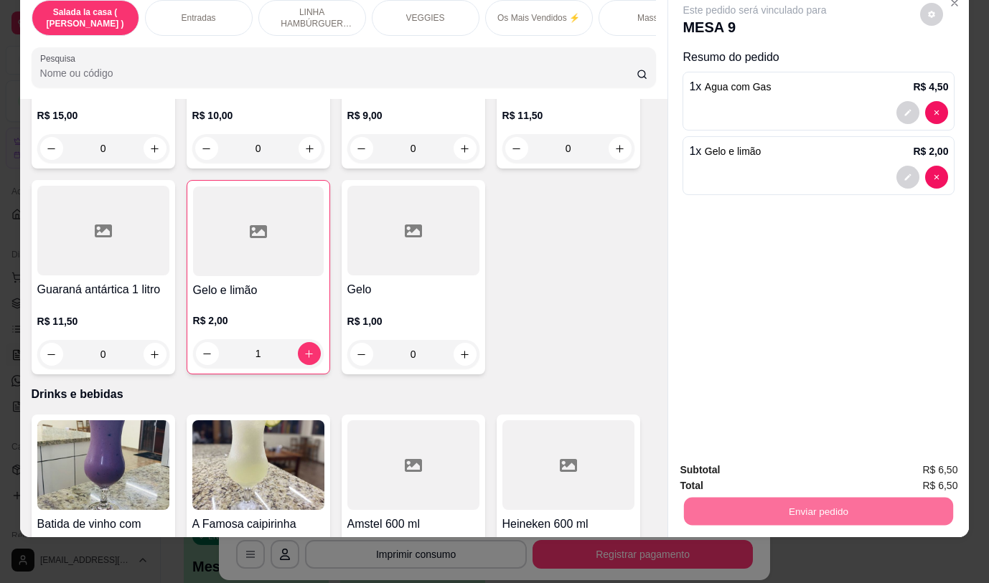
click at [802, 463] on button "Não registrar e enviar pedido" at bounding box center [771, 465] width 149 height 27
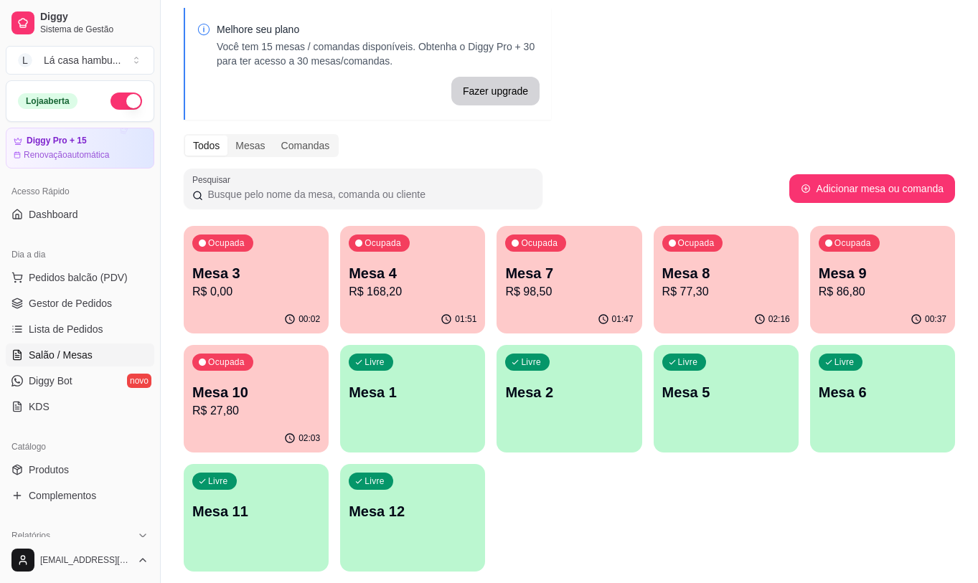
scroll to position [0, 0]
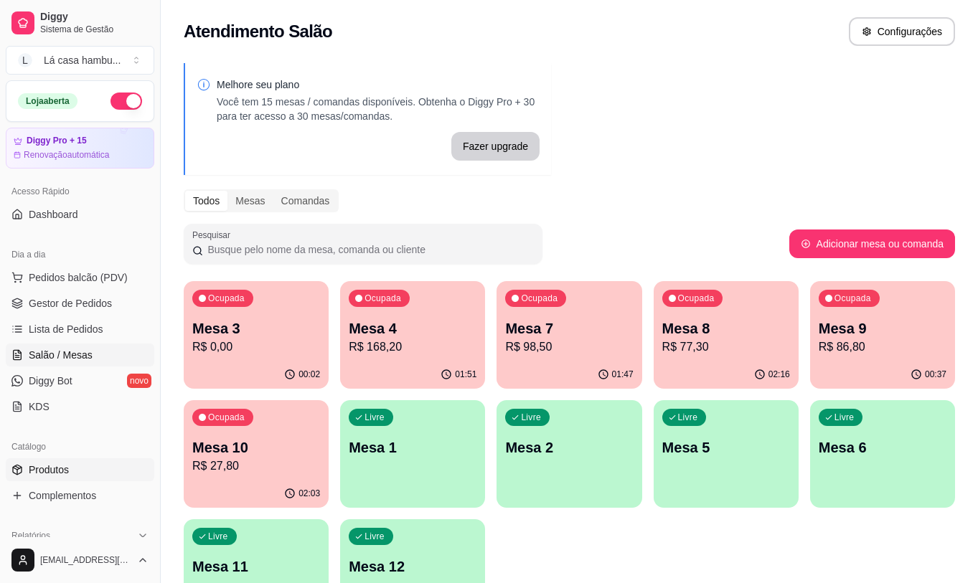
click at [70, 470] on link "Produtos" at bounding box center [80, 470] width 149 height 23
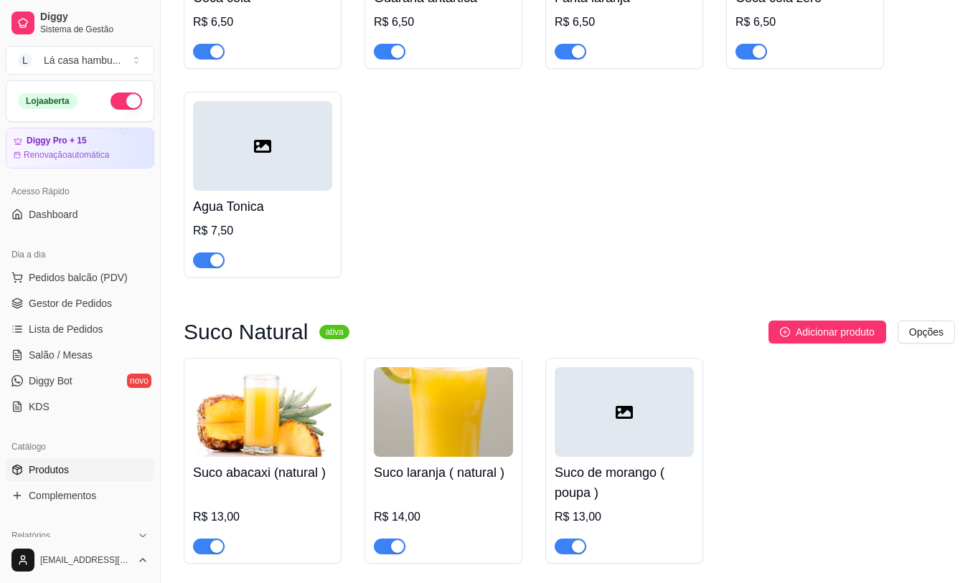
scroll to position [6975, 0]
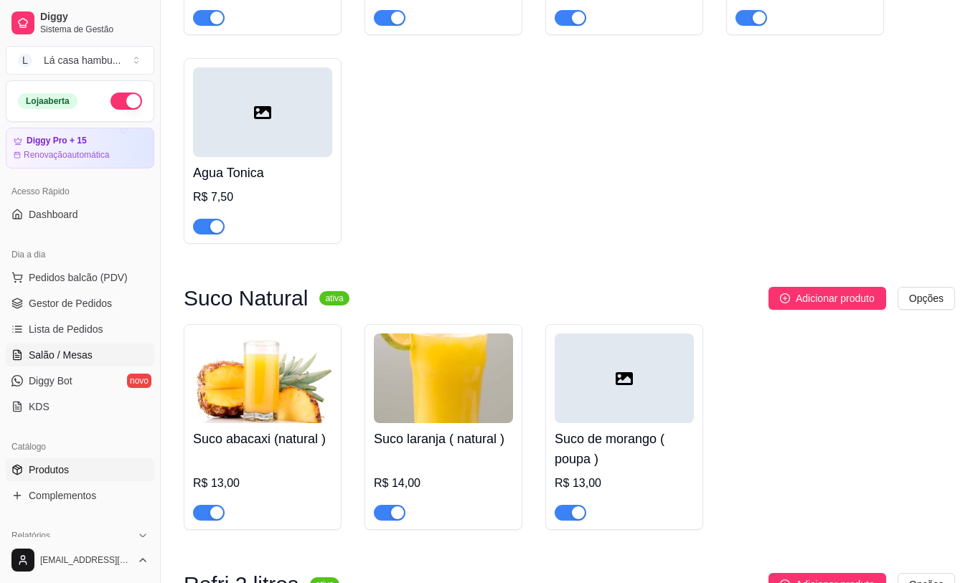
click at [47, 357] on span "Salão / Mesas" at bounding box center [61, 355] width 64 height 14
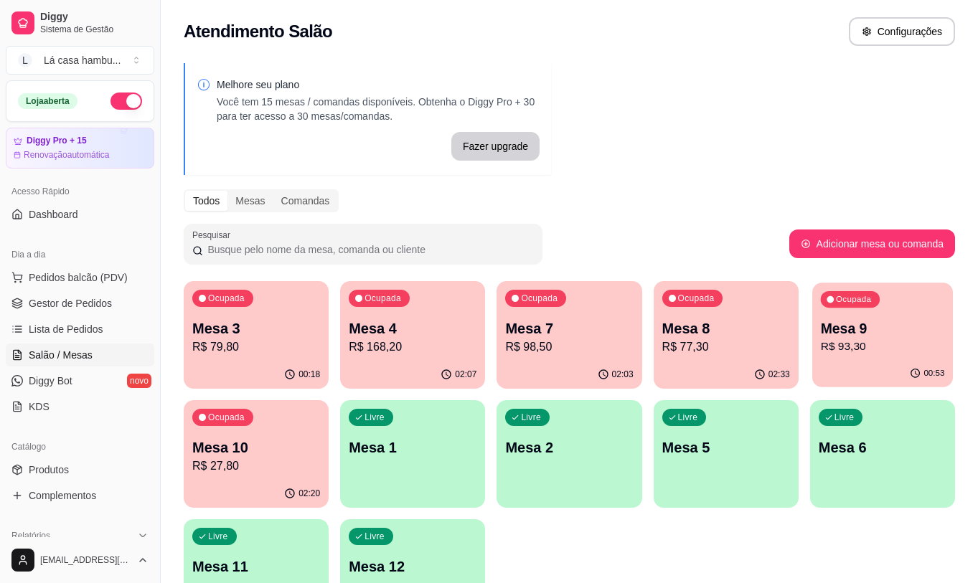
click at [875, 343] on p "R$ 93,30" at bounding box center [882, 347] width 124 height 17
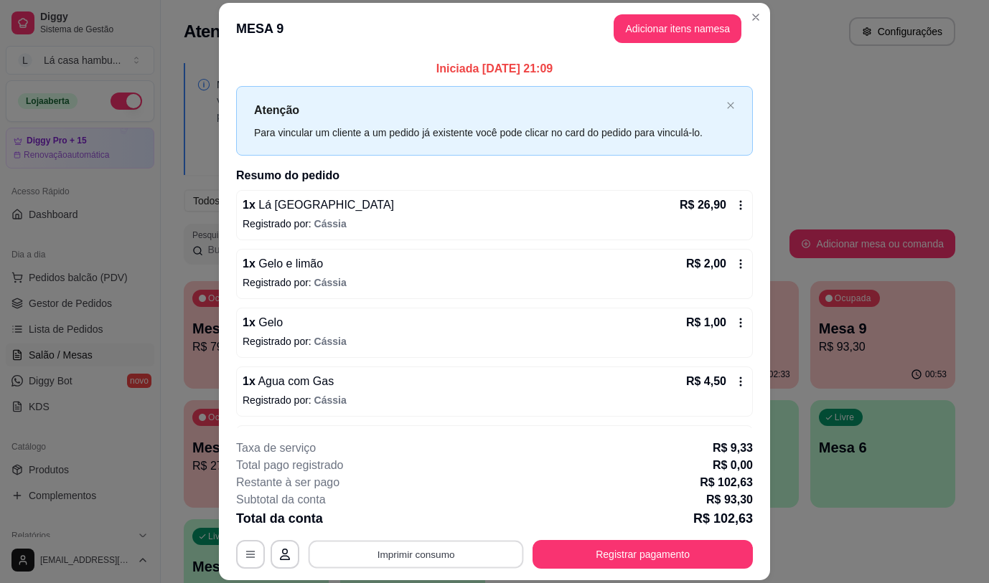
click at [349, 555] on button "Imprimir consumo" at bounding box center [416, 555] width 215 height 28
click at [439, 523] on button "IMPRESSORA" at bounding box center [415, 521] width 100 height 22
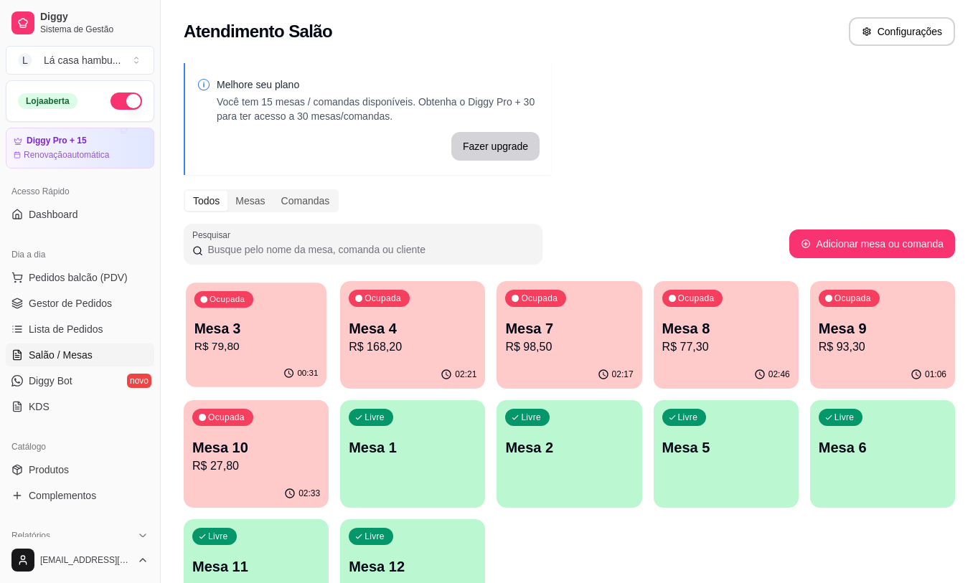
click at [256, 362] on div "00:31" at bounding box center [256, 373] width 141 height 27
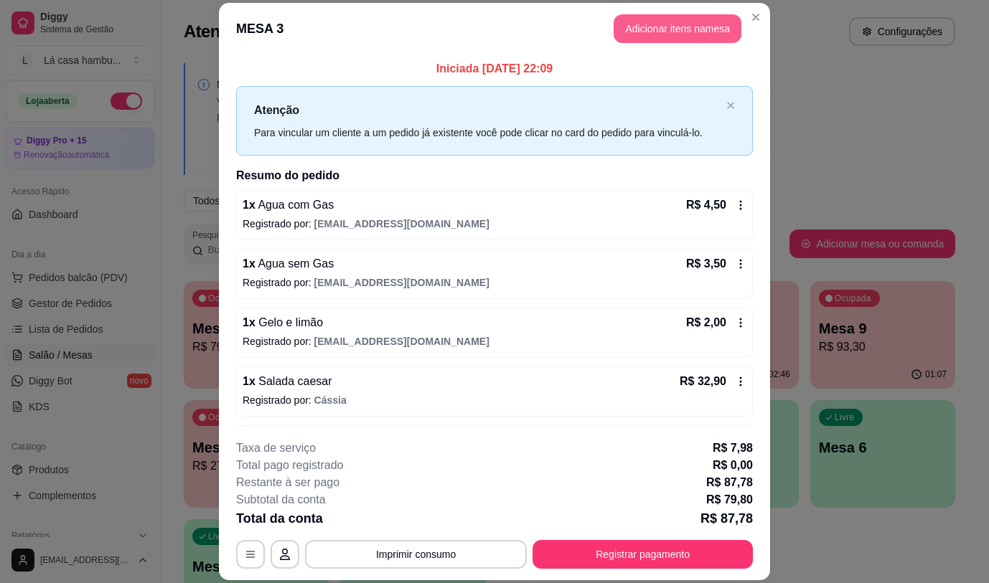
click at [695, 37] on button "Adicionar itens na mesa" at bounding box center [678, 28] width 128 height 29
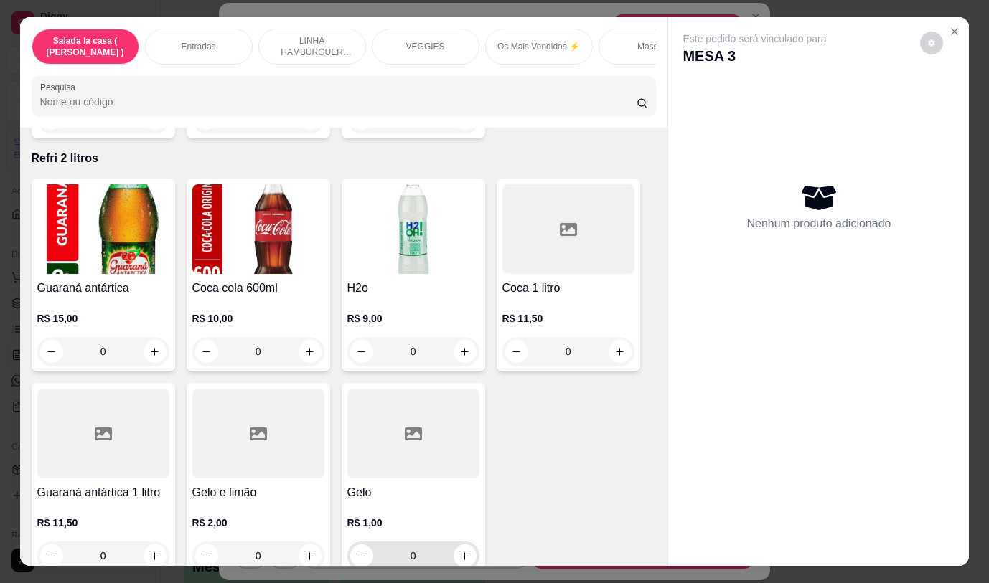
scroll to position [6531, 0]
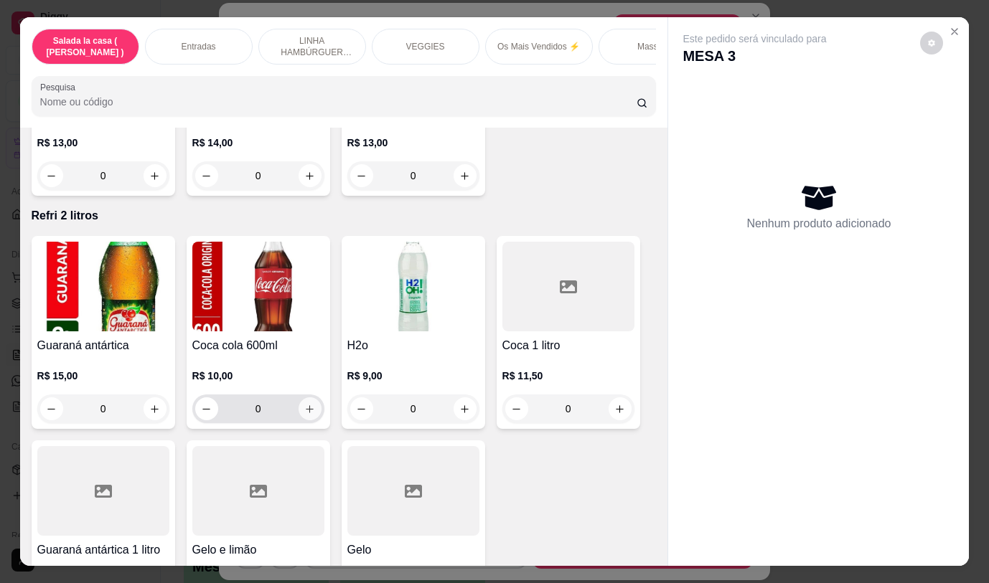
click at [306, 404] on icon "increase-product-quantity" at bounding box center [309, 409] width 11 height 11
type input "1"
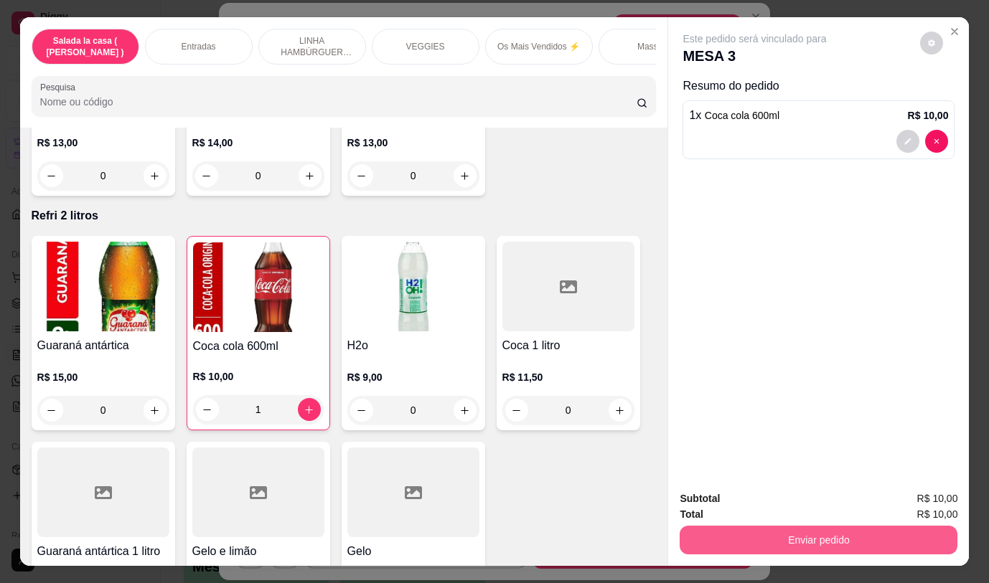
click at [853, 531] on button "Enviar pedido" at bounding box center [819, 540] width 278 height 29
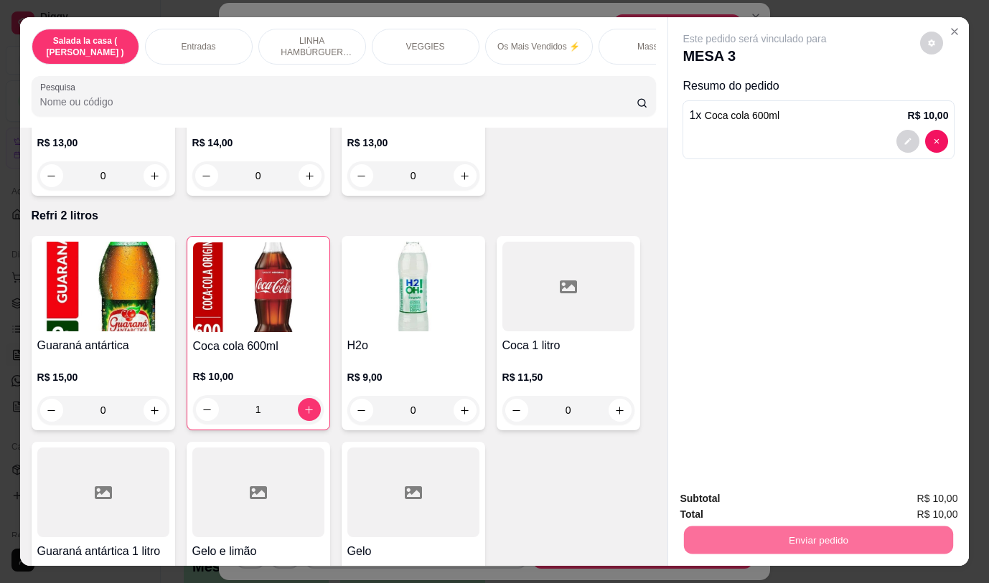
click at [795, 488] on button "Não registrar e enviar pedido" at bounding box center [771, 499] width 145 height 27
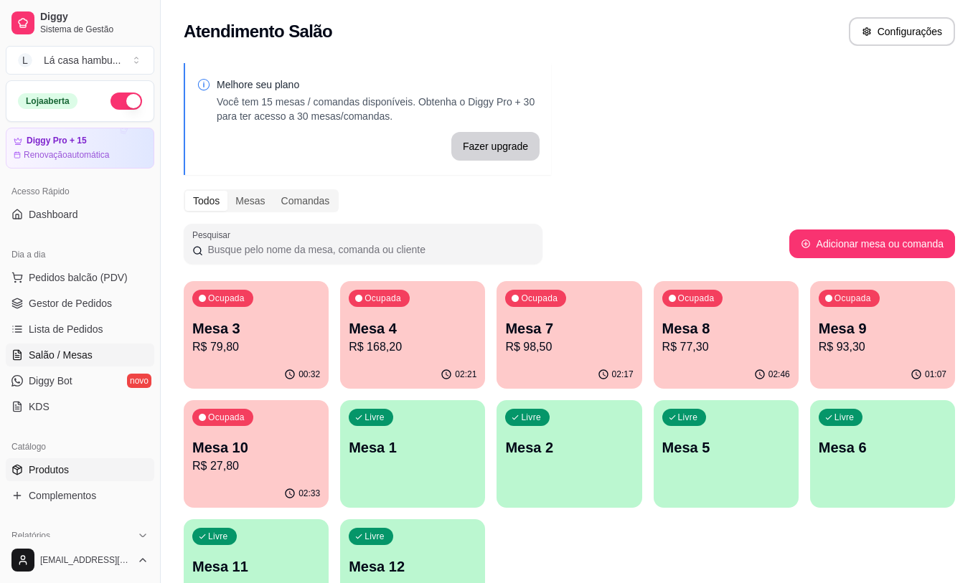
click at [65, 469] on span "Produtos" at bounding box center [49, 470] width 40 height 14
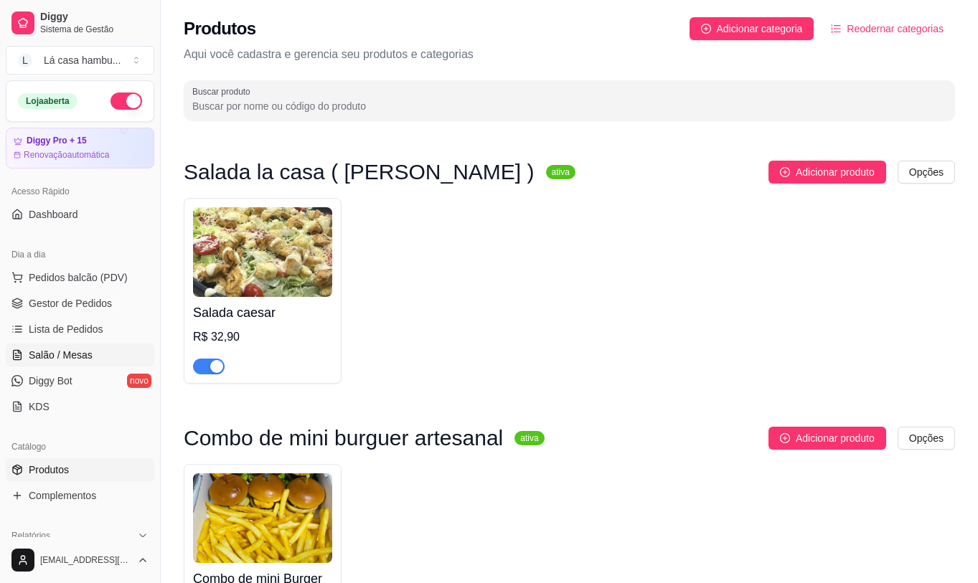
click at [84, 355] on span "Salão / Mesas" at bounding box center [61, 355] width 64 height 14
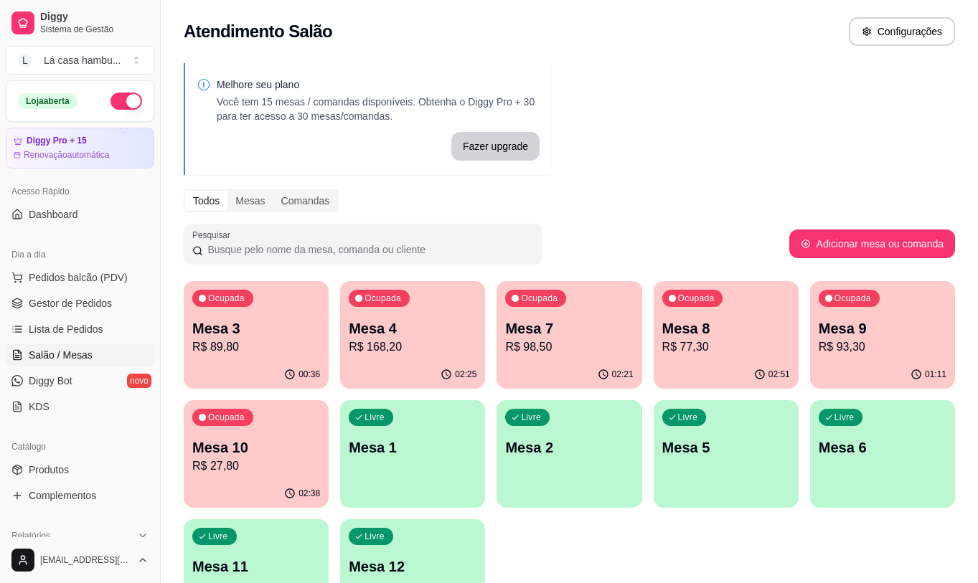
click at [880, 350] on p "R$ 93,30" at bounding box center [883, 347] width 128 height 17
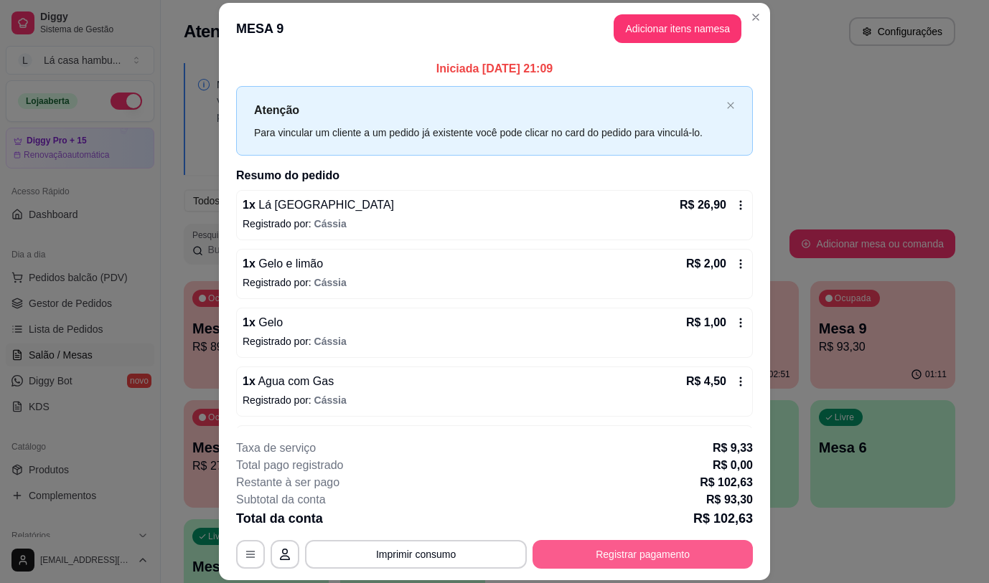
click at [642, 558] on button "Registrar pagamento" at bounding box center [643, 554] width 220 height 29
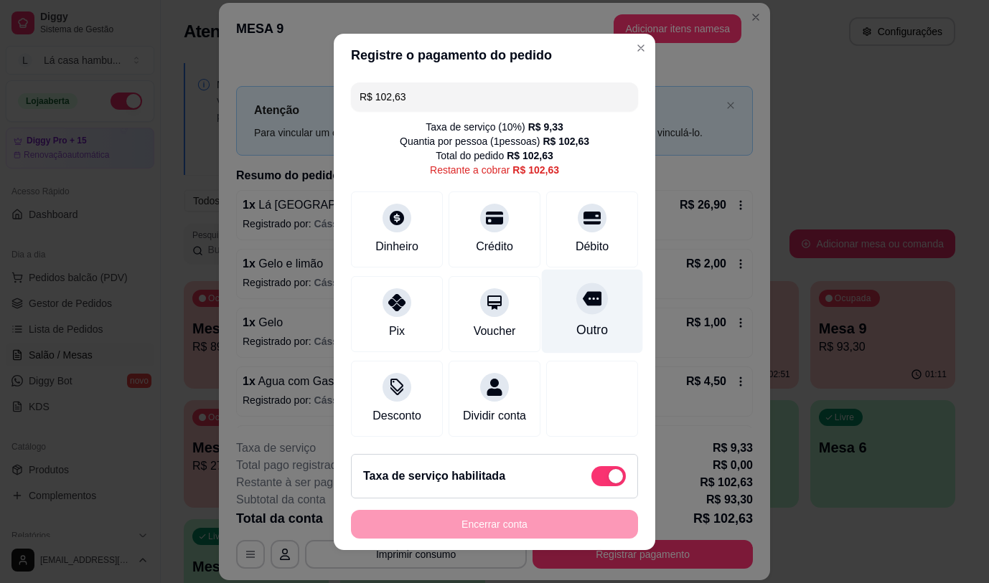
click at [583, 303] on icon at bounding box center [592, 298] width 19 height 19
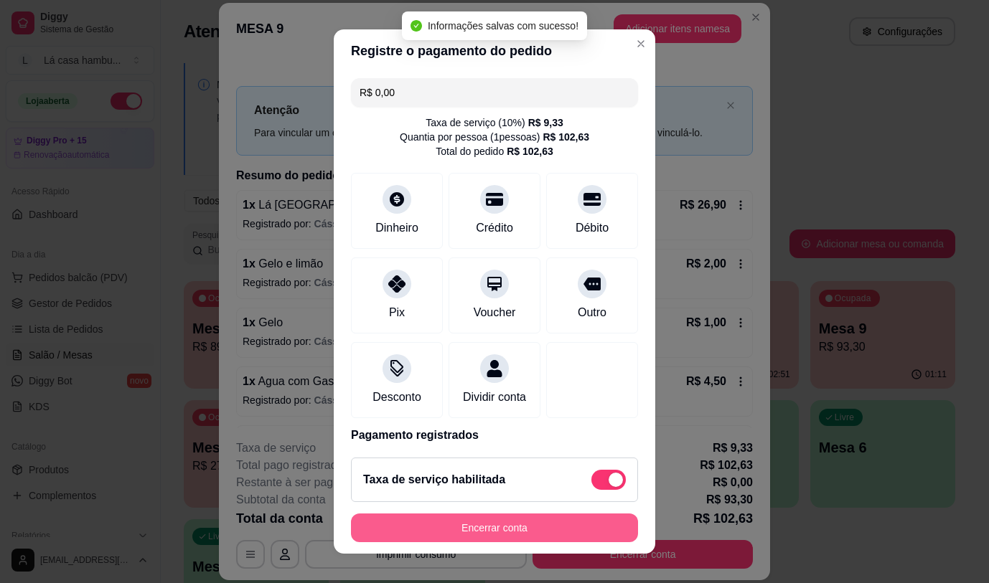
type input "R$ 0,00"
click at [525, 526] on button "Encerrar conta" at bounding box center [494, 528] width 287 height 29
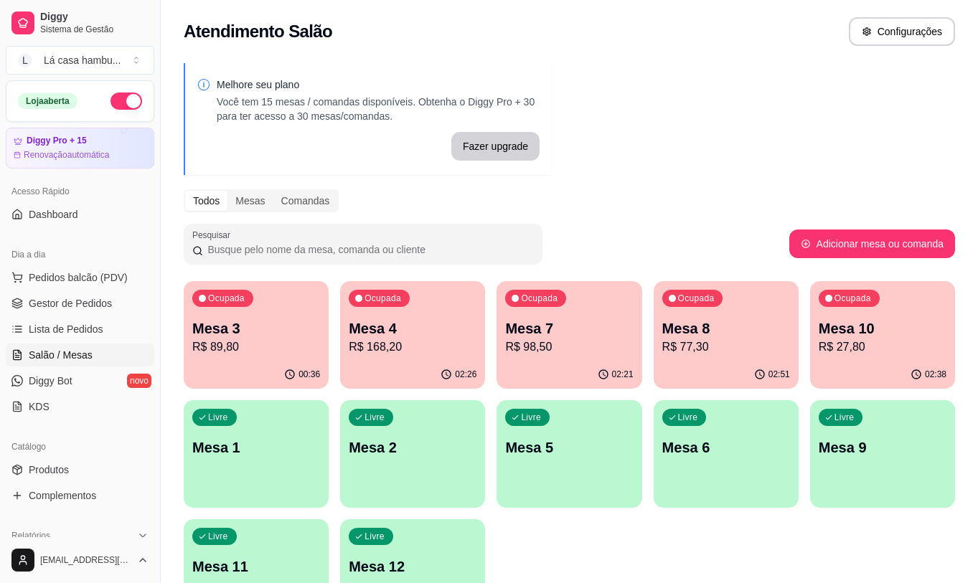
click at [271, 330] on p "Mesa 3" at bounding box center [256, 329] width 128 height 20
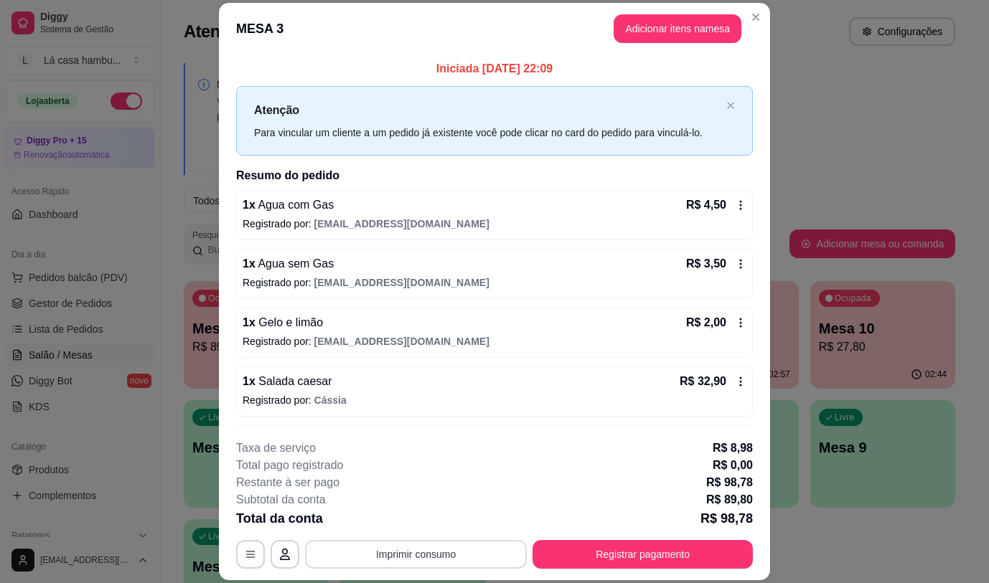
click at [404, 549] on button "Imprimir consumo" at bounding box center [416, 554] width 222 height 29
click at [423, 524] on button "IMPRESSORA" at bounding box center [415, 521] width 100 height 22
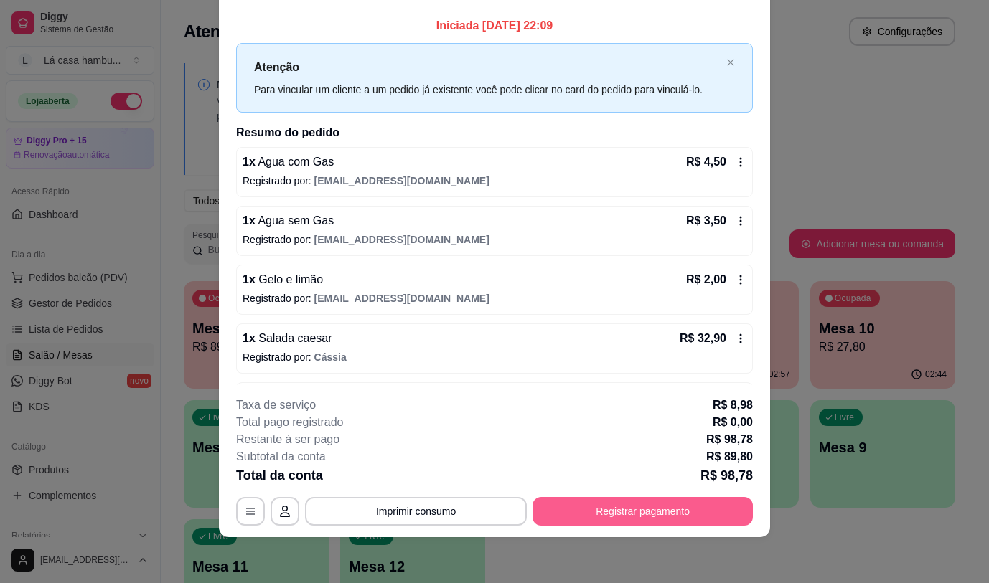
click at [644, 505] on button "Registrar pagamento" at bounding box center [643, 511] width 220 height 29
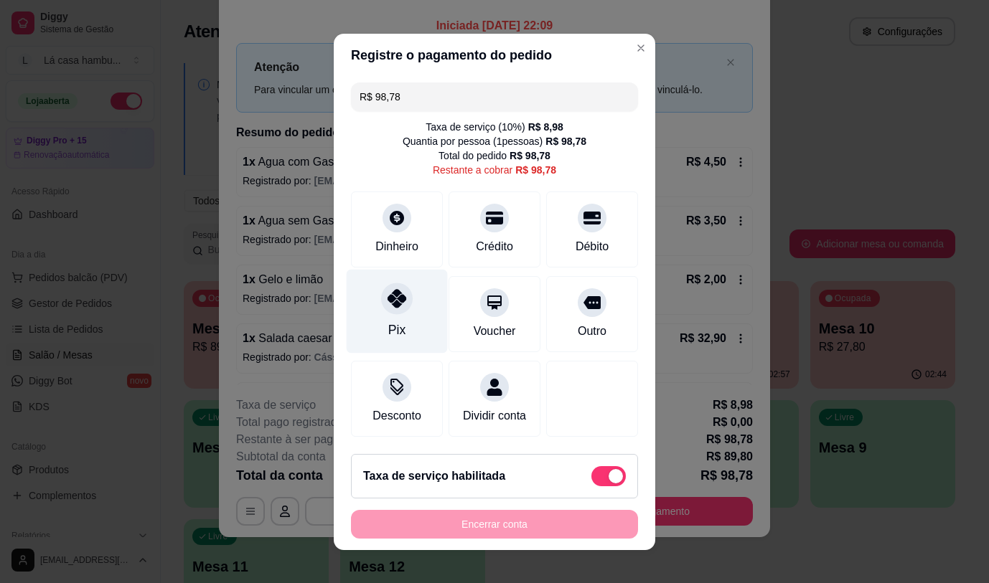
click at [388, 296] on icon at bounding box center [397, 298] width 19 height 19
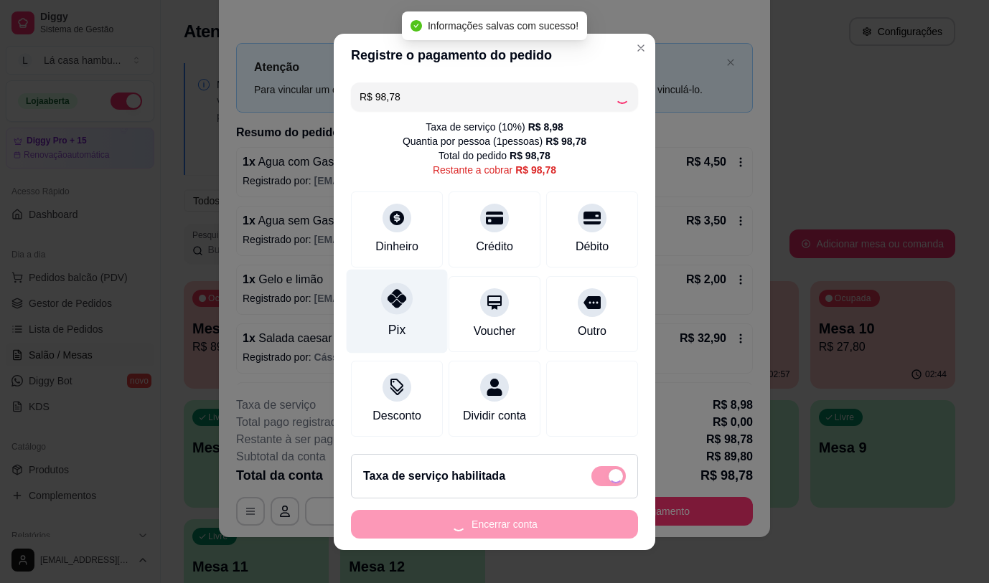
type input "R$ 0,00"
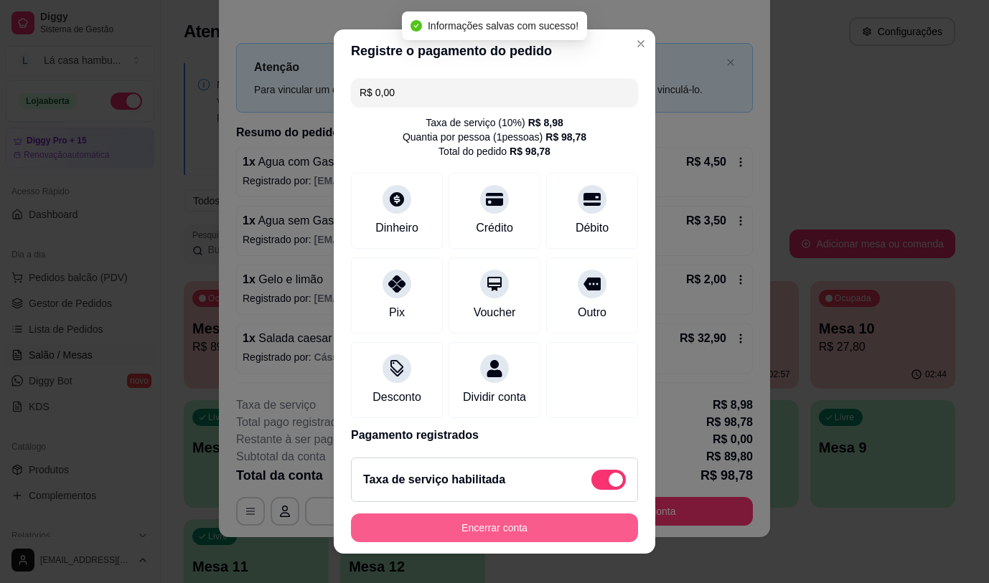
click at [459, 533] on button "Encerrar conta" at bounding box center [494, 528] width 287 height 29
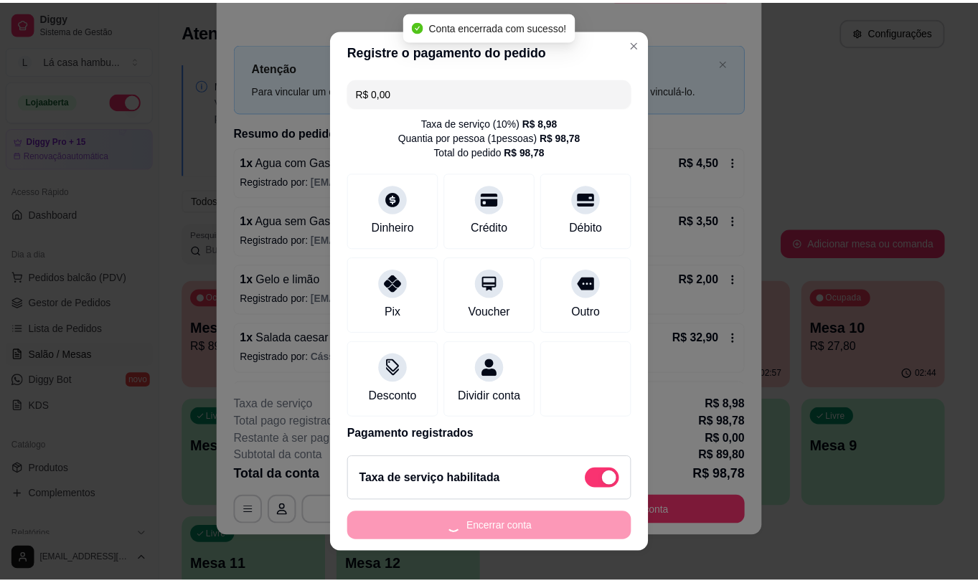
scroll to position [0, 0]
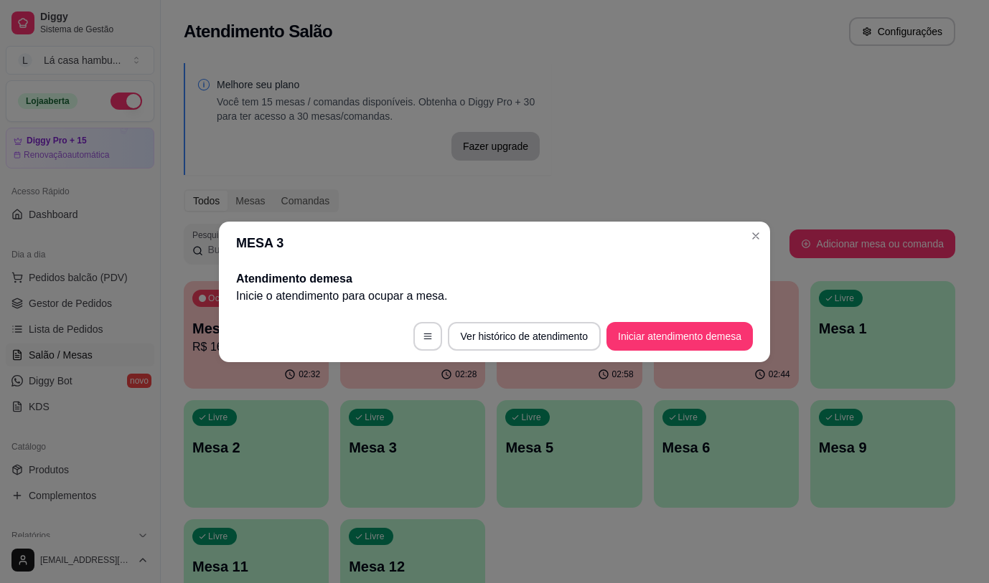
drag, startPoint x: 760, startPoint y: 224, endPoint x: 766, endPoint y: 230, distance: 8.1
click at [764, 225] on header "MESA 3" at bounding box center [494, 243] width 551 height 43
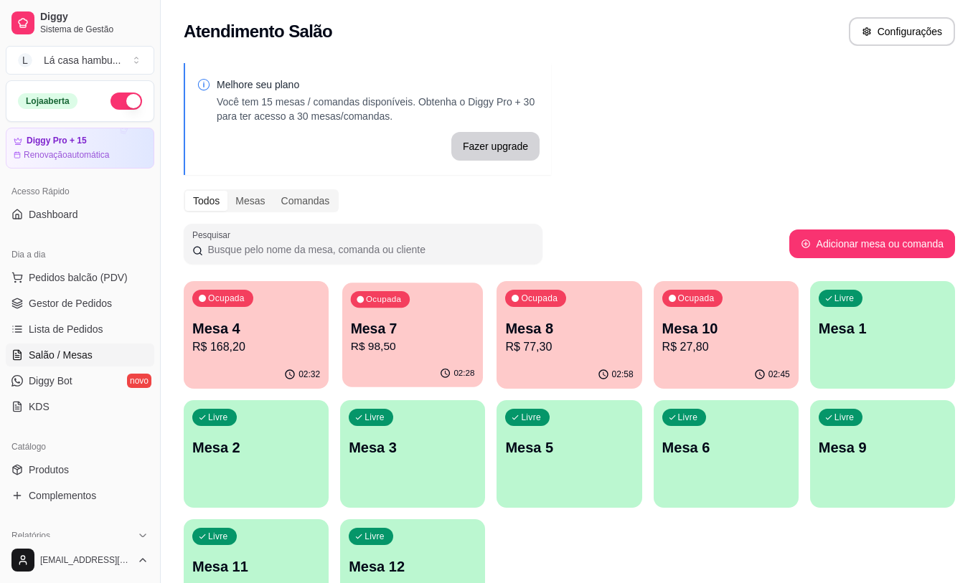
click at [416, 359] on div "Ocupada Mesa 7 R$ 98,50" at bounding box center [412, 322] width 141 height 78
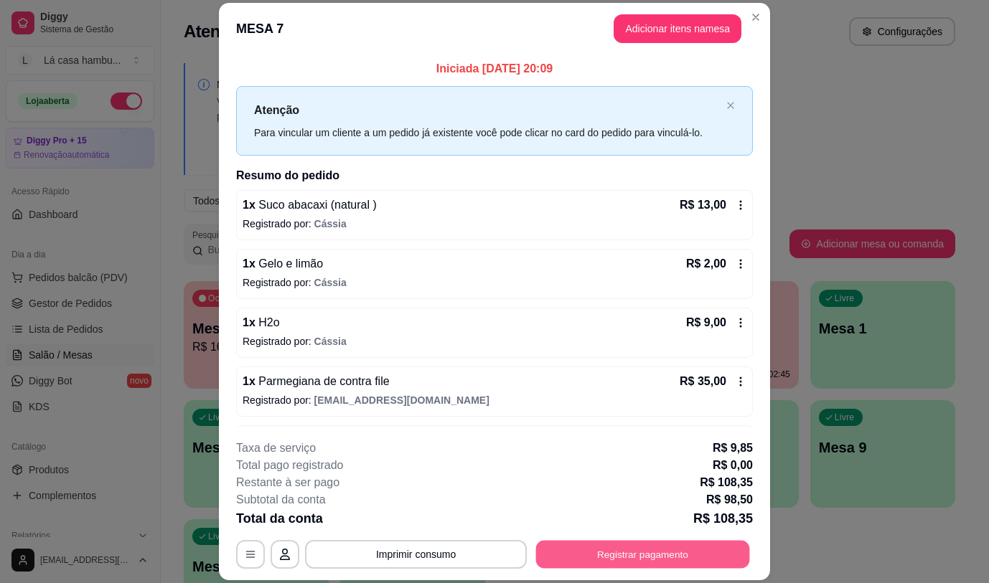
click at [703, 559] on button "Registrar pagamento" at bounding box center [643, 555] width 214 height 28
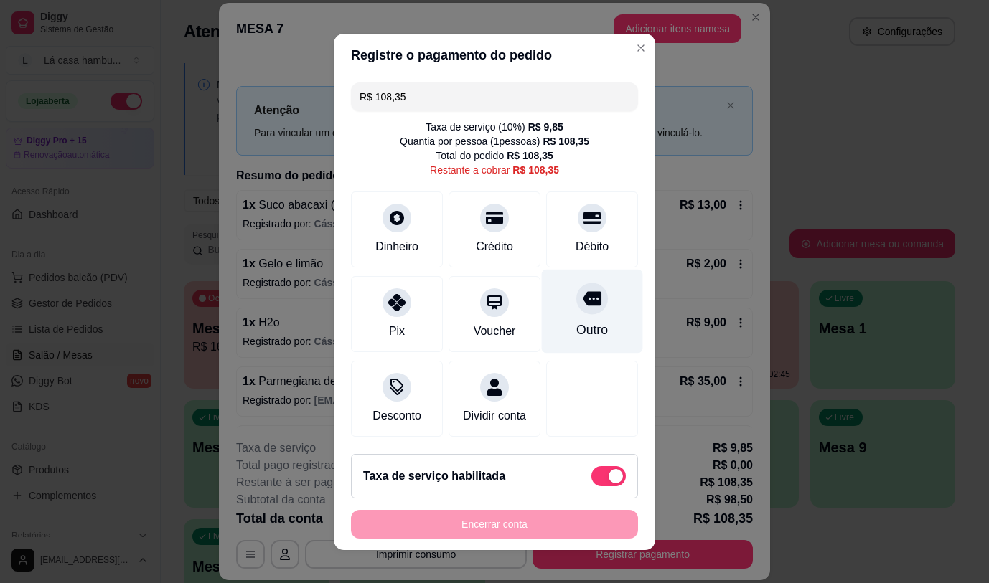
click at [583, 304] on icon at bounding box center [592, 298] width 19 height 19
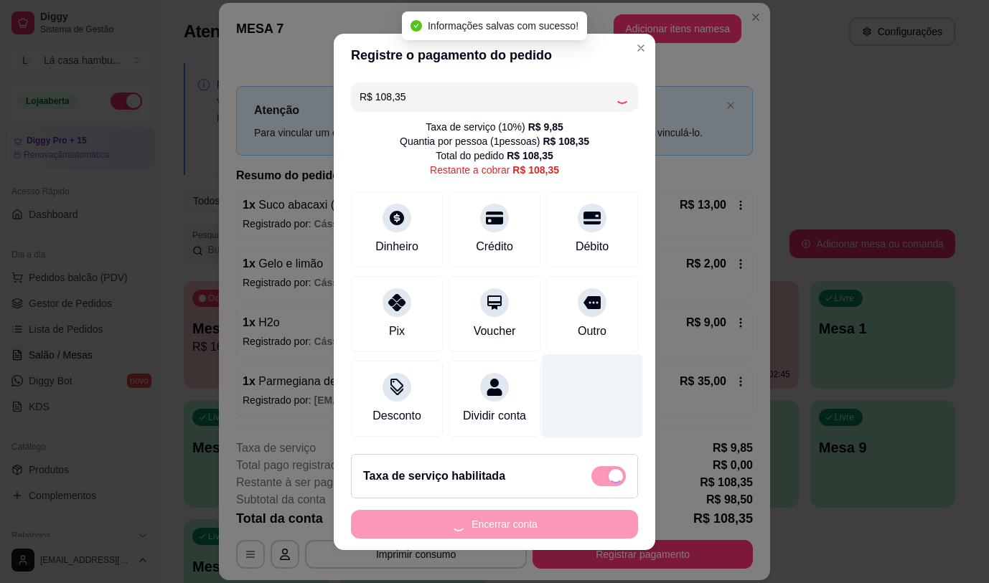
type input "R$ 0,00"
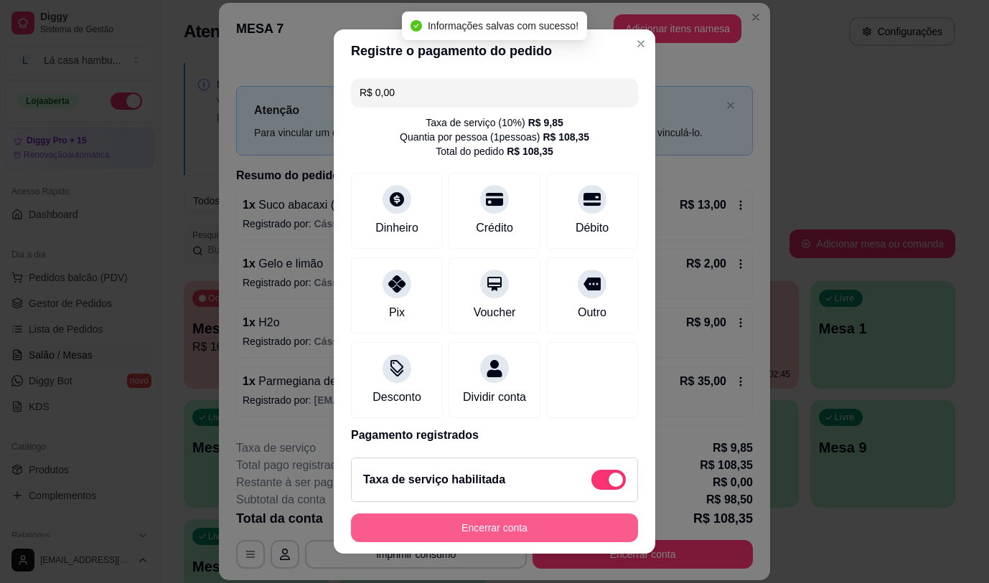
click at [483, 527] on button "Encerrar conta" at bounding box center [494, 528] width 287 height 29
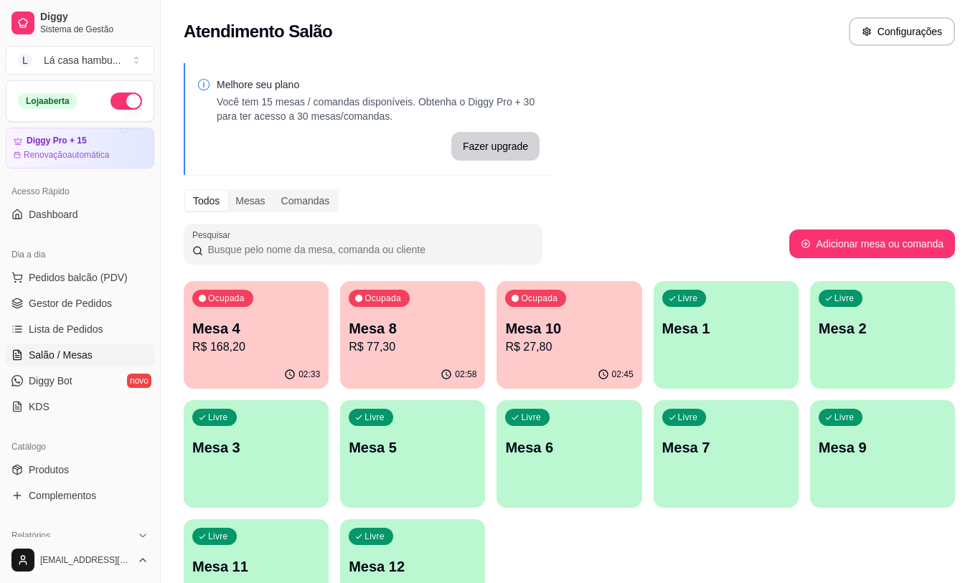
click at [568, 340] on p "R$ 27,80" at bounding box center [569, 347] width 128 height 17
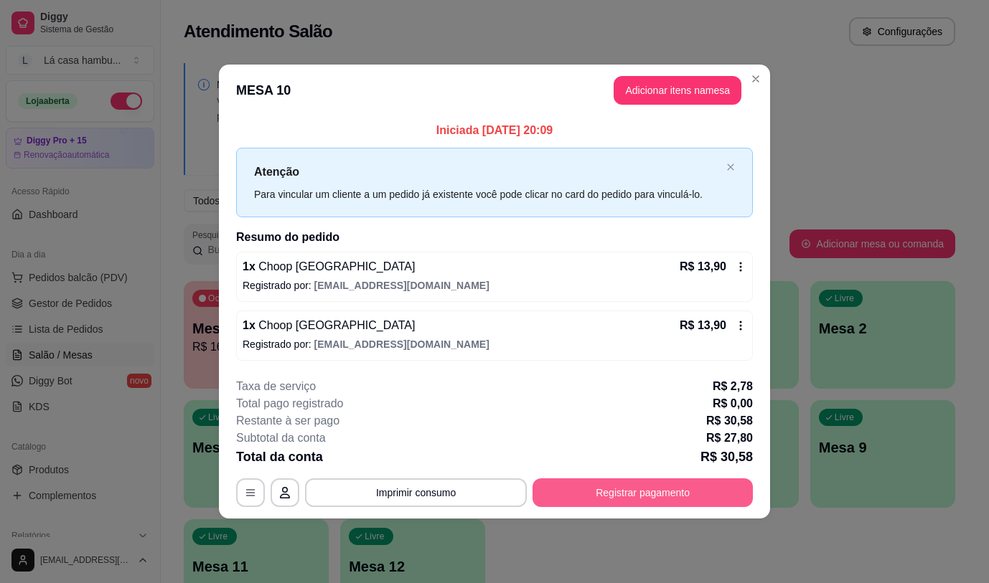
click at [622, 500] on button "Registrar pagamento" at bounding box center [643, 493] width 220 height 29
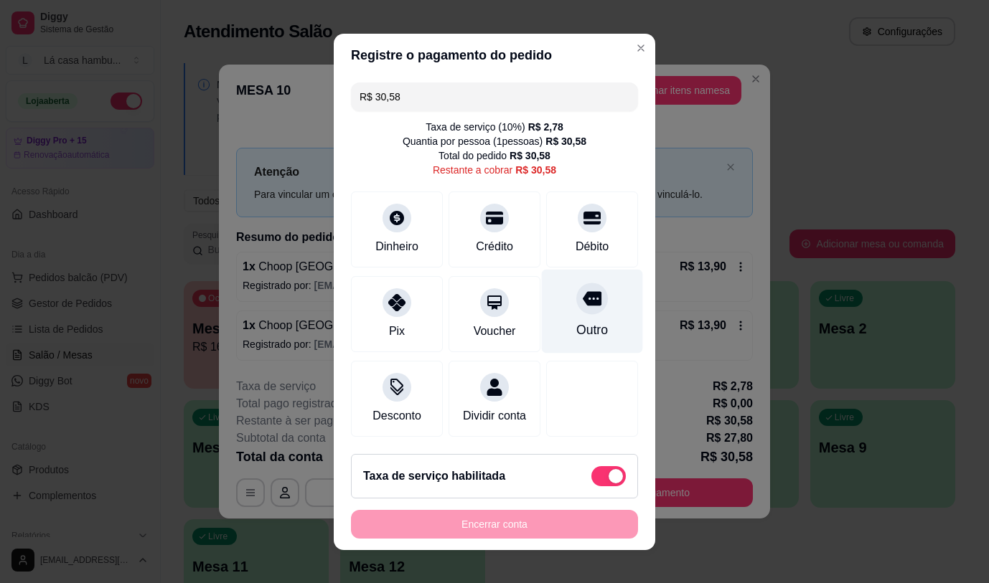
click at [583, 299] on icon at bounding box center [592, 298] width 19 height 19
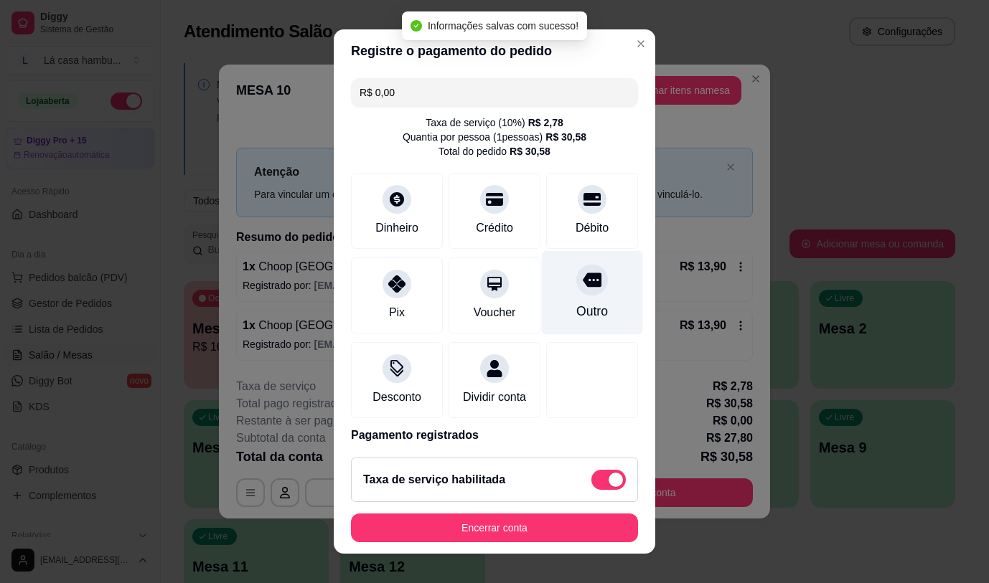
type input "R$ 0,00"
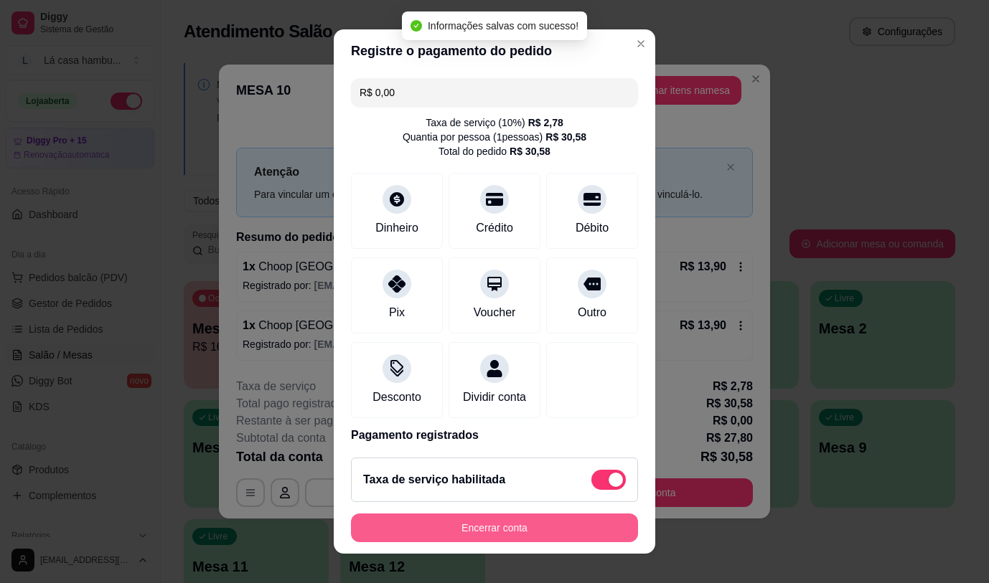
click at [516, 531] on button "Encerrar conta" at bounding box center [494, 528] width 287 height 29
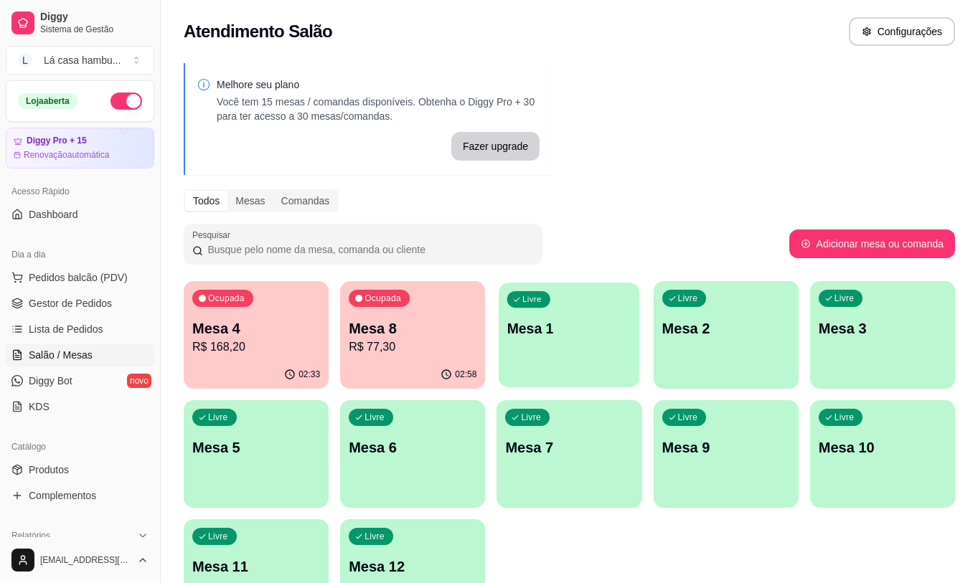
click at [508, 334] on p "Mesa 1" at bounding box center [569, 328] width 124 height 19
click at [428, 355] on p "R$ 77,30" at bounding box center [413, 347] width 128 height 17
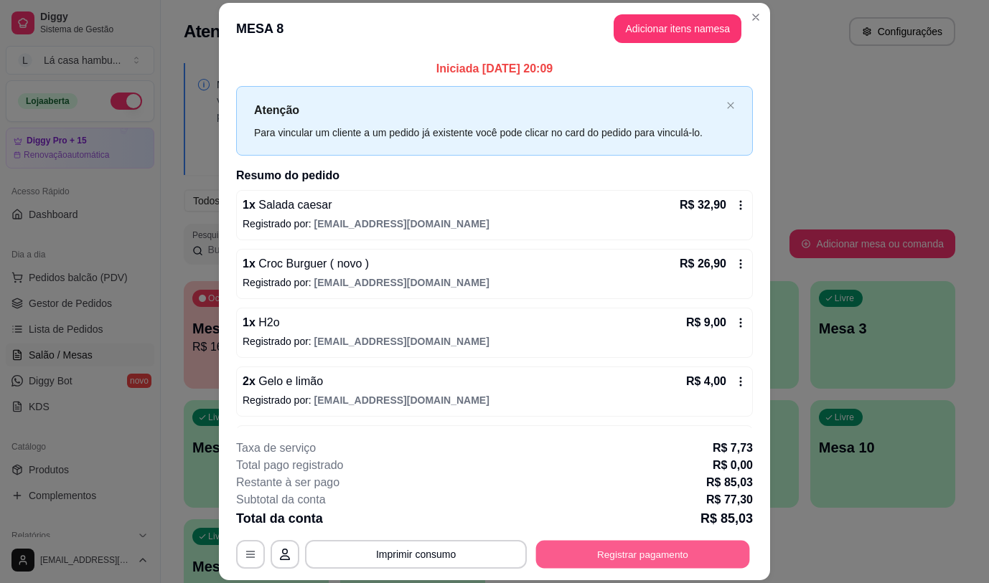
click at [640, 553] on button "Registrar pagamento" at bounding box center [643, 555] width 214 height 28
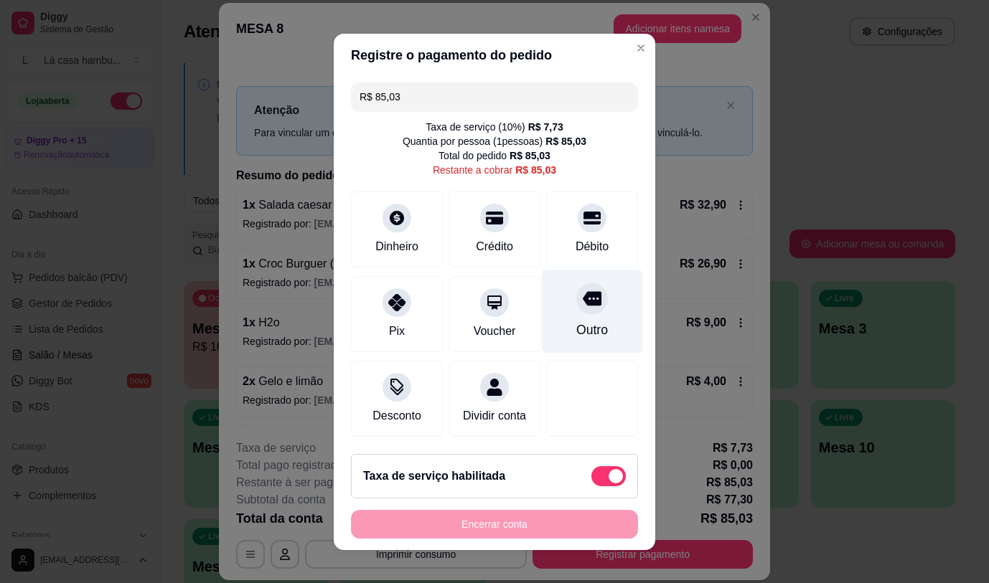
click at [581, 324] on div "Outro" at bounding box center [592, 330] width 32 height 19
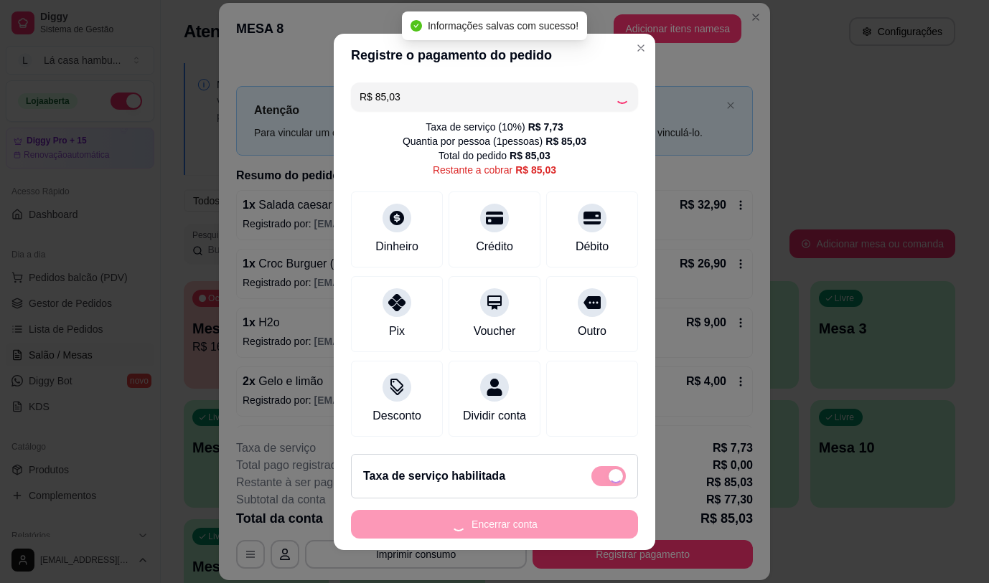
type input "R$ 0,00"
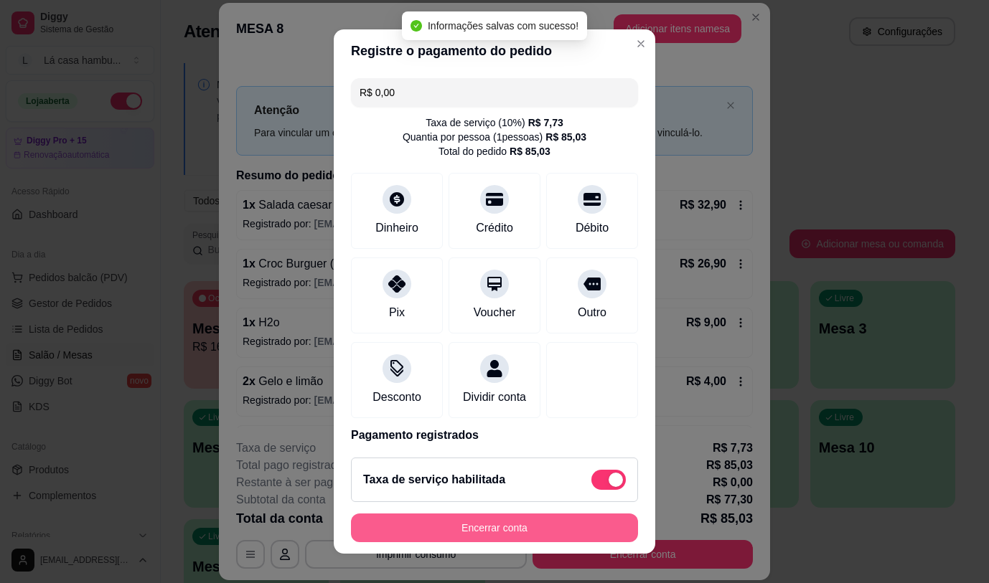
click at [492, 531] on button "Encerrar conta" at bounding box center [494, 528] width 287 height 29
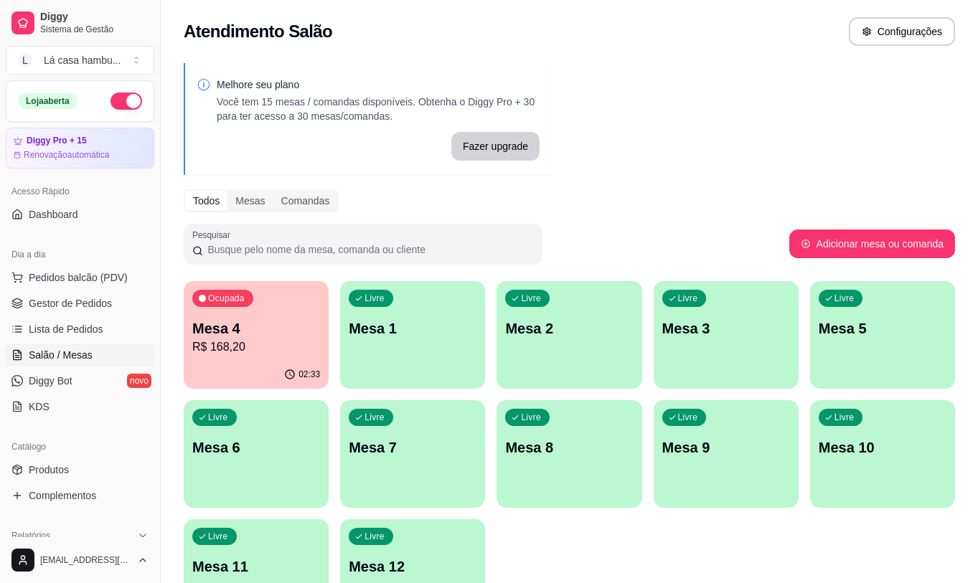
click at [252, 343] on p "R$ 168,20" at bounding box center [256, 347] width 128 height 17
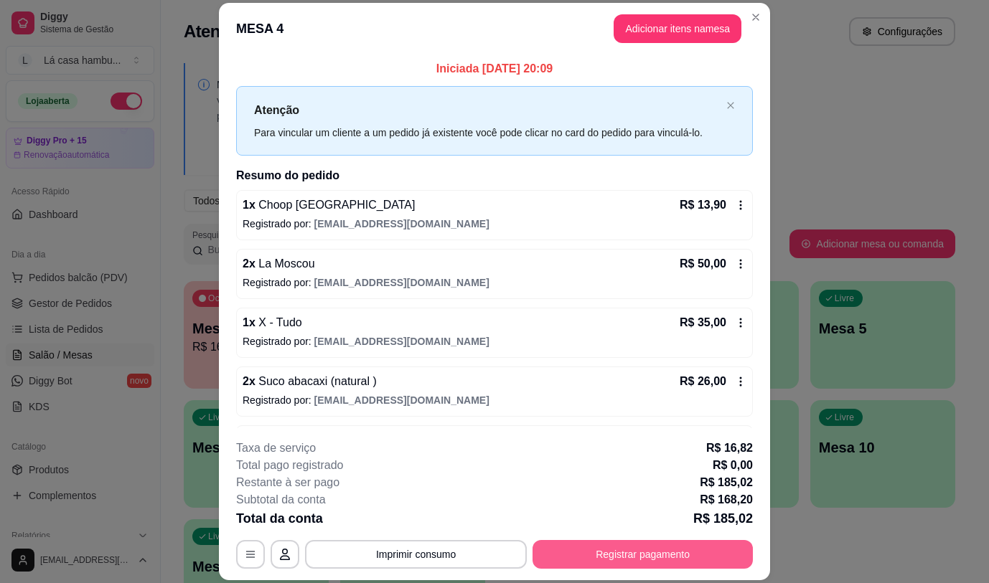
click at [634, 550] on button "Registrar pagamento" at bounding box center [643, 554] width 220 height 29
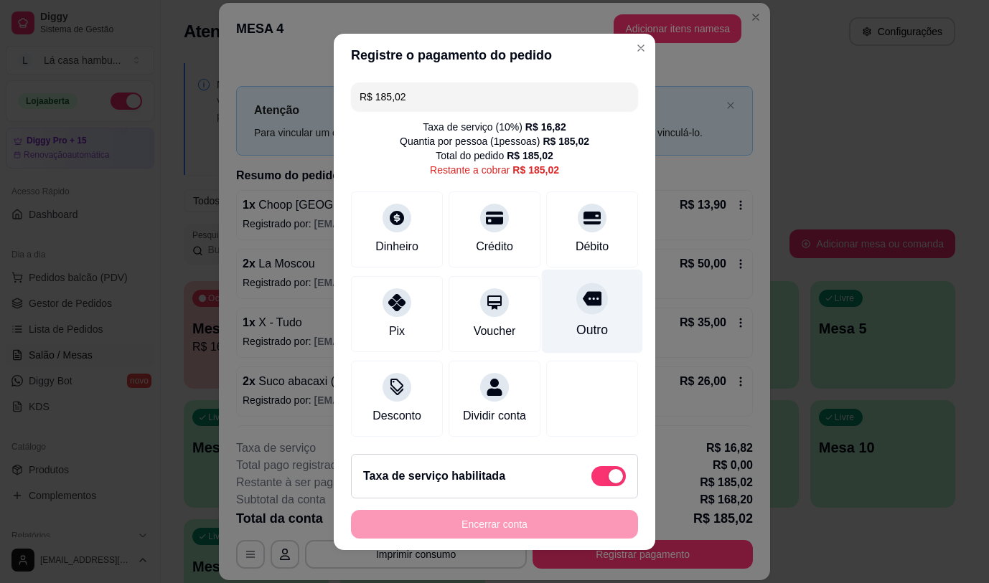
click at [583, 302] on icon at bounding box center [592, 298] width 19 height 19
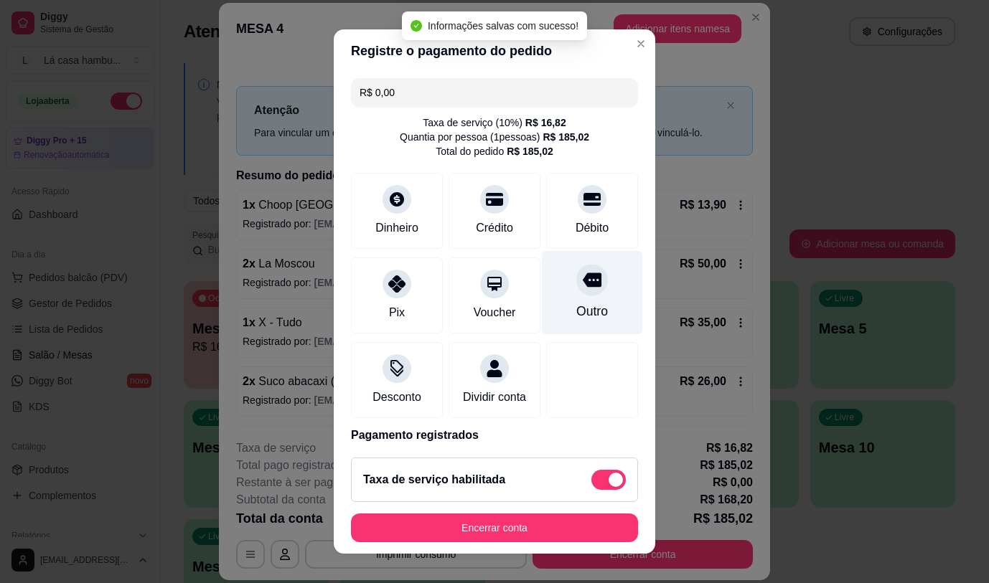
type input "R$ 0,00"
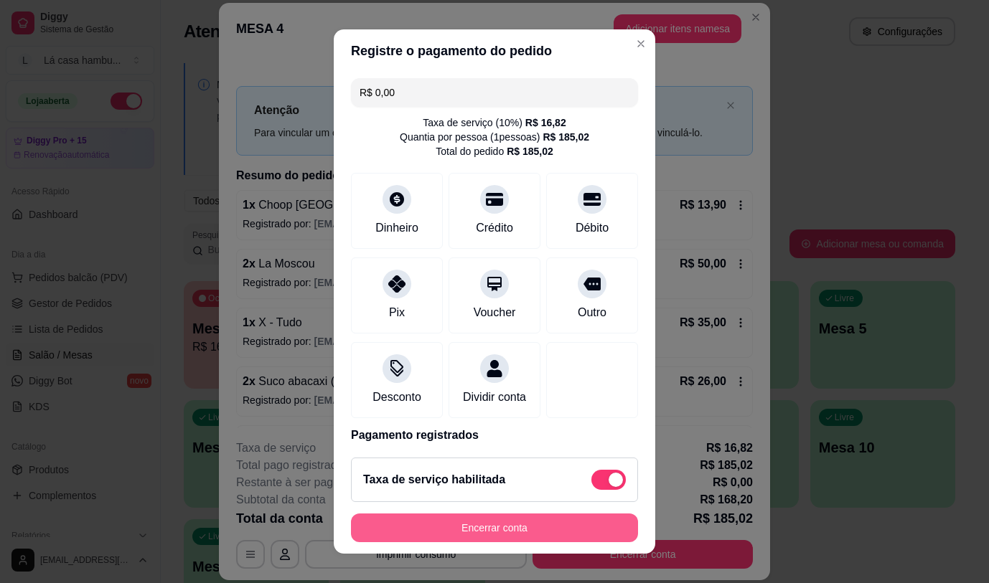
click at [507, 538] on button "Encerrar conta" at bounding box center [494, 528] width 287 height 29
